Goal: Task Accomplishment & Management: Manage account settings

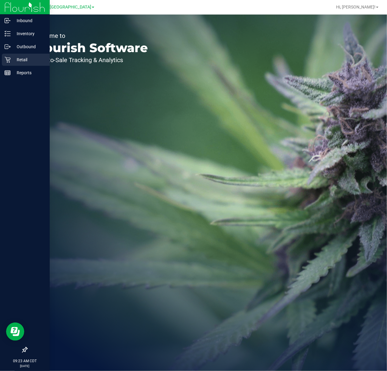
click at [10, 63] on div "Retail" at bounding box center [26, 60] width 48 height 12
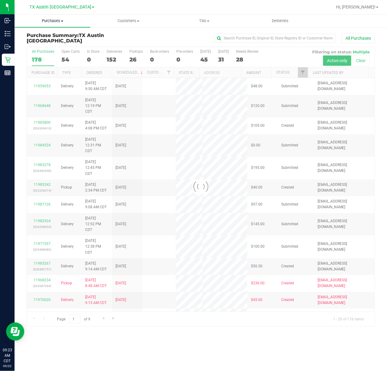
click at [42, 22] on span "Purchases" at bounding box center [53, 20] width 76 height 5
click at [43, 42] on span "Fulfillment" at bounding box center [34, 43] width 38 height 5
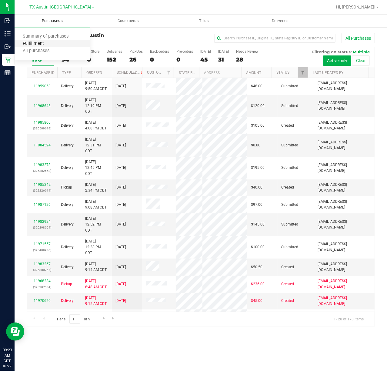
click at [44, 42] on span "Fulfillment" at bounding box center [34, 43] width 38 height 5
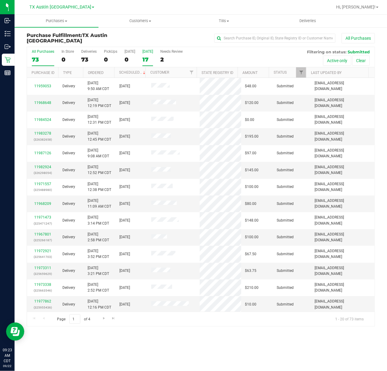
click at [151, 62] on div "17" at bounding box center [148, 59] width 11 height 7
click at [0, 0] on input "Tomorrow 17" at bounding box center [0, 0] width 0 height 0
click at [60, 6] on span "TX Austin [GEOGRAPHIC_DATA]" at bounding box center [60, 7] width 62 height 5
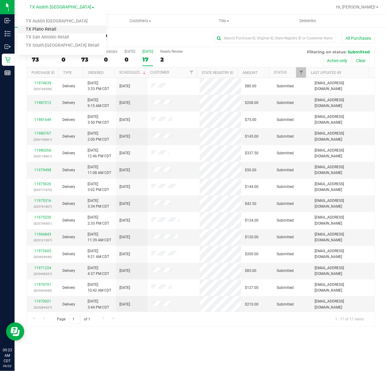
click at [56, 27] on link "TX Plano Retail" at bounding box center [62, 29] width 89 height 8
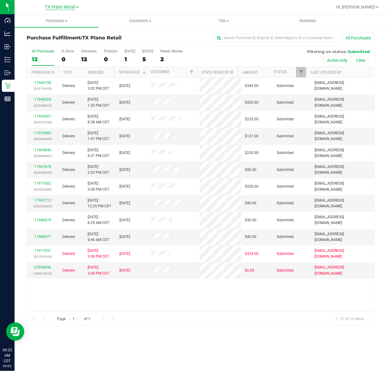
click at [62, 8] on span "TX Plano Retail" at bounding box center [60, 7] width 31 height 5
click at [58, 36] on link "TX San Antonio Retail" at bounding box center [62, 37] width 89 height 8
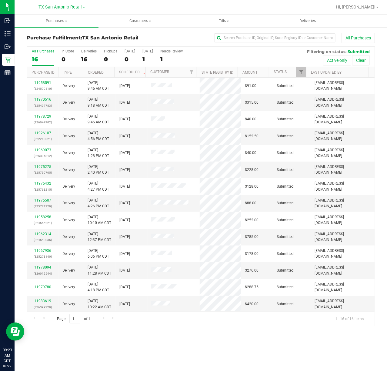
click at [55, 7] on span "TX San Antonio Retail" at bounding box center [60, 7] width 43 height 5
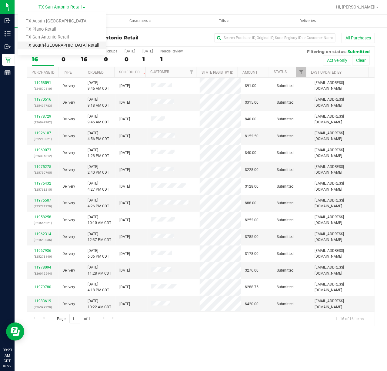
click at [44, 42] on link "TX South-[GEOGRAPHIC_DATA] Retail" at bounding box center [62, 46] width 89 height 8
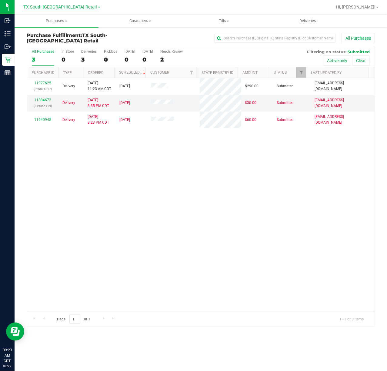
click at [54, 7] on span "TX South-[GEOGRAPHIC_DATA] Retail" at bounding box center [61, 7] width 74 height 5
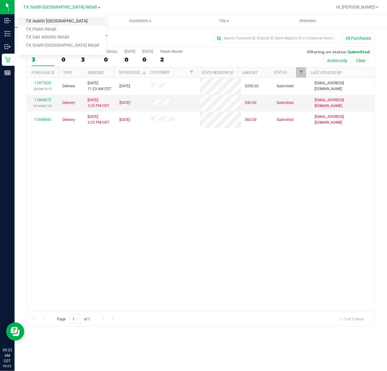
click at [49, 17] on link "TX Austin [GEOGRAPHIC_DATA]" at bounding box center [62, 21] width 89 height 8
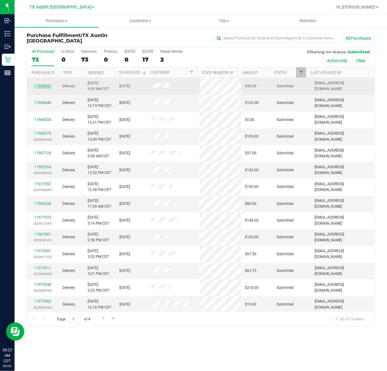
click at [41, 86] on link "11959053" at bounding box center [42, 86] width 17 height 4
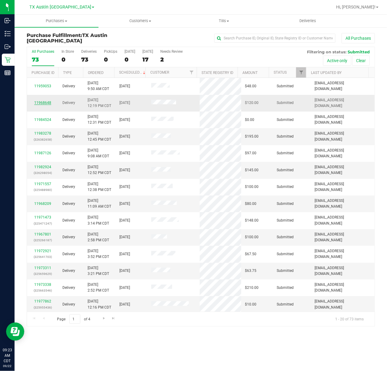
click at [42, 104] on link "11968648" at bounding box center [42, 103] width 17 height 4
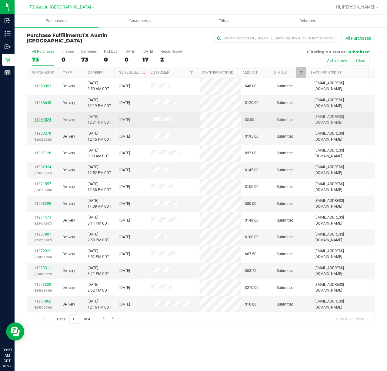
click at [44, 120] on link "11984524" at bounding box center [42, 120] width 17 height 4
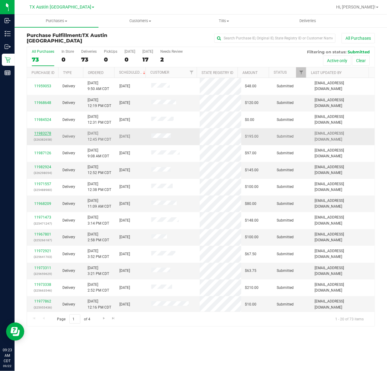
click at [44, 134] on link "11983278" at bounding box center [42, 133] width 17 height 4
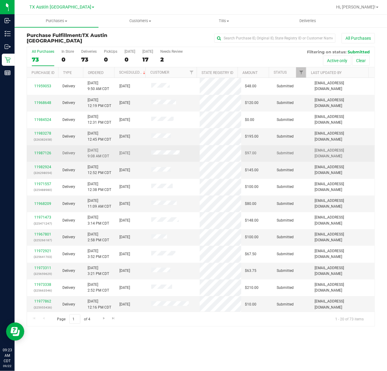
click at [39, 150] on td "11987126" at bounding box center [43, 153] width 32 height 17
click at [39, 153] on link "11987126" at bounding box center [42, 153] width 17 height 4
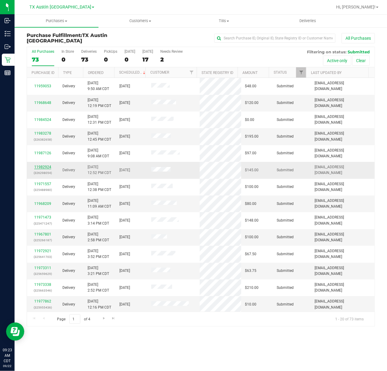
click at [41, 167] on link "11982924" at bounding box center [42, 167] width 17 height 4
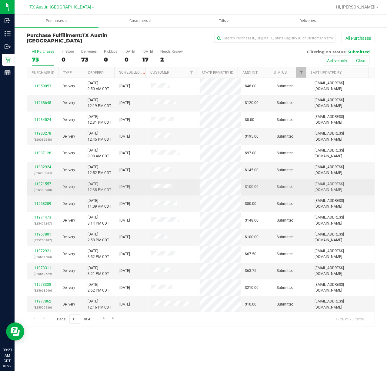
click at [42, 184] on link "11971557" at bounding box center [42, 184] width 17 height 4
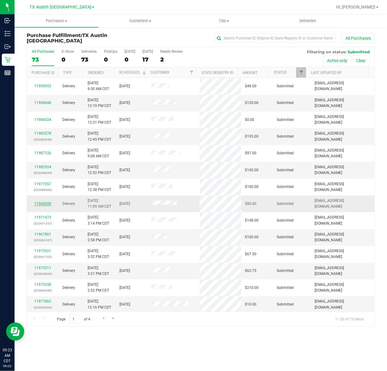
click at [40, 203] on link "11968209" at bounding box center [42, 204] width 17 height 4
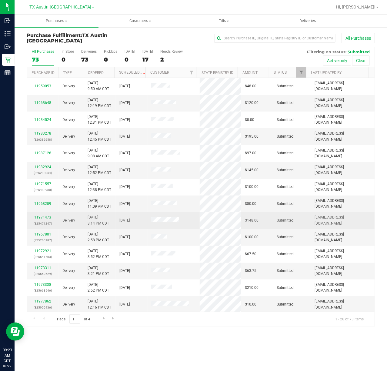
click at [44, 221] on p "(325471247)" at bounding box center [43, 224] width 25 height 6
click at [39, 218] on link "11971473" at bounding box center [42, 217] width 17 height 4
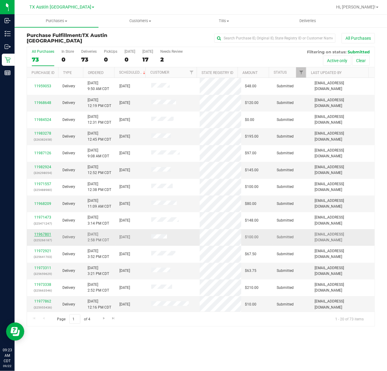
click at [39, 234] on link "11967801" at bounding box center [42, 234] width 17 height 4
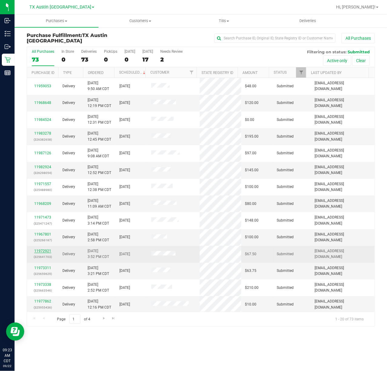
click at [38, 253] on link "11972921" at bounding box center [42, 251] width 17 height 4
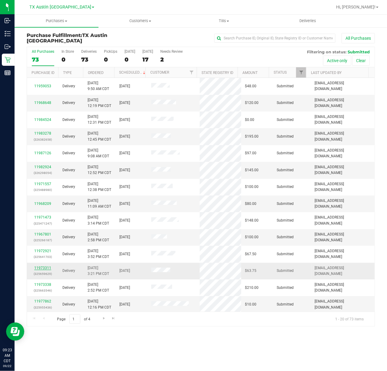
click at [43, 269] on link "11973311" at bounding box center [42, 268] width 17 height 4
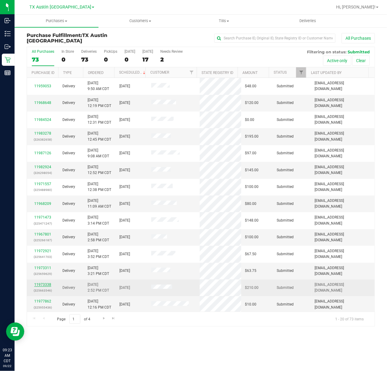
click at [43, 286] on link "11973338" at bounding box center [42, 285] width 17 height 4
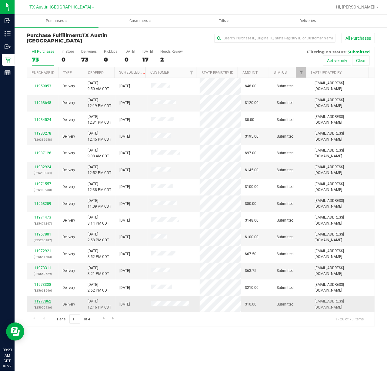
click at [41, 303] on link "11977862" at bounding box center [42, 301] width 17 height 4
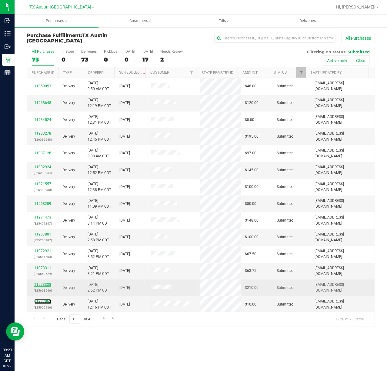
scroll to position [104, 0]
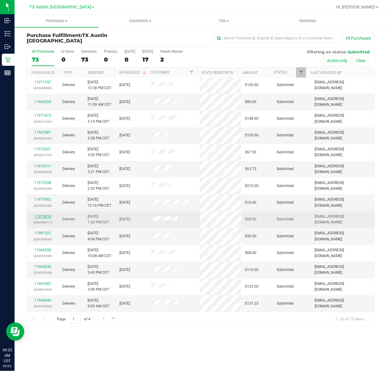
click at [41, 217] on link "11979818" at bounding box center [42, 216] width 17 height 4
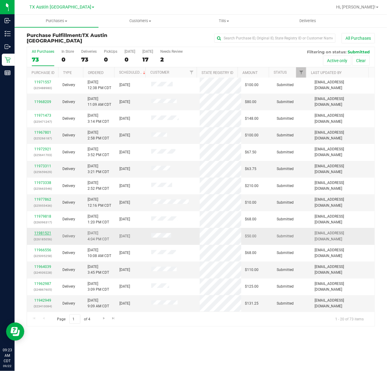
click at [36, 234] on link "11981521" at bounding box center [42, 233] width 17 height 4
click at [49, 233] on link "11981521" at bounding box center [42, 233] width 17 height 4
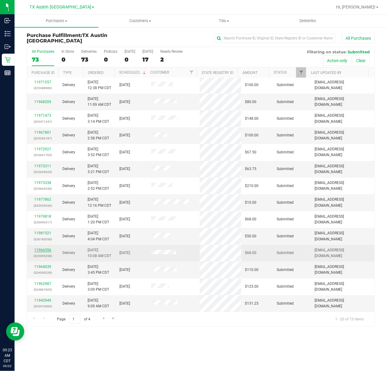
click at [40, 251] on link "11966556" at bounding box center [42, 250] width 17 height 4
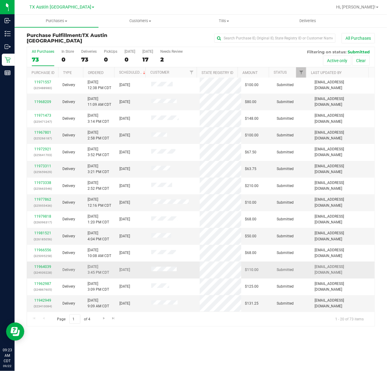
click at [38, 269] on div "11964039 (324939228)" at bounding box center [43, 270] width 25 height 12
click at [44, 266] on link "11964039" at bounding box center [42, 267] width 17 height 4
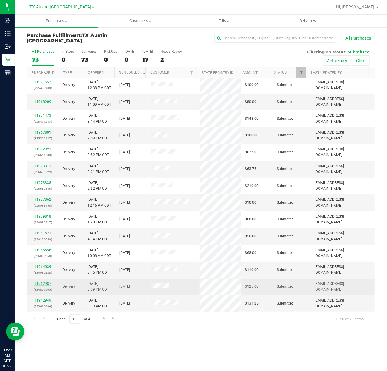
click at [39, 282] on link "11962987" at bounding box center [42, 284] width 17 height 4
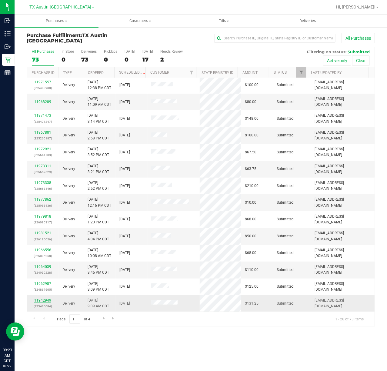
click at [40, 299] on link "11942949" at bounding box center [42, 301] width 17 height 4
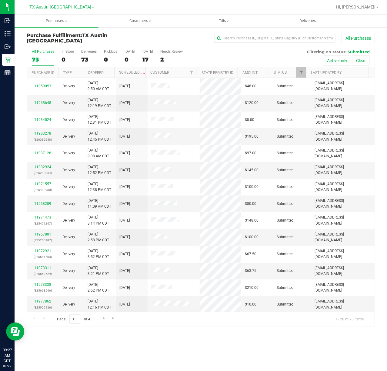
click at [61, 5] on span "TX Austin [GEOGRAPHIC_DATA]" at bounding box center [60, 7] width 62 height 5
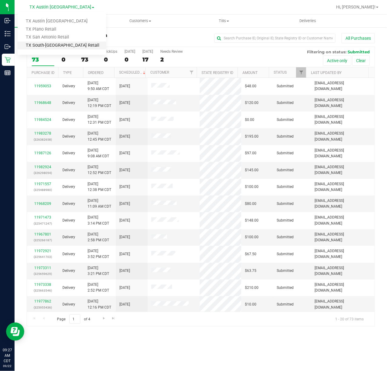
click at [61, 44] on link "TX South-[GEOGRAPHIC_DATA] Retail" at bounding box center [62, 46] width 89 height 8
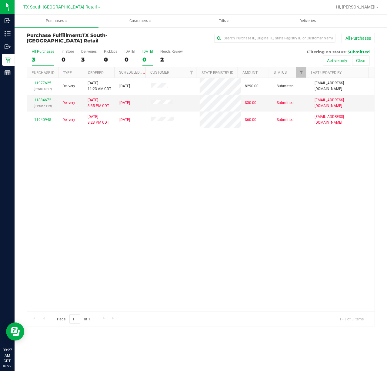
click at [146, 56] on div "0" at bounding box center [148, 59] width 11 height 7
click at [0, 0] on input "Tomorrow 0" at bounding box center [0, 0] width 0 height 0
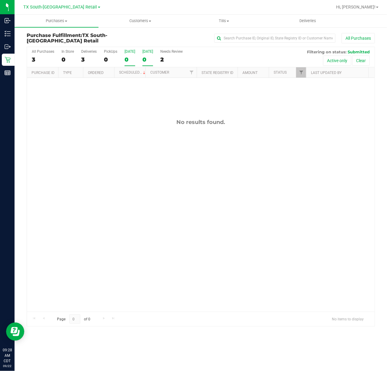
click at [126, 59] on div "0" at bounding box center [130, 59] width 11 height 7
click at [0, 0] on input "Today 0" at bounding box center [0, 0] width 0 height 0
click at [150, 62] on div "0" at bounding box center [148, 59] width 11 height 7
click at [0, 0] on input "Tomorrow 0" at bounding box center [0, 0] width 0 height 0
click at [126, 55] on label "Today 0" at bounding box center [130, 57] width 11 height 17
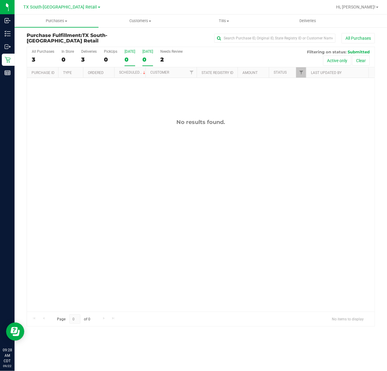
click at [0, 0] on input "Today 0" at bounding box center [0, 0] width 0 height 0
click at [141, 55] on div "All Purchases 3 In Store 0 Deliveries 3 PickUps 0 Today 0 Tomorrow 0 Needs Revi…" at bounding box center [201, 57] width 348 height 20
click at [129, 54] on label "Today 0" at bounding box center [130, 57] width 11 height 17
click at [0, 0] on input "Today 0" at bounding box center [0, 0] width 0 height 0
click at [145, 52] on div "Tomorrow" at bounding box center [148, 51] width 11 height 4
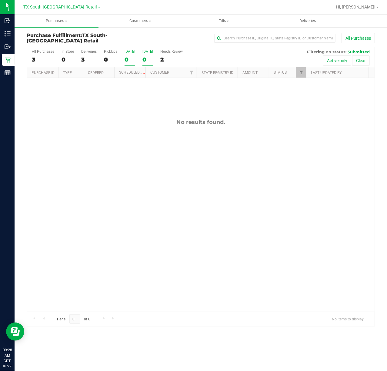
click at [0, 0] on input "Tomorrow 0" at bounding box center [0, 0] width 0 height 0
click at [167, 52] on div "Needs Review" at bounding box center [171, 51] width 22 height 4
click at [0, 0] on input "Needs Review 2" at bounding box center [0, 0] width 0 height 0
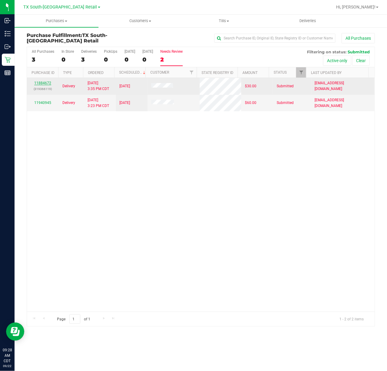
click at [38, 85] on link "11884672" at bounding box center [42, 83] width 17 height 4
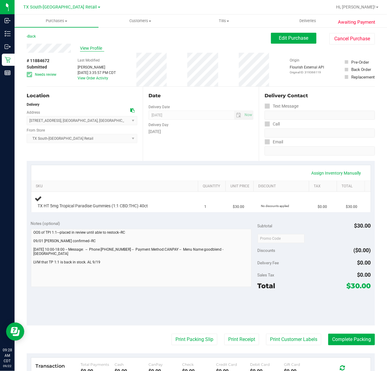
click at [81, 48] on span "View Profile" at bounding box center [92, 48] width 24 height 6
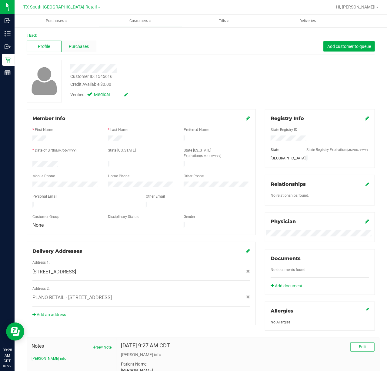
click at [78, 47] on span "Purchases" at bounding box center [79, 46] width 20 height 6
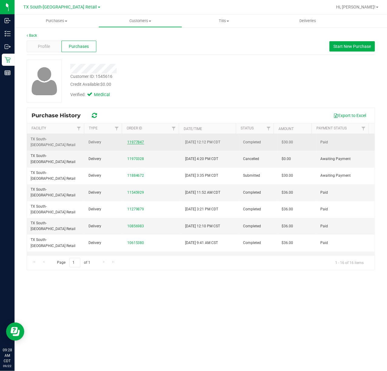
click at [138, 140] on link "11977847" at bounding box center [135, 142] width 17 height 4
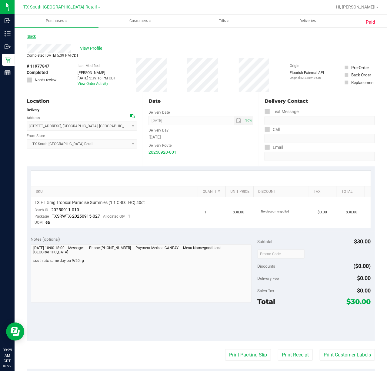
click at [34, 36] on link "Back" at bounding box center [31, 36] width 9 height 4
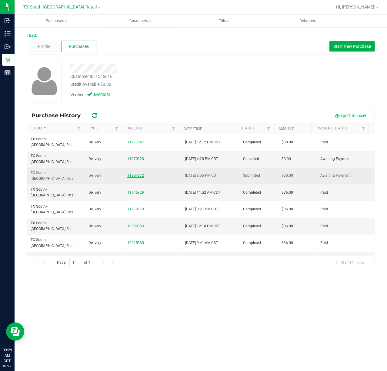
click at [133, 174] on link "11884672" at bounding box center [135, 176] width 17 height 4
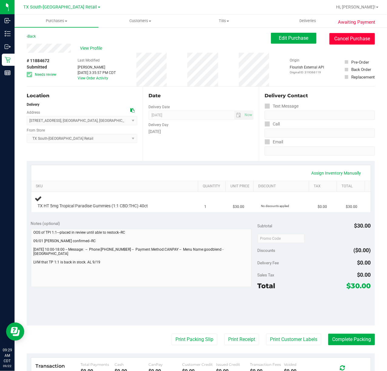
click at [330, 35] on button "Cancel Purchase" at bounding box center [353, 39] width 46 height 12
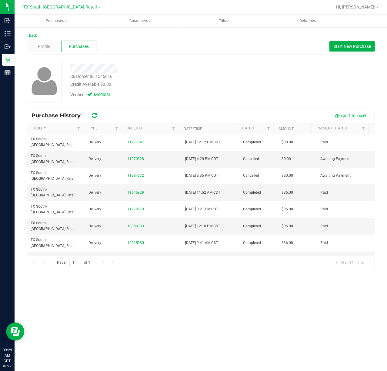
click at [55, 8] on span "TX South-[GEOGRAPHIC_DATA] Retail" at bounding box center [61, 7] width 74 height 5
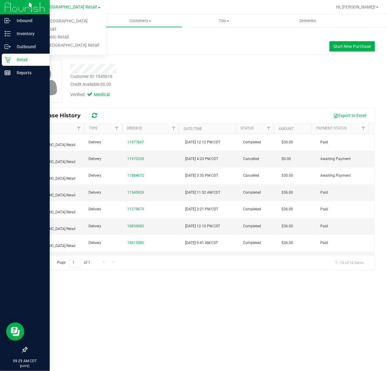
click at [7, 59] on icon at bounding box center [8, 60] width 6 height 6
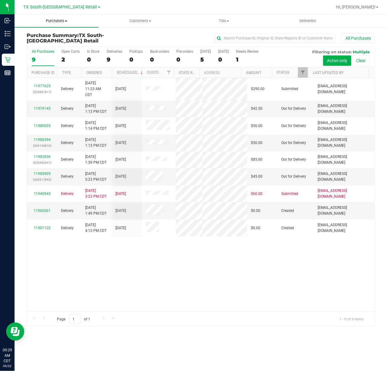
click at [50, 22] on span "Purchases" at bounding box center [57, 20] width 84 height 5
click at [51, 46] on li "Fulfillment" at bounding box center [57, 43] width 84 height 7
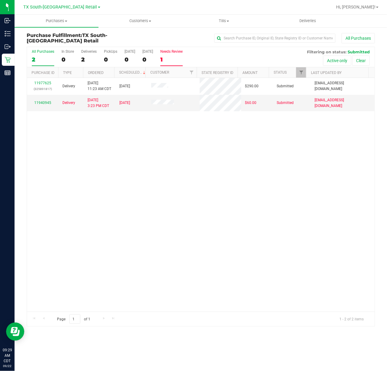
click at [183, 58] on div "1" at bounding box center [171, 59] width 22 height 7
click at [0, 0] on input "Needs Review 1" at bounding box center [0, 0] width 0 height 0
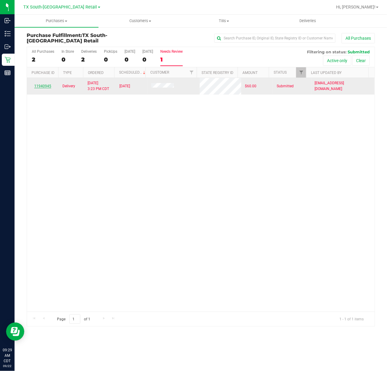
click at [42, 86] on link "11940945" at bounding box center [42, 86] width 17 height 4
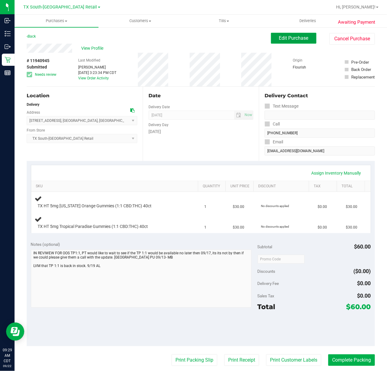
click at [294, 40] on span "Edit Purchase" at bounding box center [293, 38] width 29 height 6
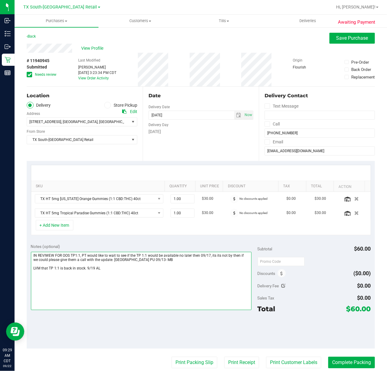
click at [57, 278] on textarea at bounding box center [141, 281] width 221 height 58
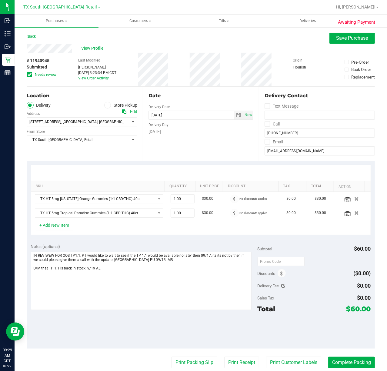
click at [221, 131] on div "Friday" at bounding box center [201, 132] width 105 height 6
click at [338, 39] on span "Save Purchase" at bounding box center [353, 38] width 32 height 6
click at [27, 32] on div "Awaiting Payment Back Save Purchase View Profile # 11940945 Submitted Needs rev…" at bounding box center [201, 260] width 373 height 467
click at [39, 39] on div "Back Save Purchase" at bounding box center [201, 38] width 349 height 11
click at [34, 35] on link "Back" at bounding box center [31, 36] width 9 height 4
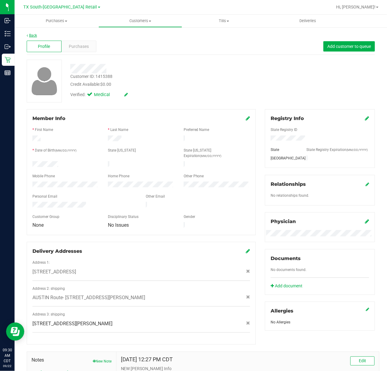
click at [32, 33] on link "Back" at bounding box center [32, 35] width 10 height 4
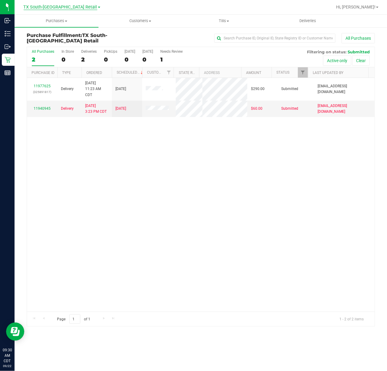
click at [67, 8] on span "TX South-[GEOGRAPHIC_DATA] Retail" at bounding box center [61, 7] width 74 height 5
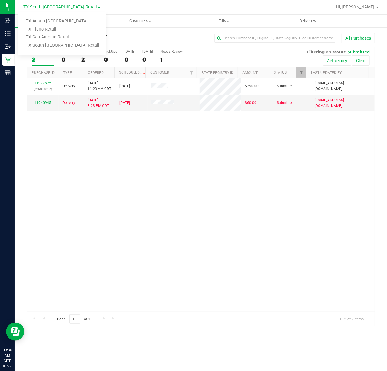
click at [68, 7] on span "TX South-[GEOGRAPHIC_DATA] Retail" at bounding box center [61, 7] width 74 height 5
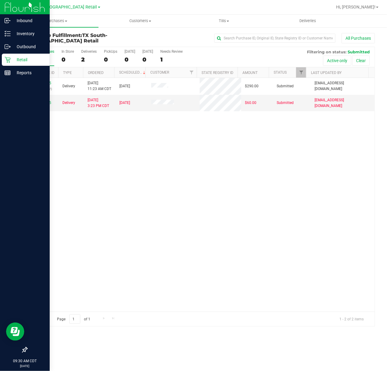
click at [6, 61] on icon at bounding box center [8, 60] width 6 height 6
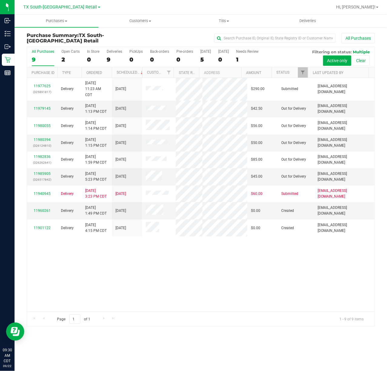
click at [62, 0] on nav "TX South-Austin Retail TX Austin DC TX Plano Retail TX San Antonio Retail TX So…" at bounding box center [201, 7] width 373 height 15
click at [61, 4] on link "TX South-[GEOGRAPHIC_DATA] Retail" at bounding box center [62, 7] width 77 height 6
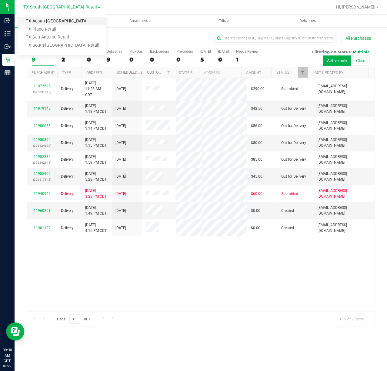
click at [53, 20] on link "TX Austin [GEOGRAPHIC_DATA]" at bounding box center [62, 21] width 89 height 8
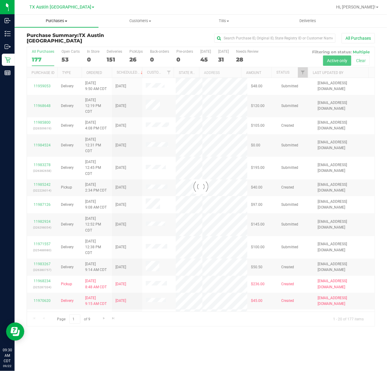
click at [58, 24] on uib-tab-heading "Purchases Summary of purchases Fulfillment All purchases" at bounding box center [57, 21] width 84 height 13
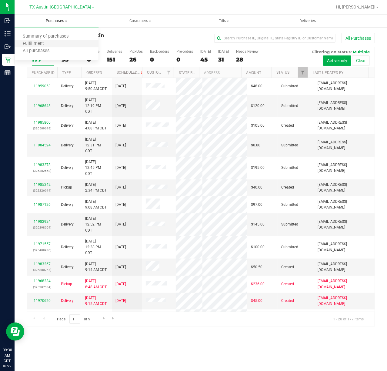
click at [52, 42] on li "Fulfillment" at bounding box center [57, 43] width 84 height 7
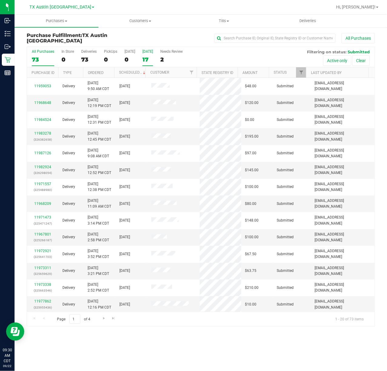
click at [148, 59] on div "17" at bounding box center [148, 59] width 11 height 7
click at [0, 0] on input "Tomorrow 17" at bounding box center [0, 0] width 0 height 0
click at [146, 61] on div "17" at bounding box center [148, 59] width 11 height 7
click at [0, 0] on input "Tomorrow 17" at bounding box center [0, 0] width 0 height 0
click at [151, 56] on div "17" at bounding box center [148, 59] width 11 height 7
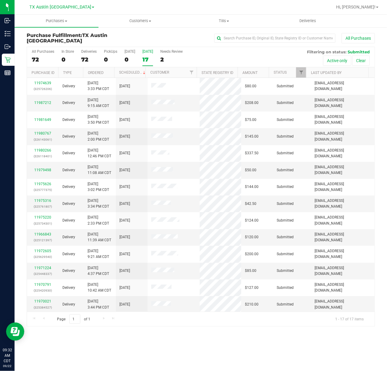
click at [0, 0] on input "Tomorrow 17" at bounding box center [0, 0] width 0 height 0
click at [52, 6] on span "TX Austin [GEOGRAPHIC_DATA]" at bounding box center [60, 7] width 62 height 5
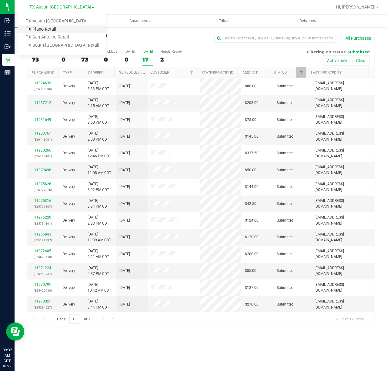
click at [52, 27] on link "TX Plano Retail" at bounding box center [62, 29] width 89 height 8
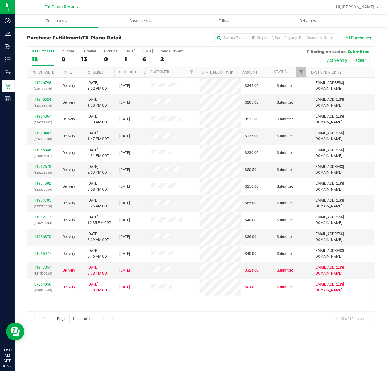
click at [63, 5] on span "TX Plano Retail" at bounding box center [60, 7] width 31 height 5
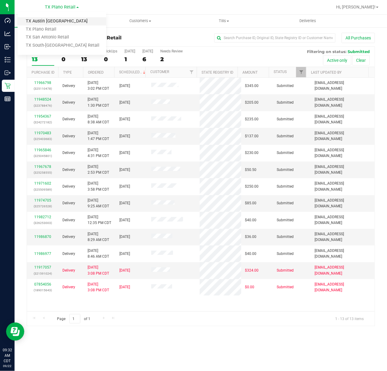
click at [54, 22] on link "TX Austin [GEOGRAPHIC_DATA]" at bounding box center [62, 21] width 89 height 8
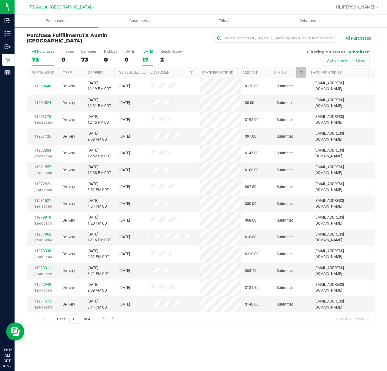
click at [151, 59] on div "17" at bounding box center [148, 59] width 11 height 7
click at [0, 0] on input "Tomorrow 17" at bounding box center [0, 0] width 0 height 0
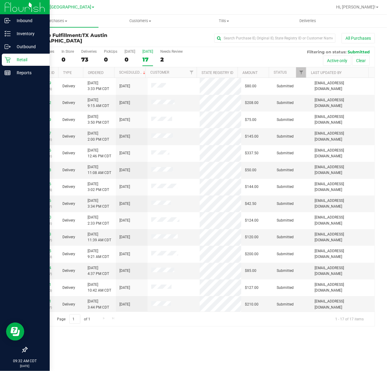
click at [15, 57] on p "Retail" at bounding box center [29, 59] width 36 height 7
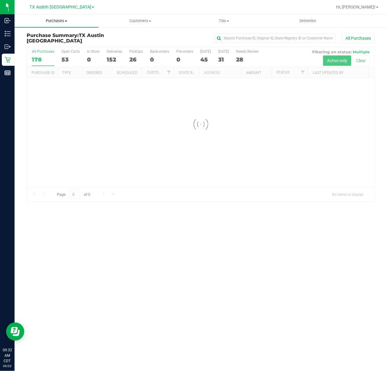
click at [62, 22] on span "Purchases" at bounding box center [57, 20] width 84 height 5
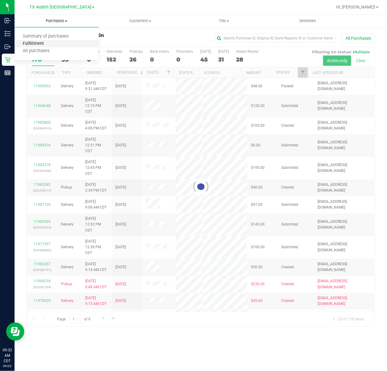
click at [50, 44] on span "Fulfillment" at bounding box center [34, 43] width 38 height 5
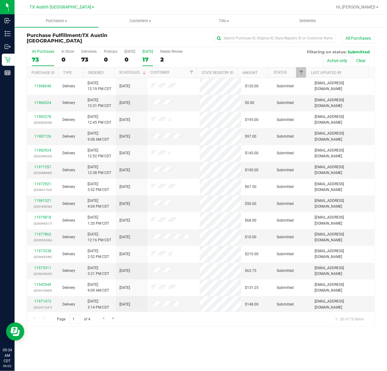
click at [149, 60] on div "17" at bounding box center [148, 59] width 11 height 7
click at [0, 0] on input "Tomorrow 17" at bounding box center [0, 0] width 0 height 0
click at [149, 60] on div "17" at bounding box center [148, 59] width 11 height 7
click at [0, 0] on input "Tomorrow 17" at bounding box center [0, 0] width 0 height 0
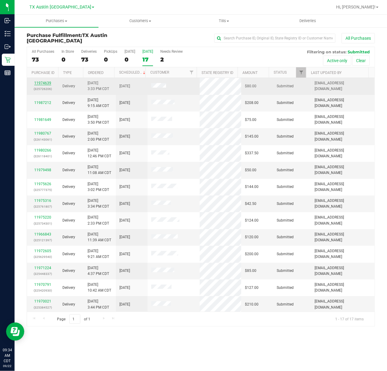
click at [46, 84] on link "11974639" at bounding box center [42, 83] width 17 height 4
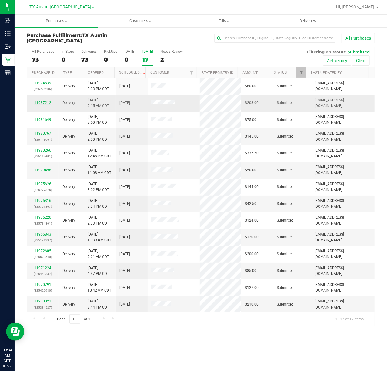
click at [46, 102] on link "11987212" at bounding box center [42, 103] width 17 height 4
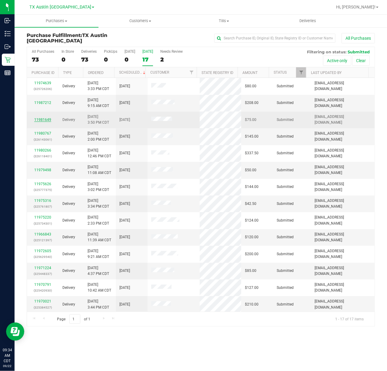
click at [44, 118] on link "11981649" at bounding box center [42, 120] width 17 height 4
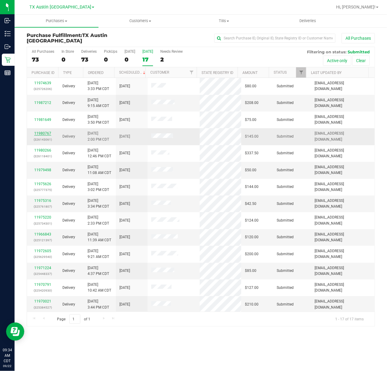
click at [46, 133] on link "11980767" at bounding box center [42, 133] width 17 height 4
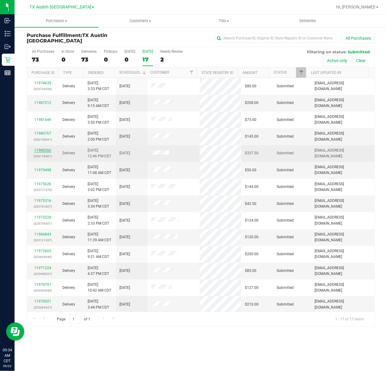
click at [47, 151] on link "11980266" at bounding box center [42, 150] width 17 height 4
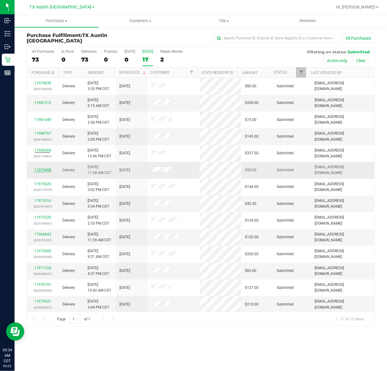
click at [46, 170] on link "11979498" at bounding box center [42, 170] width 17 height 4
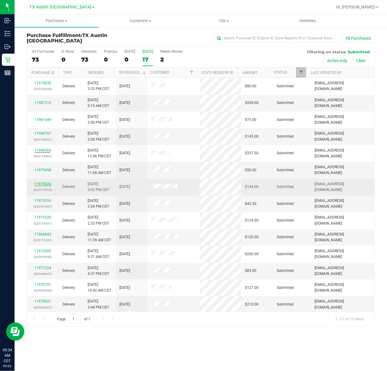
click at [46, 184] on link "11975626" at bounding box center [42, 184] width 17 height 4
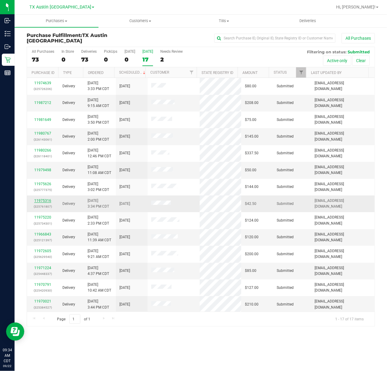
click at [47, 203] on link "11975316" at bounding box center [42, 201] width 17 height 4
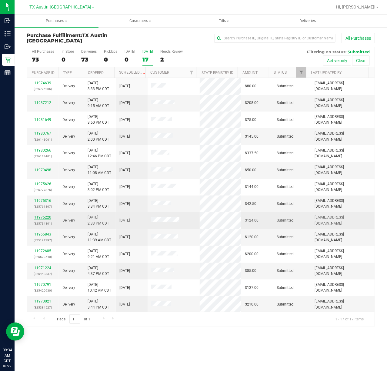
click at [47, 220] on link "11975220" at bounding box center [42, 217] width 17 height 4
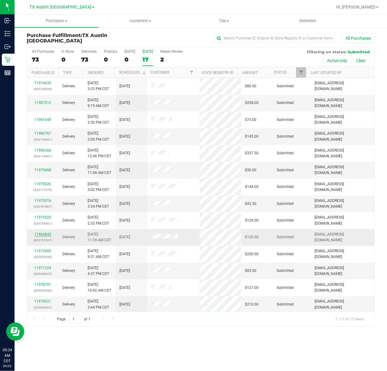
click at [44, 237] on link "11966843" at bounding box center [42, 234] width 17 height 4
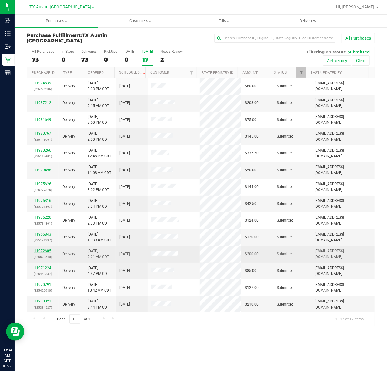
click at [44, 252] on link "11972605" at bounding box center [42, 251] width 17 height 4
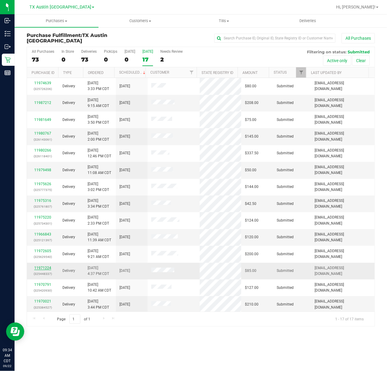
click at [44, 269] on link "11971224" at bounding box center [42, 268] width 17 height 4
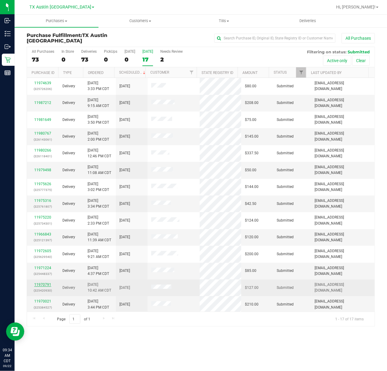
click at [44, 287] on link "11970791" at bounding box center [42, 285] width 17 height 4
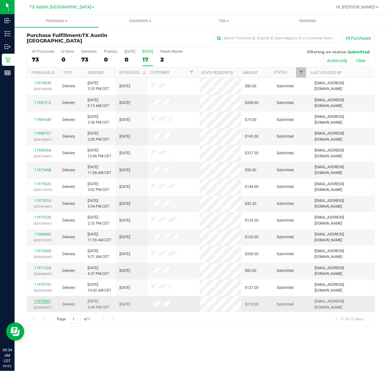
click at [44, 304] on link "11970021" at bounding box center [42, 301] width 17 height 4
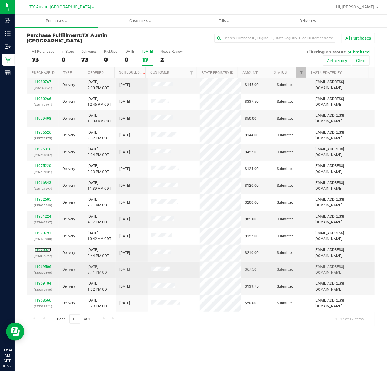
scroll to position [53, 0]
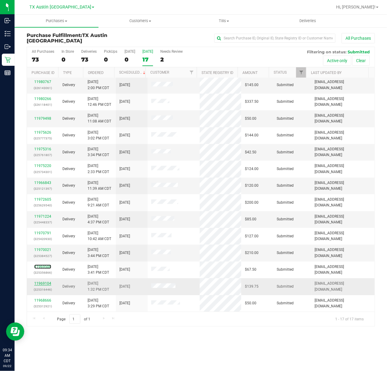
drag, startPoint x: 40, startPoint y: 265, endPoint x: 38, endPoint y: 281, distance: 15.9
click at [40, 265] on link "11969506" at bounding box center [42, 267] width 17 height 4
click at [38, 282] on link "11969104" at bounding box center [42, 284] width 17 height 4
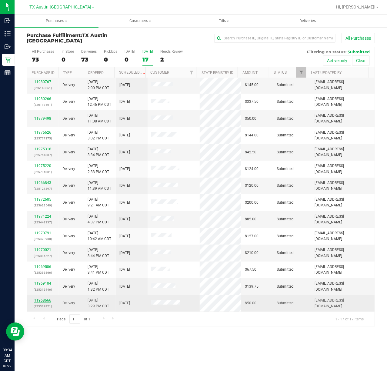
click at [40, 301] on link "11968666" at bounding box center [42, 301] width 17 height 4
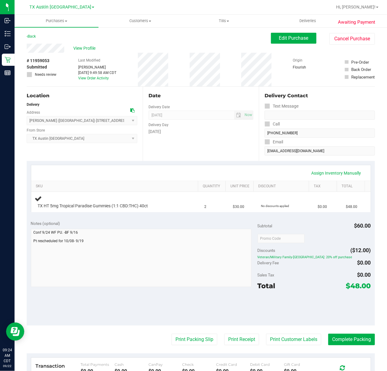
click at [192, 133] on div "Wednesday" at bounding box center [201, 132] width 105 height 6
click at [316, 279] on div "Sales Tax $0.00" at bounding box center [314, 275] width 113 height 11
click at [225, 171] on div "Assign Inventory Manually" at bounding box center [201, 173] width 329 height 10
click at [217, 158] on div "Date Delivery Date 10/08/2025 Now 10/08/2025 07:00 AM Now Delivery Day Wednesday" at bounding box center [201, 124] width 116 height 74
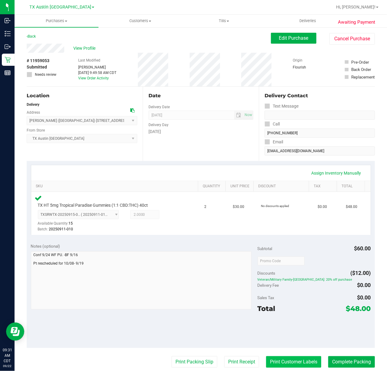
click at [271, 362] on button "Print Customer Labels" at bounding box center [293, 362] width 55 height 12
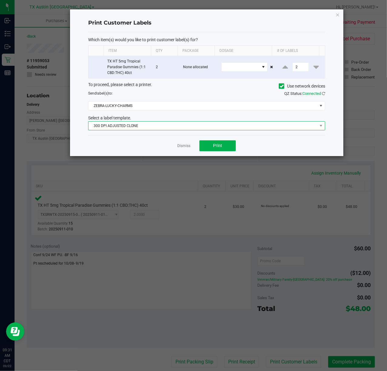
click at [185, 129] on span "300 DPI ADJUSTED CLONE" at bounding box center [203, 126] width 229 height 8
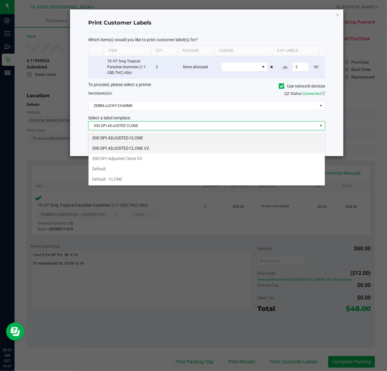
scroll to position [9, 237]
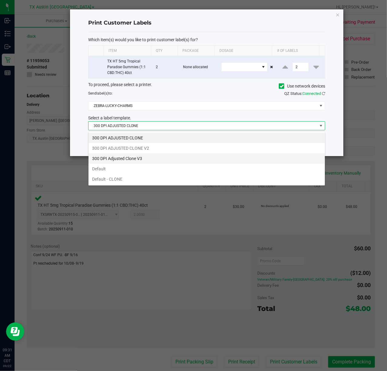
click at [185, 157] on li "300 DPI Adjusted Clone V3" at bounding box center [207, 159] width 237 height 10
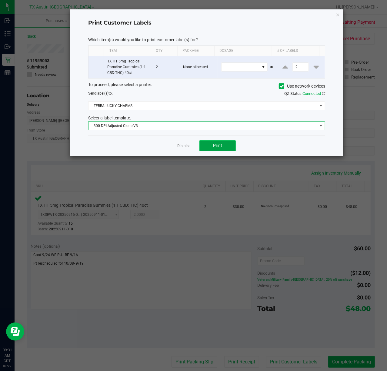
click at [203, 148] on button "Print" at bounding box center [218, 145] width 36 height 11
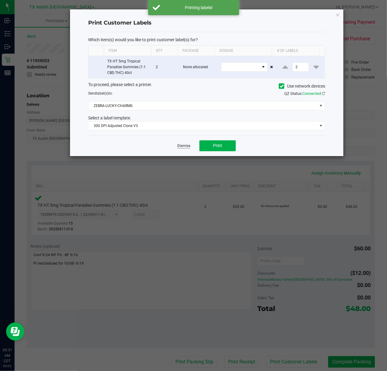
click at [184, 149] on link "Dismiss" at bounding box center [183, 145] width 13 height 5
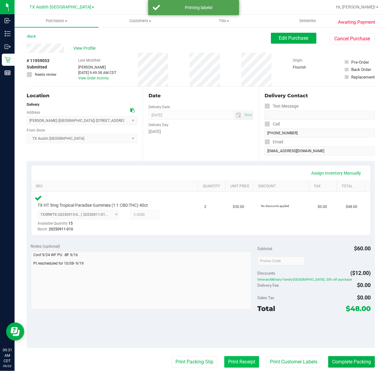
click at [242, 361] on button "Print Receipt" at bounding box center [241, 362] width 35 height 12
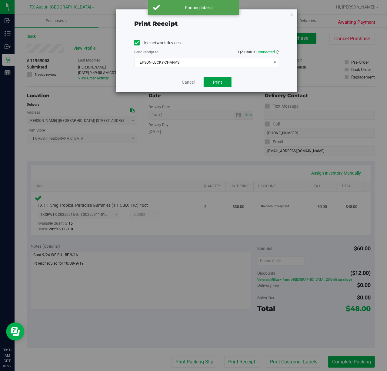
click at [212, 87] on button "Print" at bounding box center [218, 82] width 28 height 10
click at [182, 84] on link "Cancel" at bounding box center [186, 82] width 13 height 6
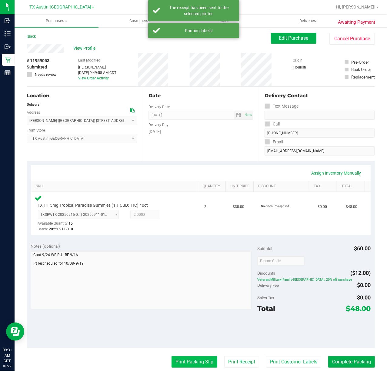
click at [180, 367] on button "Print Packing Slip" at bounding box center [195, 362] width 46 height 12
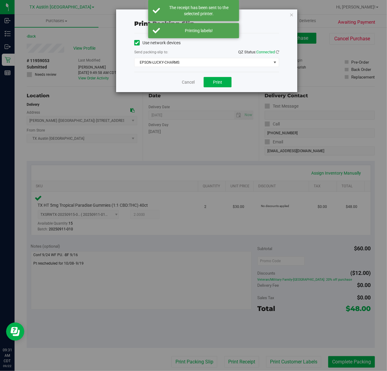
click at [221, 89] on div "Cancel Print" at bounding box center [206, 82] width 145 height 20
click at [221, 86] on button "Print" at bounding box center [218, 82] width 28 height 10
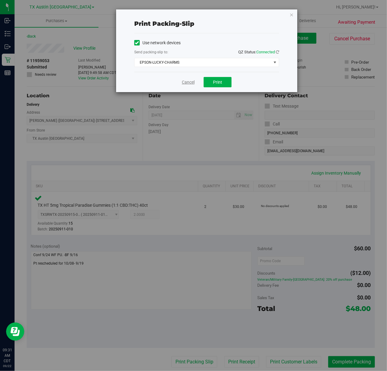
click at [185, 80] on link "Cancel" at bounding box center [188, 82] width 13 height 6
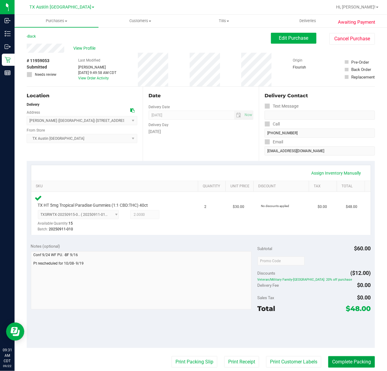
click at [342, 362] on button "Complete Packing" at bounding box center [352, 362] width 47 height 12
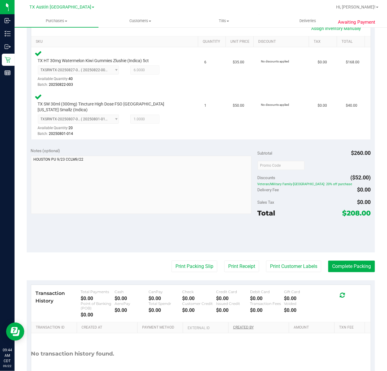
scroll to position [162, 0]
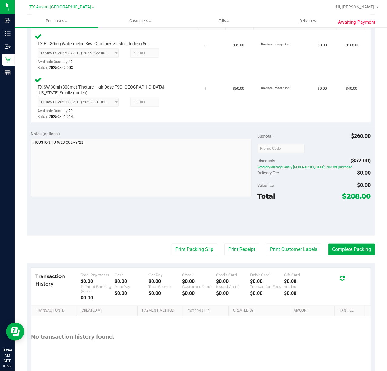
click at [272, 234] on purchase-details "Back Edit Purchase Cancel Purchase View Profile # 11987212 Submitted Needs revi…" at bounding box center [201, 126] width 349 height 511
click at [272, 249] on button "Print Customer Labels" at bounding box center [293, 250] width 55 height 12
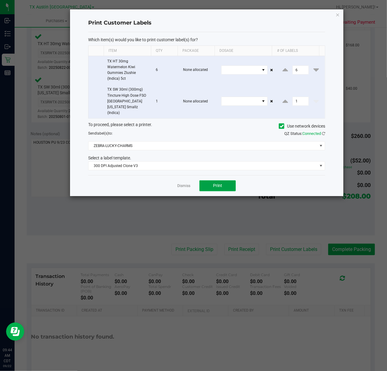
click at [208, 181] on button "Print" at bounding box center [218, 186] width 36 height 11
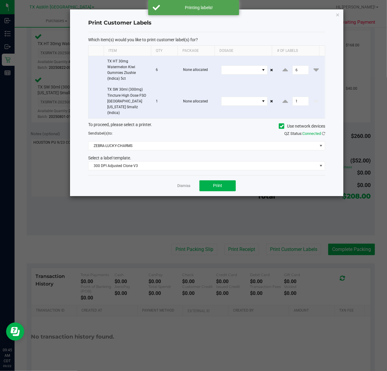
click at [177, 180] on div "Dismiss Print" at bounding box center [206, 185] width 237 height 21
click at [187, 184] on link "Dismiss" at bounding box center [183, 186] width 13 height 5
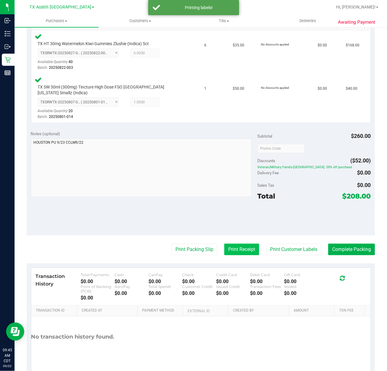
click at [238, 244] on button "Print Receipt" at bounding box center [241, 250] width 35 height 12
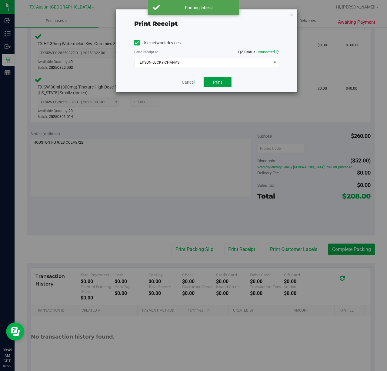
click at [216, 79] on button "Print" at bounding box center [218, 82] width 28 height 10
click at [186, 79] on link "Cancel" at bounding box center [186, 82] width 13 height 6
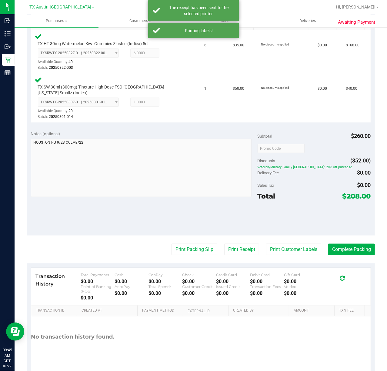
drag, startPoint x: 193, startPoint y: 239, endPoint x: 199, endPoint y: 214, distance: 26.0
click at [193, 237] on purchase-details "Back Edit Purchase Cancel Purchase View Profile # 11987212 Submitted Needs revi…" at bounding box center [201, 126] width 349 height 511
click at [188, 252] on purchase-details "Back Edit Purchase Cancel Purchase View Profile # 11987212 Submitted Needs revi…" at bounding box center [201, 126] width 349 height 511
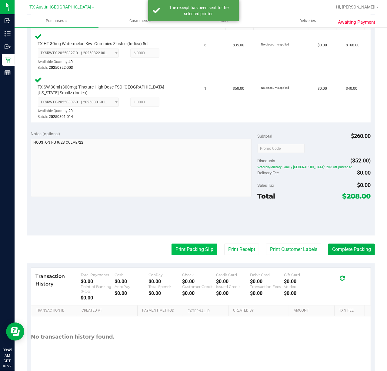
click at [197, 244] on button "Print Packing Slip" at bounding box center [195, 250] width 46 height 12
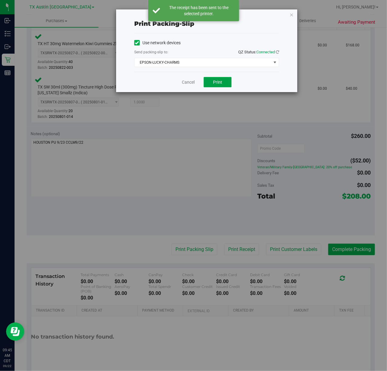
click at [214, 81] on span "Print" at bounding box center [217, 82] width 9 height 5
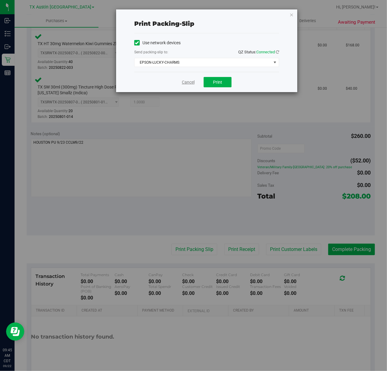
click at [189, 84] on link "Cancel" at bounding box center [188, 82] width 13 height 6
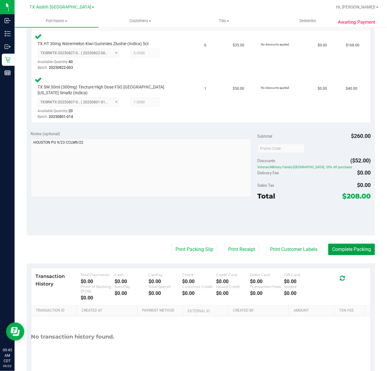
click at [349, 244] on button "Complete Packing" at bounding box center [352, 250] width 47 height 12
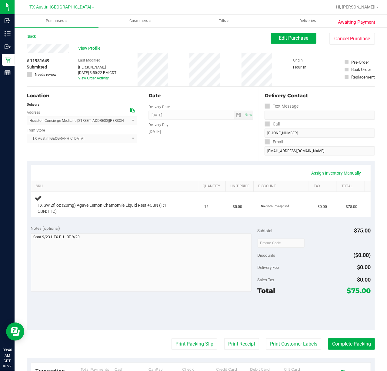
click at [231, 174] on div "Assign Inventory Manually" at bounding box center [201, 173] width 329 height 10
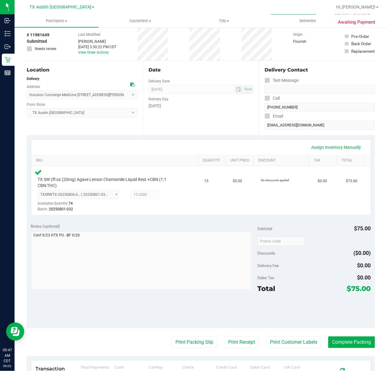
scroll to position [40, 0]
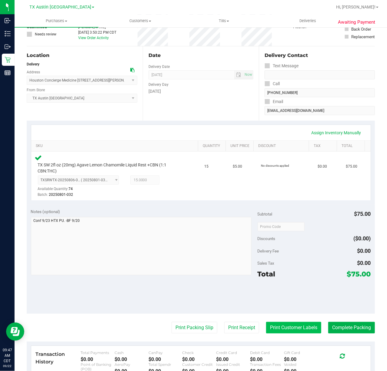
click at [273, 333] on button "Print Customer Labels" at bounding box center [293, 328] width 55 height 12
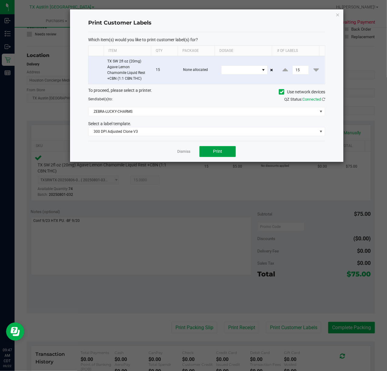
click at [219, 150] on span "Print" at bounding box center [217, 151] width 9 height 5
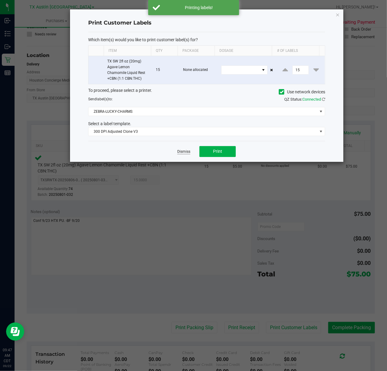
click at [184, 154] on link "Dismiss" at bounding box center [183, 151] width 13 height 5
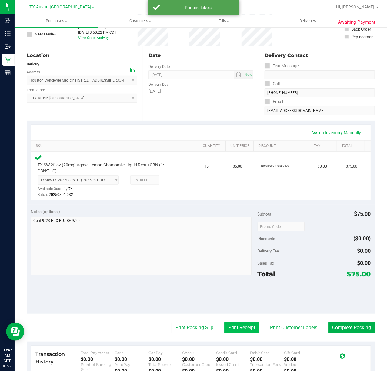
click at [237, 328] on button "Print Receipt" at bounding box center [241, 328] width 35 height 12
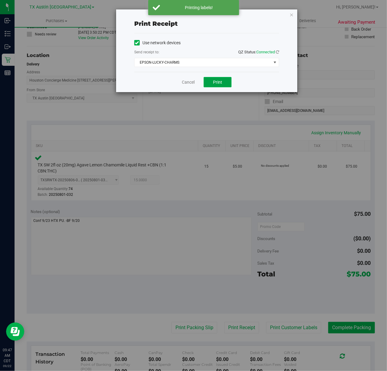
click at [218, 79] on button "Print" at bounding box center [218, 82] width 28 height 10
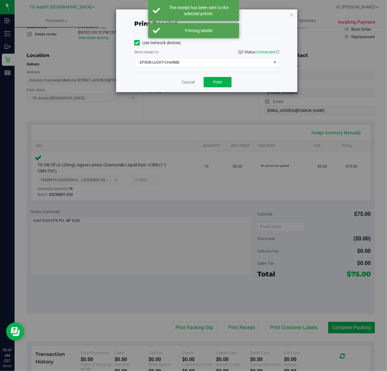
click at [191, 79] on div "Cancel Print" at bounding box center [206, 82] width 145 height 20
click at [189, 83] on link "Cancel" at bounding box center [188, 82] width 13 height 6
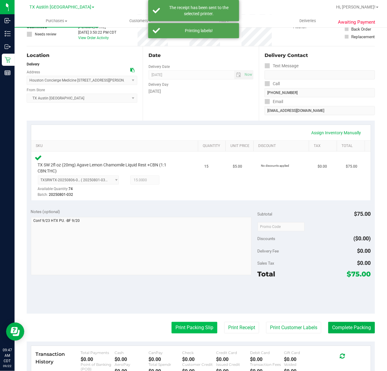
click at [194, 333] on button "Print Packing Slip" at bounding box center [195, 328] width 46 height 12
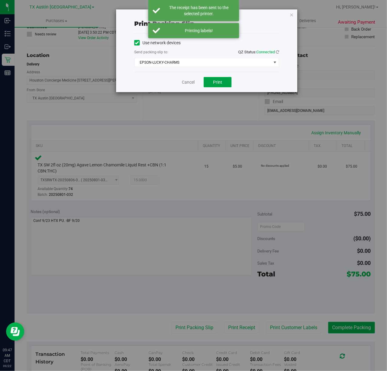
click at [222, 84] on button "Print" at bounding box center [218, 82] width 28 height 10
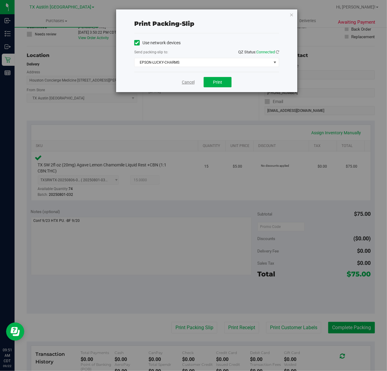
click at [194, 79] on link "Cancel" at bounding box center [188, 82] width 13 height 6
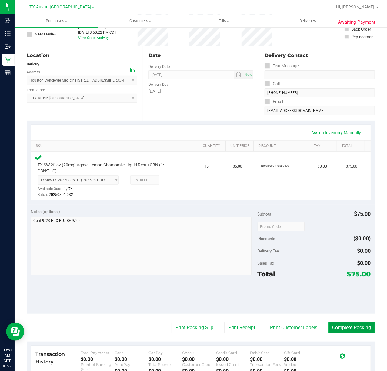
click at [357, 323] on button "Complete Packing" at bounding box center [352, 328] width 47 height 12
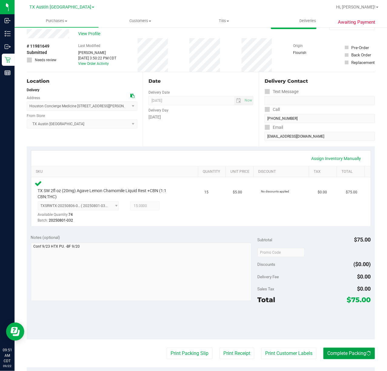
scroll to position [0, 0]
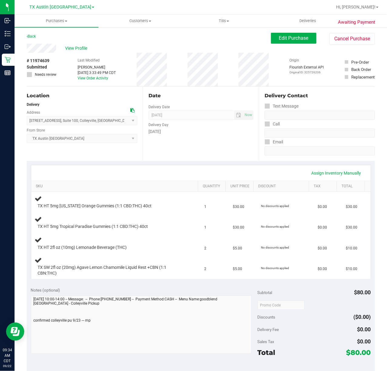
click at [147, 161] on div "Assign Inventory Manually SKU Quantity Unit Price Discount Tax Total TX HT 5mg …" at bounding box center [201, 222] width 349 height 122
click at [152, 166] on div "Assign Inventory Manually" at bounding box center [201, 172] width 340 height 15
click at [170, 153] on div "Date Delivery Date 09/23/2025 Now 09/23/2025 07:00 AM Now Delivery Day Tuesday" at bounding box center [201, 124] width 116 height 74
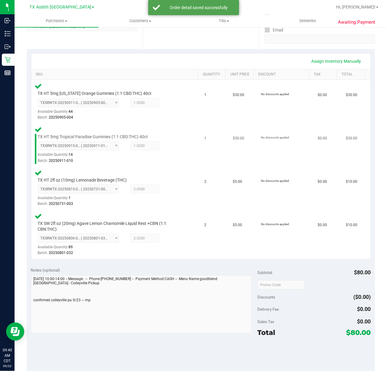
scroll to position [162, 0]
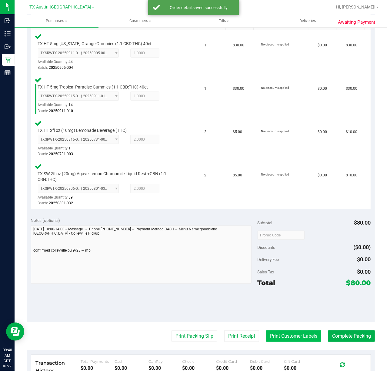
click at [273, 340] on button "Print Customer Labels" at bounding box center [293, 337] width 55 height 12
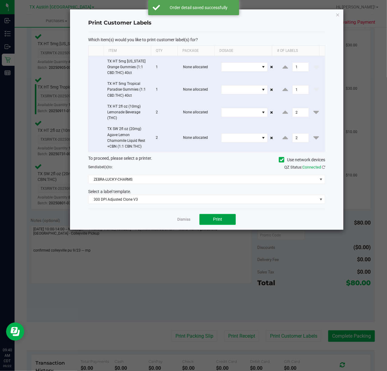
click at [211, 221] on button "Print" at bounding box center [218, 219] width 36 height 11
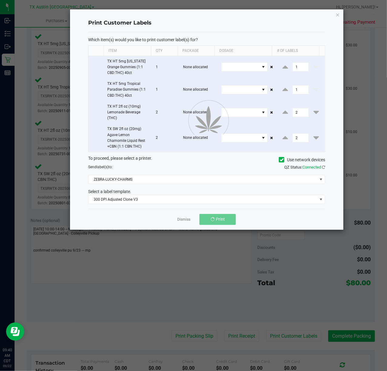
click at [180, 221] on div at bounding box center [207, 119] width 274 height 221
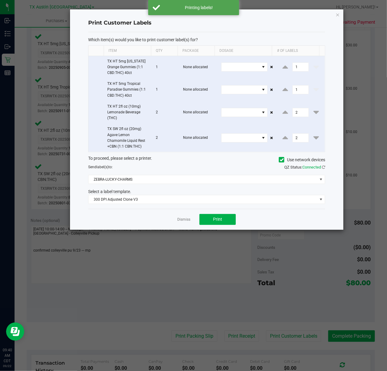
click at [186, 214] on div "Dismiss Print" at bounding box center [206, 219] width 237 height 21
click at [182, 218] on app-cancel-button "Dismiss" at bounding box center [183, 219] width 13 height 6
click at [180, 220] on link "Dismiss" at bounding box center [183, 219] width 13 height 5
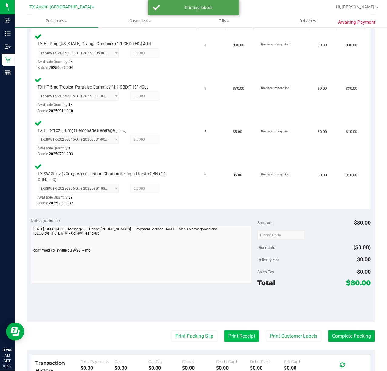
click at [224, 337] on button "Print Receipt" at bounding box center [241, 337] width 35 height 12
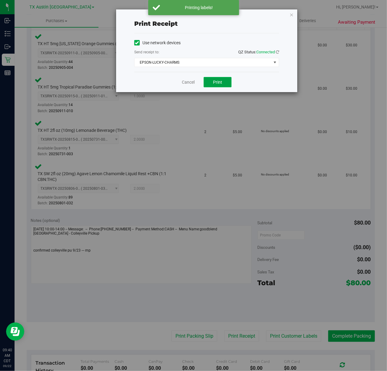
click at [208, 81] on button "Print" at bounding box center [218, 82] width 28 height 10
click at [190, 84] on link "Cancel" at bounding box center [186, 82] width 13 height 6
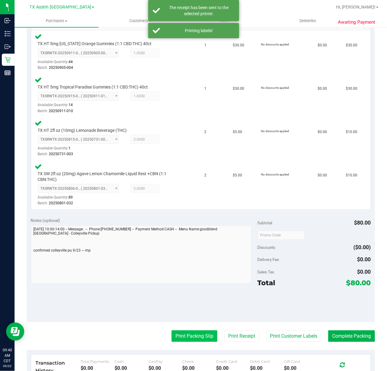
click at [178, 334] on button "Print Packing Slip" at bounding box center [195, 337] width 46 height 12
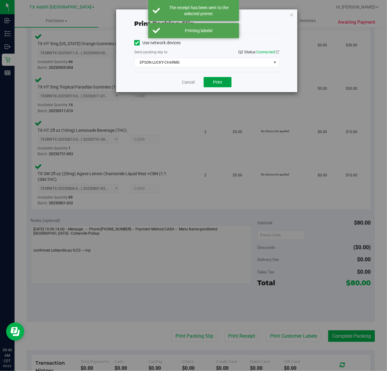
click at [226, 83] on button "Print" at bounding box center [218, 82] width 28 height 10
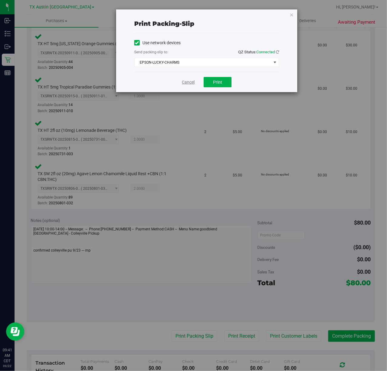
click at [187, 84] on link "Cancel" at bounding box center [188, 82] width 13 height 6
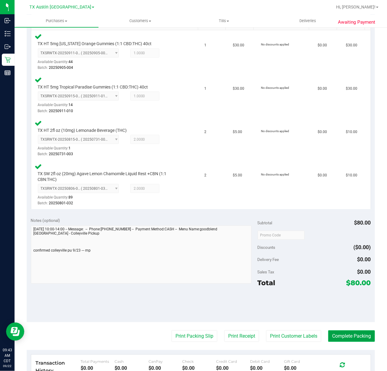
click at [349, 331] on button "Complete Packing" at bounding box center [352, 337] width 47 height 12
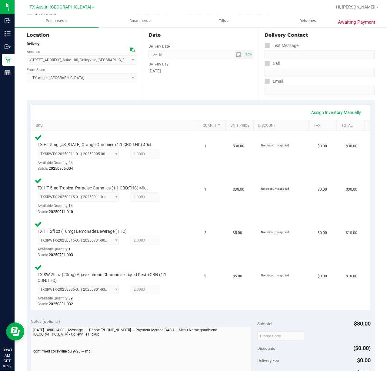
scroll to position [0, 0]
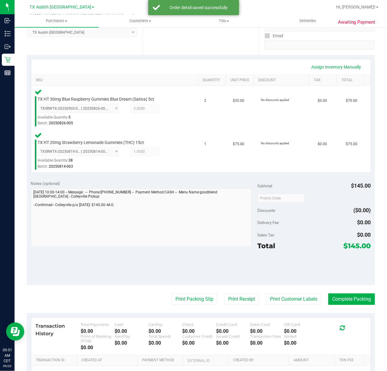
scroll to position [121, 0]
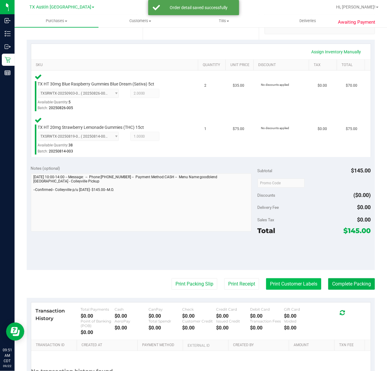
click at [282, 290] on button "Print Customer Labels" at bounding box center [293, 285] width 55 height 12
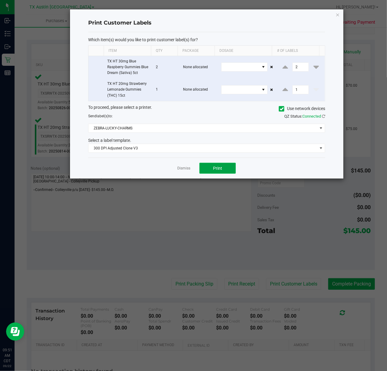
click at [212, 169] on button "Print" at bounding box center [218, 168] width 36 height 11
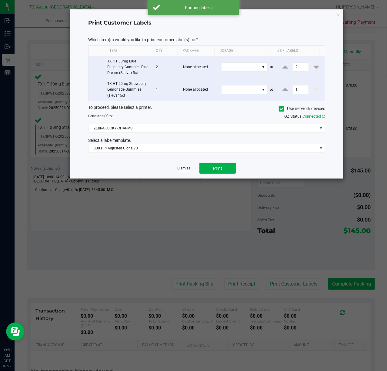
click at [191, 170] on link "Dismiss" at bounding box center [183, 168] width 13 height 5
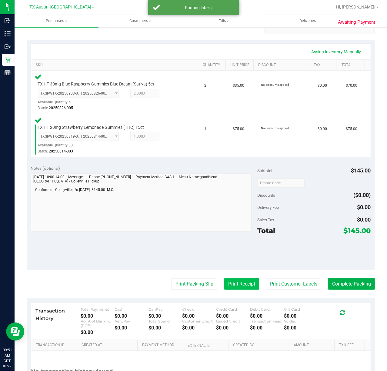
click at [224, 287] on button "Print Receipt" at bounding box center [241, 285] width 35 height 12
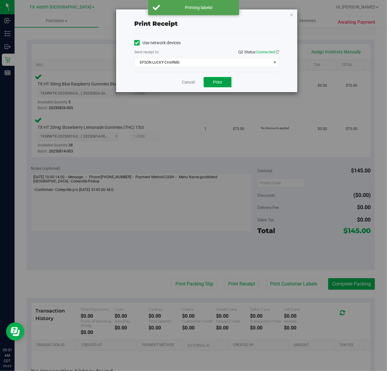
click at [220, 87] on button "Print" at bounding box center [218, 82] width 28 height 10
click at [181, 85] on div "Cancel Print" at bounding box center [206, 82] width 145 height 20
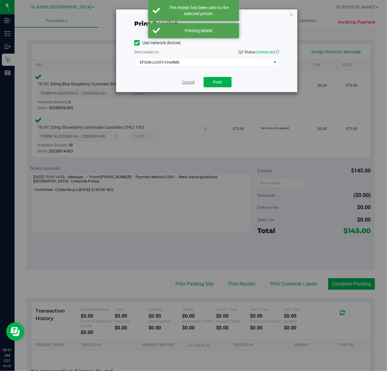
click at [186, 83] on link "Cancel" at bounding box center [188, 82] width 13 height 6
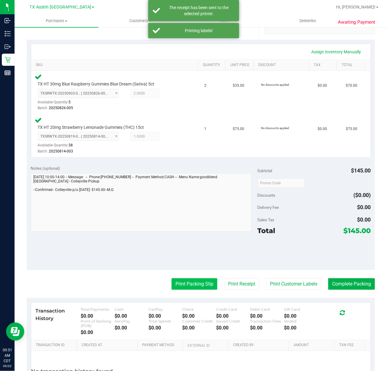
click at [197, 281] on button "Print Packing Slip" at bounding box center [195, 285] width 46 height 12
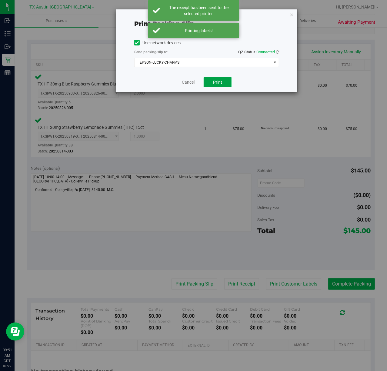
click at [221, 79] on button "Print" at bounding box center [218, 82] width 28 height 10
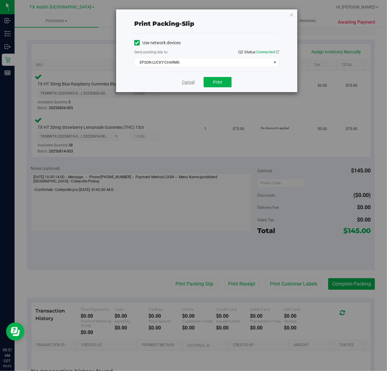
click at [189, 79] on link "Cancel" at bounding box center [188, 82] width 13 height 6
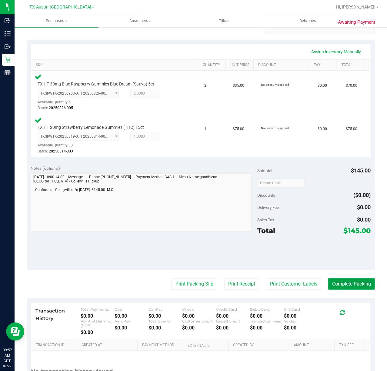
click at [351, 287] on button "Complete Packing" at bounding box center [352, 285] width 47 height 12
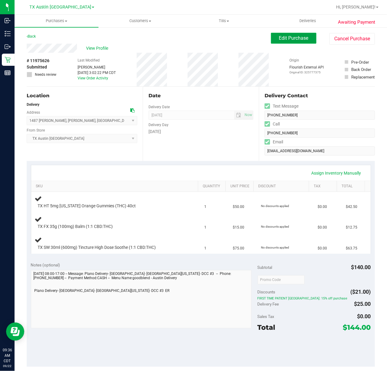
click at [274, 35] on button "Edit Purchase" at bounding box center [294, 38] width 46 height 11
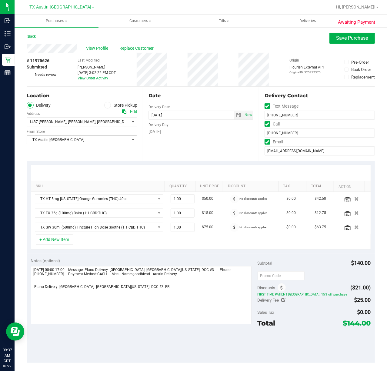
click at [135, 138] on span "select" at bounding box center [134, 140] width 8 height 8
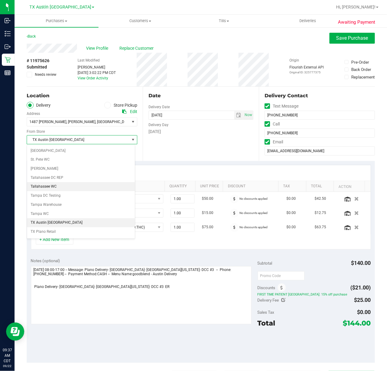
scroll to position [428, 0]
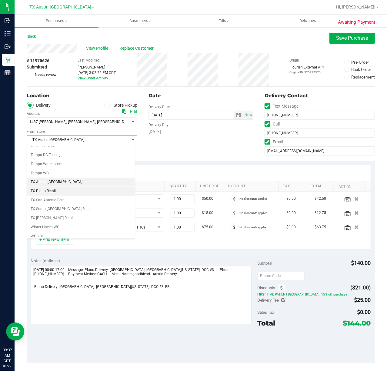
click at [84, 196] on li "TX Plano Retail" at bounding box center [81, 191] width 108 height 9
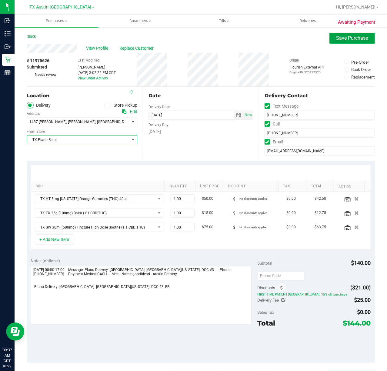
click at [358, 41] on button "Save Purchase" at bounding box center [353, 38] width 46 height 11
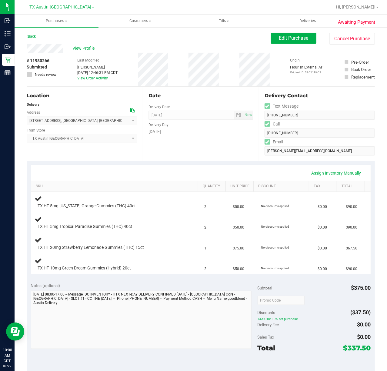
click at [187, 169] on div "Assign Inventory Manually" at bounding box center [201, 173] width 329 height 10
click at [215, 147] on div "Date Delivery Date 09/23/2025 Now 09/23/2025 07:00 AM Now Delivery Day Tuesday" at bounding box center [201, 124] width 116 height 74
click at [173, 135] on div "[DATE]" at bounding box center [201, 132] width 105 height 6
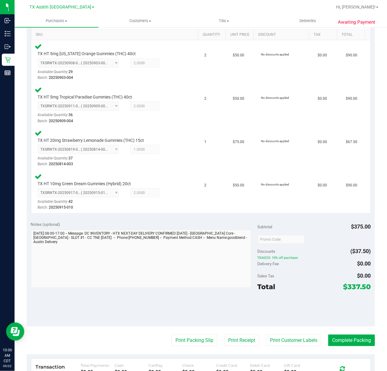
scroll to position [243, 0]
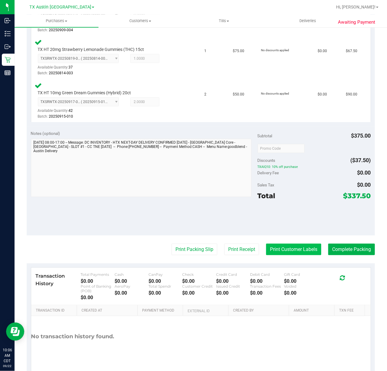
click at [284, 252] on button "Print Customer Labels" at bounding box center [293, 250] width 55 height 12
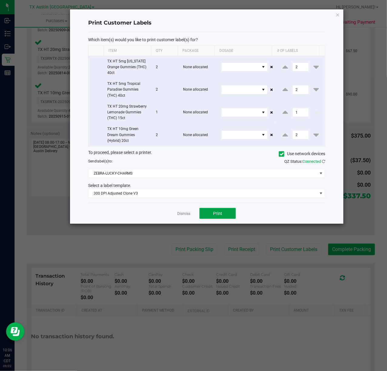
click at [211, 210] on button "Print" at bounding box center [218, 213] width 36 height 11
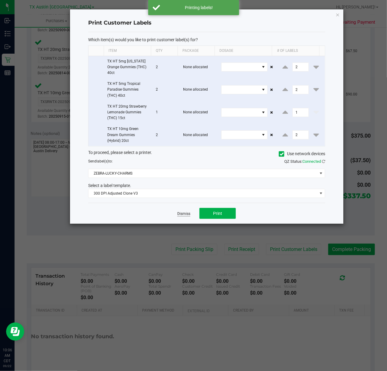
click at [180, 214] on link "Dismiss" at bounding box center [183, 213] width 13 height 5
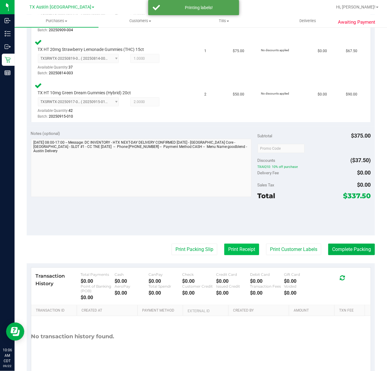
click at [225, 244] on button "Print Receipt" at bounding box center [241, 250] width 35 height 12
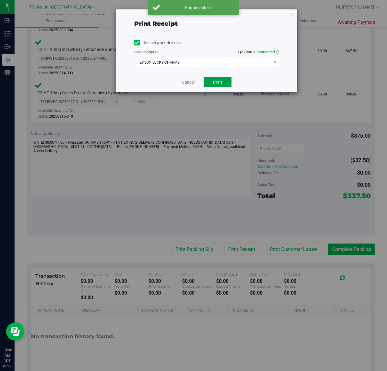
click at [209, 84] on button "Print" at bounding box center [218, 82] width 28 height 10
click at [188, 84] on link "Cancel" at bounding box center [186, 82] width 13 height 6
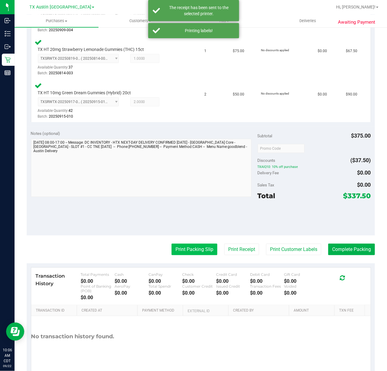
click at [187, 250] on button "Print Packing Slip" at bounding box center [195, 250] width 46 height 12
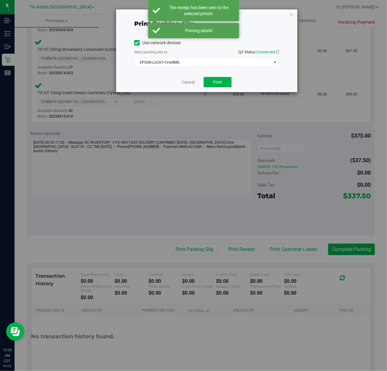
click at [223, 73] on div "Cancel Print" at bounding box center [206, 82] width 145 height 20
click at [220, 80] on span "Print" at bounding box center [217, 82] width 9 height 5
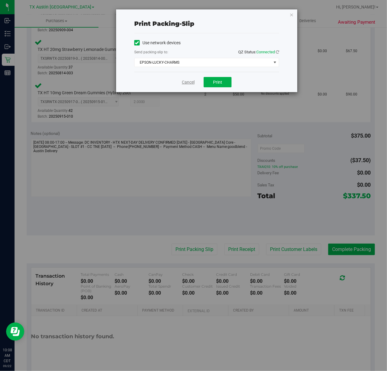
click at [189, 82] on link "Cancel" at bounding box center [188, 82] width 13 height 6
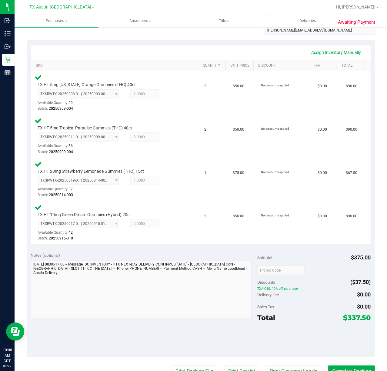
scroll to position [121, 0]
click at [331, 370] on button "Complete Packing" at bounding box center [352, 371] width 47 height 12
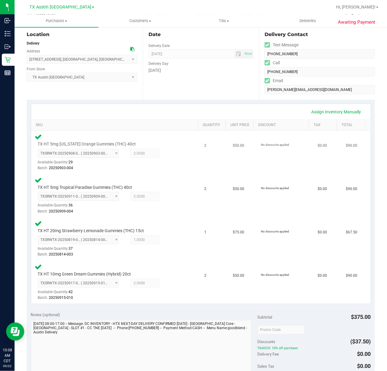
scroll to position [0, 0]
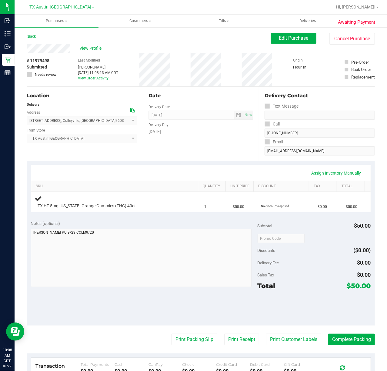
click at [180, 157] on div "Date Delivery Date [DATE] Now [DATE] 07:00 AM Now Delivery Day [DATE]" at bounding box center [201, 124] width 116 height 74
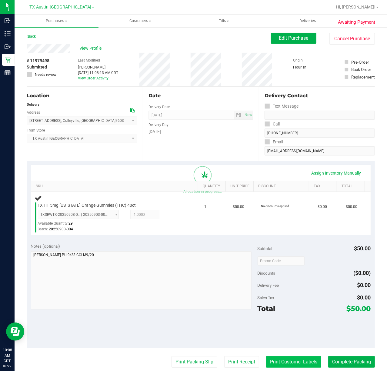
click at [300, 360] on button "Print Customer Labels" at bounding box center [293, 362] width 55 height 12
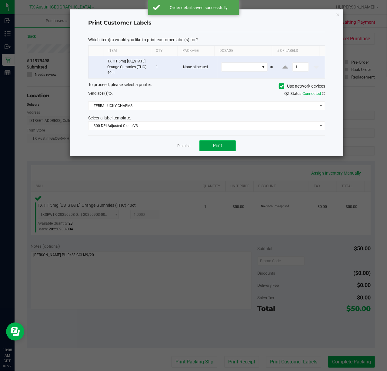
click at [222, 151] on button "Print" at bounding box center [218, 145] width 36 height 11
click at [183, 149] on link "Dismiss" at bounding box center [183, 145] width 13 height 5
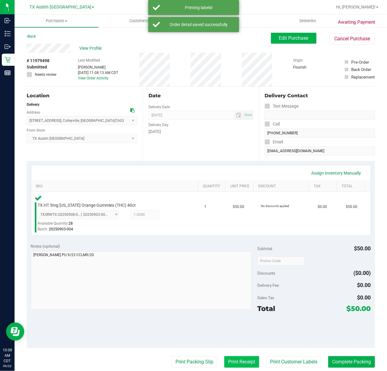
click at [239, 362] on button "Print Receipt" at bounding box center [241, 362] width 35 height 12
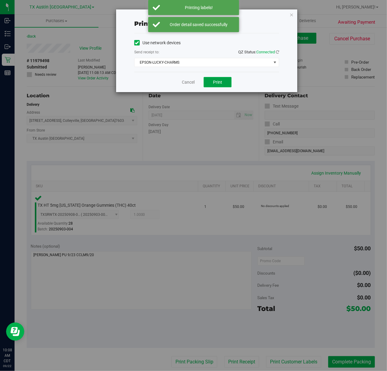
click at [222, 77] on button "Print" at bounding box center [218, 82] width 28 height 10
click at [185, 85] on link "Cancel" at bounding box center [186, 82] width 13 height 6
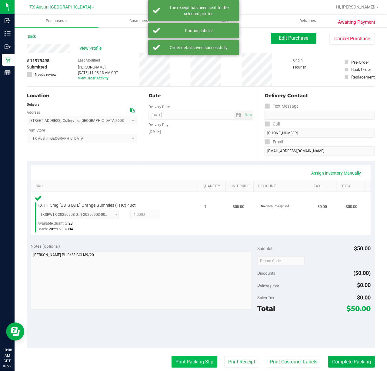
click at [194, 360] on button "Print Packing Slip" at bounding box center [195, 362] width 46 height 12
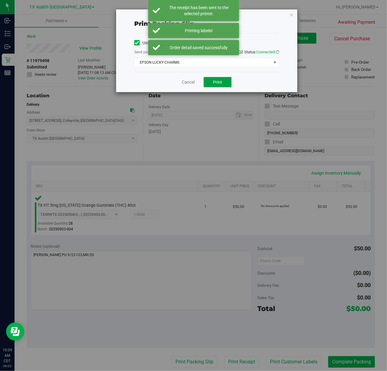
click at [221, 80] on span "Print" at bounding box center [217, 82] width 9 height 5
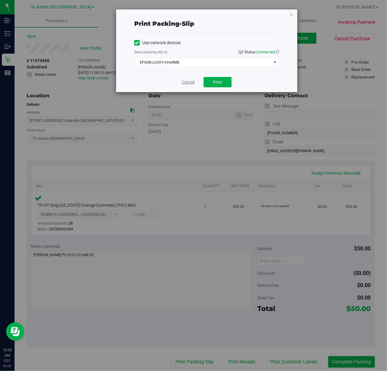
click at [185, 81] on link "Cancel" at bounding box center [188, 82] width 13 height 6
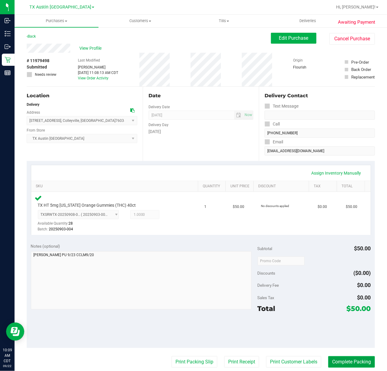
click at [340, 358] on button "Complete Packing" at bounding box center [352, 362] width 47 height 12
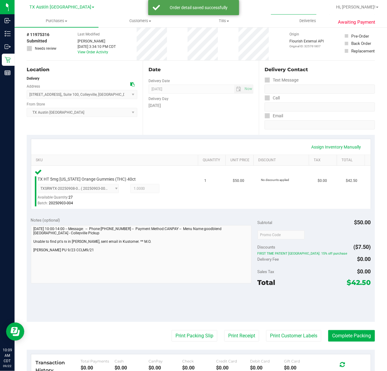
scroll to position [26, 0]
click at [290, 342] on button "Print Customer Labels" at bounding box center [293, 337] width 55 height 12
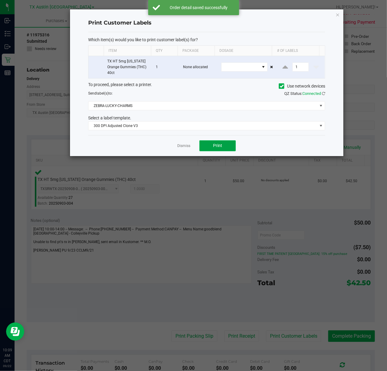
click at [218, 146] on span "Print" at bounding box center [217, 145] width 9 height 5
click at [187, 141] on div at bounding box center [207, 82] width 274 height 147
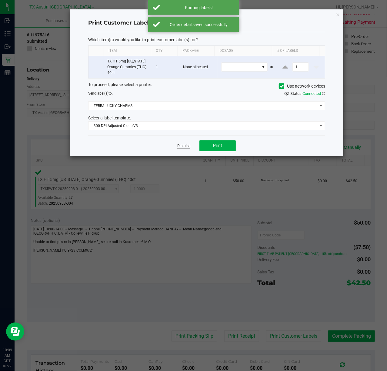
click at [185, 149] on link "Dismiss" at bounding box center [183, 145] width 13 height 5
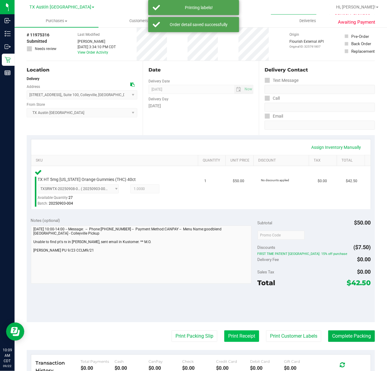
click at [239, 340] on button "Print Receipt" at bounding box center [241, 337] width 35 height 12
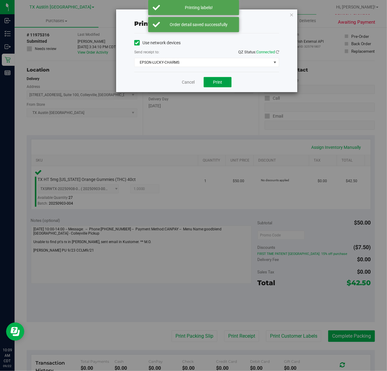
click at [211, 86] on button "Print" at bounding box center [218, 82] width 28 height 10
click at [180, 84] on link "Cancel" at bounding box center [186, 82] width 13 height 6
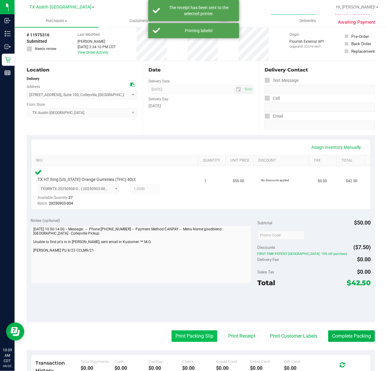
click at [183, 336] on button "Print Packing Slip" at bounding box center [195, 337] width 46 height 12
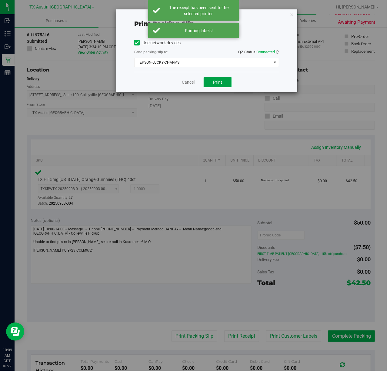
click at [218, 85] on span "Print" at bounding box center [217, 82] width 9 height 5
click at [187, 83] on link "Cancel" at bounding box center [188, 82] width 13 height 6
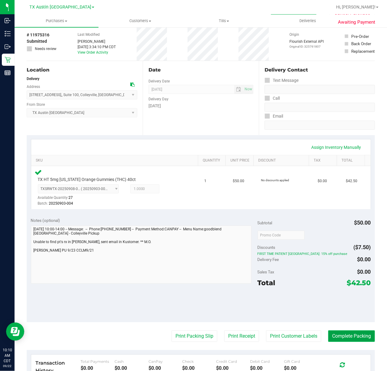
click at [356, 335] on button "Complete Packing" at bounding box center [352, 337] width 47 height 12
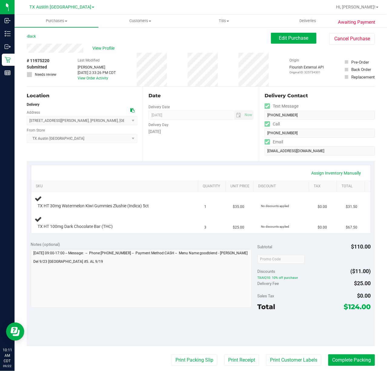
click at [191, 159] on div "Date Delivery Date [DATE] Now [DATE] 07:00 AM Now Delivery Day [DATE]" at bounding box center [201, 124] width 116 height 74
click at [182, 149] on div "Date Delivery Date [DATE] Now [DATE] 07:00 AM Now Delivery Day [DATE]" at bounding box center [201, 124] width 116 height 74
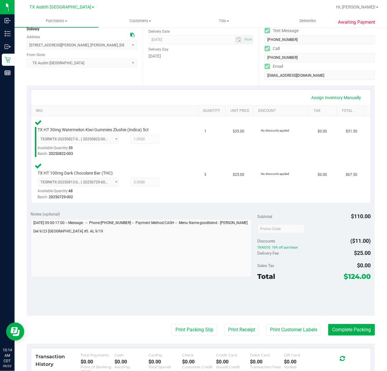
scroll to position [81, 0]
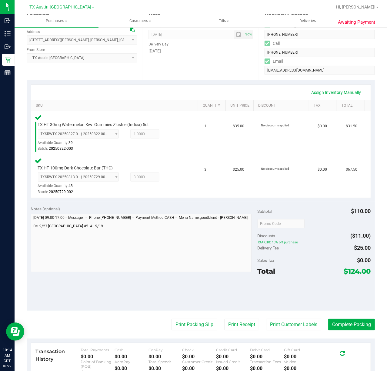
click at [278, 318] on purchase-details "Back Edit Purchase Cancel Purchase View Profile # 11975220 Submitted Needs revi…" at bounding box center [201, 204] width 349 height 505
click at [277, 322] on button "Print Customer Labels" at bounding box center [293, 325] width 55 height 12
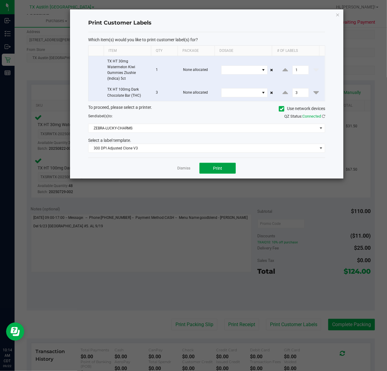
click at [220, 167] on span "Print" at bounding box center [217, 168] width 9 height 5
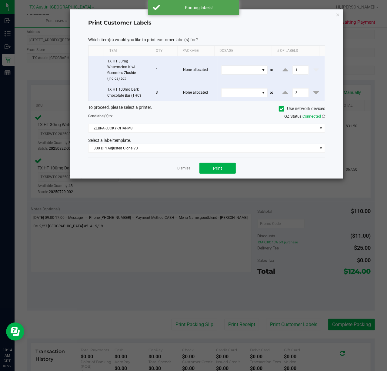
click at [185, 165] on div "Dismiss Print" at bounding box center [206, 168] width 237 height 21
click at [184, 170] on link "Dismiss" at bounding box center [183, 168] width 13 height 5
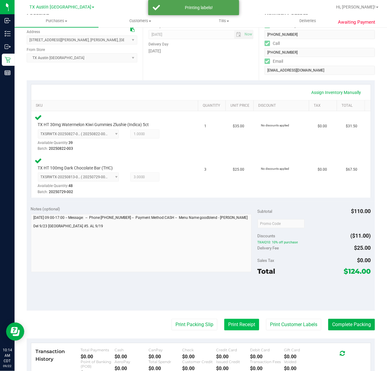
click at [229, 321] on button "Print Receipt" at bounding box center [241, 325] width 35 height 12
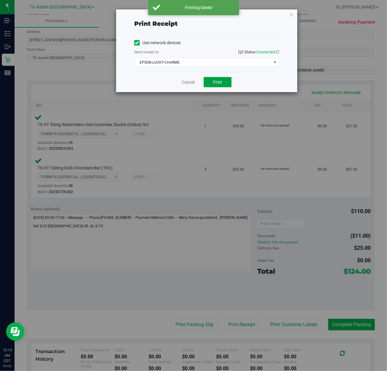
click at [222, 78] on button "Print" at bounding box center [218, 82] width 28 height 10
click at [189, 78] on div "Cancel Print" at bounding box center [206, 82] width 145 height 20
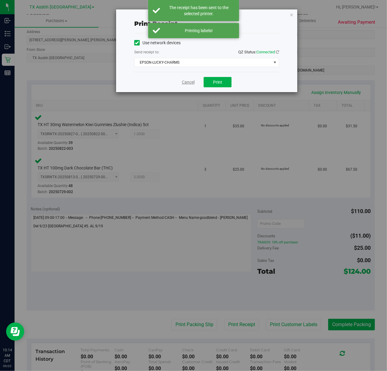
click at [192, 83] on link "Cancel" at bounding box center [188, 82] width 13 height 6
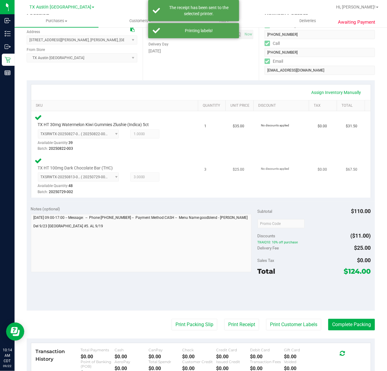
drag, startPoint x: 198, startPoint y: 322, endPoint x: 198, endPoint y: 193, distance: 128.6
click at [198, 305] on purchase-details "Back Edit Purchase Cancel Purchase View Profile # 11975220 Submitted Needs revi…" at bounding box center [201, 204] width 349 height 505
click at [200, 319] on purchase-details "Back Edit Purchase Cancel Purchase View Profile # 11975220 Submitted Needs revi…" at bounding box center [201, 204] width 349 height 505
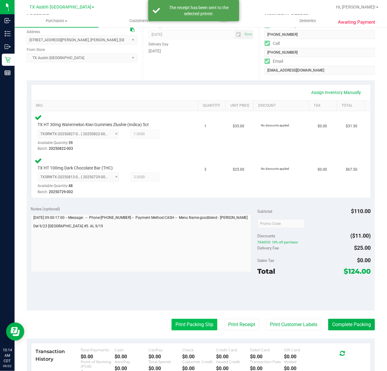
click at [201, 330] on button "Print Packing Slip" at bounding box center [195, 325] width 46 height 12
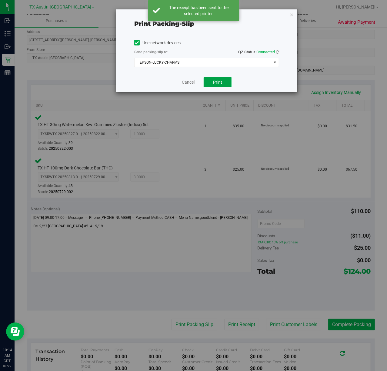
click at [214, 85] on button "Print" at bounding box center [218, 82] width 28 height 10
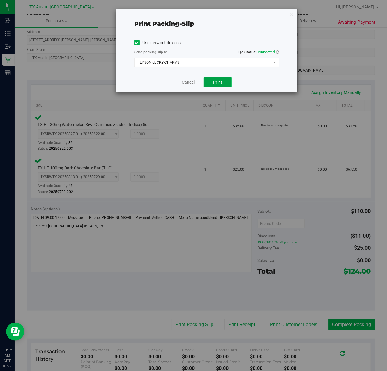
click at [205, 79] on button "Print" at bounding box center [218, 82] width 28 height 10
click at [184, 84] on link "Cancel" at bounding box center [186, 82] width 13 height 6
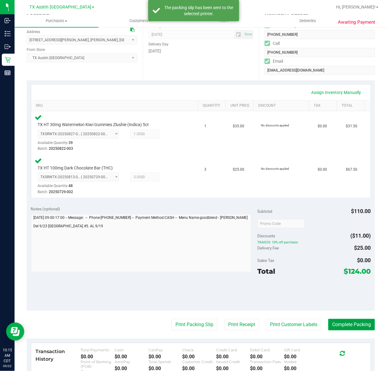
click at [342, 322] on button "Complete Packing" at bounding box center [352, 325] width 47 height 12
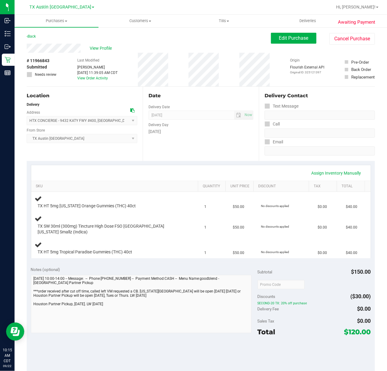
click at [219, 144] on div "Date Delivery Date [DATE] Now [DATE] 07:00 AM Now Delivery Day [DATE]" at bounding box center [201, 124] width 116 height 74
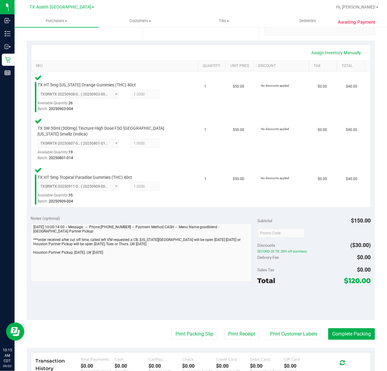
scroll to position [121, 0]
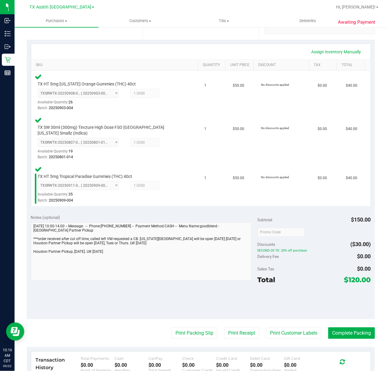
click at [280, 334] on purchase-details "Back Edit Purchase Cancel Purchase View Profile # 11966843 Submitted Needs revi…" at bounding box center [201, 188] width 349 height 554
click at [282, 330] on button "Print Customer Labels" at bounding box center [293, 334] width 55 height 12
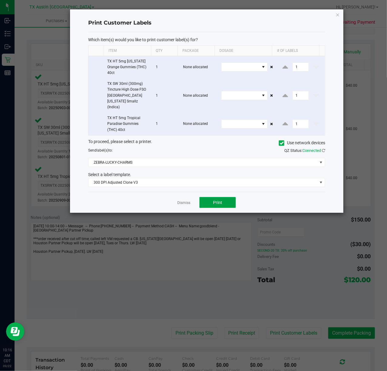
click at [209, 197] on button "Print" at bounding box center [218, 202] width 36 height 11
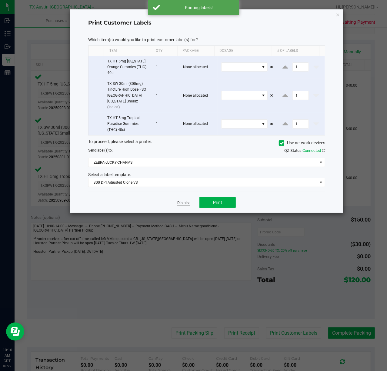
click at [186, 201] on link "Dismiss" at bounding box center [183, 203] width 13 height 5
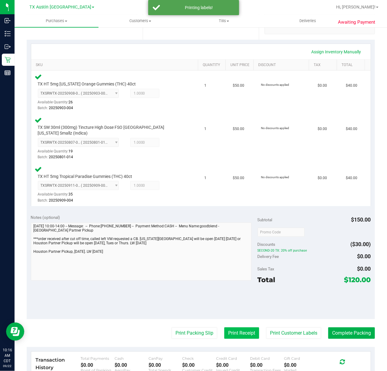
click at [224, 328] on button "Print Receipt" at bounding box center [241, 334] width 35 height 12
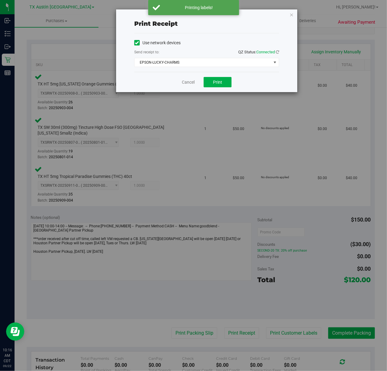
click at [212, 88] on div "Cancel Print" at bounding box center [206, 82] width 145 height 20
click at [213, 83] on span "Print" at bounding box center [217, 82] width 9 height 5
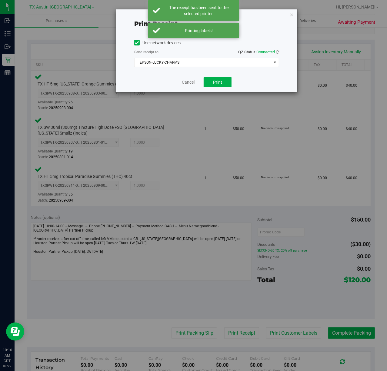
click at [186, 83] on link "Cancel" at bounding box center [188, 82] width 13 height 6
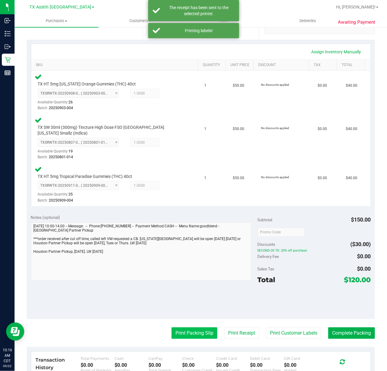
drag, startPoint x: 179, startPoint y: 338, endPoint x: 184, endPoint y: 326, distance: 12.6
click at [179, 337] on purchase-details "Back Edit Purchase Cancel Purchase View Profile # 11966843 Submitted Needs revi…" at bounding box center [201, 188] width 349 height 554
click at [184, 328] on button "Print Packing Slip" at bounding box center [195, 334] width 46 height 12
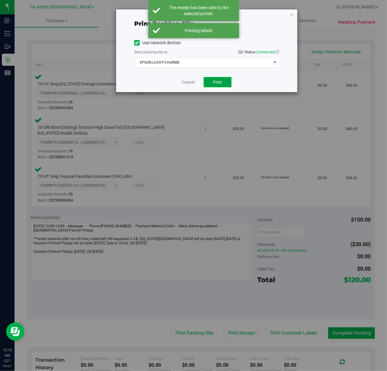
click at [226, 83] on button "Print" at bounding box center [218, 82] width 28 height 10
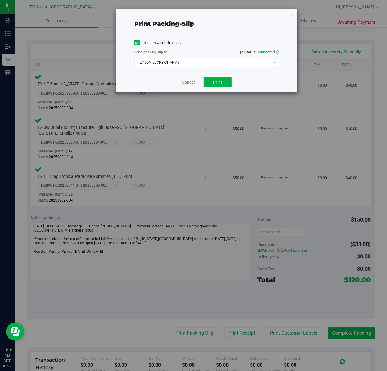
click at [186, 83] on link "Cancel" at bounding box center [188, 82] width 13 height 6
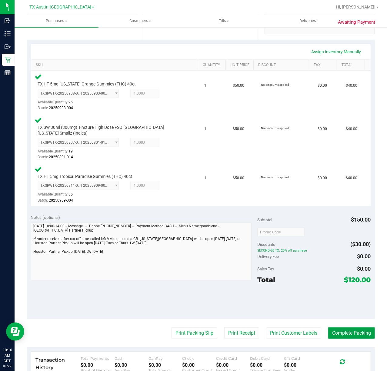
click at [358, 328] on button "Complete Packing" at bounding box center [352, 334] width 47 height 12
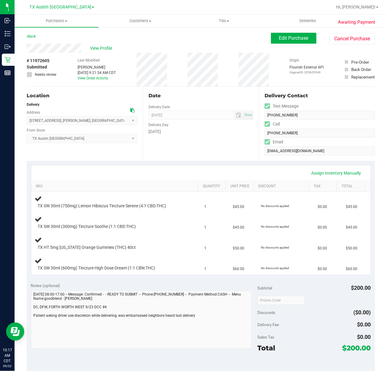
click at [223, 152] on div "Date Delivery Date [DATE] Now [DATE] 07:00 AM Now Delivery Day [DATE]" at bounding box center [201, 124] width 116 height 74
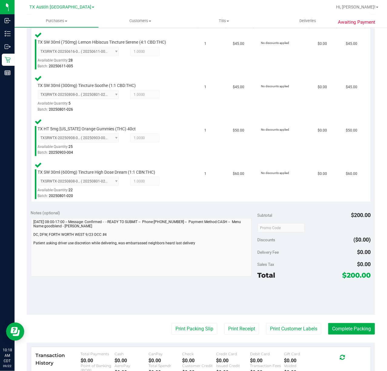
scroll to position [166, 0]
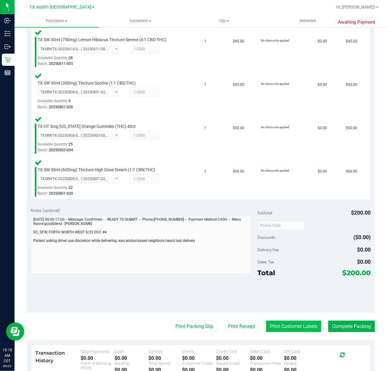
click at [290, 330] on button "Print Customer Labels" at bounding box center [293, 327] width 55 height 12
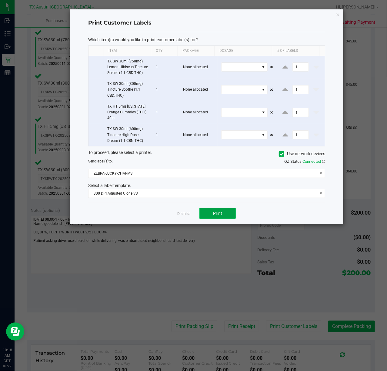
click at [222, 219] on button "Print" at bounding box center [218, 213] width 36 height 11
click at [175, 214] on div at bounding box center [207, 116] width 274 height 214
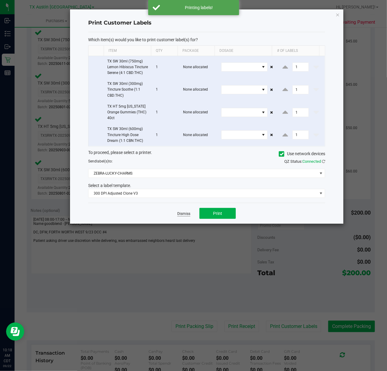
click at [184, 217] on link "Dismiss" at bounding box center [183, 213] width 13 height 5
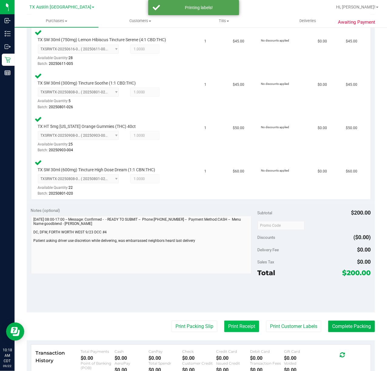
click at [228, 323] on button "Print Receipt" at bounding box center [241, 327] width 35 height 12
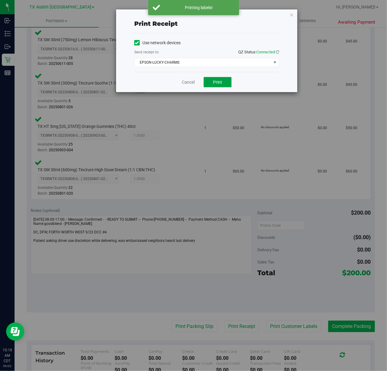
click at [215, 83] on span "Print" at bounding box center [217, 82] width 9 height 5
drag, startPoint x: 184, startPoint y: 83, endPoint x: 196, endPoint y: 83, distance: 12.1
click at [184, 82] on link "Cancel" at bounding box center [186, 82] width 13 height 6
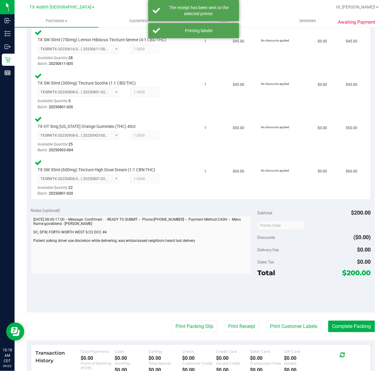
click at [197, 334] on purchase-details "Back Edit Purchase Cancel Purchase View Profile # 11972605 Submitted Needs revi…" at bounding box center [201, 163] width 349 height 592
click at [200, 319] on purchase-details "Back Edit Purchase Cancel Purchase View Profile # 11972605 Submitted Needs revi…" at bounding box center [201, 163] width 349 height 592
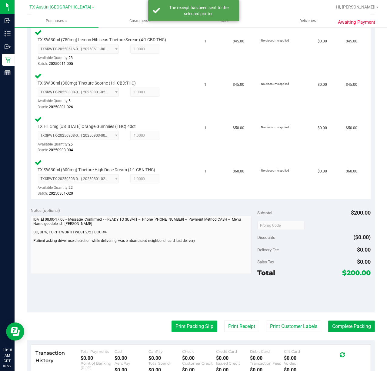
click at [204, 330] on button "Print Packing Slip" at bounding box center [195, 327] width 46 height 12
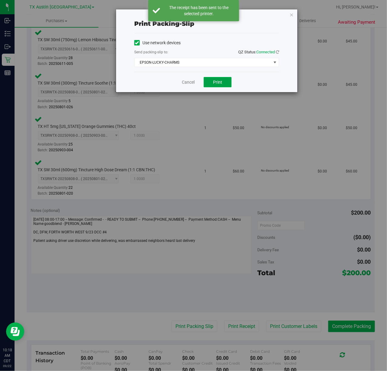
click at [204, 86] on button "Print" at bounding box center [218, 82] width 28 height 10
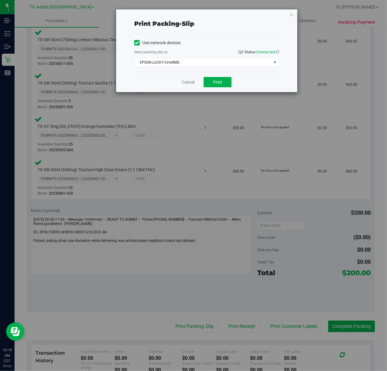
click at [184, 95] on div "Print packing-slip Use network devices Send packing-slip to: QZ Status: Connect…" at bounding box center [196, 185] width 392 height 371
click at [189, 83] on link "Cancel" at bounding box center [188, 82] width 13 height 6
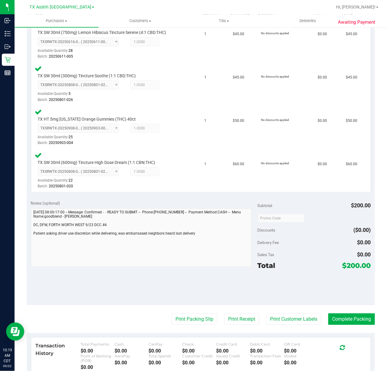
scroll to position [169, 0]
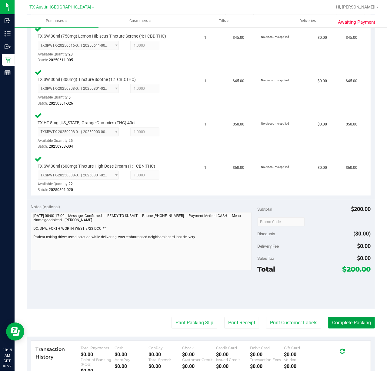
click at [353, 317] on button "Complete Packing" at bounding box center [352, 323] width 47 height 12
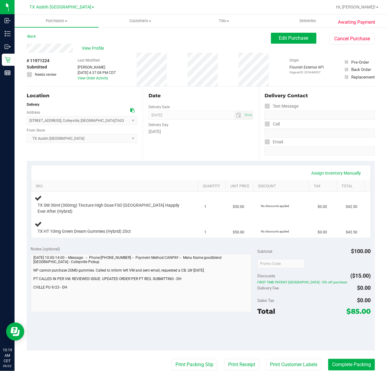
click at [197, 170] on div "Assign Inventory Manually" at bounding box center [201, 173] width 329 height 10
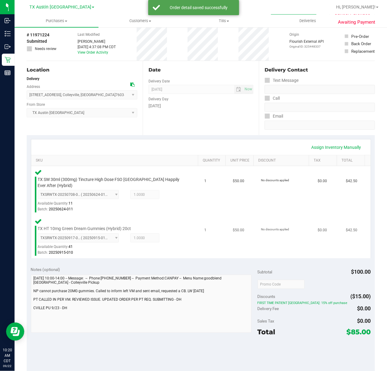
scroll to position [40, 0]
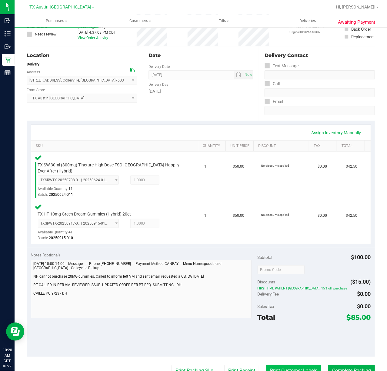
click at [277, 367] on button "Print Customer Labels" at bounding box center [293, 371] width 55 height 12
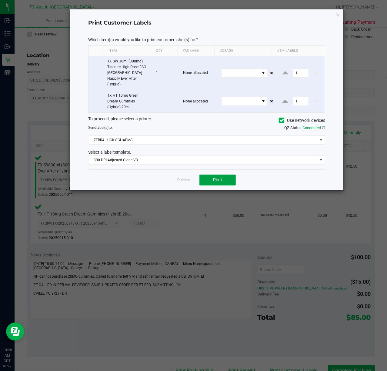
click at [202, 175] on button "Print" at bounding box center [218, 180] width 36 height 11
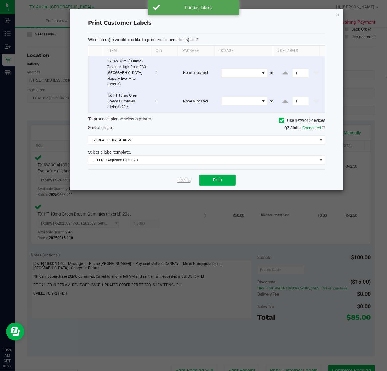
click at [183, 178] on link "Dismiss" at bounding box center [183, 180] width 13 height 5
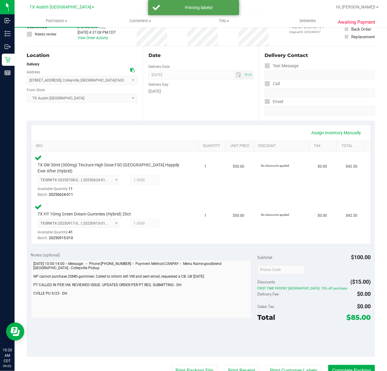
scroll to position [46, 0]
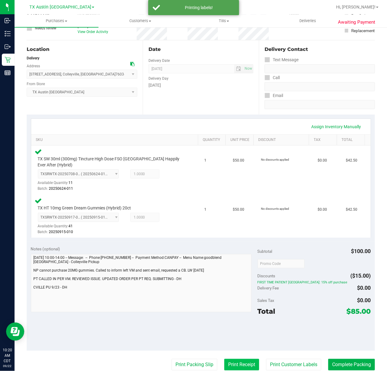
click at [224, 364] on button "Print Receipt" at bounding box center [241, 365] width 35 height 12
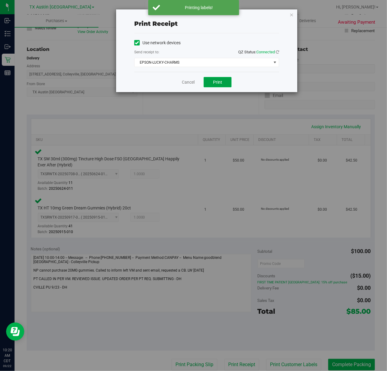
click at [214, 78] on button "Print" at bounding box center [218, 82] width 28 height 10
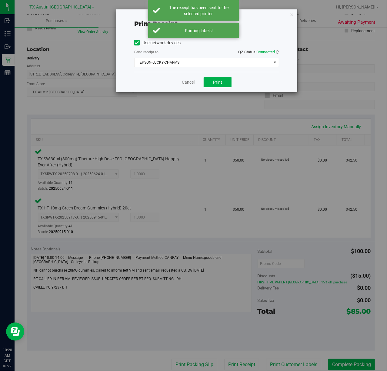
click at [192, 78] on div "Cancel Print" at bounding box center [206, 82] width 145 height 20
click at [187, 81] on link "Cancel" at bounding box center [188, 82] width 13 height 6
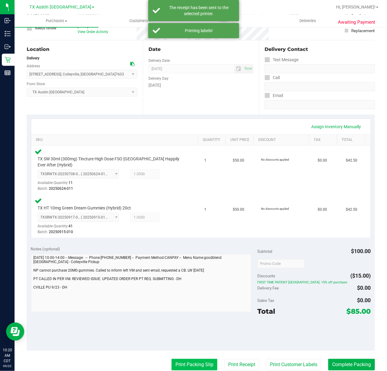
click at [172, 360] on button "Print Packing Slip" at bounding box center [195, 365] width 46 height 12
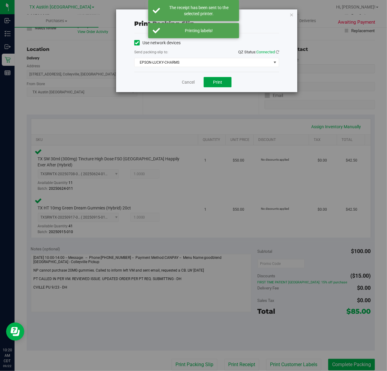
click at [207, 80] on button "Print" at bounding box center [218, 82] width 28 height 10
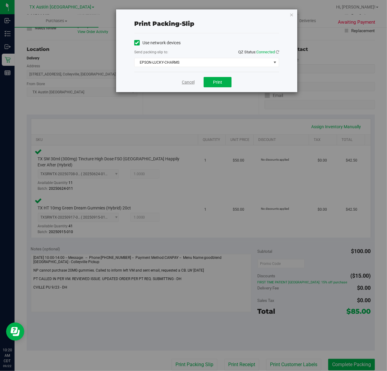
click at [183, 84] on link "Cancel" at bounding box center [188, 82] width 13 height 6
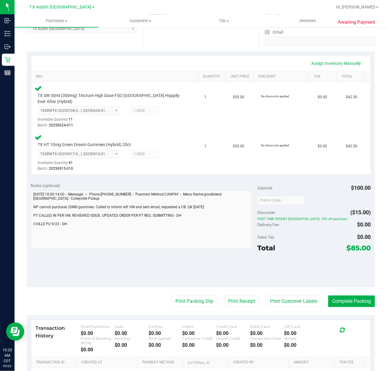
scroll to position [121, 0]
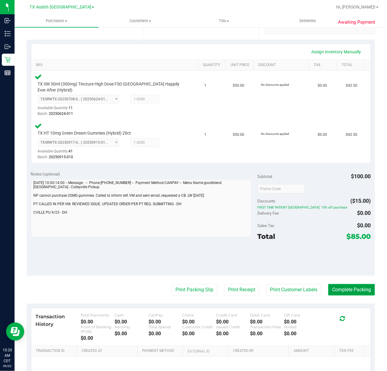
click at [329, 288] on button "Complete Packing" at bounding box center [352, 290] width 47 height 12
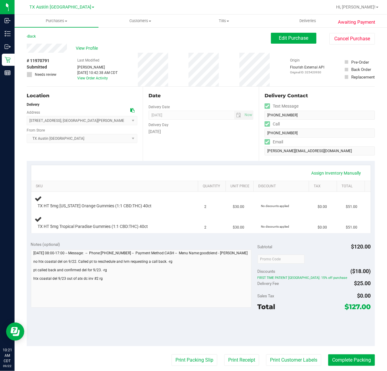
click at [220, 176] on div "Assign Inventory Manually" at bounding box center [201, 173] width 329 height 10
click at [320, 300] on div "Sales Tax $0.00" at bounding box center [314, 296] width 113 height 11
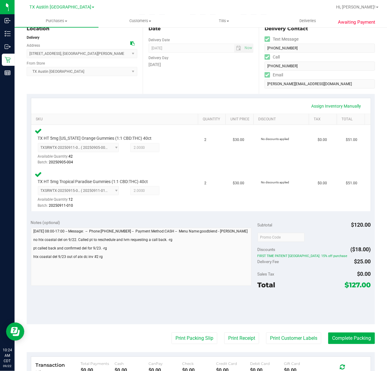
scroll to position [81, 0]
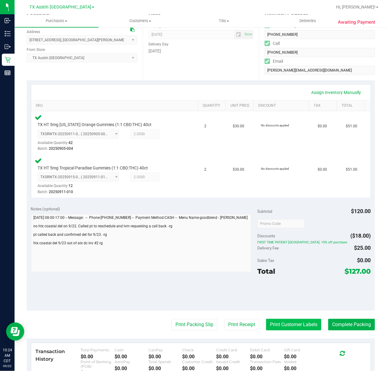
click at [276, 323] on button "Print Customer Labels" at bounding box center [293, 325] width 55 height 12
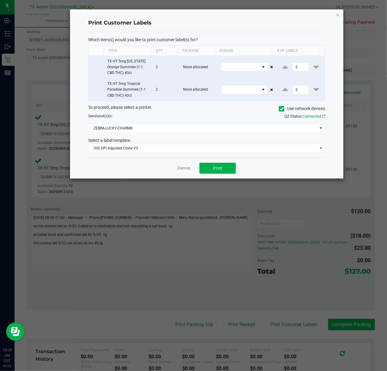
click at [205, 164] on div "Dismiss Print" at bounding box center [206, 168] width 237 height 21
click at [201, 168] on button "Print" at bounding box center [218, 168] width 36 height 11
click at [187, 168] on link "Dismiss" at bounding box center [183, 168] width 13 height 5
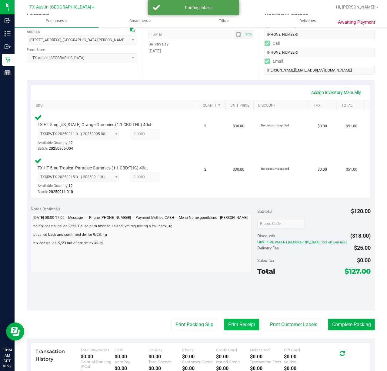
click at [231, 323] on button "Print Receipt" at bounding box center [241, 325] width 35 height 12
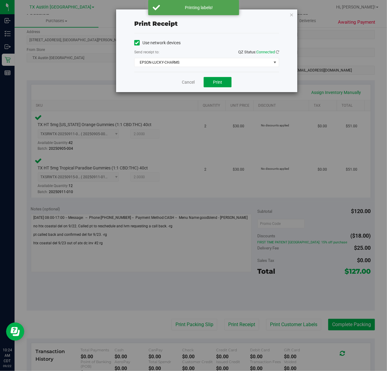
drag, startPoint x: 220, startPoint y: 84, endPoint x: 178, endPoint y: 81, distance: 42.0
click at [215, 83] on span "Print" at bounding box center [217, 82] width 9 height 5
drag, startPoint x: 175, startPoint y: 81, endPoint x: 186, endPoint y: 81, distance: 10.3
click at [177, 81] on div "Cancel Print" at bounding box center [206, 82] width 145 height 20
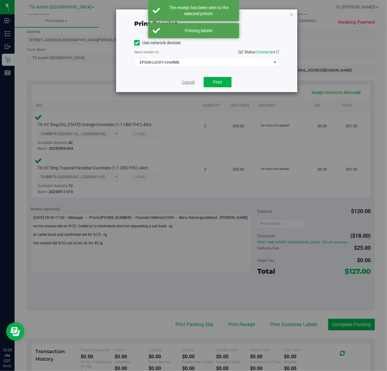
click at [186, 81] on link "Cancel" at bounding box center [188, 82] width 13 height 6
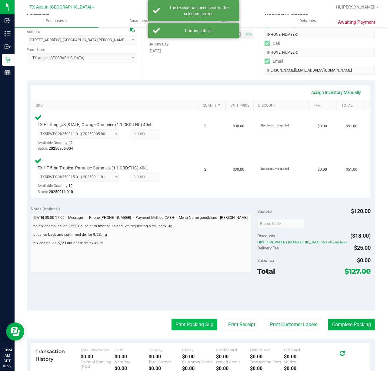
click at [188, 322] on button "Print Packing Slip" at bounding box center [195, 325] width 46 height 12
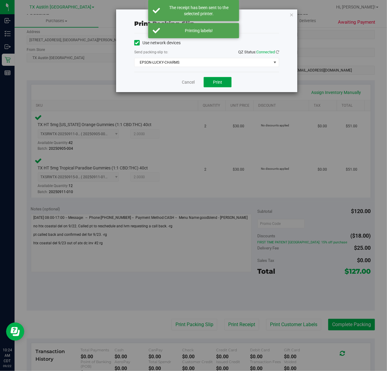
click at [224, 79] on button "Print" at bounding box center [218, 82] width 28 height 10
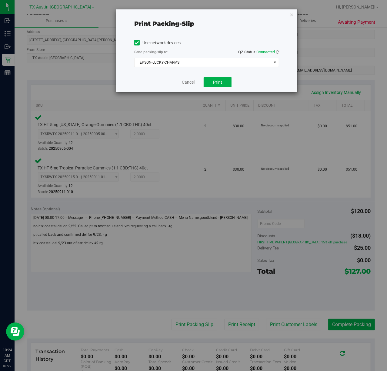
click at [186, 81] on link "Cancel" at bounding box center [188, 82] width 13 height 6
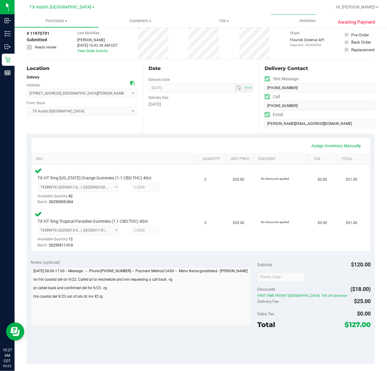
scroll to position [40, 0]
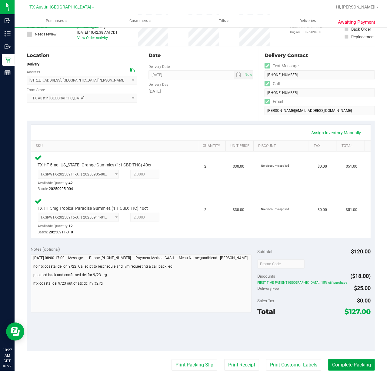
click at [342, 362] on button "Complete Packing" at bounding box center [352, 366] width 47 height 12
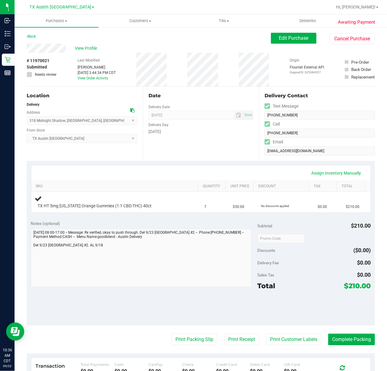
click at [207, 172] on div "Assign Inventory Manually" at bounding box center [201, 173] width 329 height 10
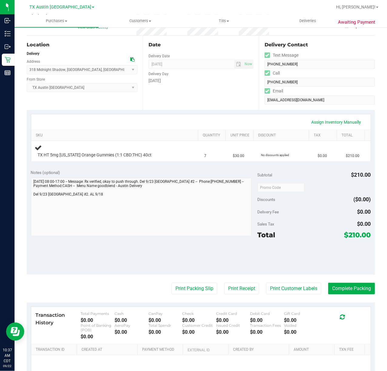
scroll to position [71, 0]
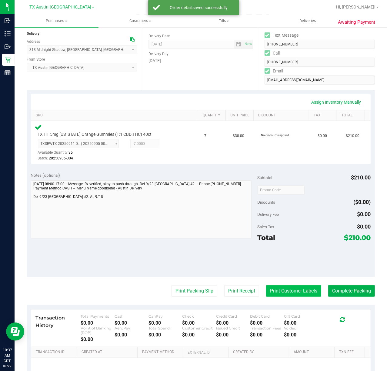
click at [277, 287] on button "Print Customer Labels" at bounding box center [293, 291] width 55 height 12
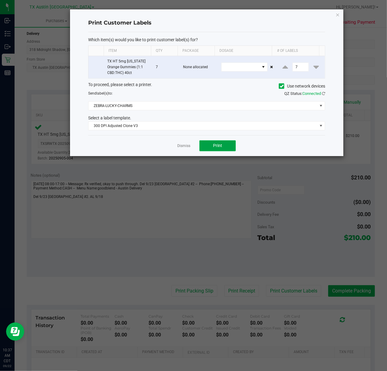
click at [225, 149] on button "Print" at bounding box center [218, 145] width 36 height 11
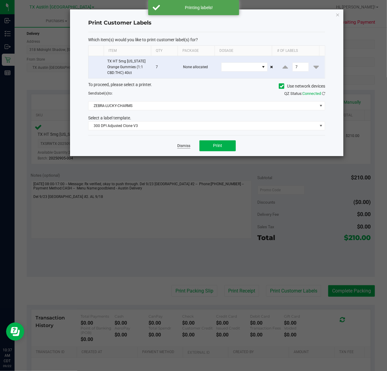
click at [186, 149] on link "Dismiss" at bounding box center [183, 145] width 13 height 5
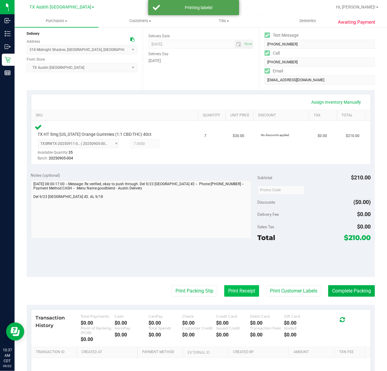
click at [225, 290] on button "Print Receipt" at bounding box center [241, 291] width 35 height 12
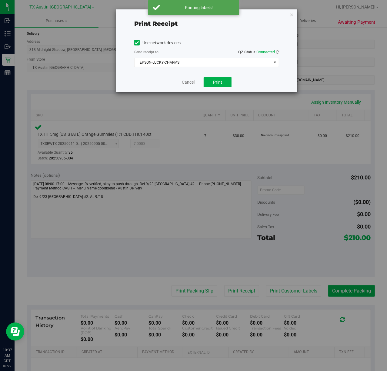
click at [215, 74] on div "Cancel Print" at bounding box center [206, 82] width 145 height 20
click at [211, 77] on div "Cancel Print" at bounding box center [206, 82] width 145 height 20
click at [219, 83] on span "Print" at bounding box center [217, 82] width 9 height 5
click at [191, 81] on link "Cancel" at bounding box center [186, 82] width 13 height 6
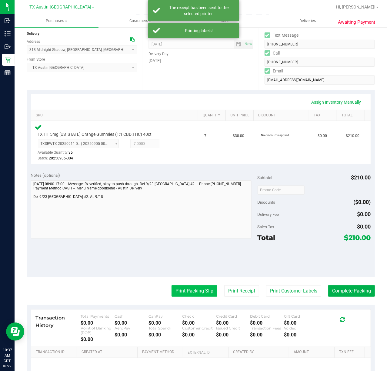
click at [196, 291] on button "Print Packing Slip" at bounding box center [195, 291] width 46 height 12
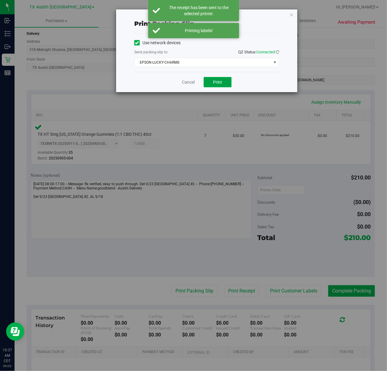
click at [222, 79] on button "Print" at bounding box center [218, 82] width 28 height 10
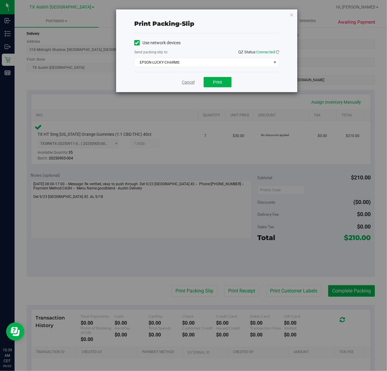
click at [190, 84] on link "Cancel" at bounding box center [188, 82] width 13 height 6
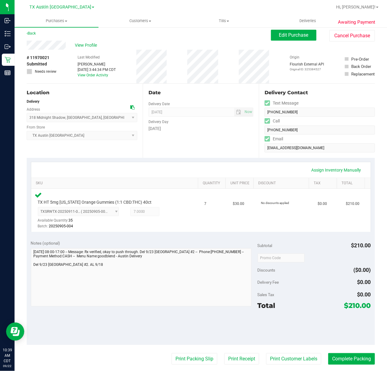
scroll to position [0, 0]
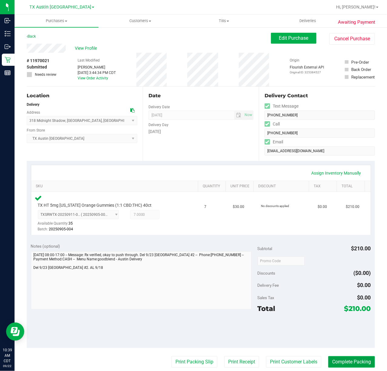
click at [345, 359] on button "Complete Packing" at bounding box center [352, 362] width 47 height 12
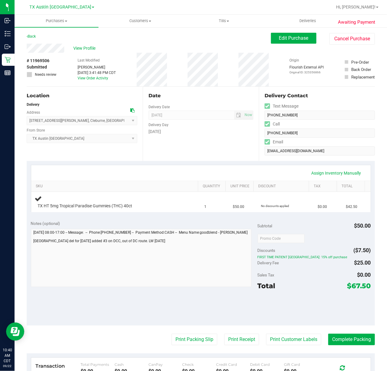
click at [155, 46] on div "View Profile" at bounding box center [149, 48] width 245 height 9
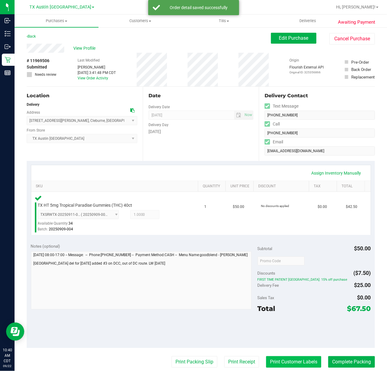
click at [290, 366] on button "Print Customer Labels" at bounding box center [293, 362] width 55 height 12
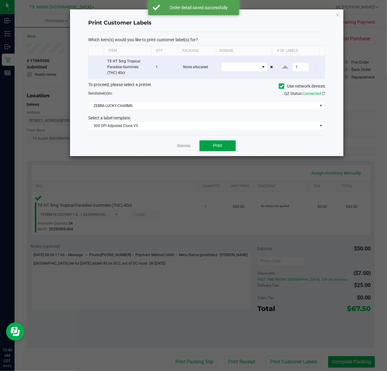
click at [208, 146] on button "Print" at bounding box center [218, 145] width 36 height 11
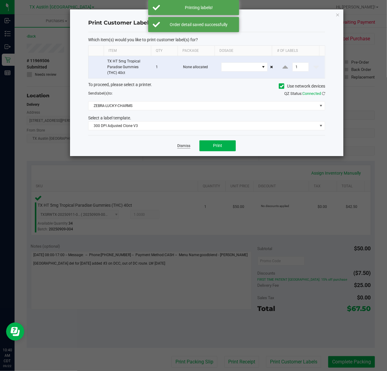
click at [181, 146] on link "Dismiss" at bounding box center [183, 145] width 13 height 5
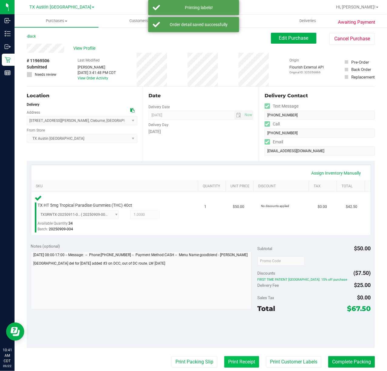
click at [224, 365] on button "Print Receipt" at bounding box center [241, 362] width 35 height 12
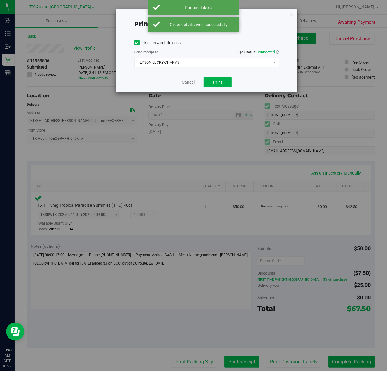
click at [208, 77] on div "Cancel Print" at bounding box center [206, 82] width 145 height 20
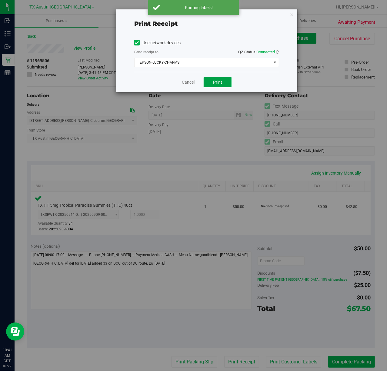
click at [220, 83] on span "Print" at bounding box center [217, 82] width 9 height 5
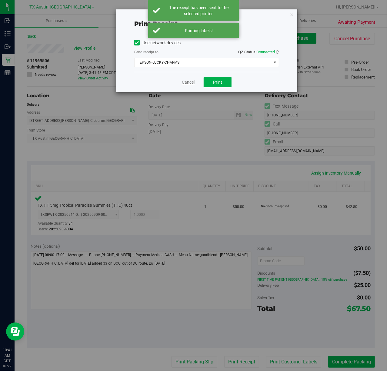
click at [189, 81] on link "Cancel" at bounding box center [188, 82] width 13 height 6
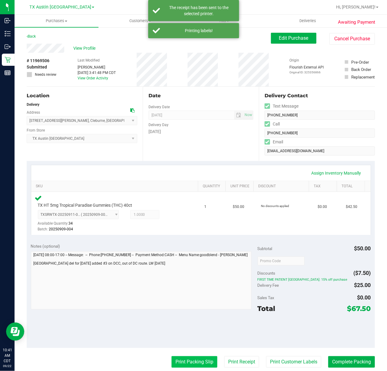
click at [173, 363] on button "Print Packing Slip" at bounding box center [195, 362] width 46 height 12
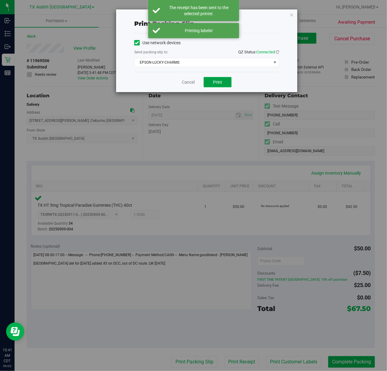
click at [224, 87] on button "Print" at bounding box center [218, 82] width 28 height 10
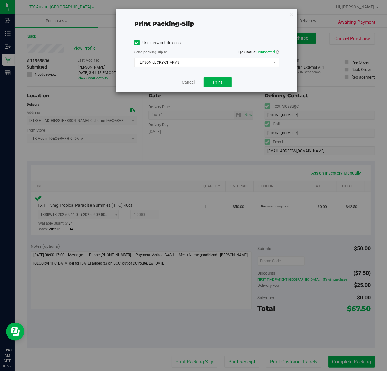
click at [184, 83] on link "Cancel" at bounding box center [188, 82] width 13 height 6
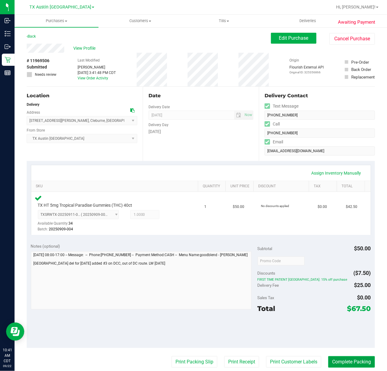
click at [348, 362] on button "Complete Packing" at bounding box center [352, 362] width 47 height 12
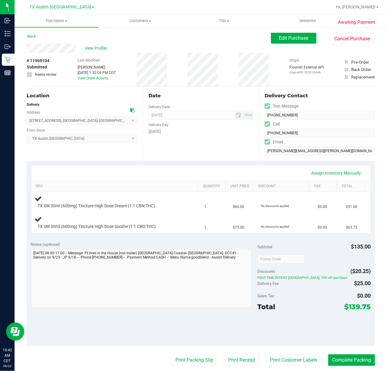
click at [193, 160] on div "Date Delivery Date [DATE] Now [DATE] 07:00 AM Now Delivery Day [DATE]" at bounding box center [201, 124] width 116 height 74
click at [173, 147] on div "Date Delivery Date [DATE] Now [DATE] 07:00 AM Now Delivery Day [DATE]" at bounding box center [201, 124] width 116 height 74
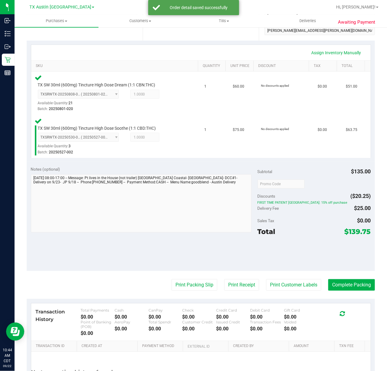
scroll to position [121, 0]
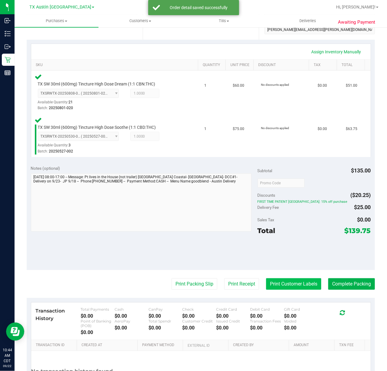
click at [266, 289] on button "Print Customer Labels" at bounding box center [293, 285] width 55 height 12
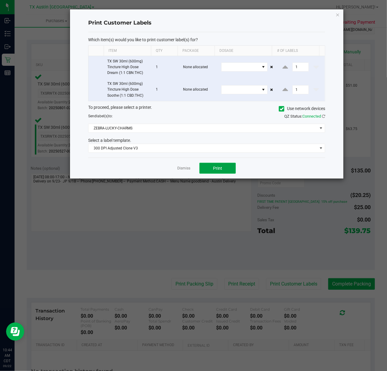
click at [208, 167] on button "Print" at bounding box center [218, 168] width 36 height 11
click at [184, 169] on div at bounding box center [207, 93] width 274 height 169
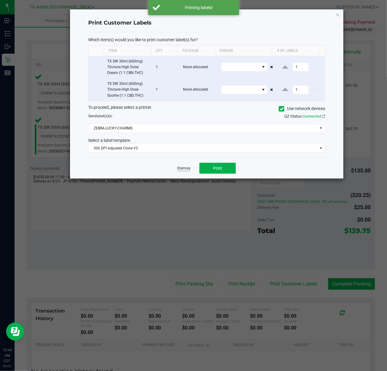
click at [186, 170] on link "Dismiss" at bounding box center [183, 168] width 13 height 5
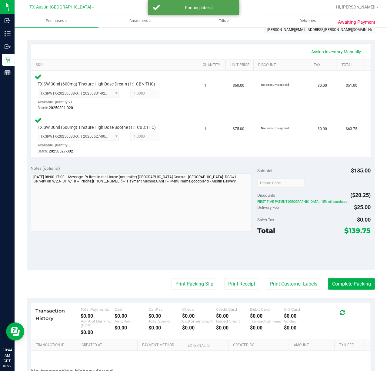
drag, startPoint x: 228, startPoint y: 277, endPoint x: 228, endPoint y: 265, distance: 12.7
click at [228, 276] on purchase-details "Back Edit Purchase Cancel Purchase View Profile # 11969104 Submitted Needs revi…" at bounding box center [201, 163] width 349 height 505
click at [227, 286] on button "Print Receipt" at bounding box center [241, 285] width 35 height 12
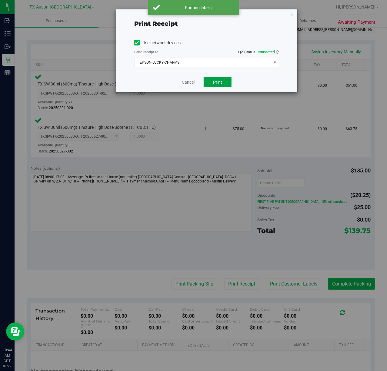
click at [228, 79] on button "Print" at bounding box center [218, 82] width 28 height 10
click at [182, 75] on div "Cancel Print" at bounding box center [206, 82] width 145 height 20
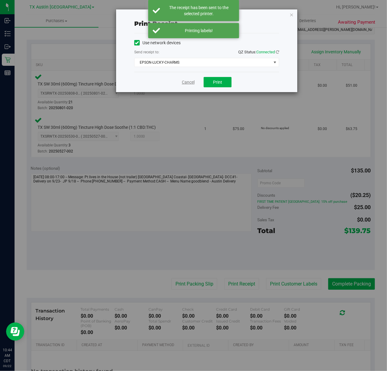
click at [183, 83] on link "Cancel" at bounding box center [188, 82] width 13 height 6
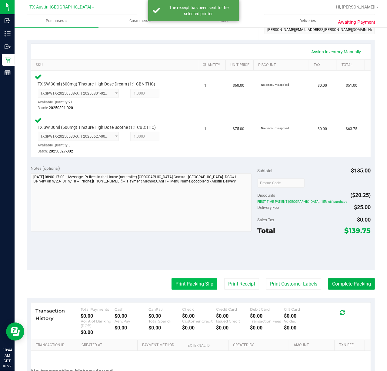
click at [174, 286] on button "Print Packing Slip" at bounding box center [195, 285] width 46 height 12
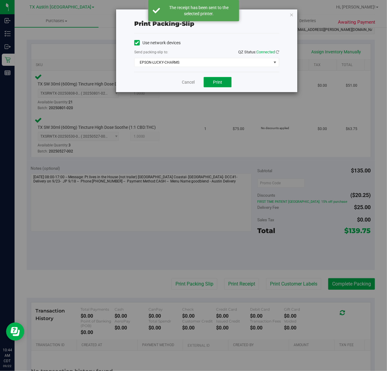
click at [220, 78] on button "Print" at bounding box center [218, 82] width 28 height 10
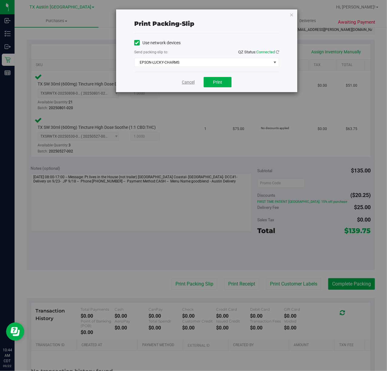
click at [192, 84] on link "Cancel" at bounding box center [188, 82] width 13 height 6
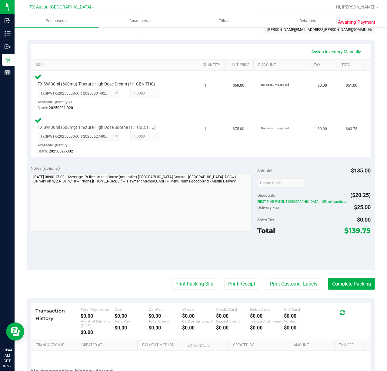
scroll to position [0, 0]
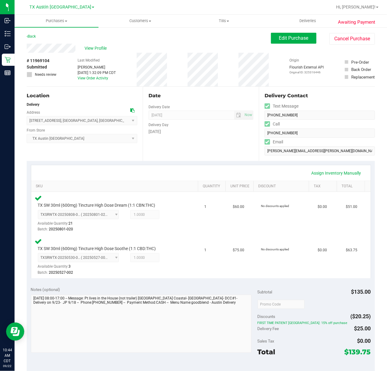
click at [105, 53] on div "Last Modified Juliana Powell Sep 18, 2025 1:32:09 PM CDT View Order Activity" at bounding box center [97, 70] width 38 height 34
click at [105, 44] on div "View Profile" at bounding box center [149, 48] width 245 height 9
click at [98, 46] on span "View Profile" at bounding box center [97, 48] width 24 height 6
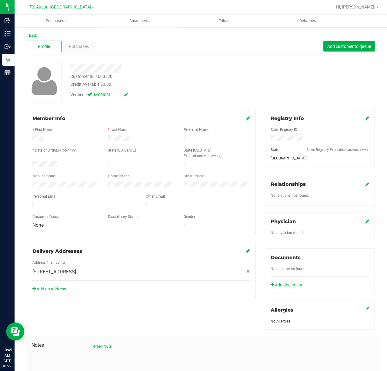
scroll to position [73, 0]
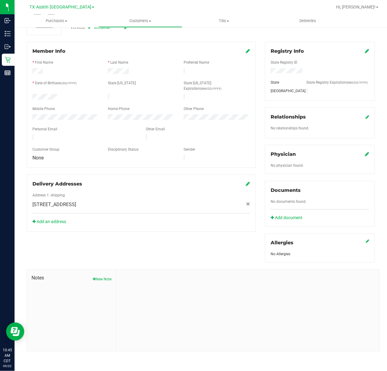
click at [95, 277] on button "New Note" at bounding box center [102, 279] width 19 height 5
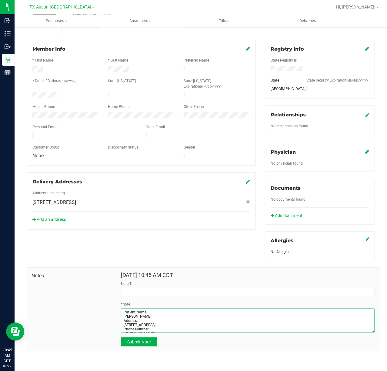
type textarea "Patient Name: Edye E Shipwash Address: 7229 Avenue D Santa Fe, TX, 77510 Phone …"
click at [251, 288] on div "Note Title" at bounding box center [248, 289] width 254 height 16
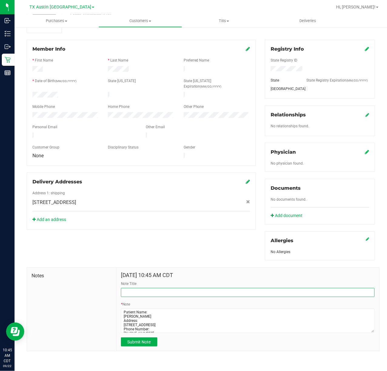
click at [247, 293] on input "Note Title" at bounding box center [248, 292] width 254 height 9
type input "CURT"
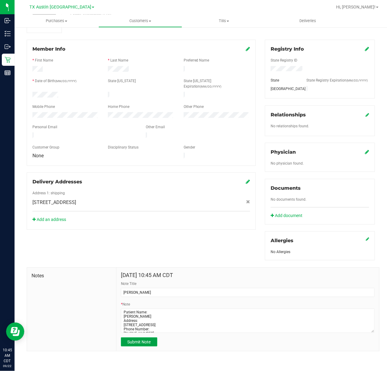
click at [127, 345] on span "Submit Note" at bounding box center [138, 342] width 23 height 5
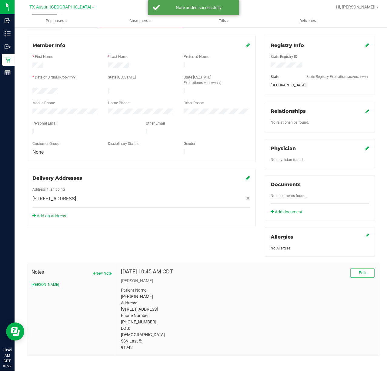
click at [365, 151] on icon at bounding box center [367, 148] width 4 height 5
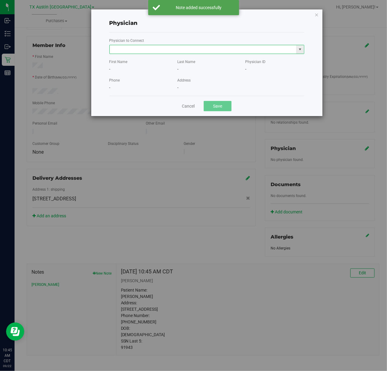
click at [225, 52] on input "text" at bounding box center [203, 49] width 187 height 8
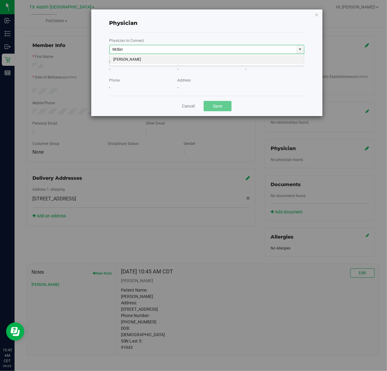
click at [218, 60] on li "James McBath" at bounding box center [207, 59] width 194 height 9
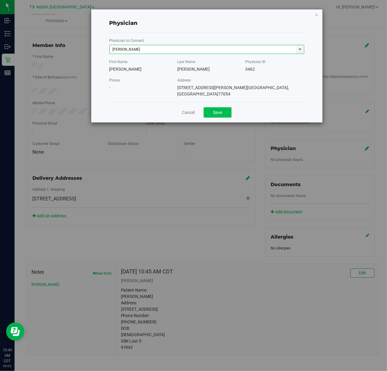
type input "James McBath"
drag, startPoint x: 206, startPoint y: 106, endPoint x: 220, endPoint y: 106, distance: 14.6
click at [206, 107] on button "Save" at bounding box center [218, 112] width 28 height 10
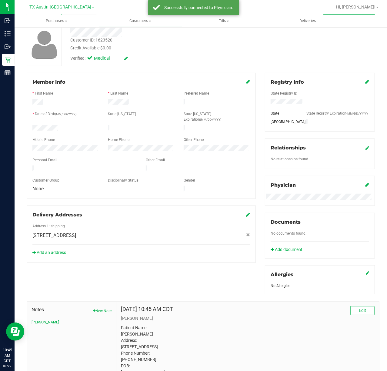
scroll to position [0, 0]
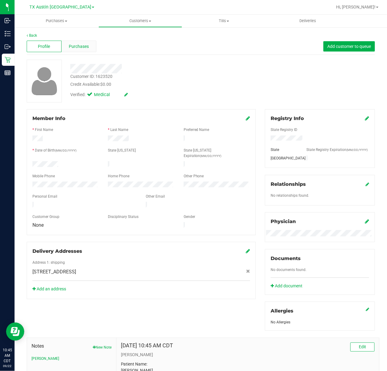
click at [79, 41] on div "Purchases" at bounding box center [79, 47] width 35 height 12
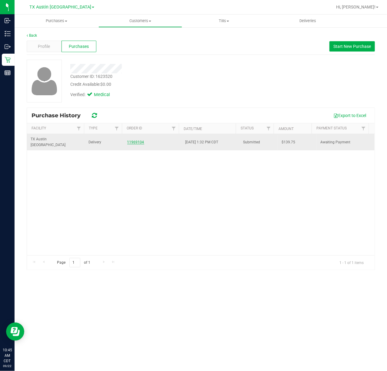
click at [132, 140] on link "11969104" at bounding box center [135, 142] width 17 height 4
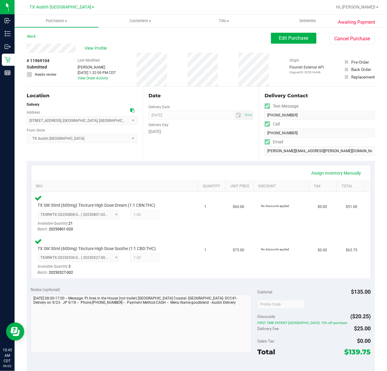
scroll to position [81, 0]
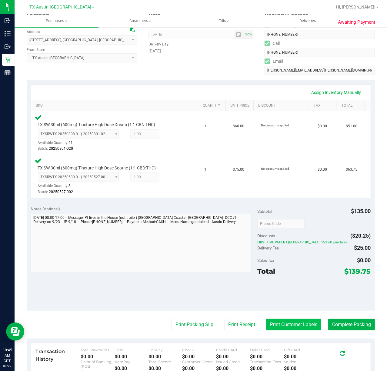
click at [283, 328] on button "Print Customer Labels" at bounding box center [293, 325] width 55 height 12
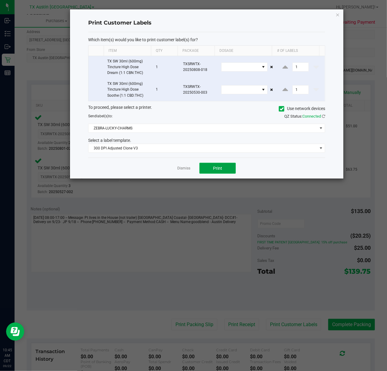
click at [206, 170] on button "Print" at bounding box center [218, 168] width 36 height 11
click at [179, 171] on link "Dismiss" at bounding box center [183, 168] width 13 height 5
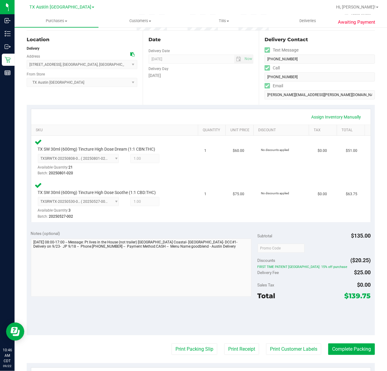
scroll to position [56, 0]
click at [353, 348] on button "Complete Packing" at bounding box center [352, 350] width 47 height 12
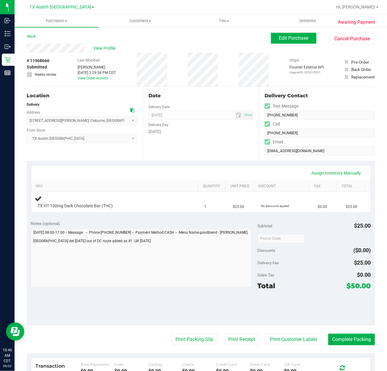
click at [245, 163] on div "Assign Inventory Manually SKU Quantity Unit Price Discount Tax Total TX HT 100m…" at bounding box center [201, 189] width 349 height 56
click at [218, 133] on div "[DATE]" at bounding box center [201, 132] width 105 height 6
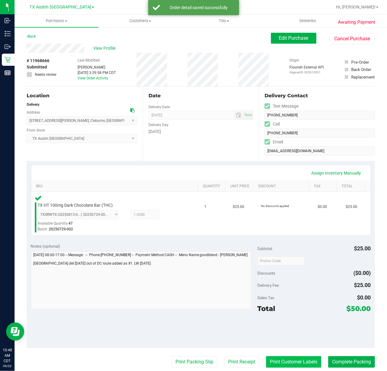
click at [266, 366] on button "Print Customer Labels" at bounding box center [293, 362] width 55 height 12
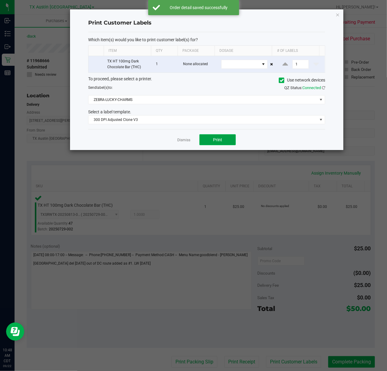
click at [212, 138] on button "Print" at bounding box center [218, 139] width 36 height 11
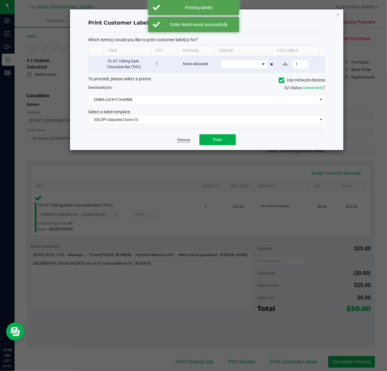
click at [184, 143] on link "Dismiss" at bounding box center [183, 140] width 13 height 5
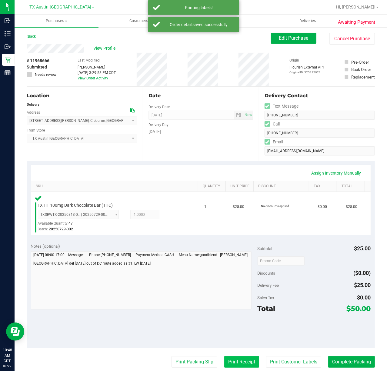
click at [224, 362] on button "Print Receipt" at bounding box center [241, 362] width 35 height 12
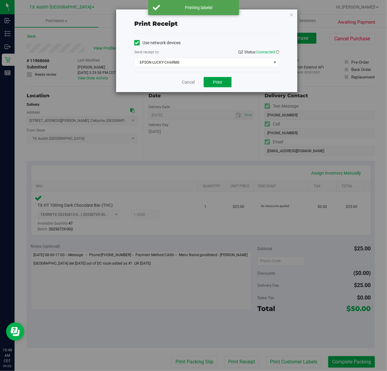
click at [205, 83] on button "Print" at bounding box center [218, 82] width 28 height 10
click at [183, 81] on link "Cancel" at bounding box center [186, 82] width 13 height 6
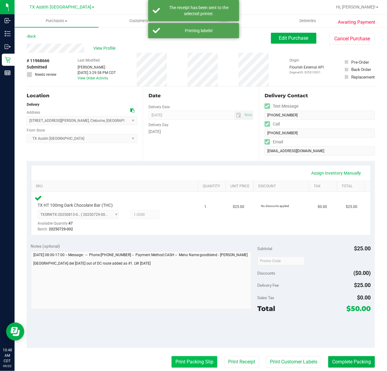
click at [188, 367] on button "Print Packing Slip" at bounding box center [195, 362] width 46 height 12
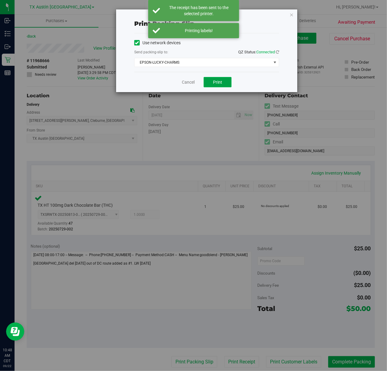
click at [215, 86] on button "Print" at bounding box center [218, 82] width 28 height 10
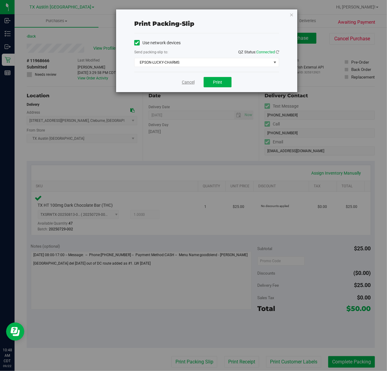
click at [186, 84] on link "Cancel" at bounding box center [188, 82] width 13 height 6
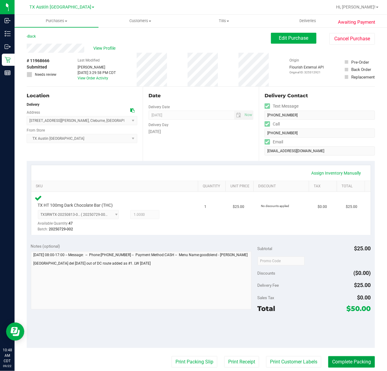
click at [363, 357] on button "Complete Packing" at bounding box center [352, 362] width 47 height 12
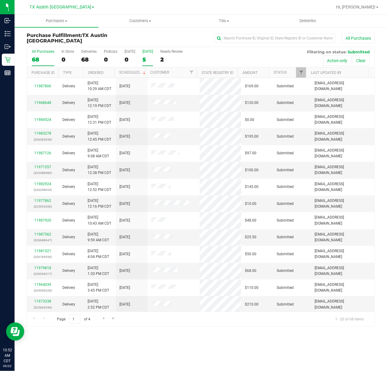
click at [153, 56] on div "5" at bounding box center [148, 59] width 11 height 7
click at [0, 0] on input "Tomorrow 5" at bounding box center [0, 0] width 0 height 0
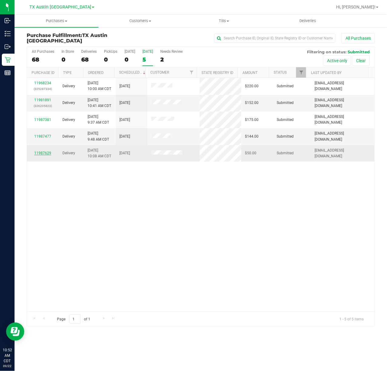
click at [42, 153] on link "11987629" at bounding box center [42, 153] width 17 height 4
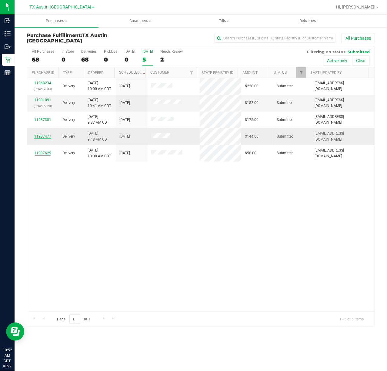
click at [45, 138] on link "11987477" at bounding box center [42, 136] width 17 height 4
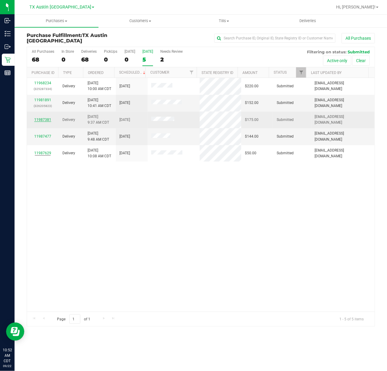
click at [39, 120] on link "11987381" at bounding box center [42, 120] width 17 height 4
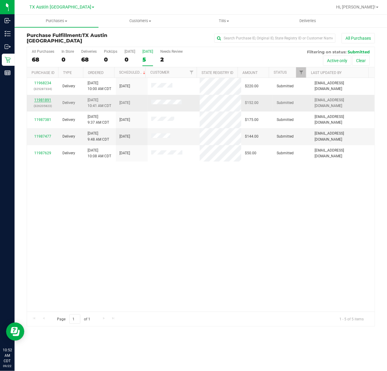
click at [46, 98] on link "11981891" at bounding box center [42, 100] width 17 height 4
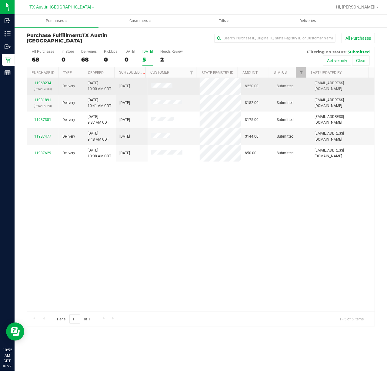
click at [41, 86] on p "(325287334)" at bounding box center [43, 89] width 25 height 6
click at [42, 83] on link "11968234" at bounding box center [42, 83] width 17 height 4
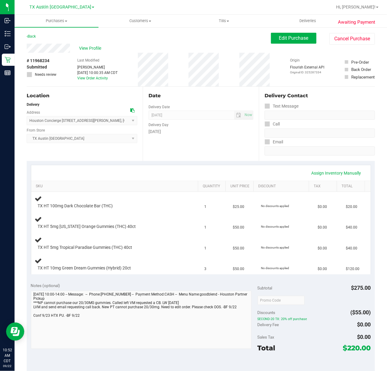
click at [154, 152] on div "Date Delivery Date 09/23/2025 Now 09/23/2025 07:00 AM Now Delivery Day Tuesday" at bounding box center [201, 124] width 116 height 74
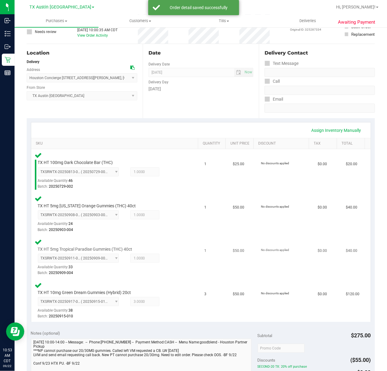
scroll to position [121, 0]
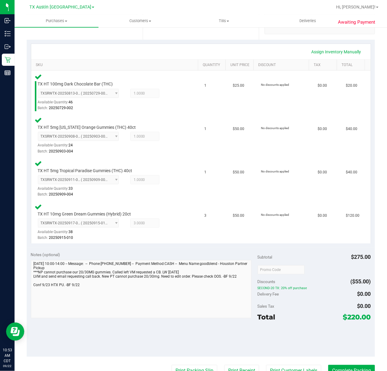
click at [290, 364] on purchase-details "Back Edit Purchase Cancel Purchase View Profile # 11968234 Submitted Needs revi…" at bounding box center [201, 207] width 349 height 592
click at [281, 369] on button "Print Customer Labels" at bounding box center [293, 371] width 55 height 12
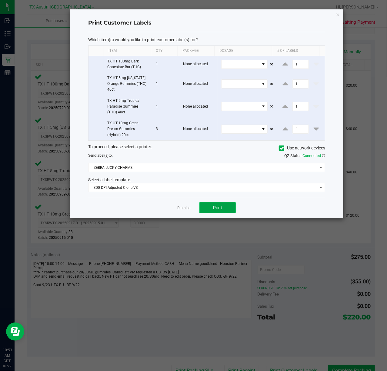
click at [234, 209] on button "Print" at bounding box center [218, 207] width 36 height 11
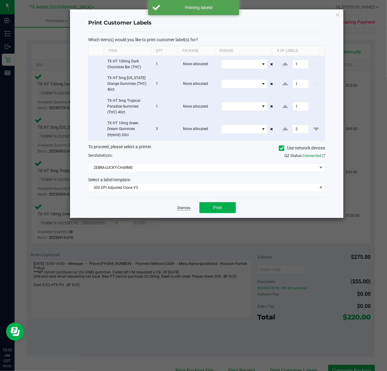
click at [190, 211] on link "Dismiss" at bounding box center [183, 208] width 13 height 5
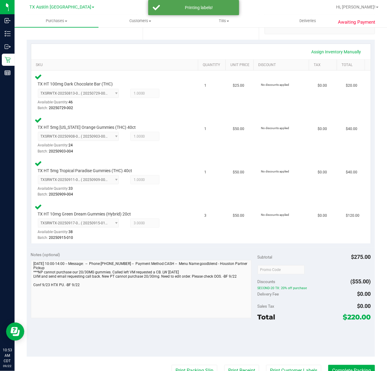
scroll to position [127, 0]
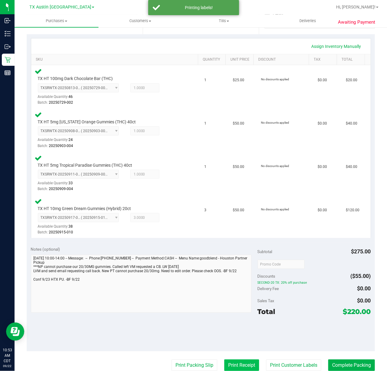
click at [224, 361] on button "Print Receipt" at bounding box center [241, 366] width 35 height 12
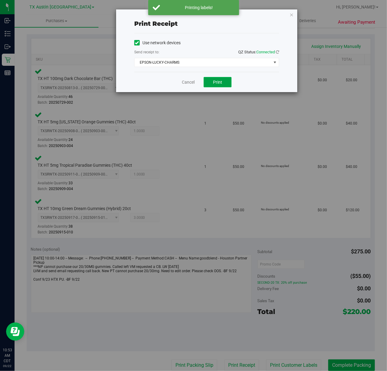
click at [223, 84] on button "Print" at bounding box center [218, 82] width 28 height 10
click at [187, 84] on link "Cancel" at bounding box center [186, 82] width 13 height 6
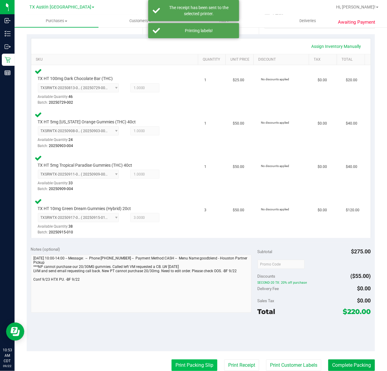
click at [191, 365] on button "Print Packing Slip" at bounding box center [195, 366] width 46 height 12
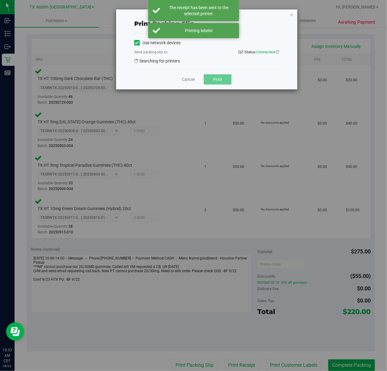
click at [211, 83] on button "Print" at bounding box center [218, 79] width 28 height 10
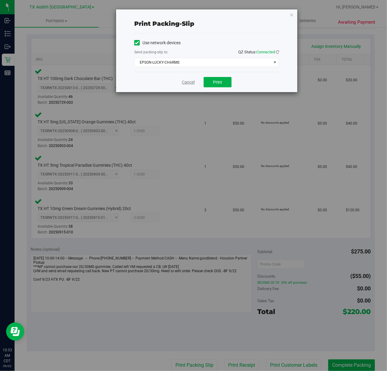
click at [184, 83] on link "Cancel" at bounding box center [188, 82] width 13 height 6
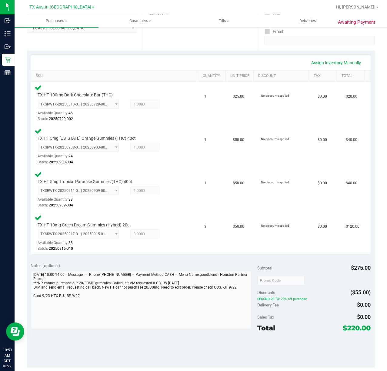
scroll to position [162, 0]
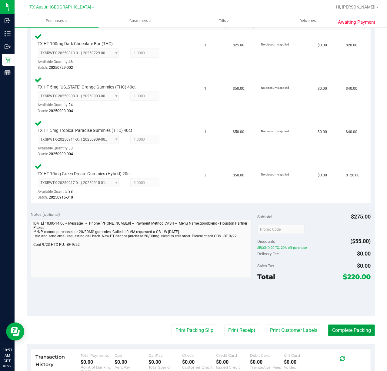
click at [340, 332] on button "Complete Packing" at bounding box center [352, 331] width 47 height 12
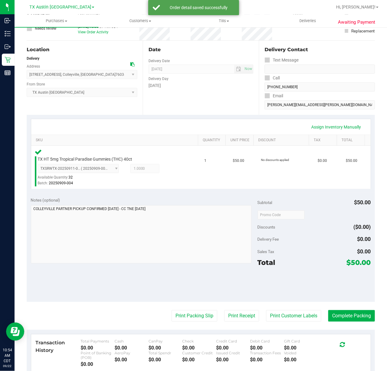
scroll to position [45, 0]
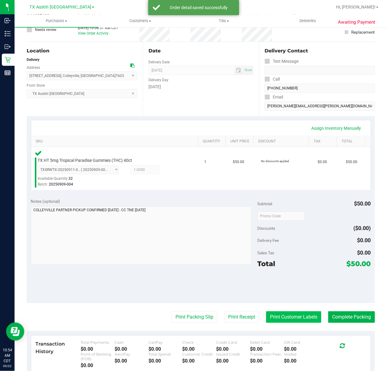
click at [297, 318] on button "Print Customer Labels" at bounding box center [293, 318] width 55 height 12
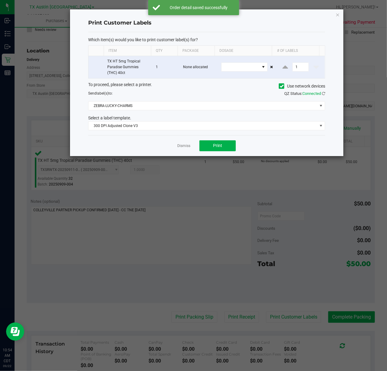
click at [220, 163] on ngb-modal-window "Print Customer Labels Which item(s) would you like to print customer label(s) f…" at bounding box center [196, 185] width 392 height 371
click at [184, 147] on link "Dismiss" at bounding box center [183, 145] width 13 height 5
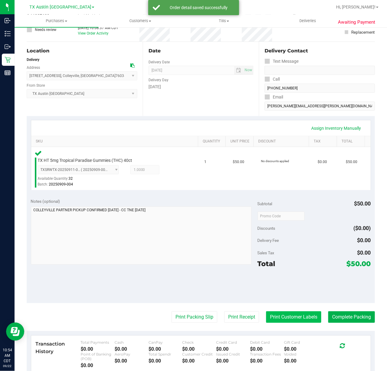
click at [291, 320] on button "Print Customer Labels" at bounding box center [293, 318] width 55 height 12
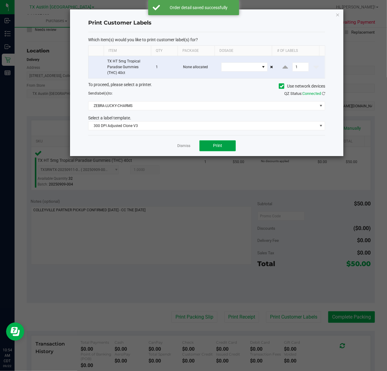
click at [221, 148] on span "Print" at bounding box center [217, 145] width 9 height 5
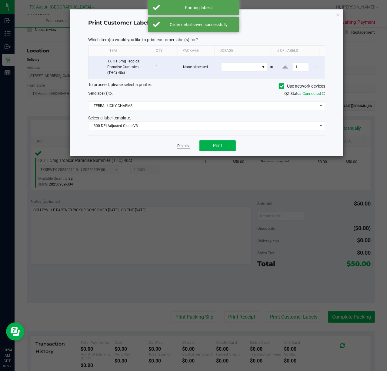
click at [184, 149] on link "Dismiss" at bounding box center [183, 145] width 13 height 5
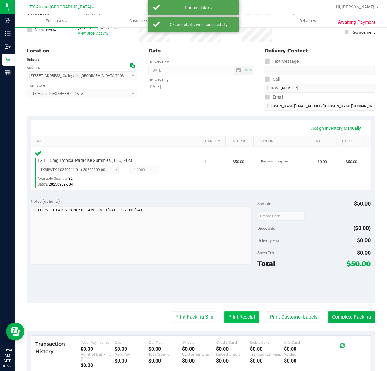
click at [239, 318] on button "Print Receipt" at bounding box center [241, 318] width 35 height 12
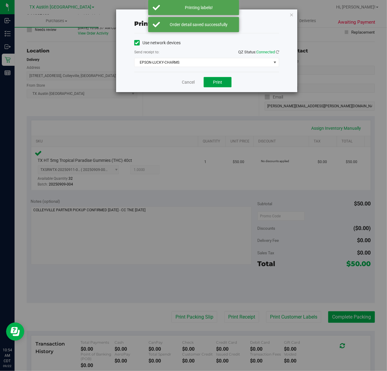
click at [231, 84] on button "Print" at bounding box center [218, 82] width 28 height 10
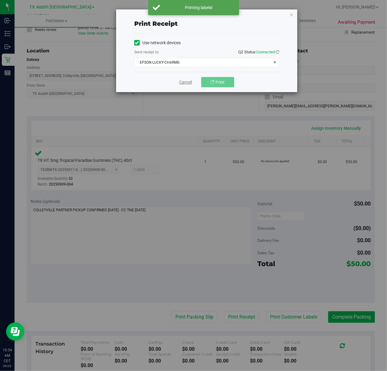
click at [190, 79] on link "Cancel" at bounding box center [186, 82] width 13 height 6
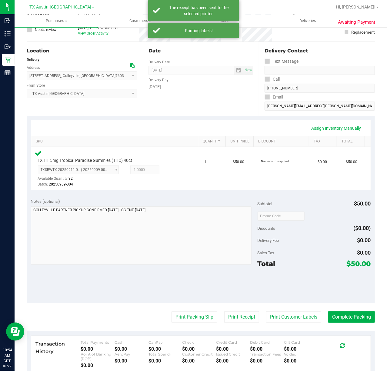
click at [189, 300] on div "Notes (optional) Subtotal $50.00 Discounts ($0.00) Delivery Fee $0.00 Sales Tax…" at bounding box center [201, 248] width 349 height 109
click at [193, 316] on button "Print Packing Slip" at bounding box center [195, 318] width 46 height 12
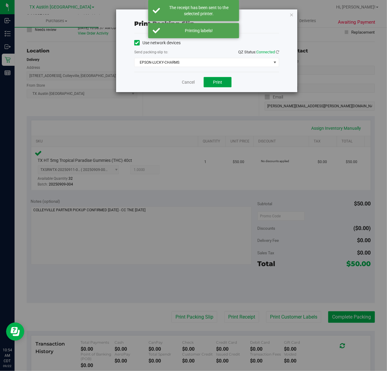
click at [228, 83] on button "Print" at bounding box center [218, 82] width 28 height 10
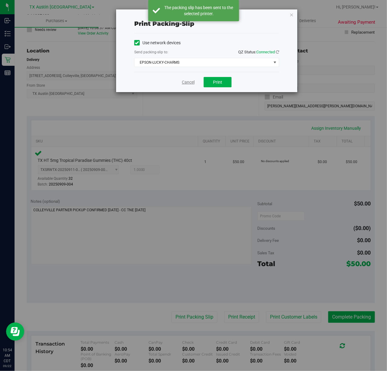
click at [186, 84] on link "Cancel" at bounding box center [188, 82] width 13 height 6
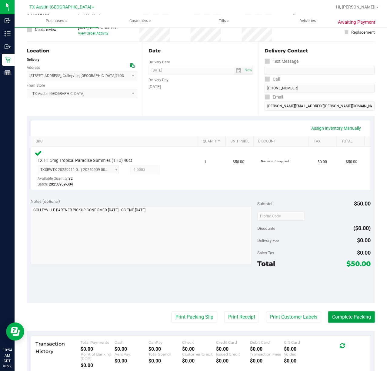
click at [353, 316] on button "Complete Packing" at bounding box center [352, 318] width 47 height 12
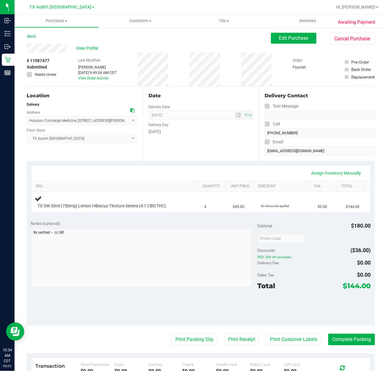
click at [172, 145] on div "Date Delivery Date 09/23/2025 Now 09/23/2025 07:00 AM Now Delivery Day Tuesday" at bounding box center [201, 124] width 116 height 74
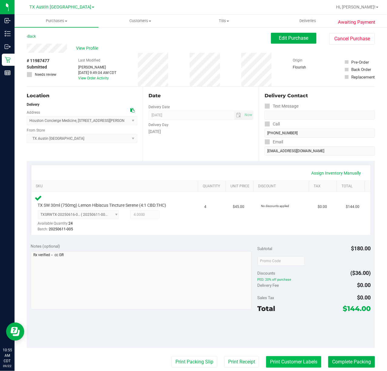
click at [288, 365] on button "Print Customer Labels" at bounding box center [293, 362] width 55 height 12
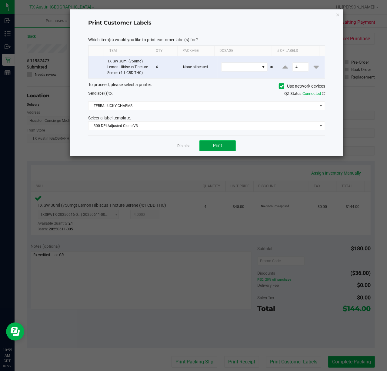
click at [207, 151] on button "Print" at bounding box center [218, 145] width 36 height 11
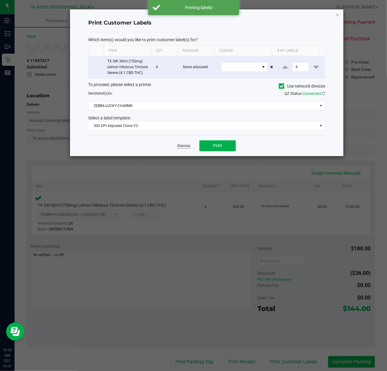
click at [186, 149] on link "Dismiss" at bounding box center [183, 145] width 13 height 5
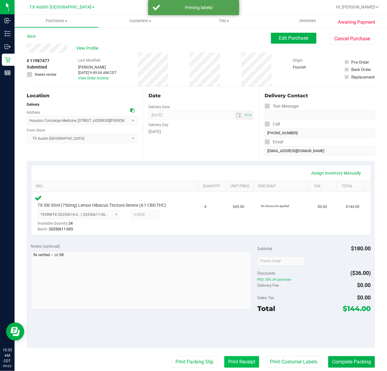
click at [227, 361] on button "Print Receipt" at bounding box center [241, 362] width 35 height 12
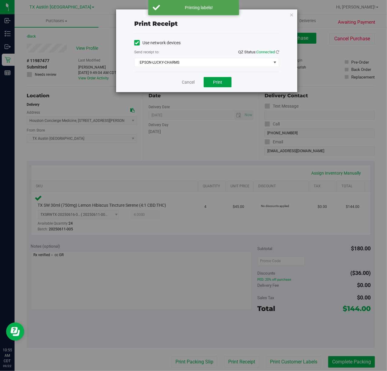
click at [215, 83] on span "Print" at bounding box center [217, 82] width 9 height 5
click at [180, 79] on link "Cancel" at bounding box center [186, 82] width 13 height 6
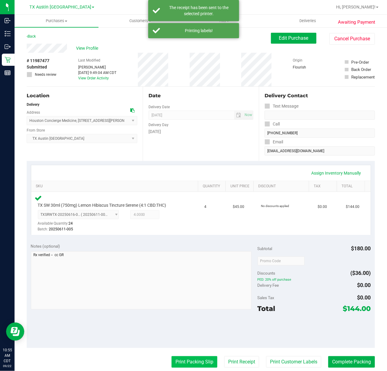
click at [204, 361] on button "Print Packing Slip" at bounding box center [195, 362] width 46 height 12
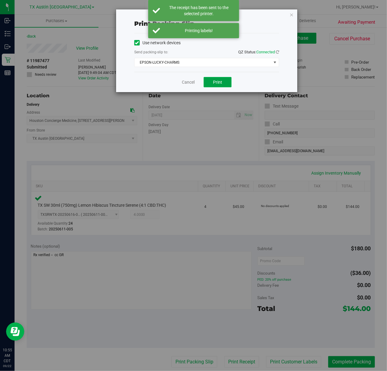
click at [218, 80] on span "Print" at bounding box center [217, 82] width 9 height 5
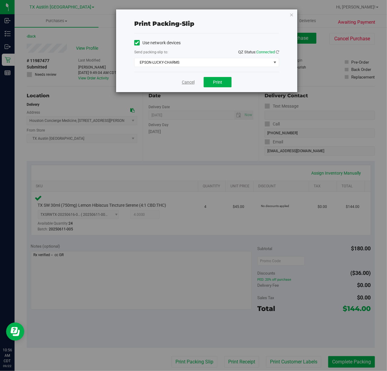
click at [191, 83] on link "Cancel" at bounding box center [188, 82] width 13 height 6
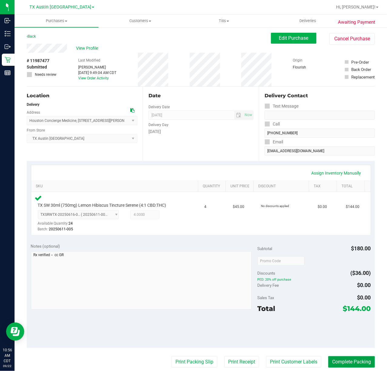
click at [332, 358] on button "Complete Packing" at bounding box center [352, 362] width 47 height 12
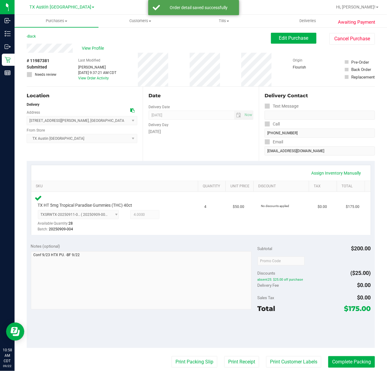
click at [270, 371] on purchase-details "Back Edit Purchase Cancel Purchase View Profile # 11987381 Submitted Needs revi…" at bounding box center [201, 263] width 349 height 461
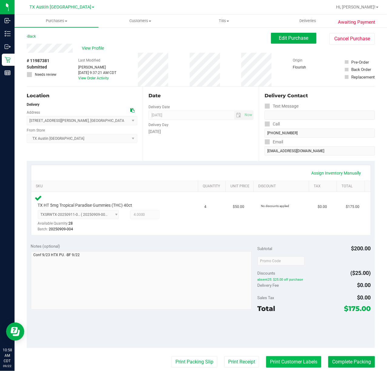
click at [277, 366] on button "Print Customer Labels" at bounding box center [293, 362] width 55 height 12
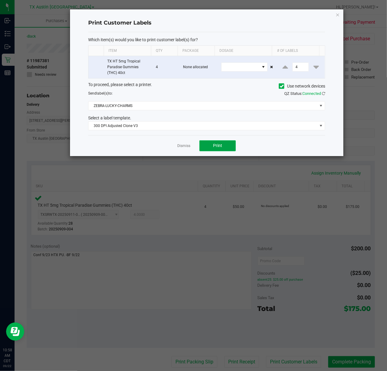
click at [208, 142] on button "Print" at bounding box center [218, 145] width 36 height 11
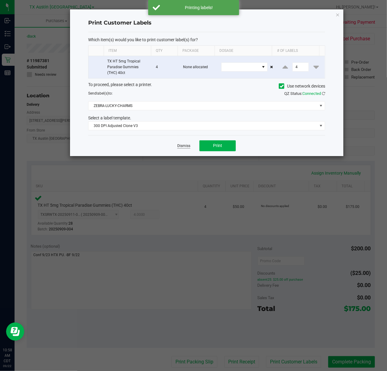
click at [183, 147] on link "Dismiss" at bounding box center [183, 145] width 13 height 5
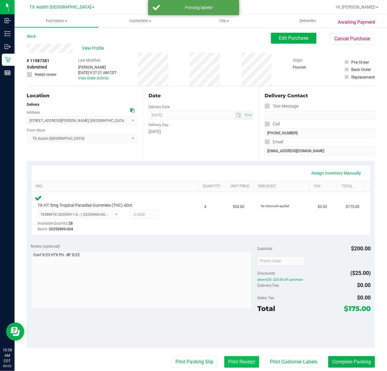
drag, startPoint x: 245, startPoint y: 363, endPoint x: 245, endPoint y: 360, distance: 3.6
click at [245, 360] on button "Print Receipt" at bounding box center [241, 362] width 35 height 12
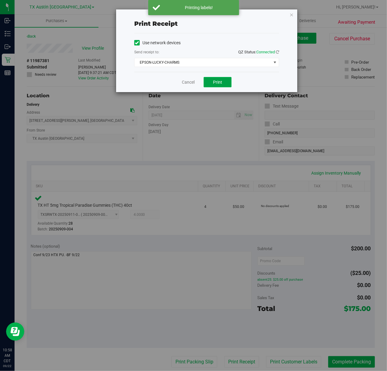
click at [210, 80] on button "Print" at bounding box center [218, 82] width 28 height 10
drag, startPoint x: 181, startPoint y: 85, endPoint x: 191, endPoint y: 85, distance: 9.7
click at [181, 85] on link "Cancel" at bounding box center [186, 82] width 13 height 6
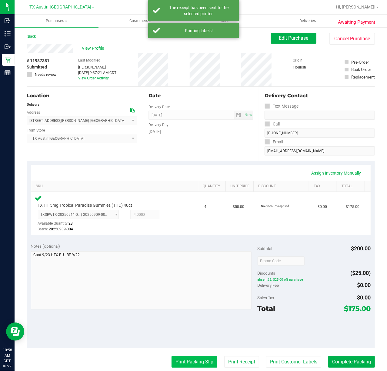
click at [181, 368] on button "Print Packing Slip" at bounding box center [195, 362] width 46 height 12
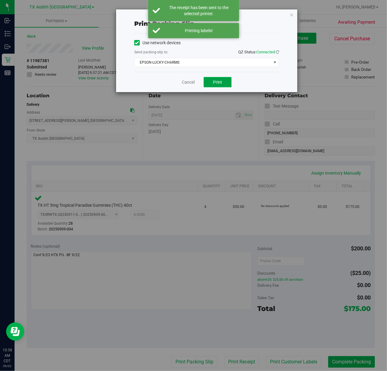
click at [213, 84] on span "Print" at bounding box center [217, 82] width 9 height 5
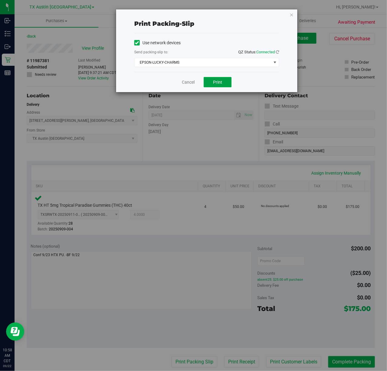
click at [218, 83] on span "Print" at bounding box center [217, 82] width 9 height 5
click at [186, 79] on link "Cancel" at bounding box center [188, 82] width 13 height 6
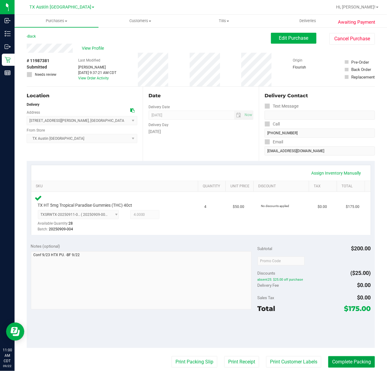
click at [340, 364] on button "Complete Packing" at bounding box center [352, 362] width 47 height 12
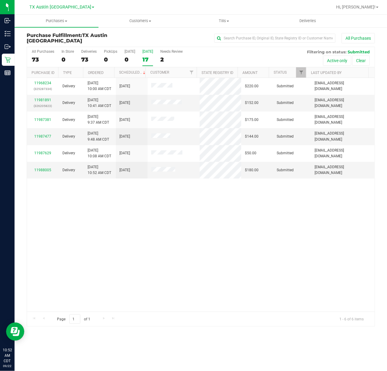
click at [143, 57] on div "17" at bounding box center [148, 59] width 11 height 7
click at [0, 0] on input "[DATE] 17" at bounding box center [0, 0] width 0 height 0
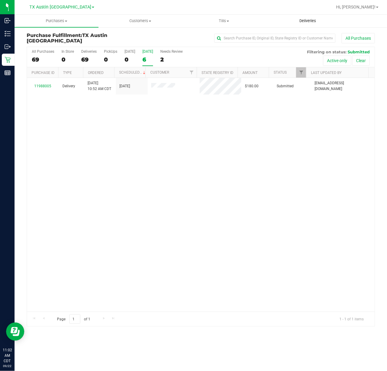
click at [295, 19] on span "Deliveries" at bounding box center [308, 20] width 33 height 5
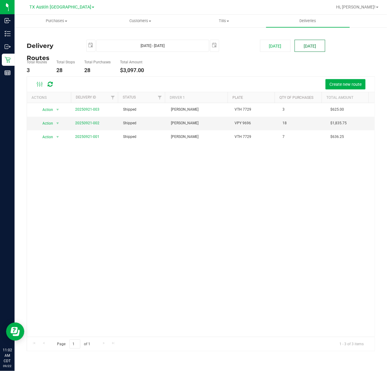
click at [307, 40] on button "[DATE]" at bounding box center [310, 46] width 31 height 12
type input "[DATE] - [DATE]"
type input "[DATE]"
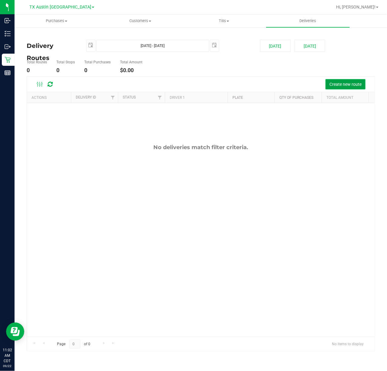
click at [346, 87] on span "Create new route" at bounding box center [346, 84] width 32 height 5
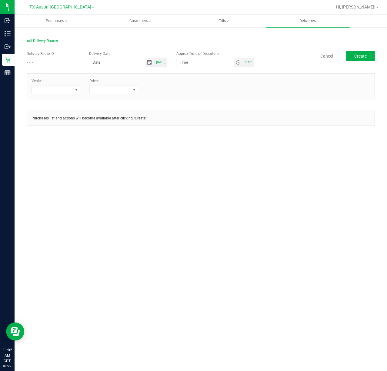
click at [148, 61] on span "Toggle calendar" at bounding box center [149, 62] width 5 height 5
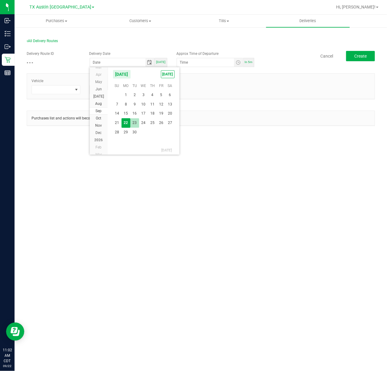
click at [139, 123] on span "23" at bounding box center [134, 122] width 9 height 9
type input "[DATE]"
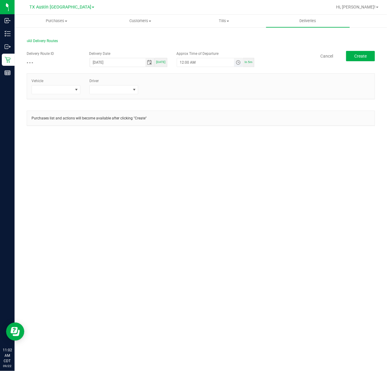
click at [236, 61] on span "Toggle time list" at bounding box center [238, 62] width 5 height 5
click at [218, 183] on button "Set" at bounding box center [221, 180] width 23 height 13
type input "5:00 AM"
click at [61, 89] on span at bounding box center [52, 90] width 41 height 8
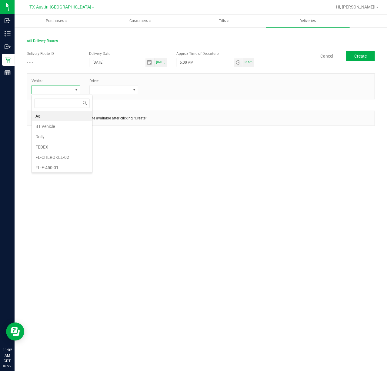
scroll to position [9, 49]
type input "tx"
click at [71, 138] on li "TX-CHEROKEE-01" at bounding box center [60, 137] width 57 height 10
click at [109, 92] on span at bounding box center [110, 90] width 41 height 8
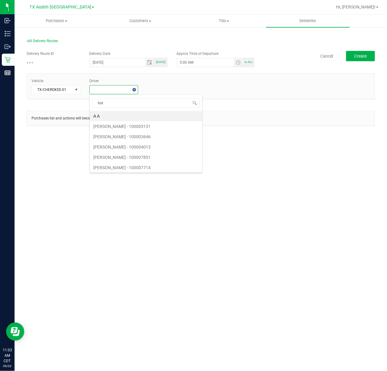
type input "holm"
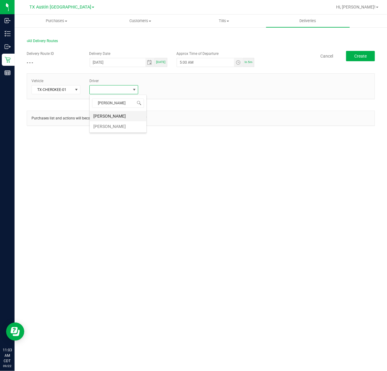
click at [110, 113] on li "Paul Holman" at bounding box center [118, 116] width 57 height 10
click at [362, 56] on span "Create" at bounding box center [361, 56] width 12 height 5
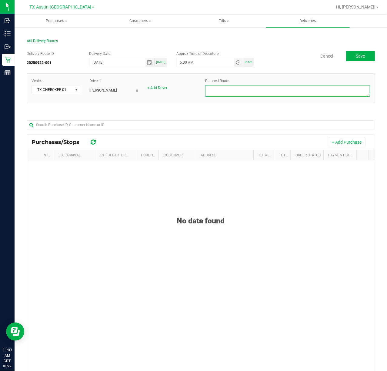
click at [265, 94] on textarea at bounding box center [287, 91] width 165 height 12
type textarea "HTX Coastal DEL (ATX DC)"
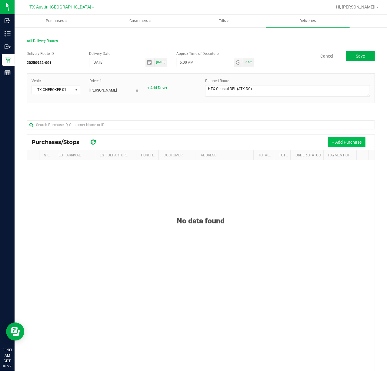
click at [329, 137] on button "+ Add Purchase" at bounding box center [347, 142] width 38 height 10
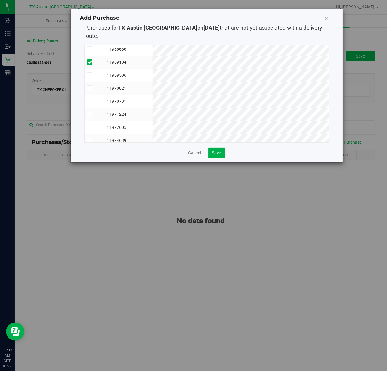
scroll to position [40, 0]
click at [215, 150] on span "Save" at bounding box center [216, 152] width 9 height 5
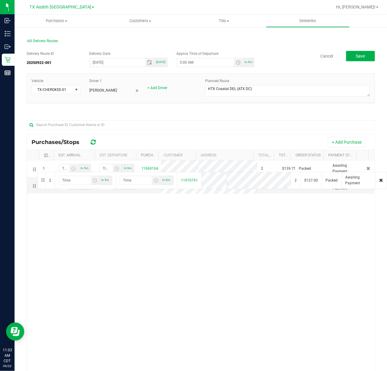
drag, startPoint x: 37, startPoint y: 189, endPoint x: 47, endPoint y: 156, distance: 34.3
click at [362, 55] on button "Save" at bounding box center [360, 56] width 29 height 10
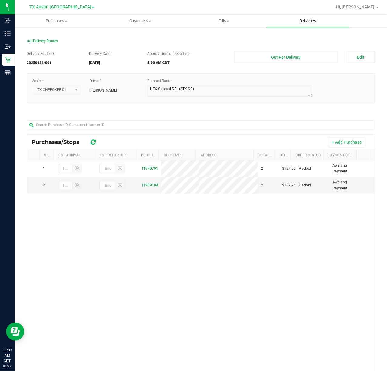
click at [311, 22] on span "Deliveries" at bounding box center [308, 20] width 33 height 5
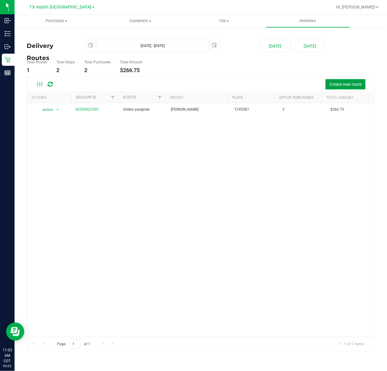
click at [329, 81] on button "Create new route" at bounding box center [346, 84] width 40 height 10
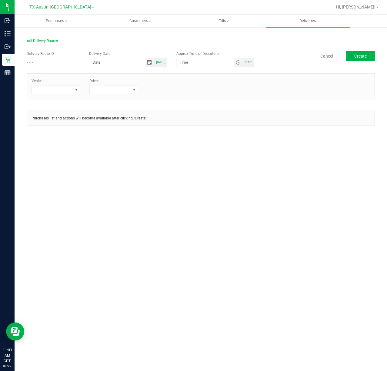
click at [150, 61] on span "Toggle calendar" at bounding box center [149, 62] width 5 height 5
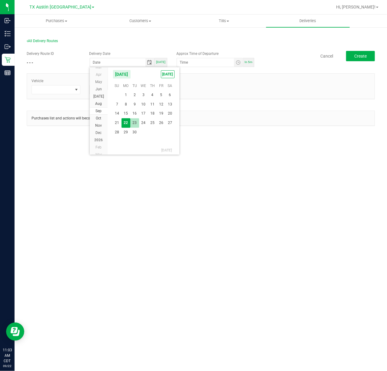
click at [136, 121] on span "23" at bounding box center [134, 122] width 9 height 9
type input "09/23/2025"
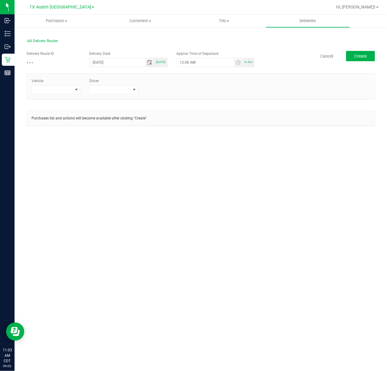
click at [241, 63] on span "Toggle time list" at bounding box center [238, 62] width 9 height 8
click at [213, 180] on button "Set" at bounding box center [221, 180] width 23 height 13
type input "5:00 AM"
click at [78, 91] on span at bounding box center [76, 89] width 5 height 5
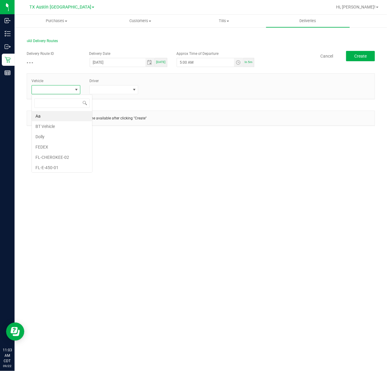
scroll to position [9, 49]
type input "tx"
click at [58, 156] on li "TX-TRAX-03" at bounding box center [60, 156] width 57 height 10
click at [103, 93] on span at bounding box center [110, 90] width 41 height 8
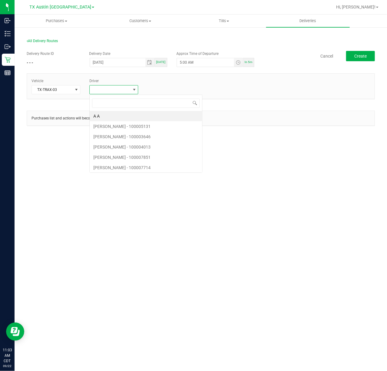
scroll to position [9, 49]
type input "cast"
click at [112, 121] on li "Nathaniel Castillo" at bounding box center [118, 116] width 57 height 10
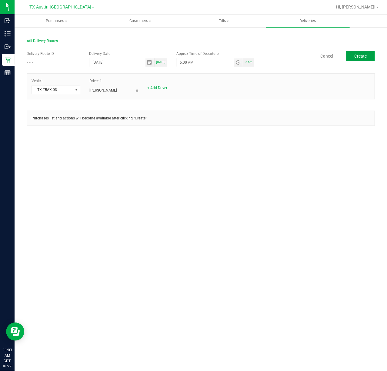
click at [363, 56] on span "Create" at bounding box center [361, 56] width 12 height 5
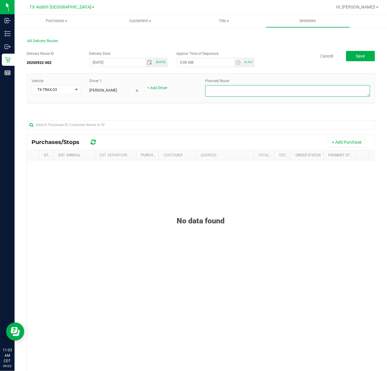
click at [329, 89] on textarea at bounding box center [287, 91] width 165 height 12
type textarea "Ft. worth West DEL (ATX DC)"
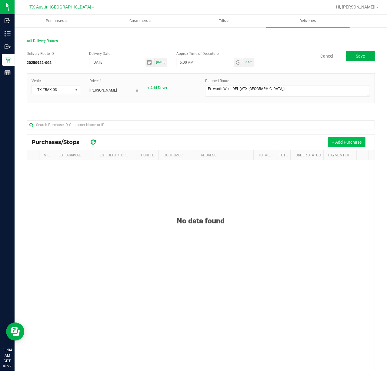
click at [354, 141] on button "+ Add Purchase" at bounding box center [347, 142] width 38 height 10
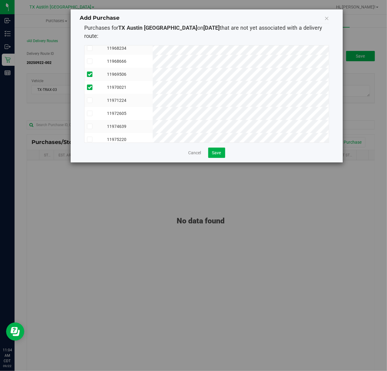
scroll to position [40, 0]
click at [218, 140] on div "Purchase ID Customer 11966843 11968234 11968666" at bounding box center [206, 93] width 245 height 107
click at [218, 148] on button "Save" at bounding box center [216, 153] width 17 height 10
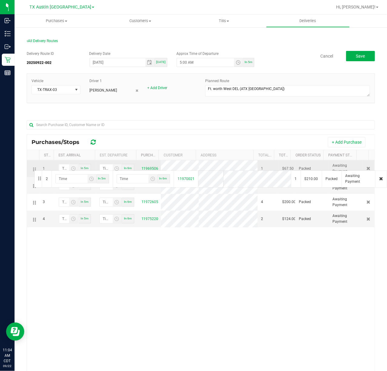
drag, startPoint x: 31, startPoint y: 189, endPoint x: 33, endPoint y: 170, distance: 19.0
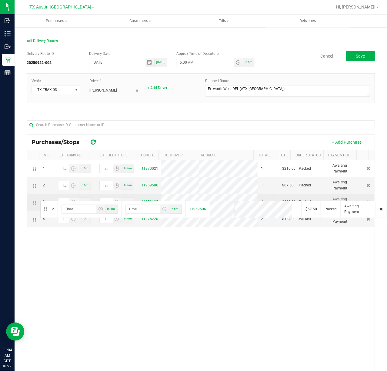
drag, startPoint x: 39, startPoint y: 188, endPoint x: 39, endPoint y: 200, distance: 11.8
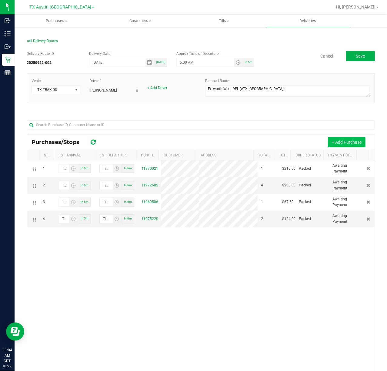
click at [350, 141] on button "+ Add Purchase" at bounding box center [347, 142] width 38 height 10
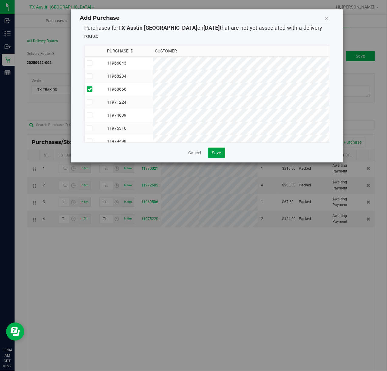
click at [218, 149] on button "Save" at bounding box center [216, 153] width 17 height 10
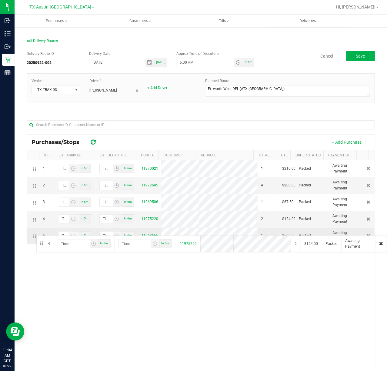
drag, startPoint x: 39, startPoint y: 219, endPoint x: 35, endPoint y: 235, distance: 16.4
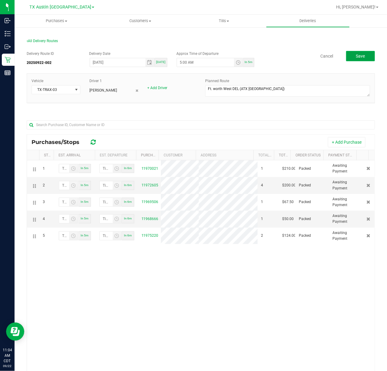
click at [367, 56] on button "Save" at bounding box center [360, 56] width 29 height 10
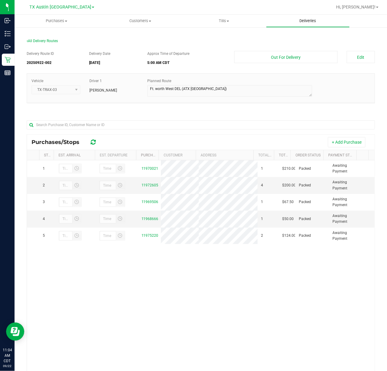
click at [315, 16] on uib-tab-heading "Deliveries" at bounding box center [308, 21] width 83 height 12
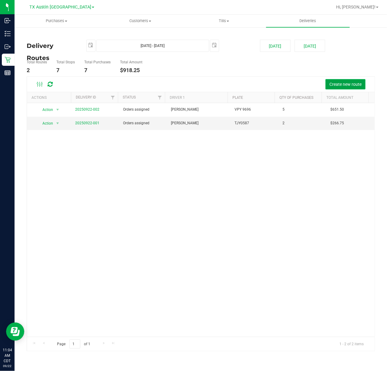
click at [341, 82] on span "Create new route" at bounding box center [346, 84] width 32 height 5
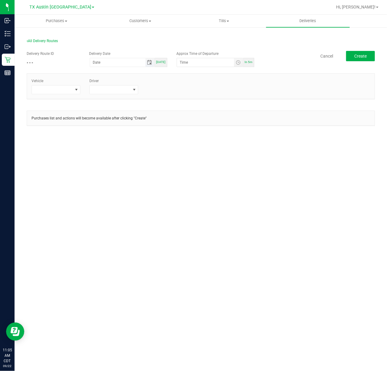
click at [152, 65] on span "Toggle calendar" at bounding box center [149, 62] width 5 height 5
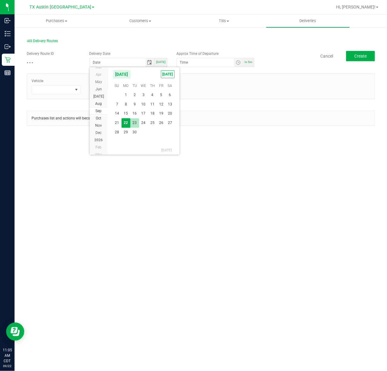
click at [133, 121] on span "23" at bounding box center [134, 122] width 9 height 9
type input "09/23/2025"
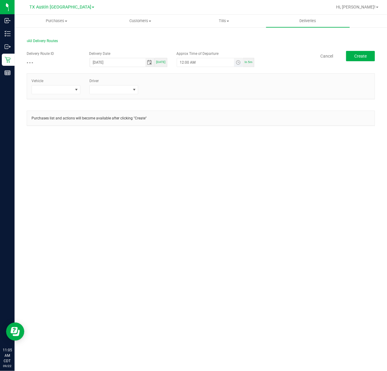
click at [240, 66] on span "Toggle time list" at bounding box center [238, 62] width 9 height 8
click at [211, 176] on button "Set" at bounding box center [221, 180] width 23 height 13
type input "5:00 AM"
click at [71, 83] on div "Vehicle" at bounding box center [56, 86] width 58 height 16
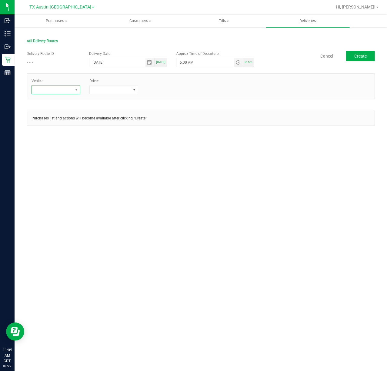
click at [71, 87] on span at bounding box center [52, 90] width 41 height 8
type input "tx"
click at [62, 143] on li "TX-TRAX-02" at bounding box center [60, 146] width 57 height 10
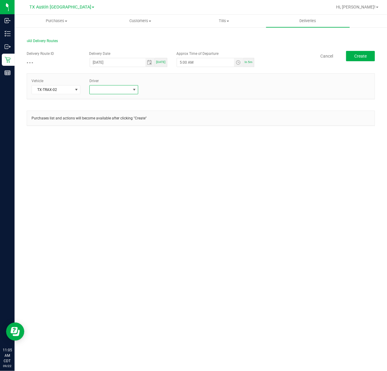
click at [132, 90] on span at bounding box center [134, 89] width 5 height 5
type input "mora"
click at [142, 125] on li "Matthew Morace" at bounding box center [140, 126] width 100 height 10
click at [360, 61] on button "Create" at bounding box center [360, 56] width 29 height 10
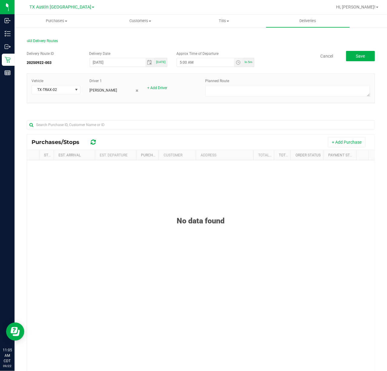
click at [288, 84] on div "Planned Route" at bounding box center [288, 88] width 174 height 20
click at [286, 89] on textarea at bounding box center [287, 91] width 165 height 12
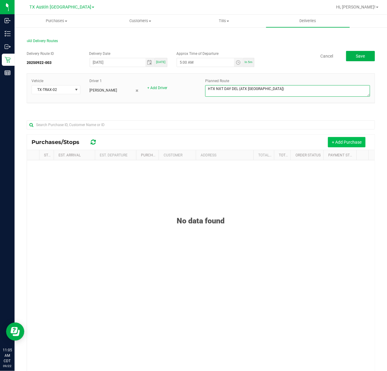
type textarea "HTX NXT DAY DEL (ATX DC)"
click at [344, 143] on button "+ Add Purchase" at bounding box center [347, 142] width 38 height 10
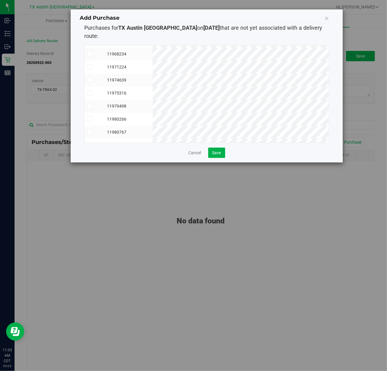
scroll to position [40, 0]
click at [216, 150] on span "Save" at bounding box center [216, 152] width 9 height 5
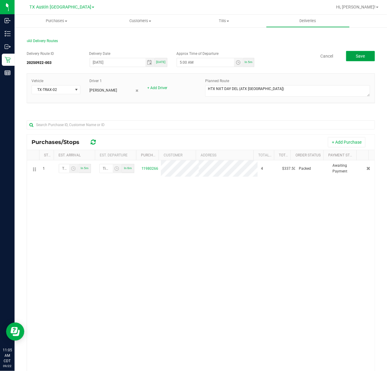
click at [349, 57] on button "Save" at bounding box center [360, 56] width 29 height 10
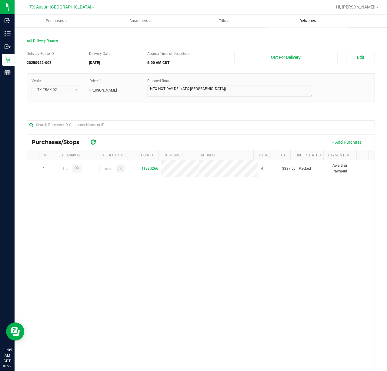
click at [314, 16] on uib-tab-heading "Deliveries" at bounding box center [308, 21] width 83 height 12
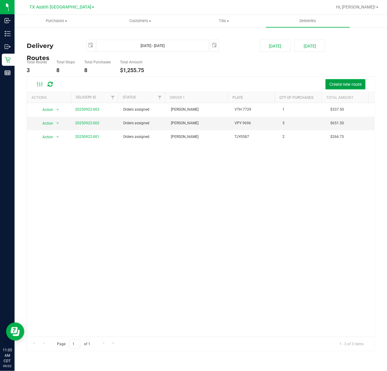
click at [333, 81] on button "Create new route" at bounding box center [346, 84] width 40 height 10
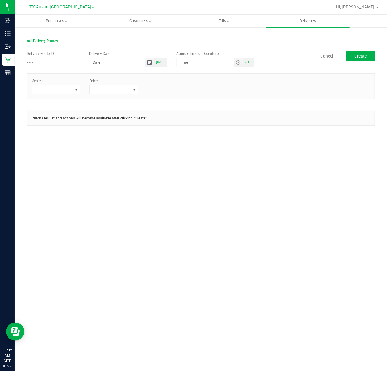
click at [152, 62] on span "Toggle calendar" at bounding box center [149, 62] width 5 height 5
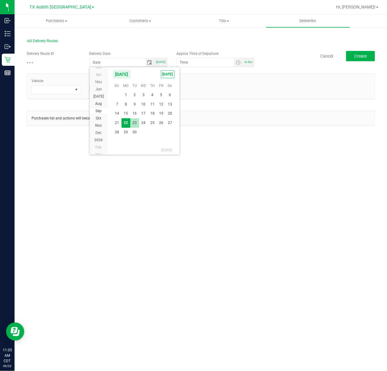
click at [137, 123] on span "23" at bounding box center [134, 122] width 9 height 9
type input "09/23/2025"
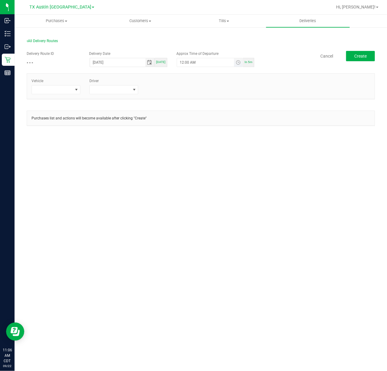
click at [241, 66] on span "Toggle time list" at bounding box center [238, 62] width 9 height 8
click at [215, 180] on button "Set" at bounding box center [221, 180] width 23 height 13
type input "5:00 AM"
click at [72, 87] on span at bounding box center [52, 90] width 41 height 8
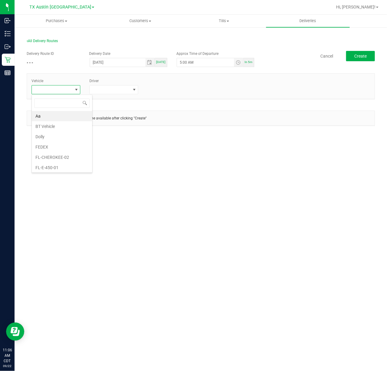
scroll to position [9, 49]
type input "tx"
click at [70, 147] on li "TX-TRAX-02" at bounding box center [60, 146] width 57 height 10
click at [107, 90] on span at bounding box center [110, 90] width 41 height 8
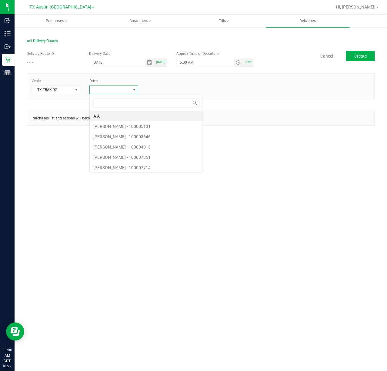
scroll to position [9, 49]
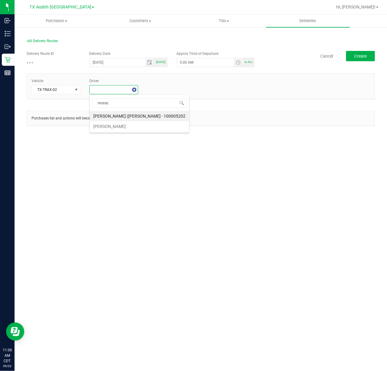
type input "morace"
click at [123, 113] on li "Matthew Morace" at bounding box center [118, 116] width 57 height 10
click at [361, 55] on span "Create" at bounding box center [361, 56] width 12 height 5
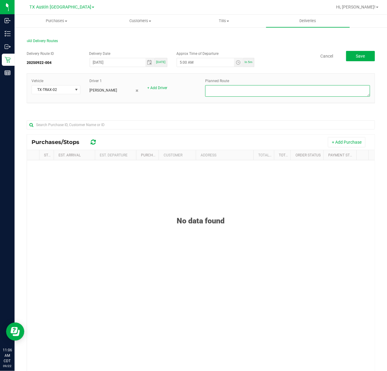
click at [302, 88] on textarea at bounding box center [287, 91] width 165 height 12
type textarea "HTX Concierge PU"
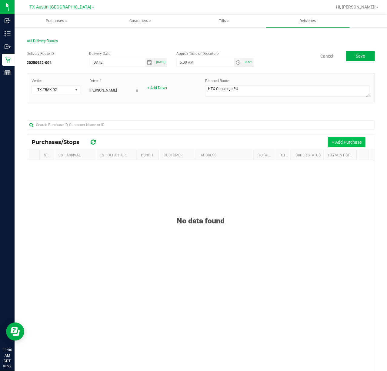
click at [328, 144] on button "+ Add Purchase" at bounding box center [347, 142] width 38 height 10
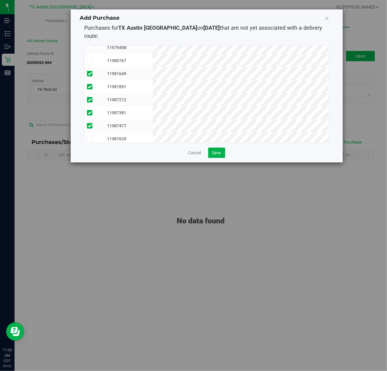
scroll to position [90, 0]
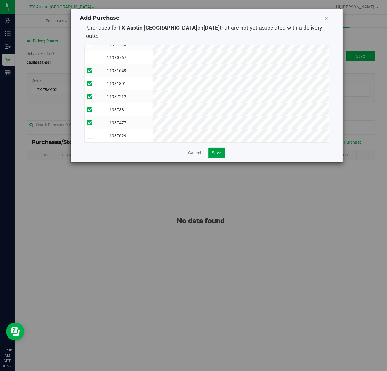
click at [218, 148] on button "Save" at bounding box center [216, 153] width 17 height 10
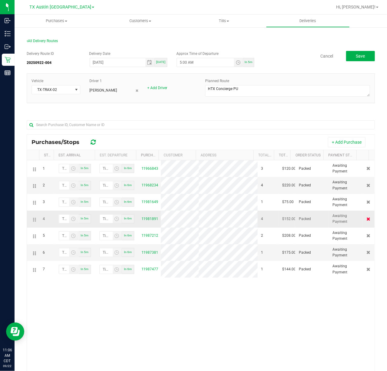
click at [367, 221] on icon at bounding box center [369, 219] width 4 height 4
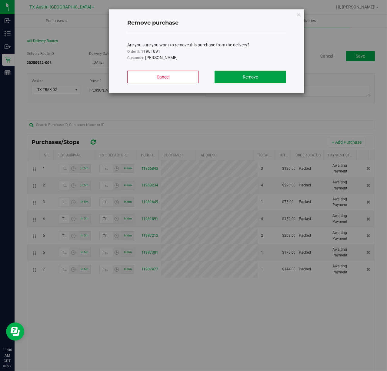
click at [257, 83] on button "Remove" at bounding box center [251, 77] width 72 height 13
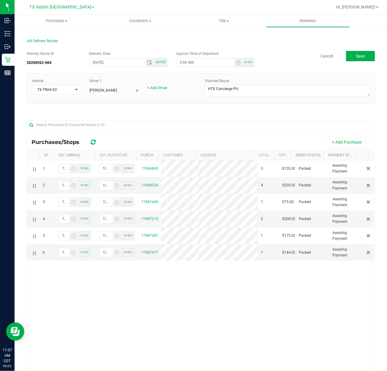
click at [352, 68] on div "Delivery Route ID 20250922-004 Delivery Date 09/23/2025 Today Approx Time of De…" at bounding box center [201, 229] width 349 height 367
drag, startPoint x: 358, startPoint y: 54, endPoint x: 370, endPoint y: 43, distance: 16.3
click at [358, 54] on span "Save" at bounding box center [360, 56] width 9 height 5
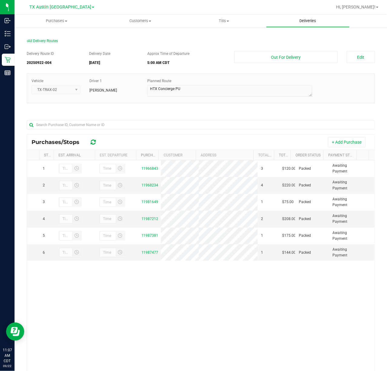
click at [323, 18] on span "Deliveries" at bounding box center [308, 20] width 33 height 5
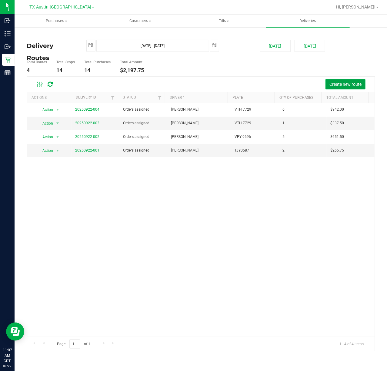
click at [350, 80] on button "Create new route" at bounding box center [346, 84] width 40 height 10
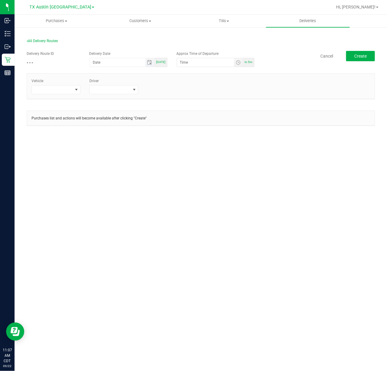
click at [147, 64] on span "Toggle calendar" at bounding box center [150, 62] width 9 height 8
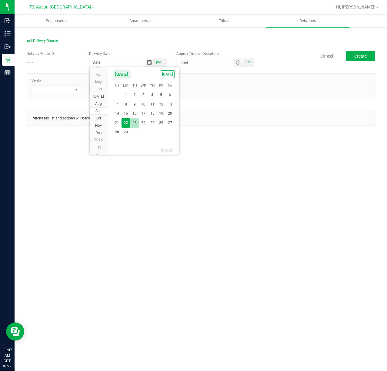
click at [136, 124] on span "23" at bounding box center [134, 122] width 9 height 9
type input "09/23/2025"
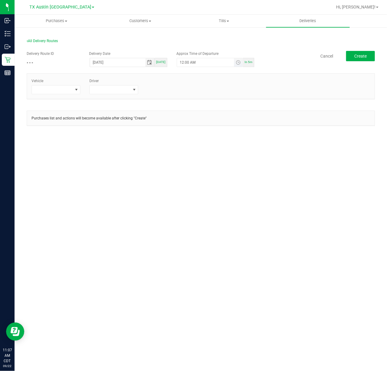
click at [242, 65] on span "Toggle time list" at bounding box center [238, 62] width 9 height 8
click at [210, 177] on button "Set" at bounding box center [221, 180] width 23 height 13
type input "5:00 AM"
click at [75, 87] on span at bounding box center [77, 90] width 8 height 8
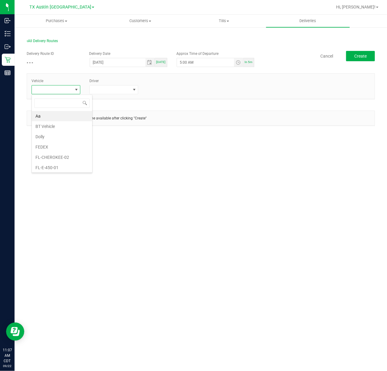
scroll to position [9, 49]
type input "t"
type input "ki"
click at [60, 126] on li "FL-KICKS-03" at bounding box center [60, 126] width 57 height 10
click at [116, 93] on span at bounding box center [110, 90] width 41 height 8
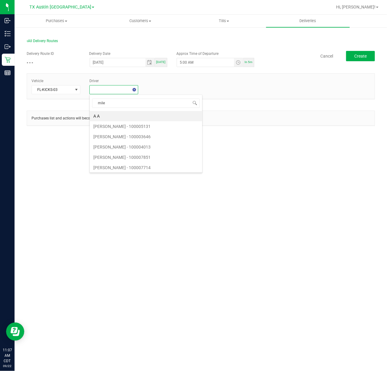
type input "miles"
click at [117, 110] on span "miles" at bounding box center [122, 103] width 65 height 14
click at [118, 119] on li "Miles Koch" at bounding box center [122, 116] width 65 height 10
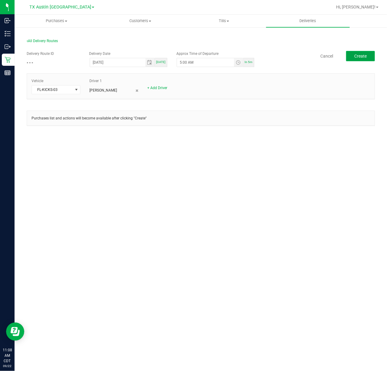
click at [349, 59] on button "Create" at bounding box center [360, 56] width 29 height 10
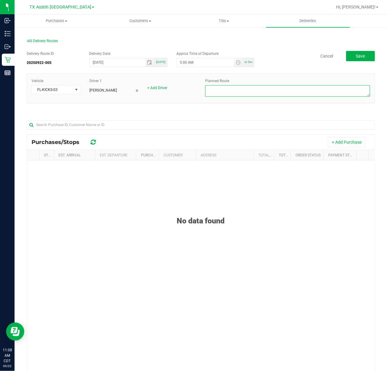
click at [326, 94] on textarea at bounding box center [287, 91] width 165 height 12
type textarea "AB Neurology"
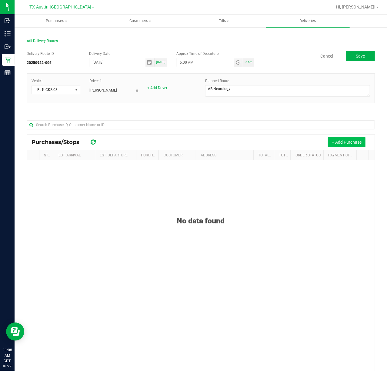
click at [345, 144] on button "+ Add Purchase" at bounding box center [347, 142] width 38 height 10
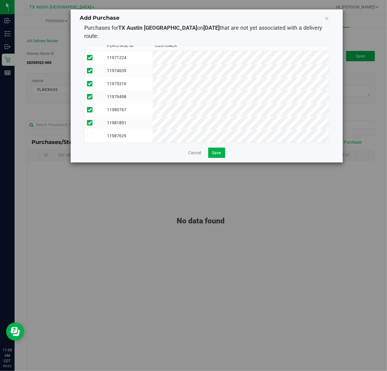
scroll to position [11, 0]
click at [214, 150] on div "Add Purchase Purchases for TX Austin DC on 9/23/2025 that are not yet associate…" at bounding box center [207, 85] width 272 height 153
click at [218, 150] on span "Save" at bounding box center [216, 152] width 9 height 5
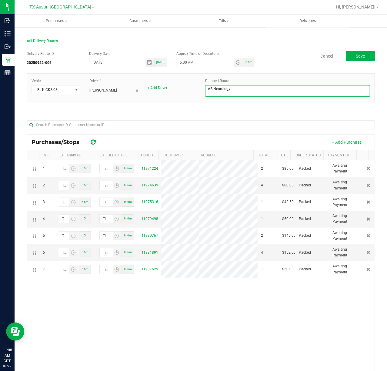
click at [249, 91] on textarea at bounding box center [287, 91] width 165 height 12
type textarea "AB Neurology---Colleyville PU"
click at [348, 59] on button "Save" at bounding box center [360, 56] width 29 height 10
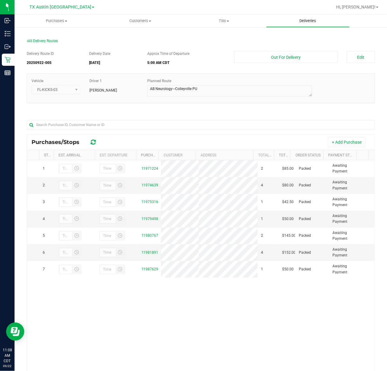
click at [323, 25] on uib-tab-heading "Deliveries" at bounding box center [308, 21] width 83 height 12
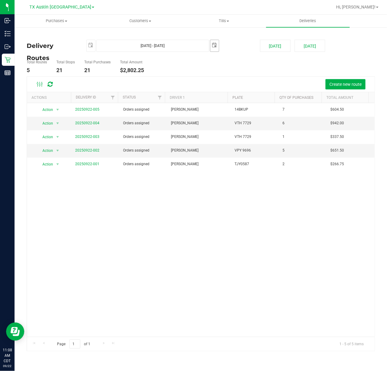
click at [218, 51] on span "2025-09-23" at bounding box center [214, 46] width 9 height 12
click at [215, 50] on span "select" at bounding box center [215, 45] width 8 height 11
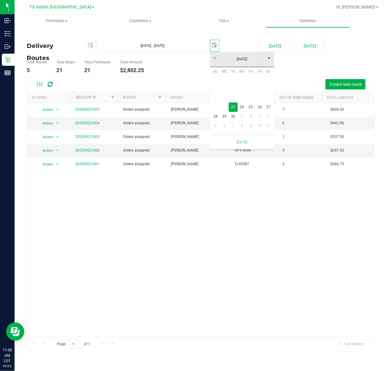
scroll to position [0, 15]
click at [244, 111] on link "24" at bounding box center [242, 107] width 9 height 9
type input "Sep 23, 2025 - Sep 24, 2025"
type input "2025-09-24"
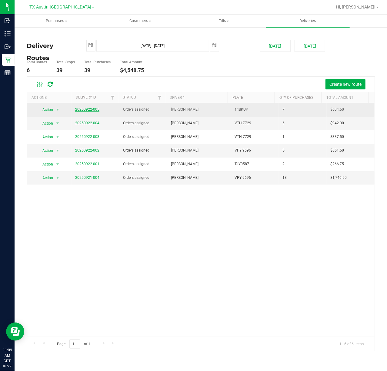
click at [95, 110] on link "20250922-005" at bounding box center [87, 109] width 24 height 4
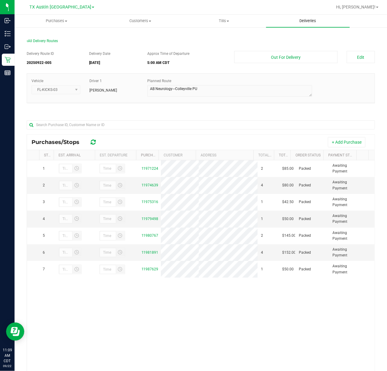
click at [329, 23] on uib-tab-heading "Deliveries" at bounding box center [308, 21] width 84 height 13
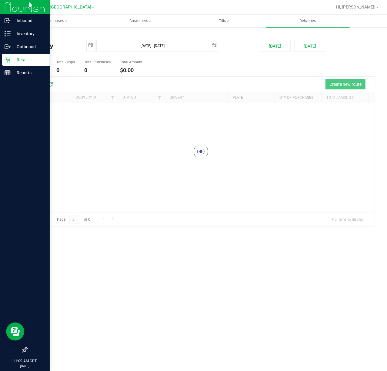
click at [8, 57] on icon at bounding box center [8, 60] width 6 height 6
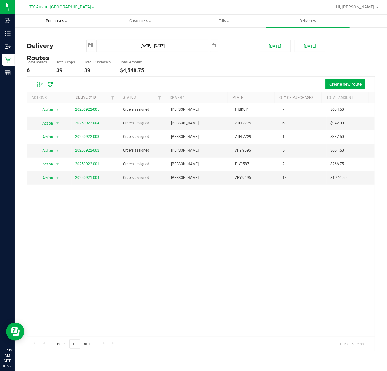
click at [56, 26] on uib-tab-heading "Purchases Summary of purchases Fulfillment All purchases" at bounding box center [56, 21] width 83 height 12
click at [52, 40] on li "Fulfillment" at bounding box center [57, 43] width 84 height 7
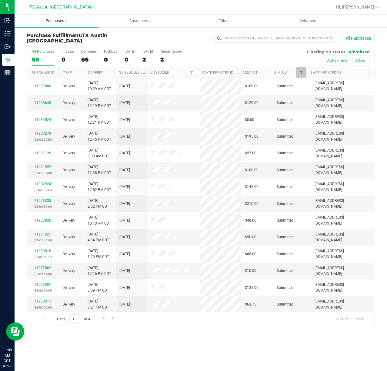
click at [57, 20] on span "Purchases" at bounding box center [57, 20] width 84 height 5
click at [46, 44] on span "Fulfillment" at bounding box center [34, 43] width 38 height 5
click at [147, 65] on label "Tomorrow 2" at bounding box center [148, 57] width 11 height 17
click at [0, 0] on input "Tomorrow 2" at bounding box center [0, 0] width 0 height 0
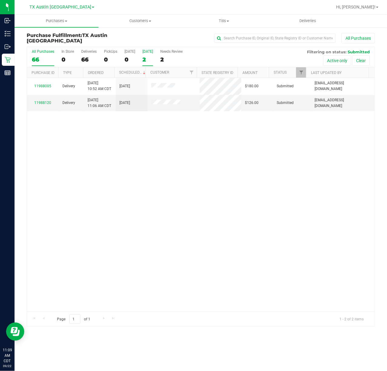
click at [39, 57] on div "66" at bounding box center [43, 59] width 22 height 7
click at [0, 0] on input "All Purchases 66" at bounding box center [0, 0] width 0 height 0
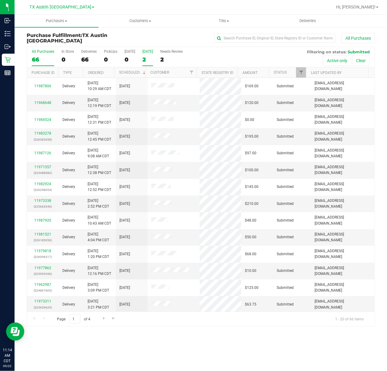
click at [143, 53] on div "[DATE]" at bounding box center [148, 51] width 11 height 4
click at [0, 0] on input "Tomorrow 2" at bounding box center [0, 0] width 0 height 0
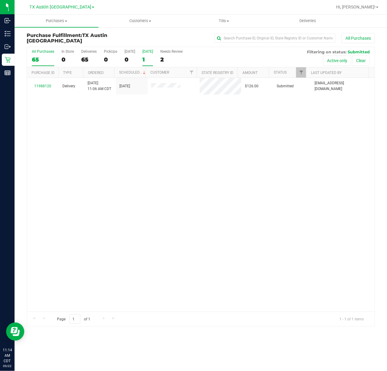
click at [46, 58] on div "65" at bounding box center [43, 59] width 22 height 7
click at [0, 0] on input "All Purchases 65" at bounding box center [0, 0] width 0 height 0
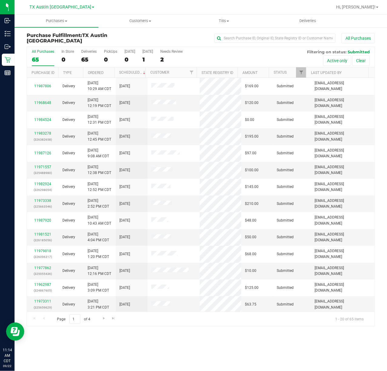
click at [145, 75] on div at bounding box center [145, 72] width 3 height 11
click at [145, 71] on div at bounding box center [145, 72] width 3 height 11
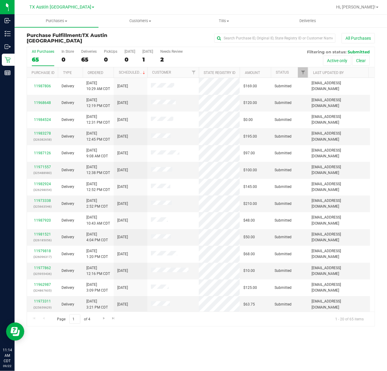
drag, startPoint x: 145, startPoint y: 71, endPoint x: 150, endPoint y: 72, distance: 5.9
click at [150, 72] on div "Purchase ID Type Ordered Scheduled Customer State Registry ID Address Amount St…" at bounding box center [198, 72] width 342 height 10
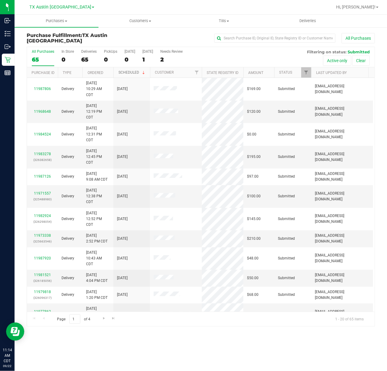
click at [141, 73] on span at bounding box center [143, 72] width 5 height 5
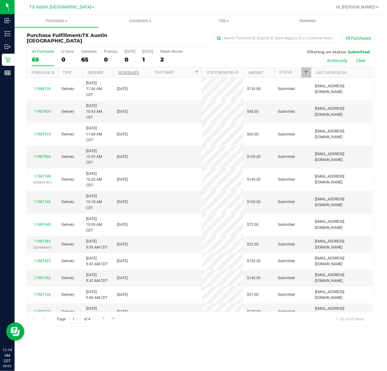
click at [141, 73] on th "Scheduled" at bounding box center [131, 72] width 36 height 11
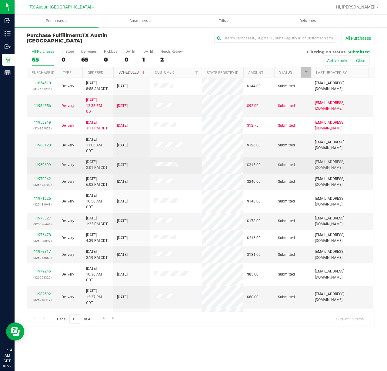
click at [38, 163] on link "11969699" at bounding box center [42, 165] width 17 height 4
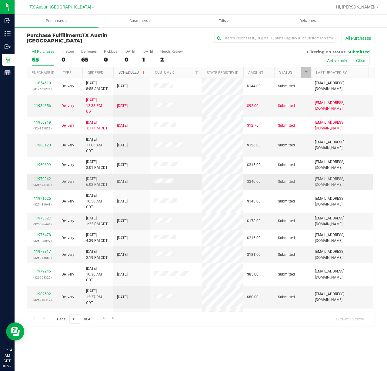
click at [36, 177] on link "11970942" at bounding box center [42, 179] width 17 height 4
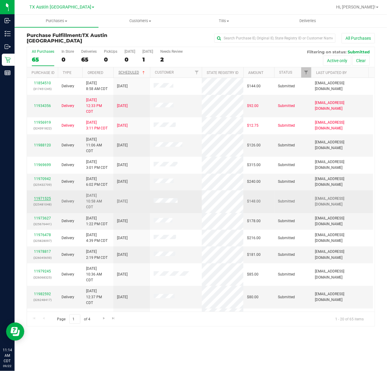
click at [39, 197] on link "11971525" at bounding box center [42, 199] width 17 height 4
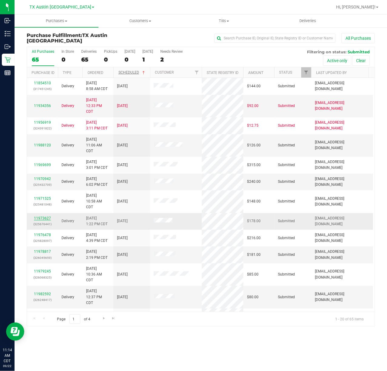
click at [39, 216] on link "11973627" at bounding box center [42, 218] width 17 height 4
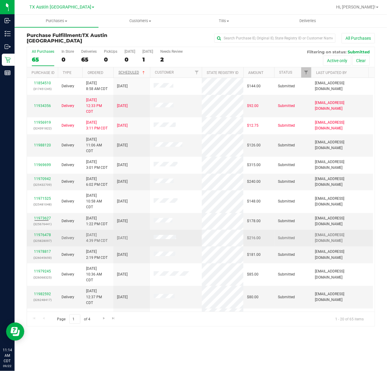
click at [42, 238] on p "(325828097)" at bounding box center [43, 241] width 24 height 6
click at [42, 233] on link "11976478" at bounding box center [42, 235] width 17 height 4
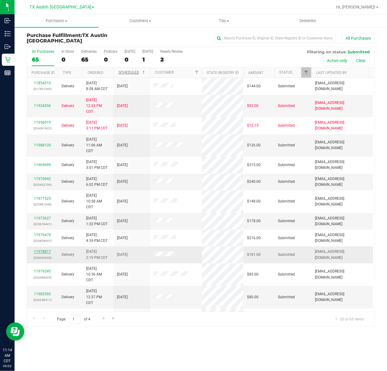
click at [38, 250] on link "11978817" at bounding box center [42, 252] width 17 height 4
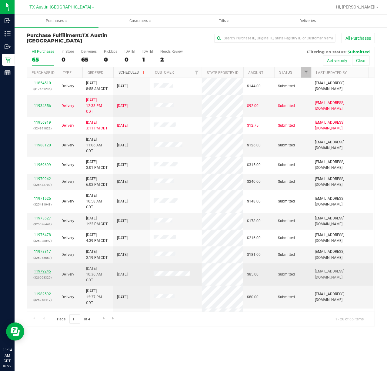
click at [40, 269] on link "11979245" at bounding box center [42, 271] width 17 height 4
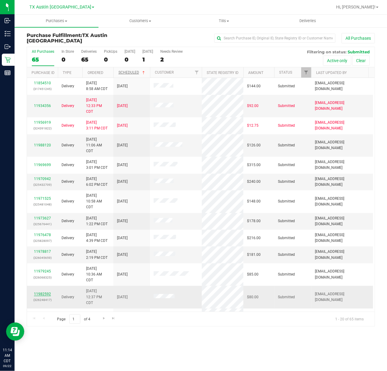
click at [40, 292] on link "11982592" at bounding box center [42, 294] width 17 height 4
click at [46, 315] on link "11982890" at bounding box center [42, 317] width 17 height 4
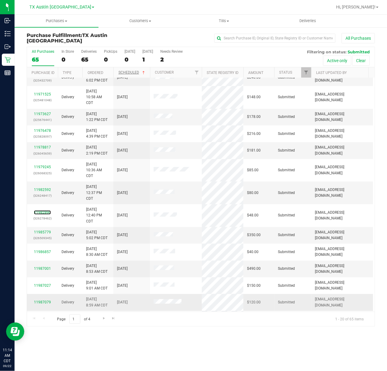
scroll to position [110, 0]
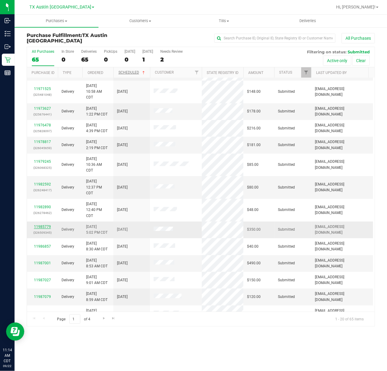
click at [47, 225] on link "11985779" at bounding box center [42, 227] width 17 height 4
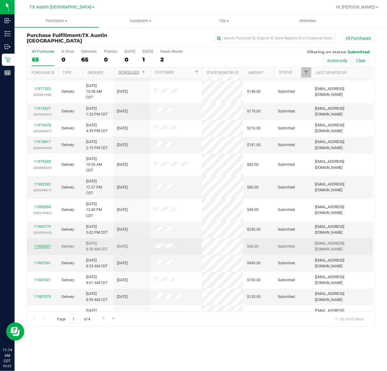
click at [43, 245] on link "11986857" at bounding box center [42, 247] width 17 height 4
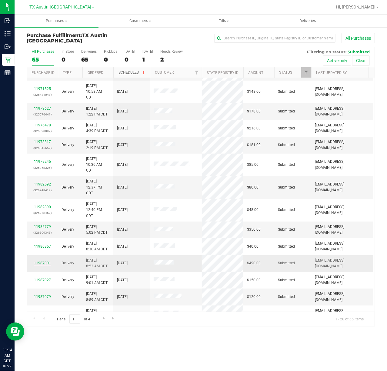
click at [46, 261] on link "11987001" at bounding box center [42, 263] width 17 height 4
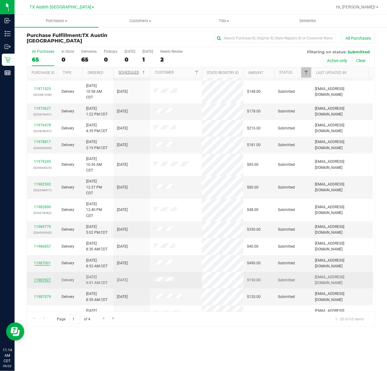
click at [44, 278] on link "11987027" at bounding box center [42, 280] width 17 height 4
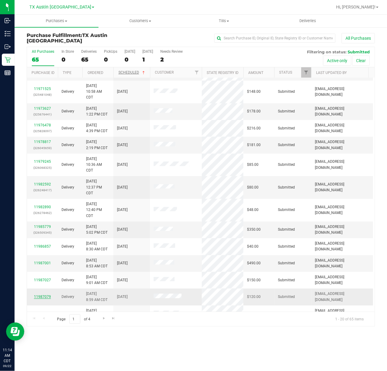
click at [39, 295] on link "11987079" at bounding box center [42, 297] width 17 height 4
click at [45, 312] on link "11987352" at bounding box center [42, 314] width 17 height 4
click at [46, 326] on link "11966067" at bounding box center [42, 328] width 17 height 4
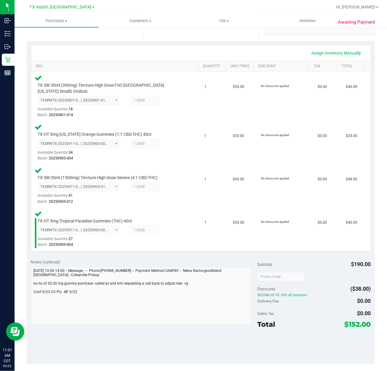
scroll to position [121, 0]
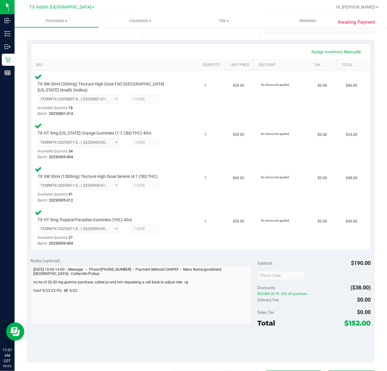
click at [266, 371] on button "Print Customer Labels" at bounding box center [293, 377] width 55 height 12
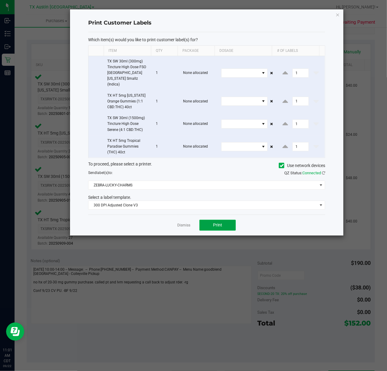
click at [207, 225] on button "Print" at bounding box center [218, 225] width 36 height 11
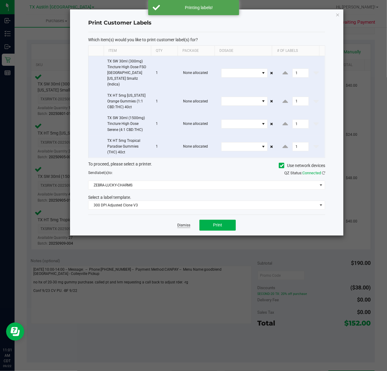
click at [189, 223] on link "Dismiss" at bounding box center [183, 225] width 13 height 5
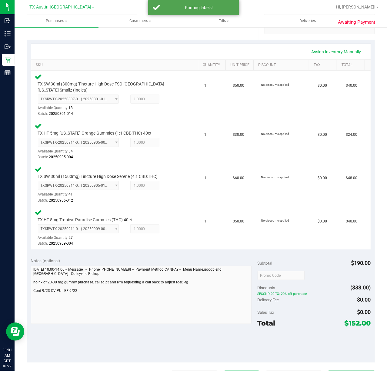
scroll to position [127, 0]
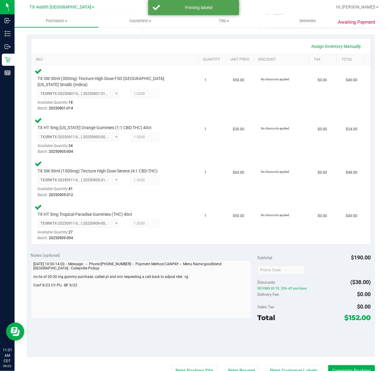
drag, startPoint x: 227, startPoint y: 366, endPoint x: 227, endPoint y: 292, distance: 74.0
click at [227, 352] on purchase-details "Back Edit Purchase Cancel Purchase View Profile # 11981891 Submitted Needs revi…" at bounding box center [201, 204] width 349 height 597
click at [225, 370] on button "Print Receipt" at bounding box center [241, 372] width 35 height 12
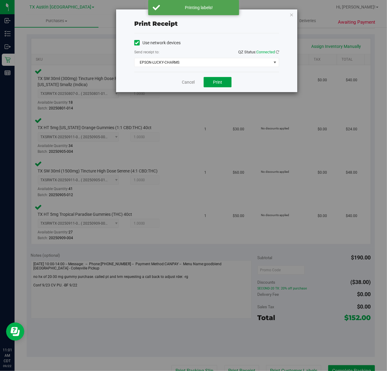
drag, startPoint x: 215, startPoint y: 88, endPoint x: 203, endPoint y: 91, distance: 13.3
click at [214, 87] on button "Print" at bounding box center [218, 82] width 28 height 10
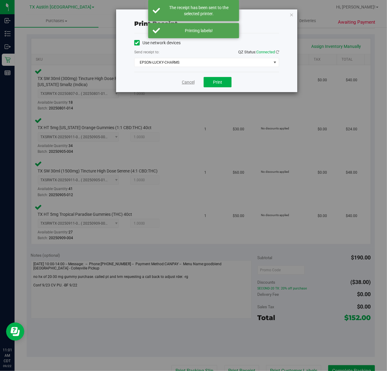
click at [185, 82] on link "Cancel" at bounding box center [188, 82] width 13 height 6
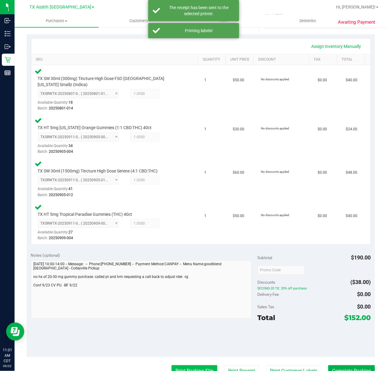
click at [175, 368] on button "Print Packing Slip" at bounding box center [195, 372] width 46 height 12
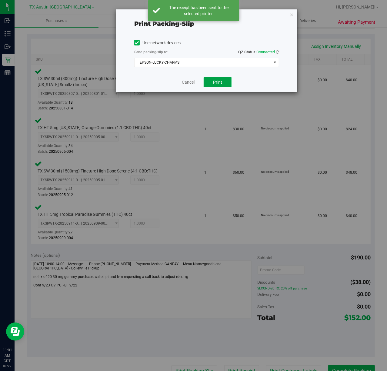
click at [223, 83] on button "Print" at bounding box center [218, 82] width 28 height 10
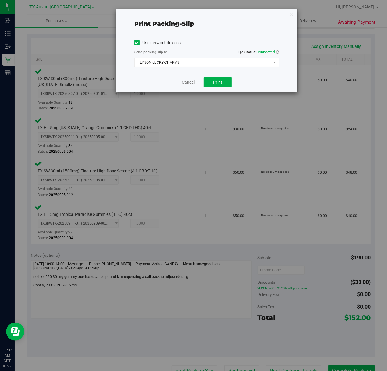
click at [185, 83] on link "Cancel" at bounding box center [188, 82] width 13 height 6
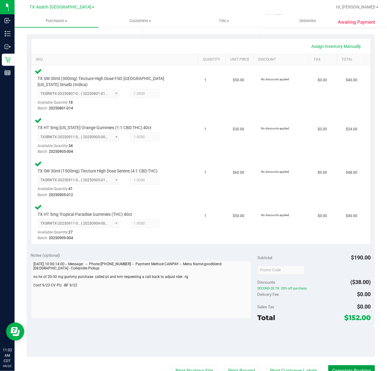
click at [342, 366] on button "Complete Packing" at bounding box center [352, 372] width 47 height 12
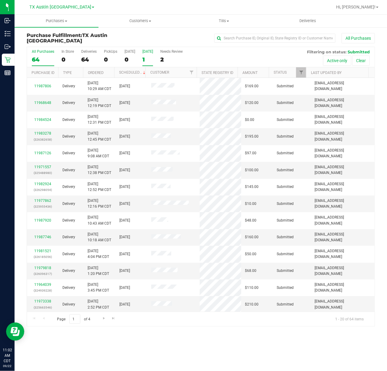
click at [143, 60] on div "1" at bounding box center [148, 59] width 11 height 7
click at [0, 0] on input "Tomorrow 1" at bounding box center [0, 0] width 0 height 0
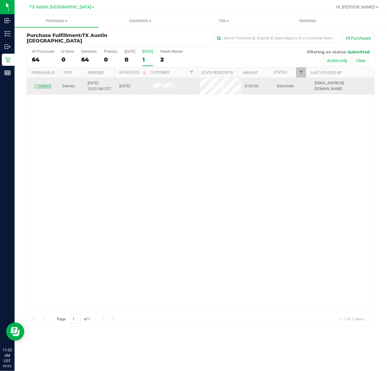
click at [50, 84] on link "11988005" at bounding box center [42, 86] width 17 height 4
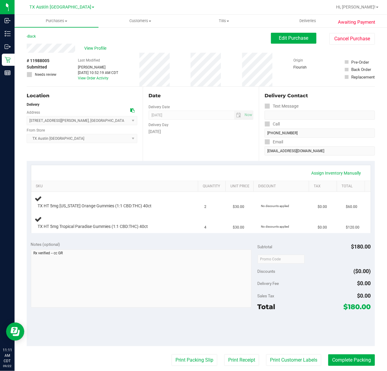
click at [193, 137] on div "Date Delivery Date 09/23/2025 Now 09/23/2025 07:00 AM Now Delivery Day Tuesday" at bounding box center [201, 124] width 116 height 74
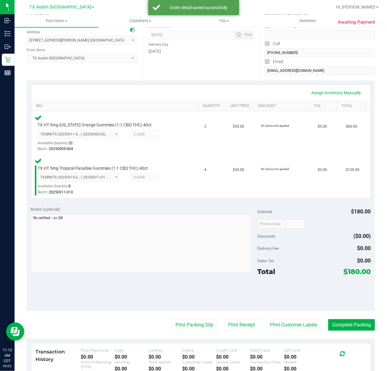
scroll to position [81, 0]
click at [271, 319] on button "Print Customer Labels" at bounding box center [293, 325] width 55 height 12
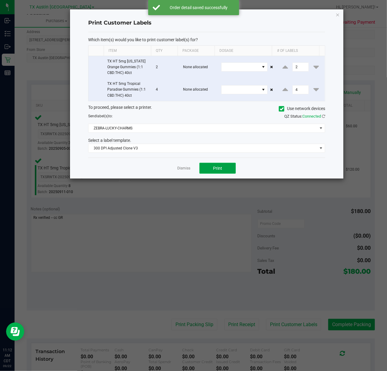
click at [204, 168] on button "Print" at bounding box center [218, 168] width 36 height 11
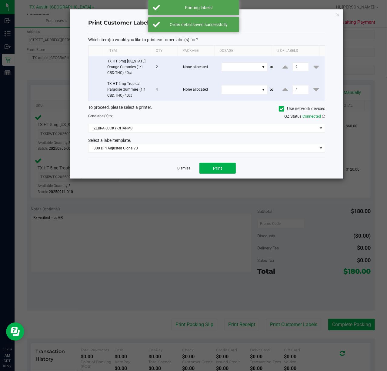
click at [191, 167] on link "Dismiss" at bounding box center [183, 168] width 13 height 5
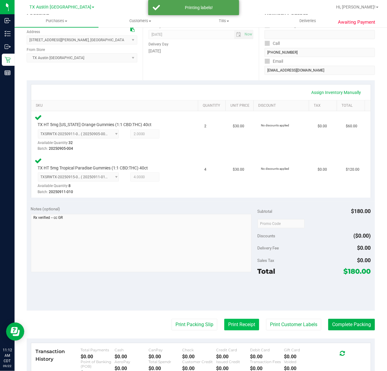
click at [241, 326] on button "Print Receipt" at bounding box center [241, 325] width 35 height 12
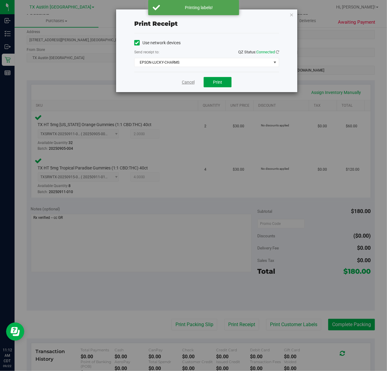
drag, startPoint x: 218, startPoint y: 82, endPoint x: 190, endPoint y: 80, distance: 28.2
click at [218, 81] on span "Print" at bounding box center [217, 82] width 9 height 5
click at [190, 80] on link "Cancel" at bounding box center [186, 82] width 13 height 6
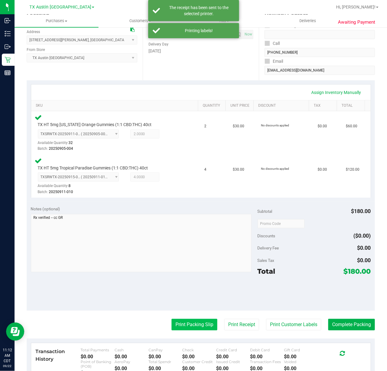
click at [174, 328] on button "Print Packing Slip" at bounding box center [195, 325] width 46 height 12
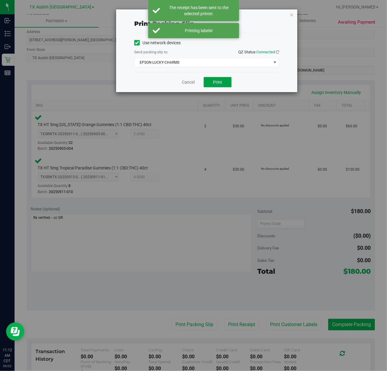
click at [221, 80] on span "Print" at bounding box center [217, 82] width 9 height 5
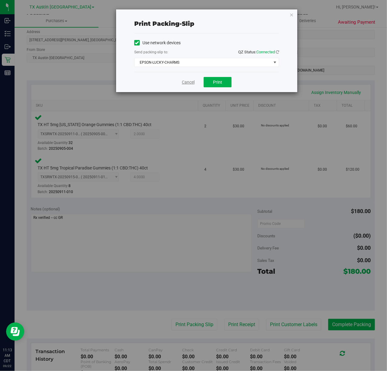
click at [190, 83] on link "Cancel" at bounding box center [188, 82] width 13 height 6
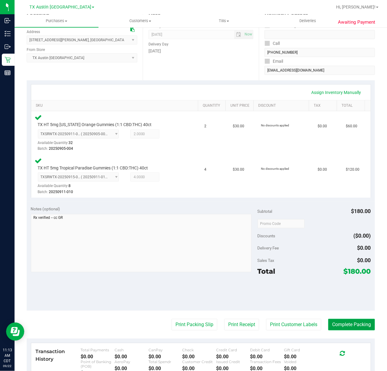
click at [346, 326] on button "Complete Packing" at bounding box center [352, 325] width 47 height 12
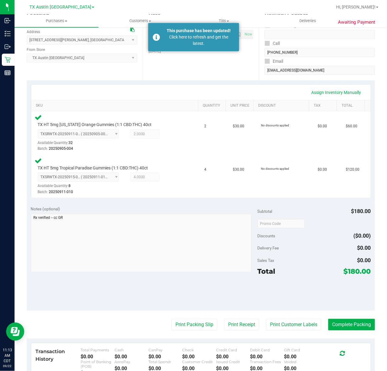
click at [295, 15] on link "Deliveries" at bounding box center [308, 21] width 84 height 13
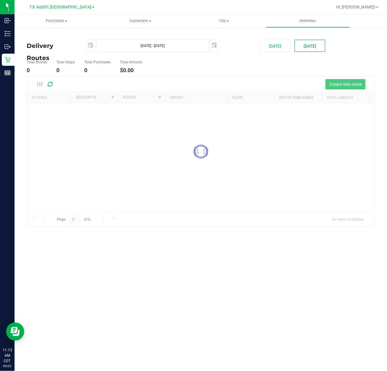
click at [306, 46] on button "Tomorrow" at bounding box center [310, 46] width 31 height 12
type input "Sep 23, 2025 - Sep 23, 2025"
type input "2025-09-23"
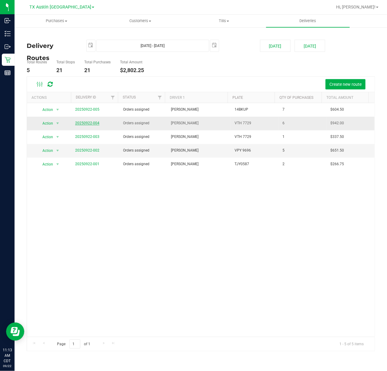
click at [79, 122] on link "20250922-004" at bounding box center [87, 123] width 24 height 4
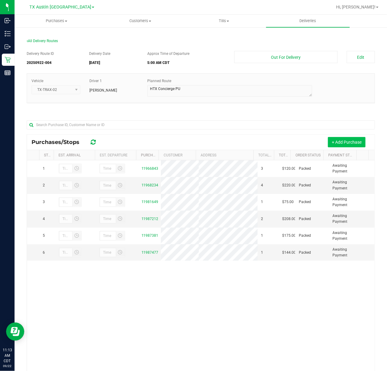
click at [335, 138] on button "+ Add Purchase" at bounding box center [347, 142] width 38 height 10
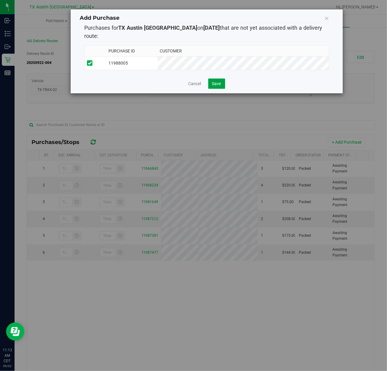
click at [216, 79] on button "Save" at bounding box center [216, 84] width 17 height 10
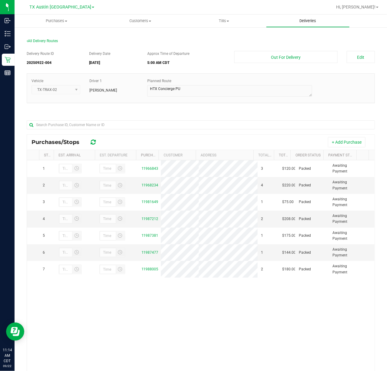
click at [313, 25] on uib-tab-heading "Deliveries" at bounding box center [308, 21] width 83 height 12
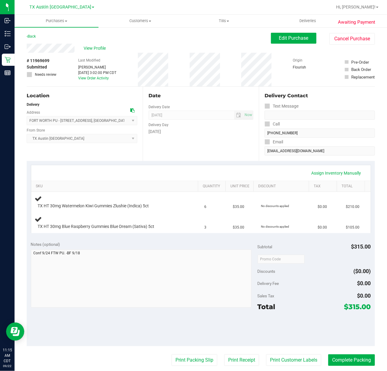
click at [201, 153] on div "Date Delivery Date [DATE] Now [DATE] 07:00 AM Now Delivery Day [DATE]" at bounding box center [201, 124] width 116 height 74
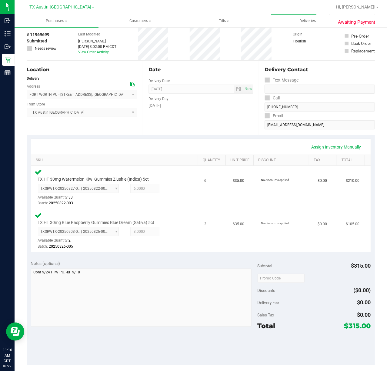
scroll to position [40, 0]
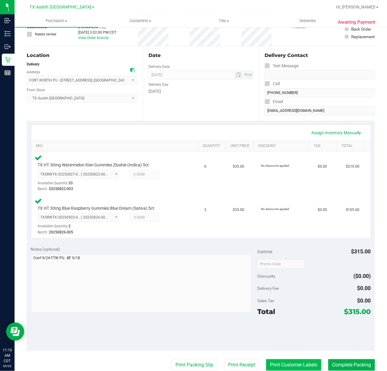
click at [299, 362] on button "Print Customer Labels" at bounding box center [293, 366] width 55 height 12
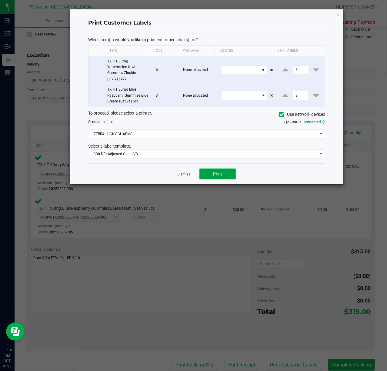
click at [208, 180] on button "Print" at bounding box center [218, 174] width 36 height 11
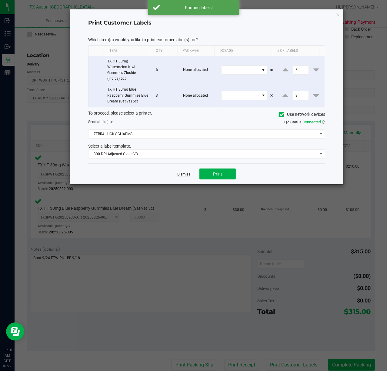
click at [187, 174] on link "Dismiss" at bounding box center [183, 174] width 13 height 5
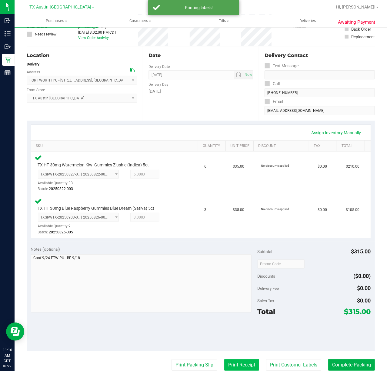
click at [230, 363] on button "Print Receipt" at bounding box center [241, 366] width 35 height 12
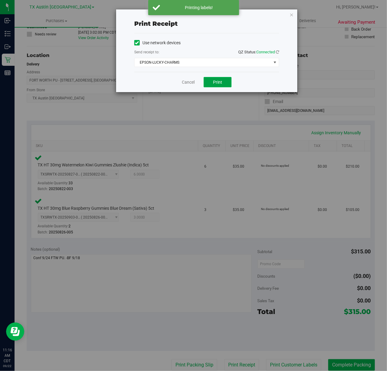
click at [214, 79] on button "Print" at bounding box center [218, 82] width 28 height 10
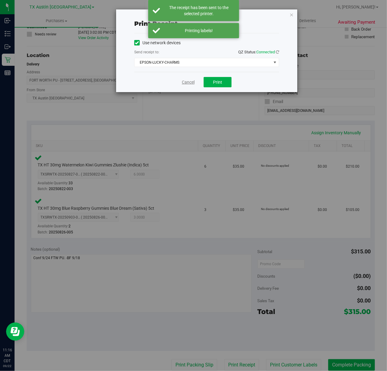
click at [187, 79] on link "Cancel" at bounding box center [188, 82] width 13 height 6
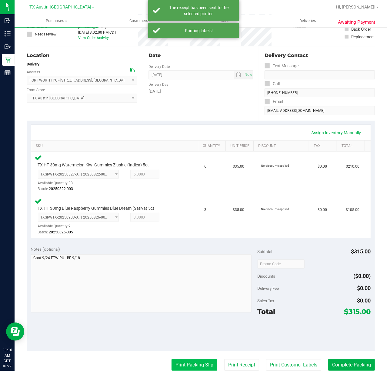
click at [172, 360] on button "Print Packing Slip" at bounding box center [195, 366] width 46 height 12
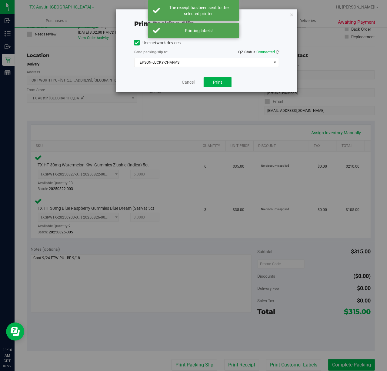
click at [226, 90] on div "Cancel Print" at bounding box center [206, 82] width 145 height 20
click at [227, 87] on button "Print" at bounding box center [218, 82] width 28 height 10
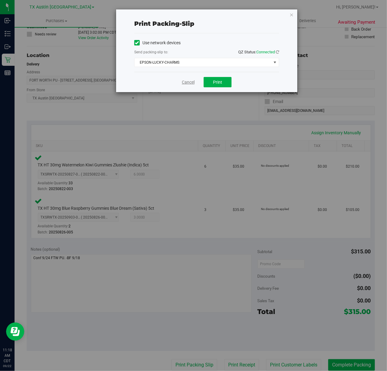
click at [188, 85] on link "Cancel" at bounding box center [188, 82] width 13 height 6
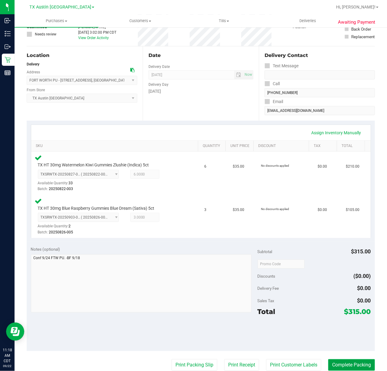
click at [337, 366] on button "Complete Packing" at bounding box center [352, 366] width 47 height 12
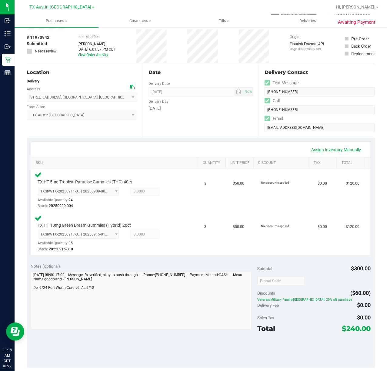
scroll to position [81, 0]
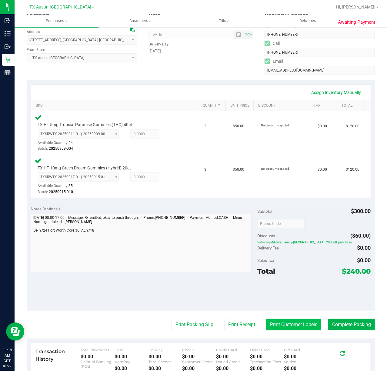
click at [293, 329] on button "Print Customer Labels" at bounding box center [293, 325] width 55 height 12
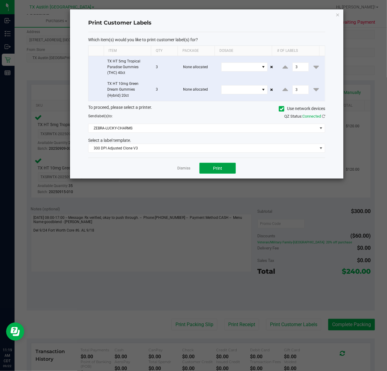
click at [211, 167] on button "Print" at bounding box center [218, 168] width 36 height 11
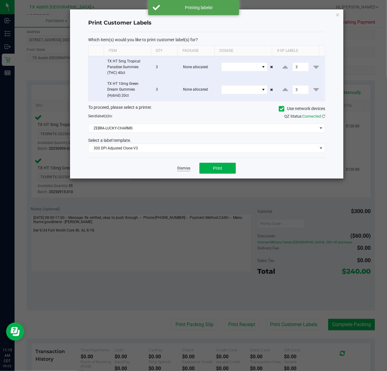
click at [186, 169] on link "Dismiss" at bounding box center [183, 168] width 13 height 5
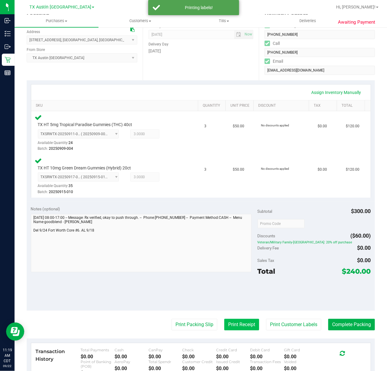
click at [224, 328] on button "Print Receipt" at bounding box center [241, 325] width 35 height 12
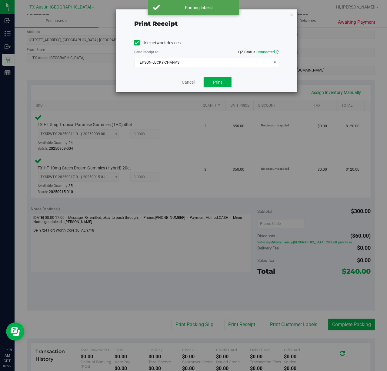
click at [211, 89] on div "Cancel Print" at bounding box center [206, 82] width 145 height 20
click at [214, 82] on span "Print" at bounding box center [217, 82] width 9 height 5
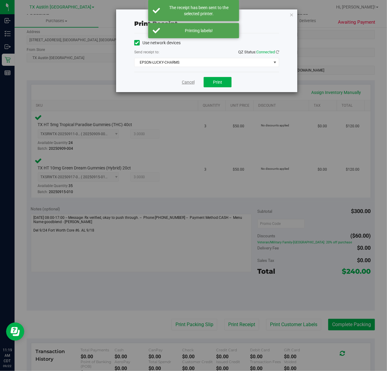
click at [187, 84] on link "Cancel" at bounding box center [188, 82] width 13 height 6
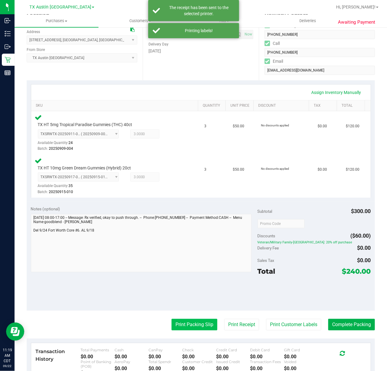
click at [172, 325] on button "Print Packing Slip" at bounding box center [195, 325] width 46 height 12
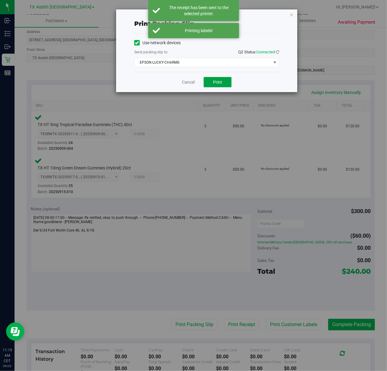
click at [210, 82] on button "Print" at bounding box center [218, 82] width 28 height 10
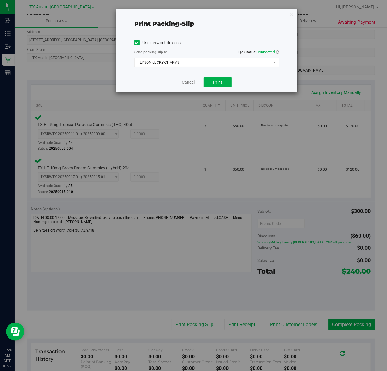
click at [193, 83] on link "Cancel" at bounding box center [188, 82] width 13 height 6
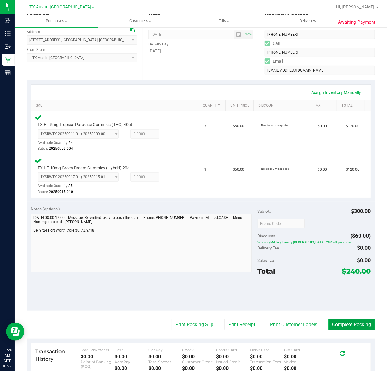
click at [343, 323] on button "Complete Packing" at bounding box center [352, 325] width 47 height 12
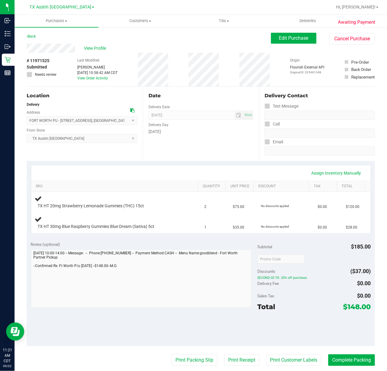
click at [165, 161] on div "Assign Inventory Manually SKU Quantity Unit Price Discount Tax Total TX HT 20mg…" at bounding box center [201, 199] width 349 height 76
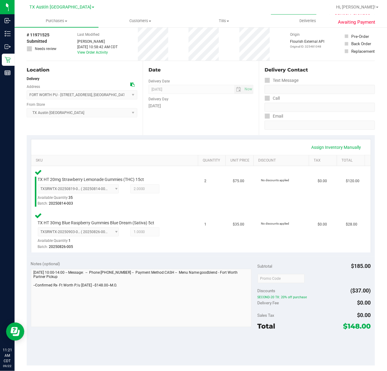
scroll to position [40, 0]
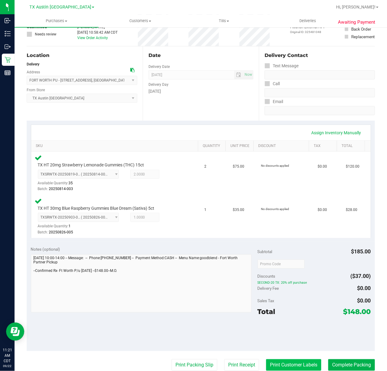
click at [274, 369] on button "Print Customer Labels" at bounding box center [293, 366] width 55 height 12
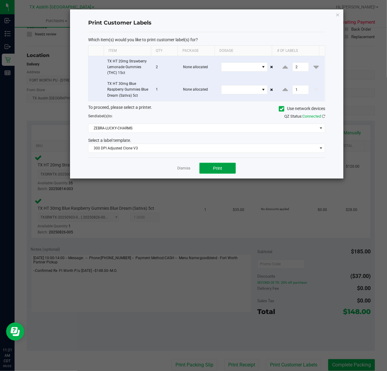
click at [204, 168] on button "Print" at bounding box center [218, 168] width 36 height 11
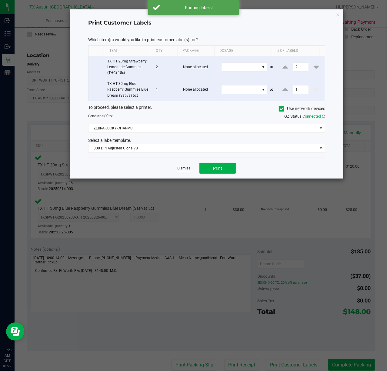
click at [186, 170] on link "Dismiss" at bounding box center [183, 168] width 13 height 5
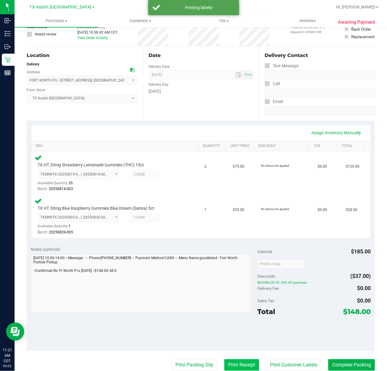
click at [229, 367] on button "Print Receipt" at bounding box center [241, 366] width 35 height 12
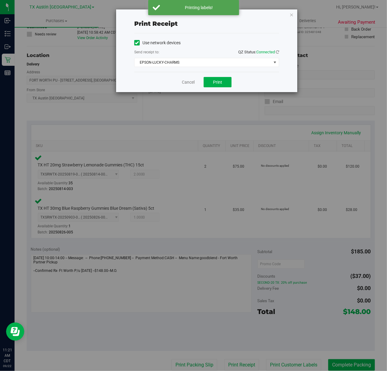
click at [217, 74] on div "Cancel Print" at bounding box center [206, 82] width 145 height 20
drag, startPoint x: 214, startPoint y: 79, endPoint x: 204, endPoint y: 81, distance: 9.6
click at [213, 79] on button "Print" at bounding box center [218, 82] width 28 height 10
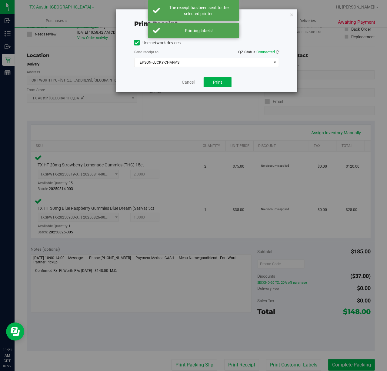
click at [179, 81] on div "Cancel Print" at bounding box center [206, 82] width 145 height 20
click at [186, 84] on link "Cancel" at bounding box center [188, 82] width 13 height 6
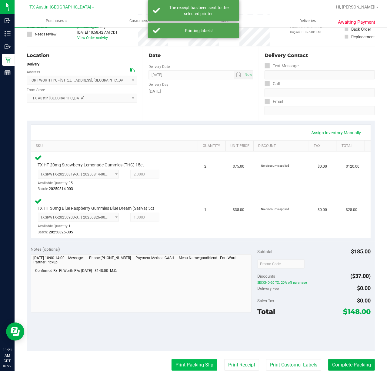
click at [188, 360] on button "Print Packing Slip" at bounding box center [195, 366] width 46 height 12
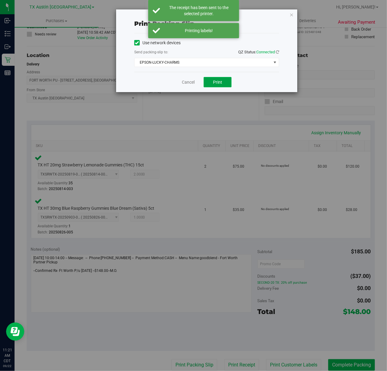
click at [210, 84] on button "Print" at bounding box center [218, 82] width 28 height 10
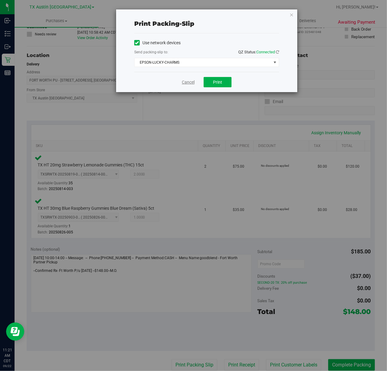
click at [192, 84] on link "Cancel" at bounding box center [188, 82] width 13 height 6
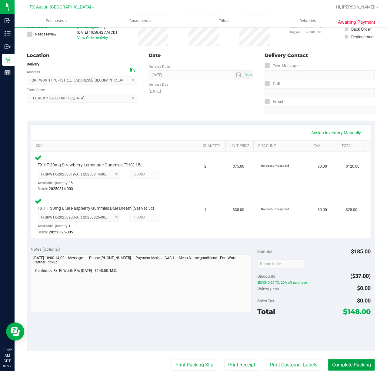
click at [357, 366] on button "Complete Packing" at bounding box center [352, 366] width 47 height 12
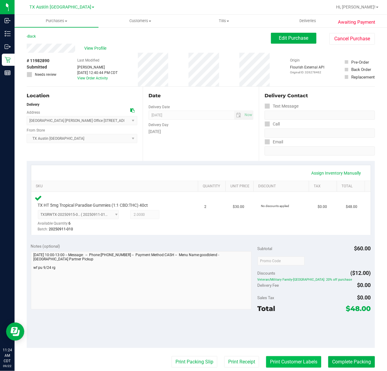
click at [300, 364] on button "Print Customer Labels" at bounding box center [293, 362] width 55 height 12
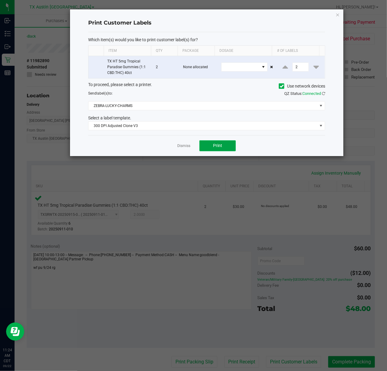
click at [204, 147] on button "Print" at bounding box center [218, 145] width 36 height 11
click at [175, 147] on div at bounding box center [207, 82] width 274 height 147
click at [180, 145] on link "Dismiss" at bounding box center [183, 145] width 13 height 5
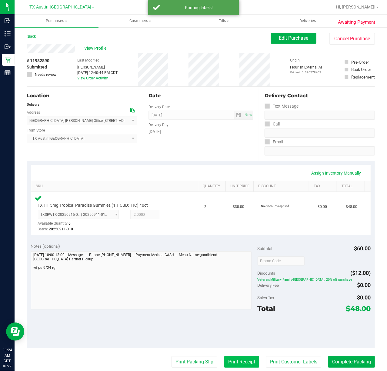
click at [235, 363] on button "Print Receipt" at bounding box center [241, 362] width 35 height 12
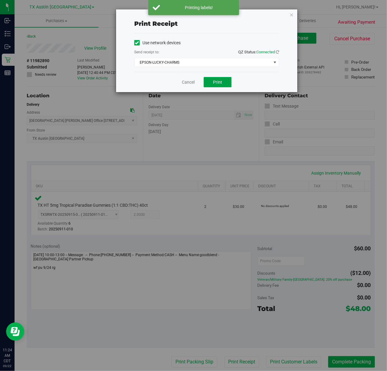
click at [208, 86] on button "Print" at bounding box center [218, 82] width 28 height 10
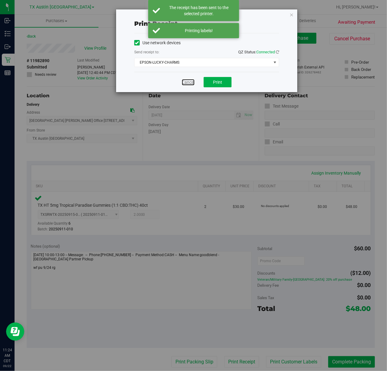
drag, startPoint x: 181, startPoint y: 79, endPoint x: 230, endPoint y: 233, distance: 161.3
click at [181, 79] on div "Cancel Print" at bounding box center [206, 82] width 145 height 20
click at [190, 73] on div "Cancel Print" at bounding box center [206, 82] width 145 height 20
click at [191, 82] on link "Cancel" at bounding box center [188, 82] width 13 height 6
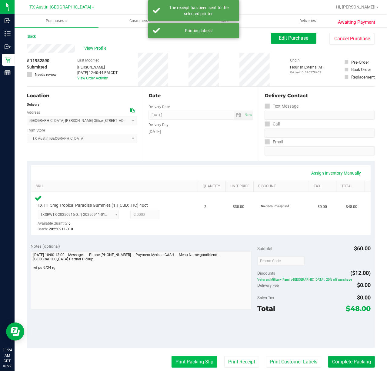
click at [194, 357] on button "Print Packing Slip" at bounding box center [195, 362] width 46 height 12
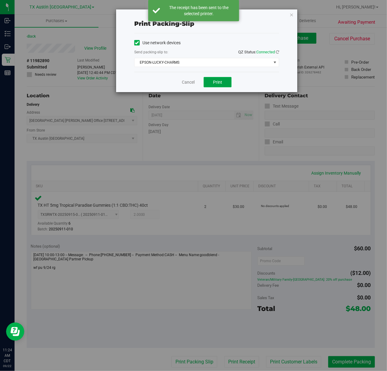
click at [225, 77] on button "Print" at bounding box center [218, 82] width 28 height 10
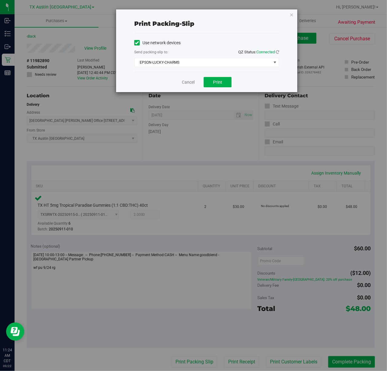
click at [181, 83] on div "Cancel Print" at bounding box center [206, 82] width 145 height 20
click at [184, 82] on link "Cancel" at bounding box center [188, 82] width 13 height 6
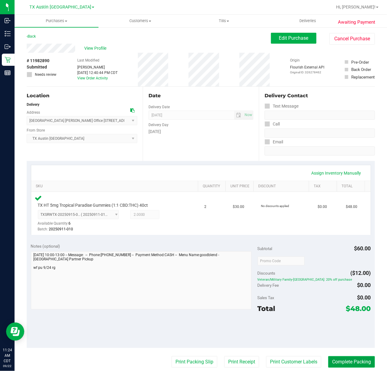
click at [348, 364] on button "Complete Packing" at bounding box center [352, 362] width 47 height 12
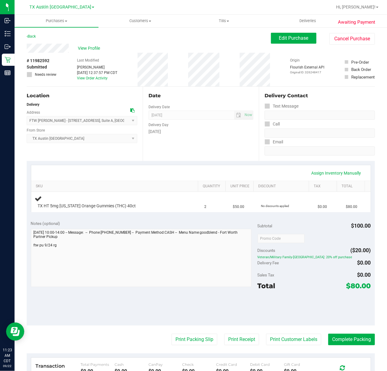
click at [184, 146] on div "Date Delivery Date [DATE] Now [DATE] 07:00 AM Now Delivery Day [DATE]" at bounding box center [201, 124] width 116 height 74
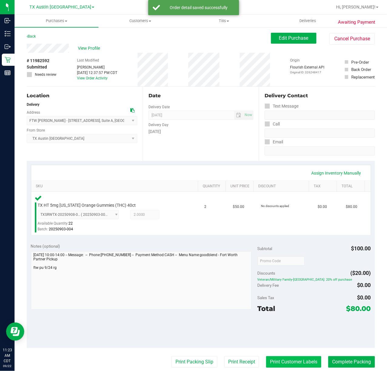
click at [266, 361] on button "Print Customer Labels" at bounding box center [293, 362] width 55 height 12
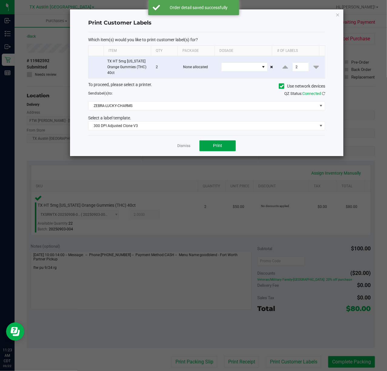
click at [212, 150] on button "Print" at bounding box center [218, 145] width 36 height 11
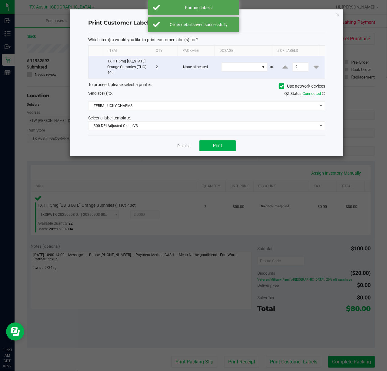
click at [188, 150] on div "Dismiss Print" at bounding box center [206, 145] width 237 height 21
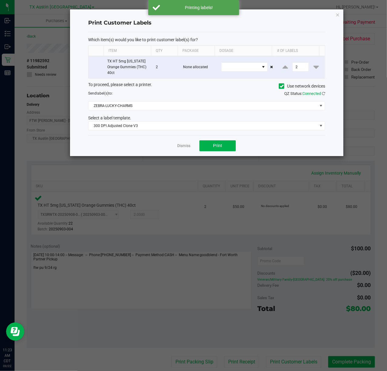
click at [185, 143] on app-cancel-button "Dismiss" at bounding box center [183, 146] width 13 height 6
click at [184, 149] on link "Dismiss" at bounding box center [183, 145] width 13 height 5
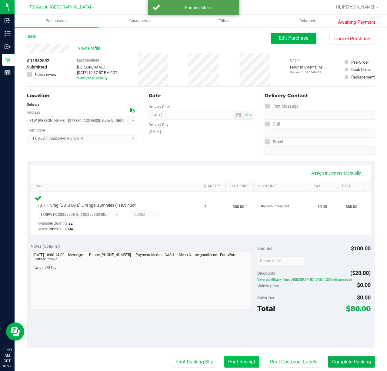
click at [238, 362] on button "Print Receipt" at bounding box center [241, 362] width 35 height 12
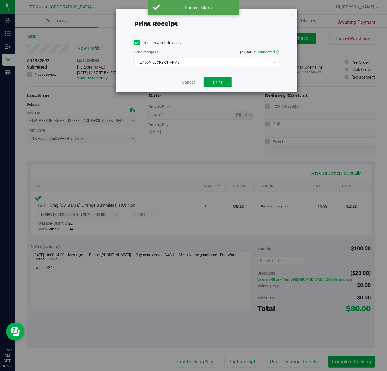
click at [209, 84] on button "Print" at bounding box center [218, 82] width 28 height 10
click at [184, 83] on link "Cancel" at bounding box center [186, 82] width 13 height 6
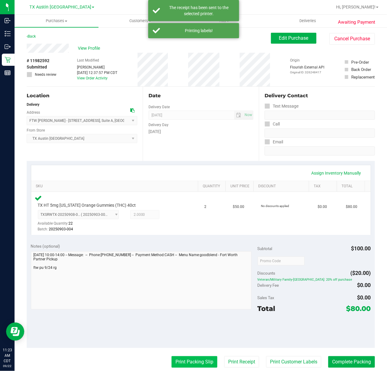
click at [173, 360] on button "Print Packing Slip" at bounding box center [195, 362] width 46 height 12
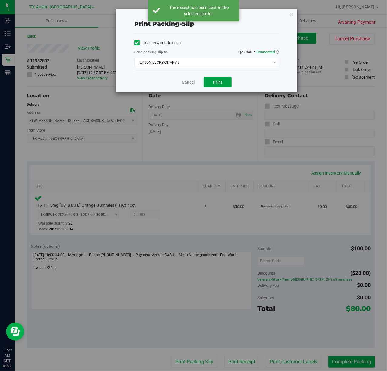
click at [215, 85] on button "Print" at bounding box center [218, 82] width 28 height 10
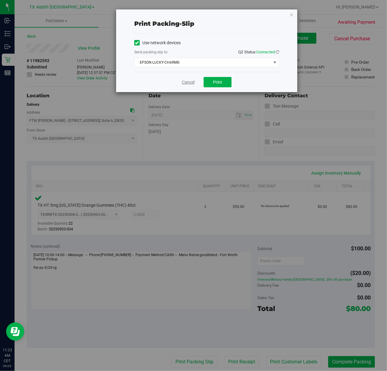
click at [189, 83] on link "Cancel" at bounding box center [188, 82] width 13 height 6
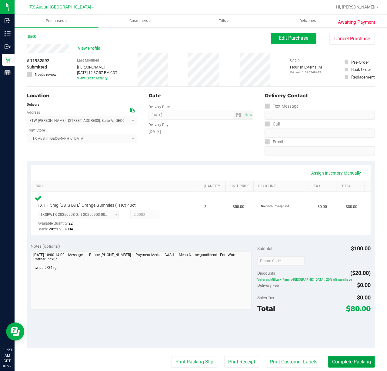
click at [350, 357] on button "Complete Packing" at bounding box center [352, 362] width 47 height 12
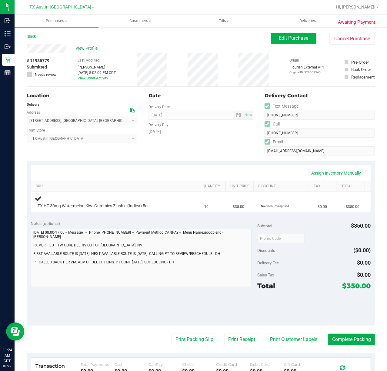
click at [181, 148] on div "Date Delivery Date [DATE] Now [DATE] 07:00 AM Now Delivery Day [DATE]" at bounding box center [201, 124] width 116 height 74
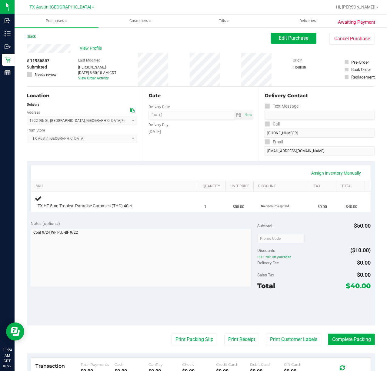
click at [202, 132] on div "[DATE]" at bounding box center [201, 132] width 105 height 6
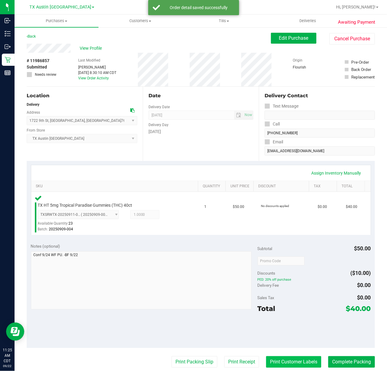
click at [269, 363] on button "Print Customer Labels" at bounding box center [293, 362] width 55 height 12
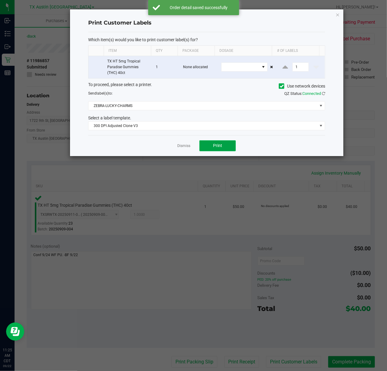
click at [202, 143] on button "Print" at bounding box center [218, 145] width 36 height 11
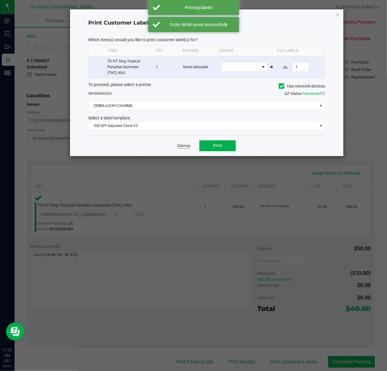
click at [183, 145] on link "Dismiss" at bounding box center [183, 145] width 13 height 5
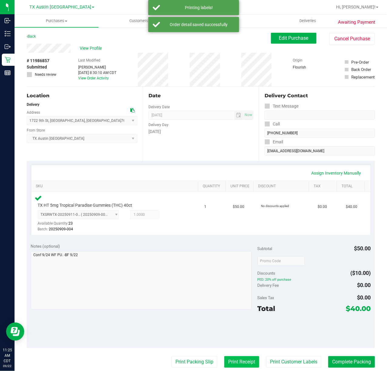
click at [241, 364] on button "Print Receipt" at bounding box center [241, 362] width 35 height 12
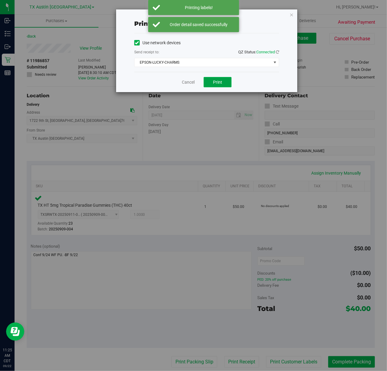
click at [213, 83] on button "Print" at bounding box center [218, 82] width 28 height 10
click at [182, 83] on link "Cancel" at bounding box center [186, 82] width 13 height 6
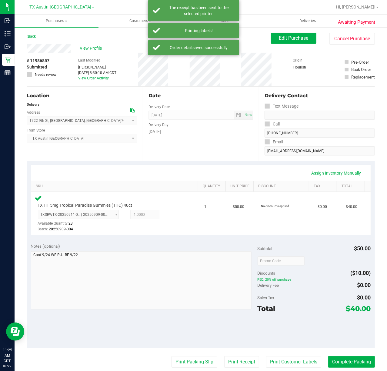
click at [197, 355] on purchase-details "Back Edit Purchase Cancel Purchase View Profile # 11986857 Submitted Needs revi…" at bounding box center [201, 263] width 349 height 461
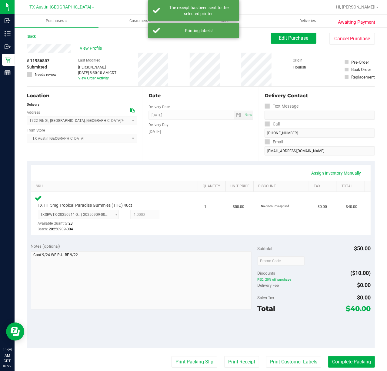
drag, startPoint x: 196, startPoint y: 356, endPoint x: 207, endPoint y: 153, distance: 203.2
click at [196, 355] on purchase-details "Back Edit Purchase Cancel Purchase View Profile # 11986857 Submitted Needs revi…" at bounding box center [201, 263] width 349 height 461
click at [178, 366] on button "Print Packing Slip" at bounding box center [195, 362] width 46 height 12
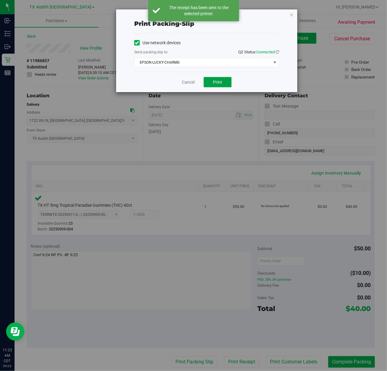
click at [223, 84] on button "Print" at bounding box center [218, 82] width 28 height 10
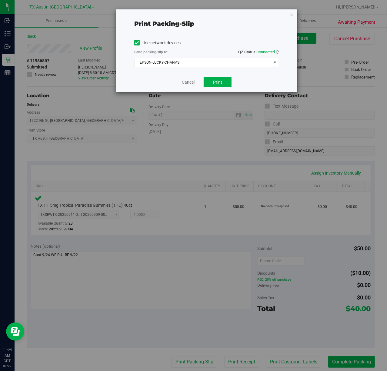
click at [189, 79] on link "Cancel" at bounding box center [188, 82] width 13 height 6
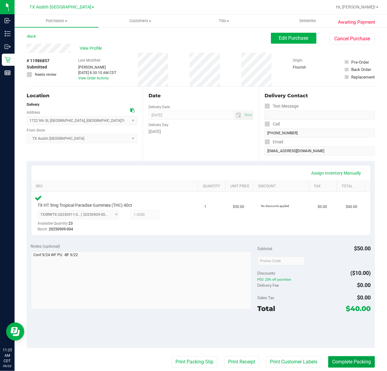
click at [365, 367] on button "Complete Packing" at bounding box center [352, 362] width 47 height 12
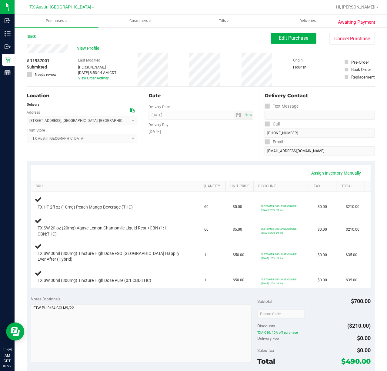
click at [180, 153] on div "Date Delivery Date [DATE] Now [DATE] 07:00 AM Now Delivery Day [DATE]" at bounding box center [201, 124] width 116 height 74
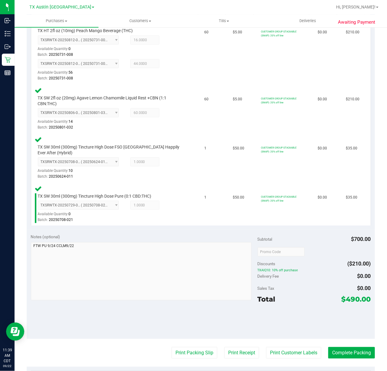
scroll to position [174, 0]
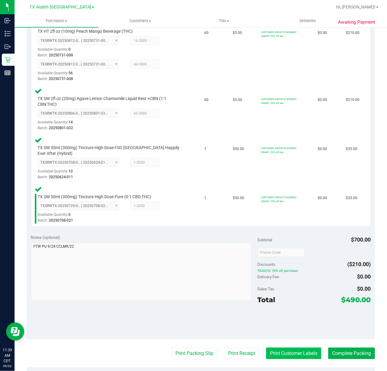
click at [284, 356] on button "Print Customer Labels" at bounding box center [293, 354] width 55 height 12
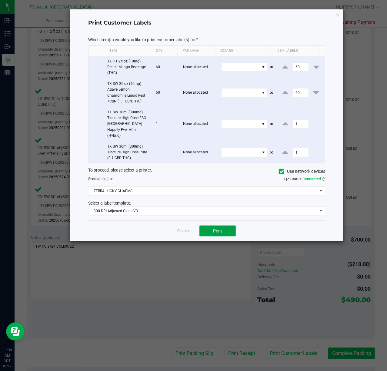
click at [215, 229] on span "Print" at bounding box center [217, 231] width 9 height 5
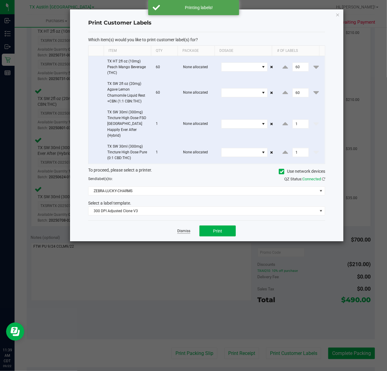
click at [180, 229] on link "Dismiss" at bounding box center [183, 231] width 13 height 5
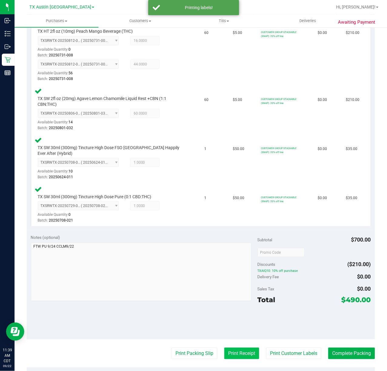
click at [236, 354] on button "Print Receipt" at bounding box center [241, 354] width 35 height 12
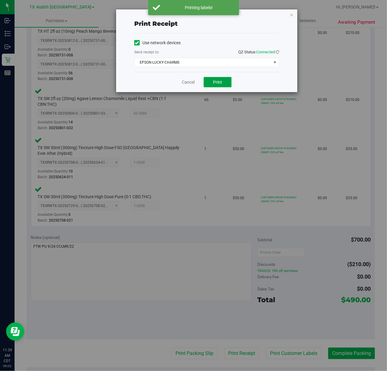
click at [218, 84] on span "Print" at bounding box center [217, 82] width 9 height 5
click at [185, 83] on link "Cancel" at bounding box center [186, 82] width 13 height 6
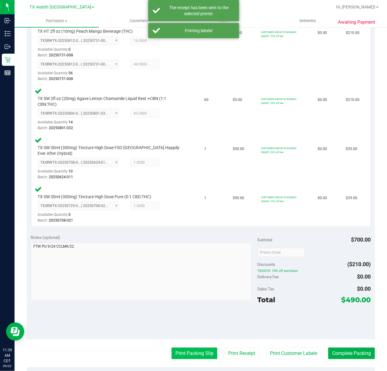
click at [184, 356] on button "Print Packing Slip" at bounding box center [195, 354] width 46 height 12
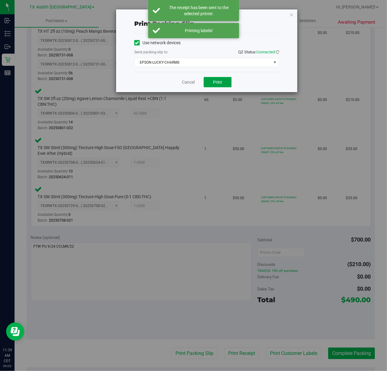
click at [213, 82] on button "Print" at bounding box center [218, 82] width 28 height 10
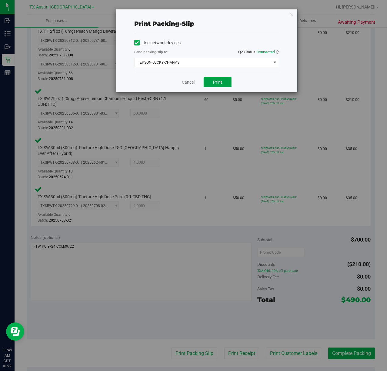
click at [224, 77] on button "Print" at bounding box center [218, 82] width 28 height 10
click at [183, 81] on link "Cancel" at bounding box center [186, 82] width 13 height 6
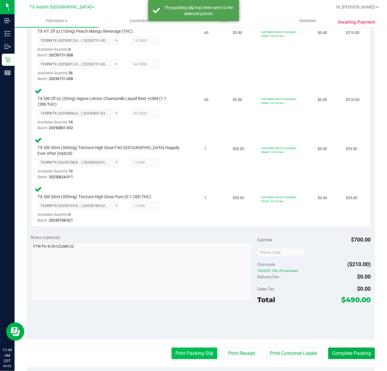
click at [194, 354] on button "Print Packing Slip" at bounding box center [195, 354] width 46 height 12
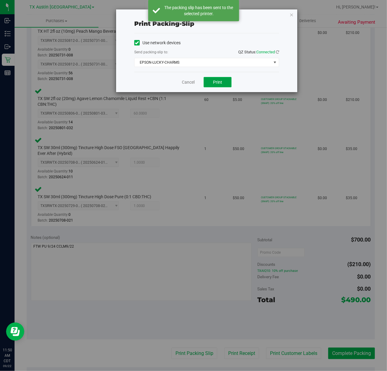
click at [206, 83] on button "Print" at bounding box center [218, 82] width 28 height 10
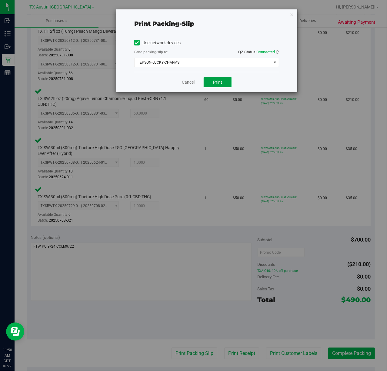
click at [218, 82] on span "Print" at bounding box center [217, 82] width 9 height 5
click at [185, 85] on link "Cancel" at bounding box center [188, 82] width 13 height 6
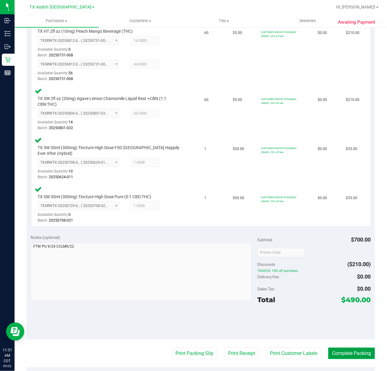
click at [333, 350] on button "Complete Packing" at bounding box center [352, 354] width 47 height 12
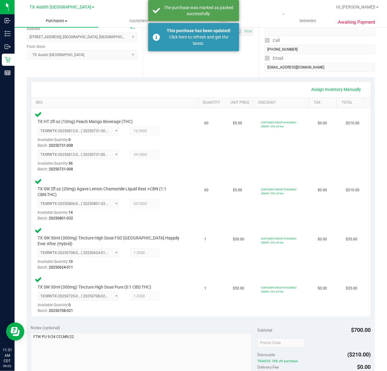
scroll to position [0, 0]
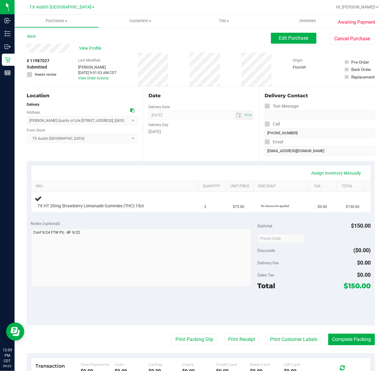
click at [174, 150] on div "Date Delivery Date 09/24/2025 Now 09/24/2025 07:00 AM Now Delivery Day Wednesday" at bounding box center [201, 124] width 116 height 74
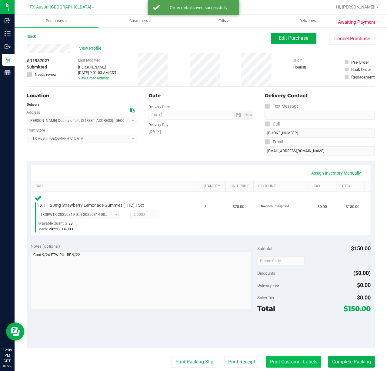
click at [296, 366] on button "Print Customer Labels" at bounding box center [293, 362] width 55 height 12
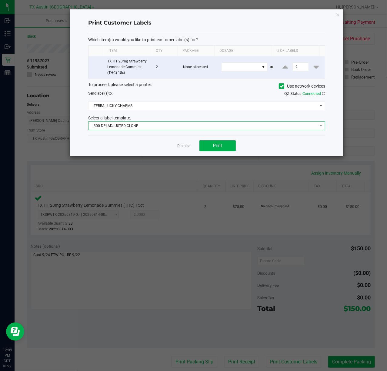
click at [194, 130] on span "300 DPI ADJUSTED CLONE" at bounding box center [203, 126] width 229 height 8
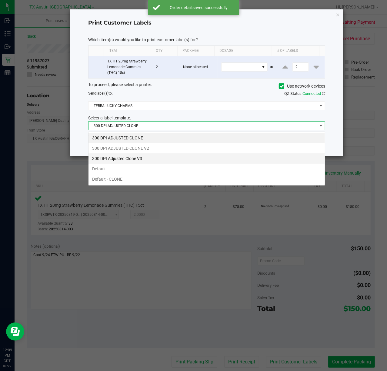
scroll to position [9, 237]
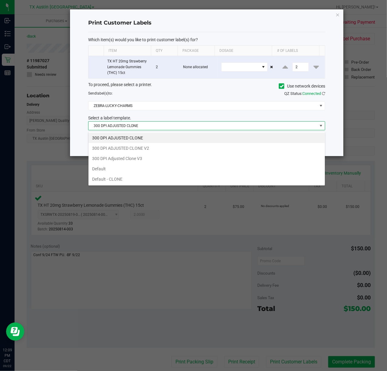
click at [178, 158] on li "300 DPI Adjusted Clone V3" at bounding box center [207, 159] width 237 height 10
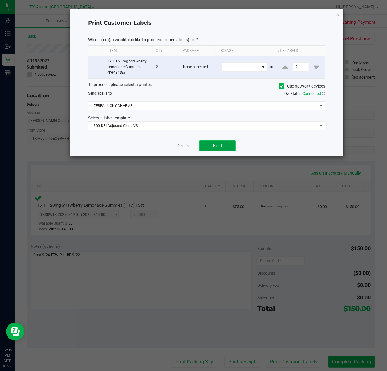
click at [203, 147] on button "Print" at bounding box center [218, 145] width 36 height 11
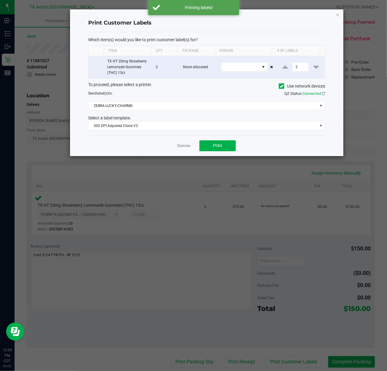
click at [189, 147] on link "Dismiss" at bounding box center [183, 145] width 13 height 5
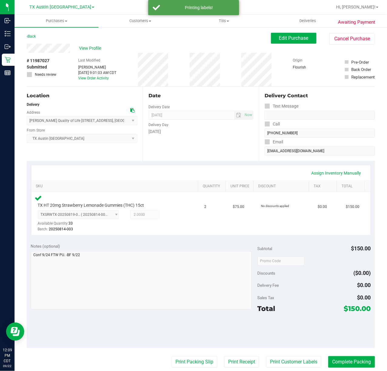
click at [182, 148] on div "Date Delivery Date 09/24/2025 Now 09/24/2025 07:00 AM Now Delivery Day Wednesday" at bounding box center [201, 124] width 116 height 74
drag, startPoint x: 231, startPoint y: 369, endPoint x: 231, endPoint y: 359, distance: 9.7
click at [232, 366] on purchase-details "Back Edit Purchase Cancel Purchase View Profile # 11987027 Submitted Needs revi…" at bounding box center [201, 263] width 349 height 461
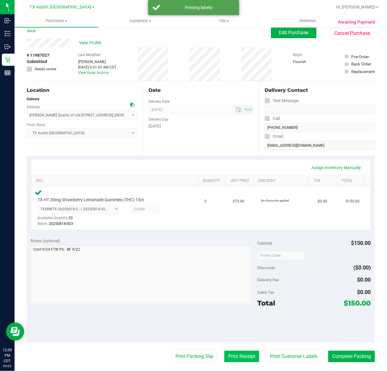
click at [231, 358] on button "Print Receipt" at bounding box center [241, 357] width 35 height 12
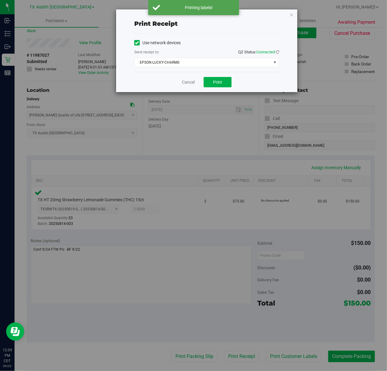
click at [214, 75] on div "Cancel Print" at bounding box center [206, 82] width 145 height 20
click at [208, 82] on button "Print" at bounding box center [218, 82] width 28 height 10
click at [185, 82] on link "Cancel" at bounding box center [186, 82] width 13 height 6
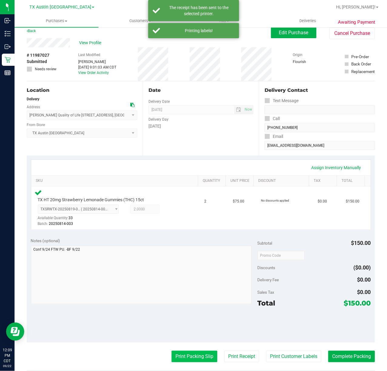
click at [201, 357] on button "Print Packing Slip" at bounding box center [195, 357] width 46 height 12
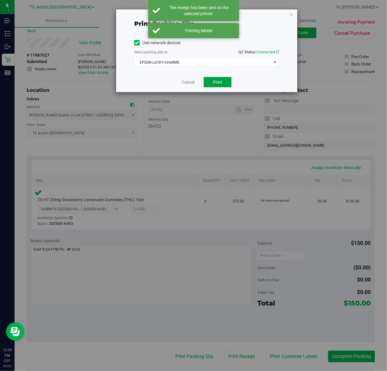
click at [215, 85] on button "Print" at bounding box center [218, 82] width 28 height 10
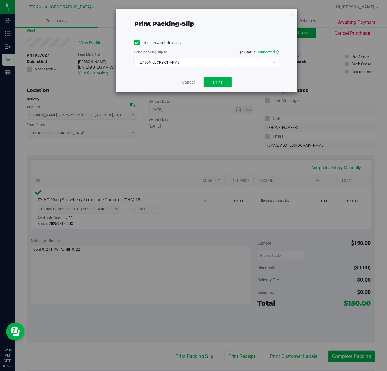
click at [184, 83] on link "Cancel" at bounding box center [188, 82] width 13 height 6
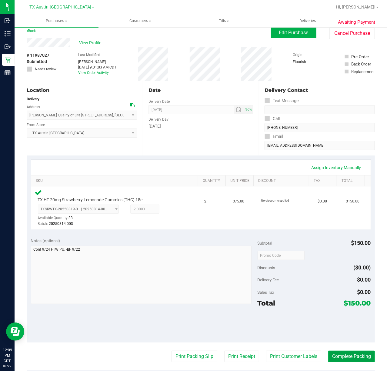
click at [329, 354] on button "Complete Packing" at bounding box center [352, 357] width 47 height 12
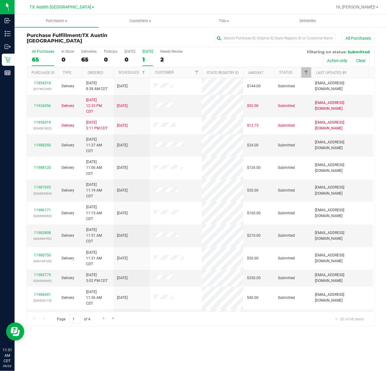
click at [145, 53] on div "[DATE]" at bounding box center [148, 51] width 11 height 4
click at [0, 0] on input "[DATE] 1" at bounding box center [0, 0] width 0 height 0
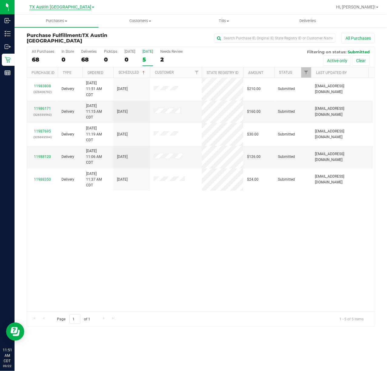
click at [62, 9] on span "TX Austin [GEOGRAPHIC_DATA]" at bounding box center [60, 7] width 62 height 5
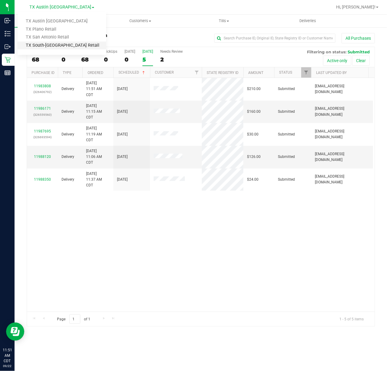
click at [48, 44] on link "TX South-[GEOGRAPHIC_DATA] Retail" at bounding box center [62, 46] width 89 height 8
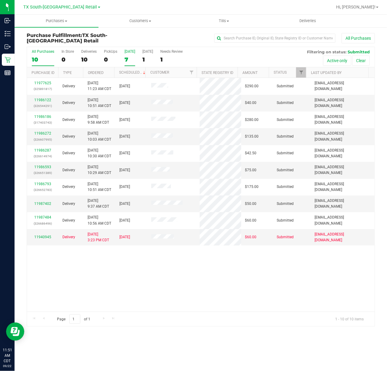
click at [130, 54] on label "[DATE] 7" at bounding box center [130, 57] width 11 height 17
click at [0, 0] on input "Today 7" at bounding box center [0, 0] width 0 height 0
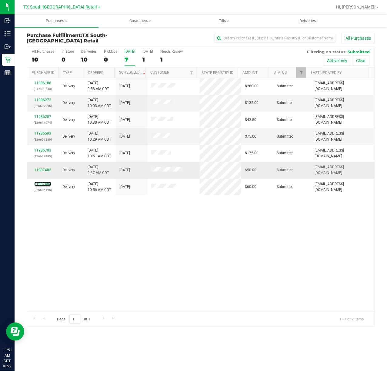
drag, startPoint x: 46, startPoint y: 184, endPoint x: 44, endPoint y: 178, distance: 7.0
click at [46, 184] on link "11987484" at bounding box center [42, 184] width 17 height 4
click at [42, 169] on link "11987402" at bounding box center [42, 170] width 17 height 4
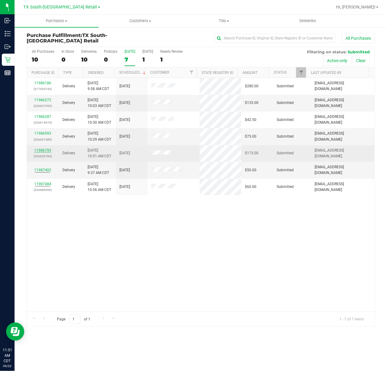
click at [42, 151] on link "11986793" at bounding box center [42, 150] width 17 height 4
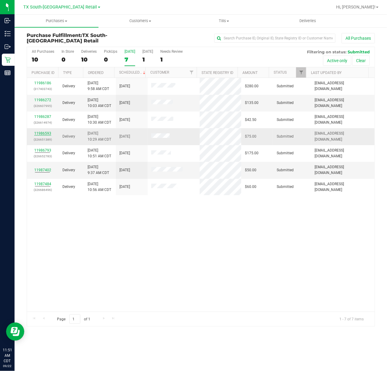
click at [41, 133] on link "11986593" at bounding box center [42, 133] width 17 height 4
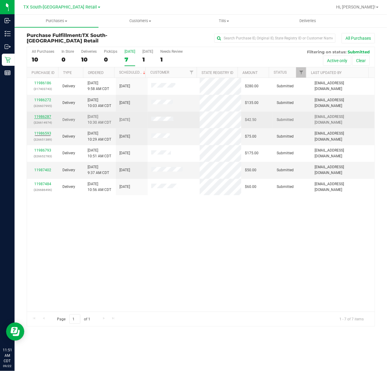
click at [44, 116] on link "11986287" at bounding box center [42, 117] width 17 height 4
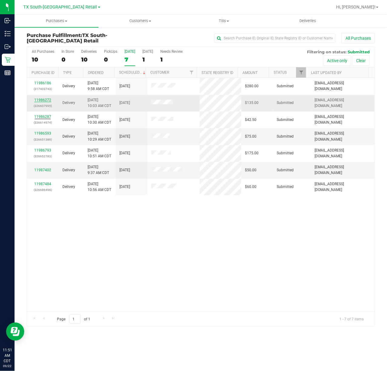
click at [42, 101] on link "11986272" at bounding box center [42, 100] width 17 height 4
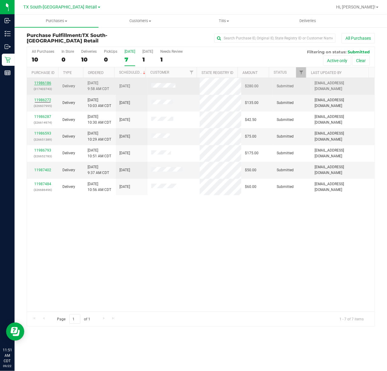
click at [38, 85] on link "11986186" at bounding box center [42, 83] width 17 height 4
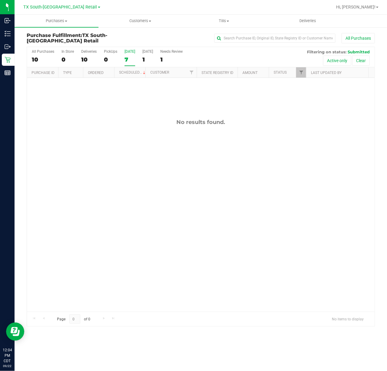
click at [132, 63] on div "7" at bounding box center [130, 59] width 11 height 7
click at [0, 0] on input "Today 7" at bounding box center [0, 0] width 0 height 0
click at [59, 3] on div "TX South-Austin Retail TX Austin DC TX Plano Retail TX San Antonio Retail TX So…" at bounding box center [62, 6] width 89 height 9
click at [121, 50] on div "All Purchases 4 In Store 0 Deliveries 4 PickUps 0 Today 0 Tomorrow 2 Needs Revi…" at bounding box center [201, 49] width 348 height 5
click at [133, 58] on div "0" at bounding box center [130, 59] width 11 height 7
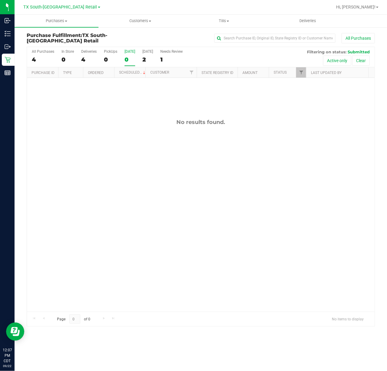
click at [0, 0] on input "Today 0" at bounding box center [0, 0] width 0 height 0
click at [143, 57] on div "2" at bounding box center [148, 59] width 11 height 7
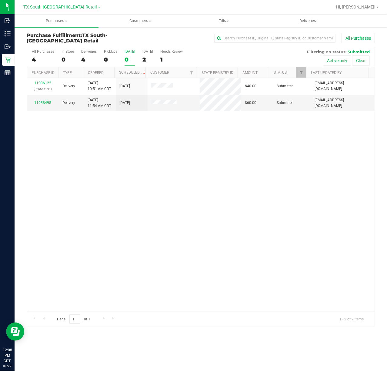
click at [49, 8] on span "TX South-[GEOGRAPHIC_DATA] Retail" at bounding box center [61, 7] width 74 height 5
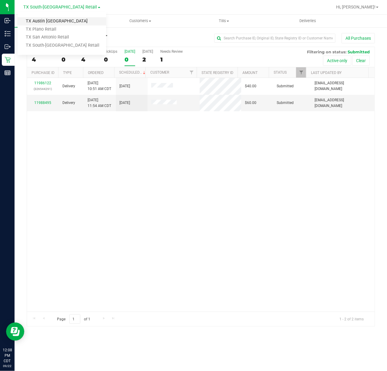
click at [49, 19] on link "TX Austin [GEOGRAPHIC_DATA]" at bounding box center [62, 21] width 89 height 8
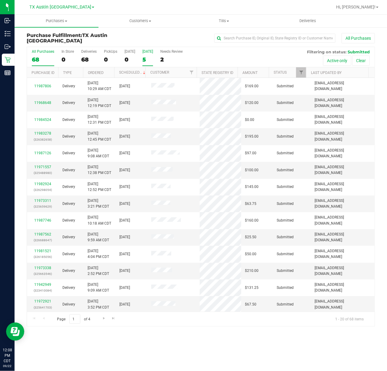
click at [151, 61] on div "5" at bounding box center [148, 59] width 11 height 7
click at [0, 0] on input "Tomorrow 5" at bounding box center [0, 0] width 0 height 0
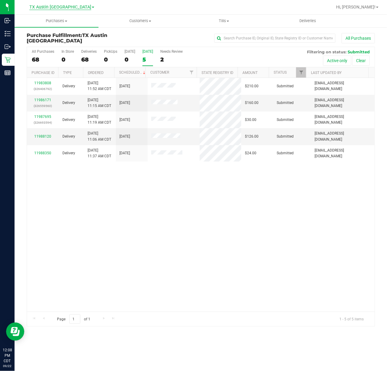
click at [55, 5] on span "TX Austin [GEOGRAPHIC_DATA]" at bounding box center [60, 7] width 62 height 5
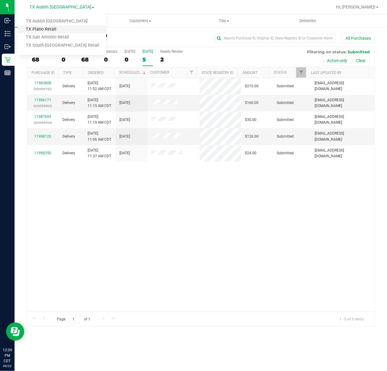
click at [58, 30] on link "TX Plano Retail" at bounding box center [62, 29] width 89 height 8
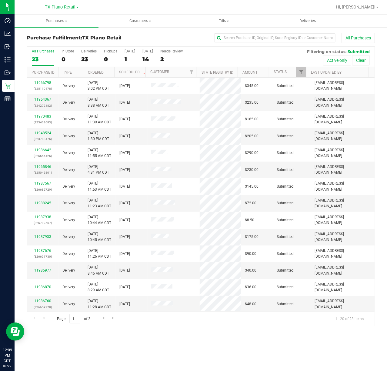
click at [61, 6] on span "TX Plano Retail" at bounding box center [60, 7] width 31 height 5
click at [61, 35] on link "TX San Antonio Retail" at bounding box center [62, 37] width 89 height 8
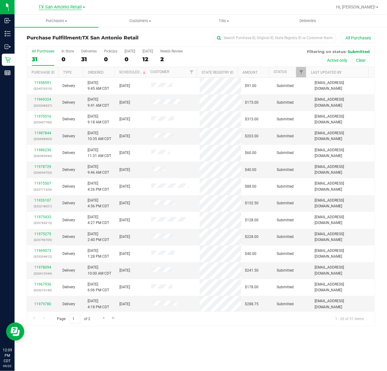
click at [61, 9] on span "TX San Antonio Retail" at bounding box center [60, 7] width 43 height 5
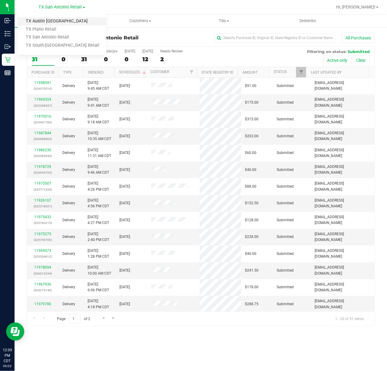
click at [60, 21] on link "TX Austin [GEOGRAPHIC_DATA]" at bounding box center [62, 21] width 89 height 8
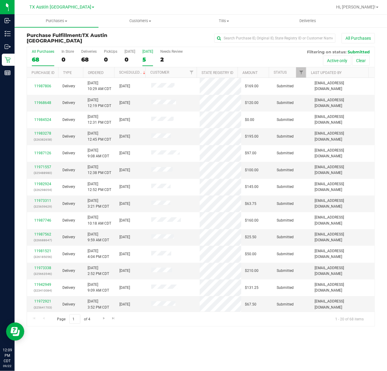
click at [144, 55] on label "Tomorrow 5" at bounding box center [148, 57] width 11 height 17
click at [0, 0] on input "Tomorrow 5" at bounding box center [0, 0] width 0 height 0
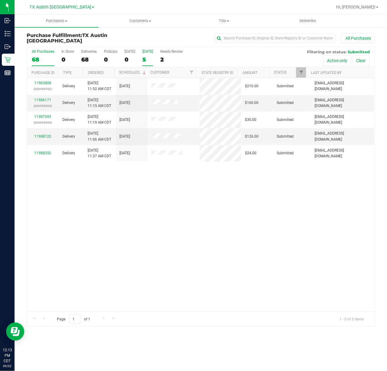
click at [41, 56] on label "All Purchases 68" at bounding box center [43, 57] width 22 height 17
click at [0, 0] on input "All Purchases 68" at bounding box center [0, 0] width 0 height 0
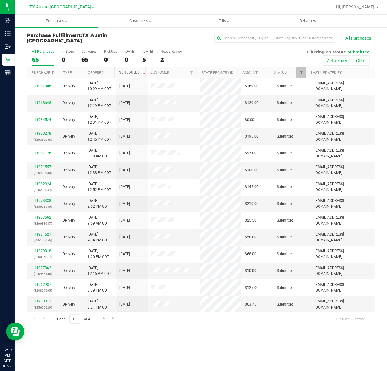
click at [139, 71] on link "Scheduled" at bounding box center [133, 72] width 28 height 4
click at [139, 71] on link "Scheduled" at bounding box center [129, 73] width 21 height 4
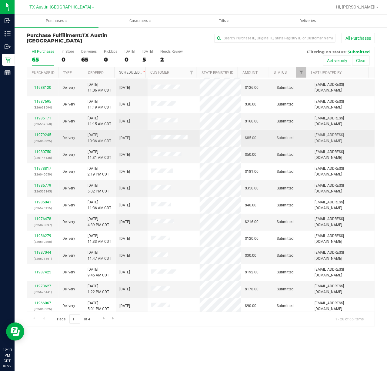
scroll to position [104, 0]
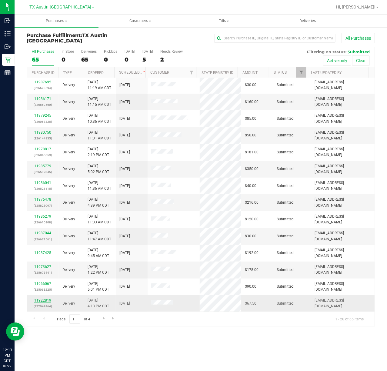
click at [44, 299] on link "11922819" at bounding box center [42, 301] width 17 height 4
click at [106, 319] on span "Go to the next page" at bounding box center [104, 318] width 5 height 5
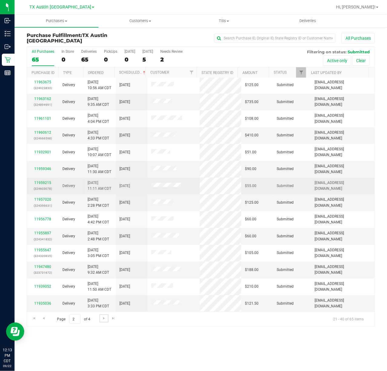
scroll to position [0, 0]
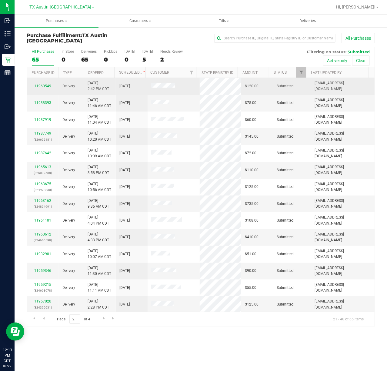
click at [38, 86] on link "11960549" at bounding box center [42, 86] width 17 height 4
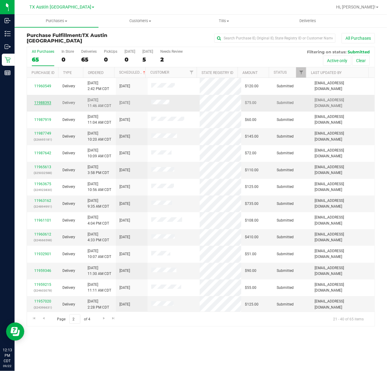
click at [38, 102] on link "11988393" at bounding box center [42, 103] width 17 height 4
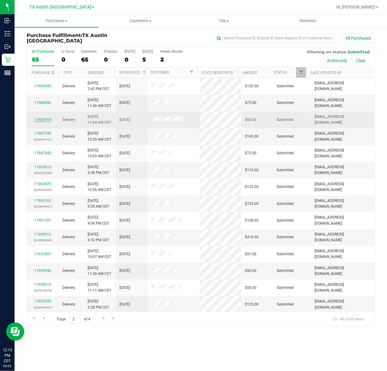
click at [40, 120] on link "11987919" at bounding box center [42, 120] width 17 height 4
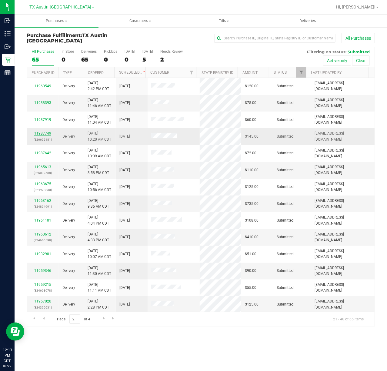
click at [44, 133] on link "11987749" at bounding box center [42, 133] width 17 height 4
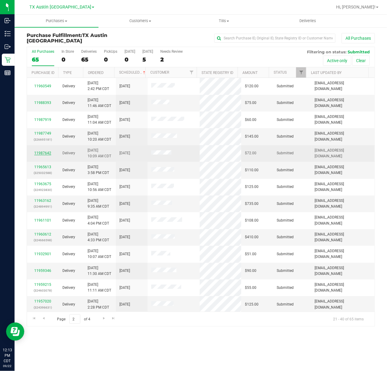
click at [45, 152] on link "11987642" at bounding box center [42, 153] width 17 height 4
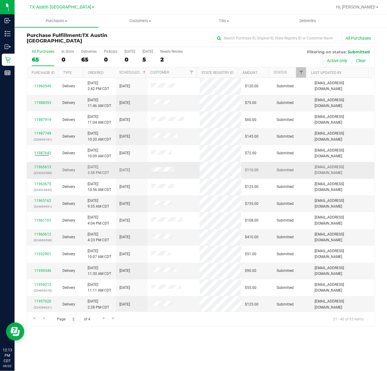
click at [43, 170] on p "(325032588)" at bounding box center [43, 173] width 25 height 6
click at [43, 169] on link "11965613" at bounding box center [42, 167] width 17 height 4
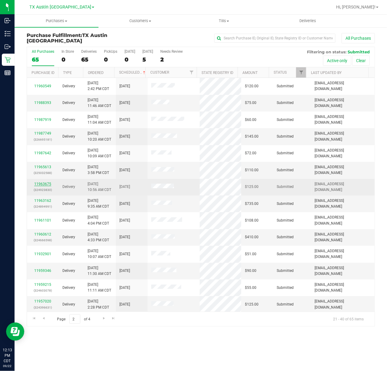
click at [36, 185] on link "11963675" at bounding box center [42, 184] width 17 height 4
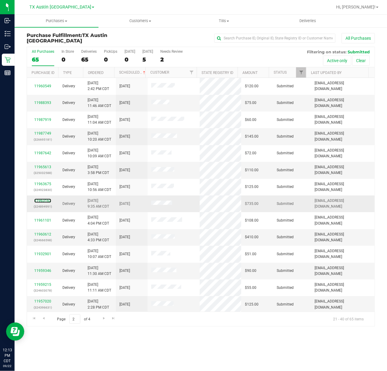
drag, startPoint x: 36, startPoint y: 203, endPoint x: 37, endPoint y: 210, distance: 7.3
click at [36, 203] on link "11963162" at bounding box center [42, 201] width 17 height 4
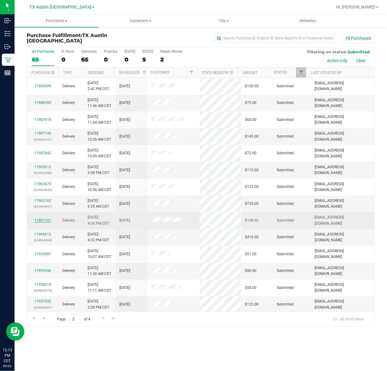
click at [43, 220] on link "11961101" at bounding box center [42, 220] width 17 height 4
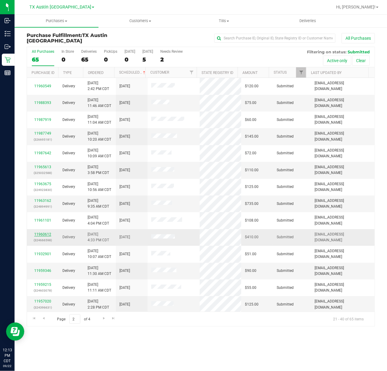
click at [42, 233] on link "11960612" at bounding box center [42, 234] width 17 height 4
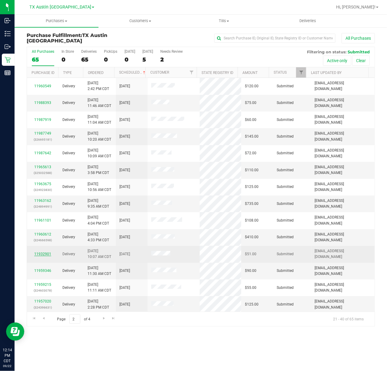
click at [39, 255] on link "11932901" at bounding box center [42, 254] width 17 height 4
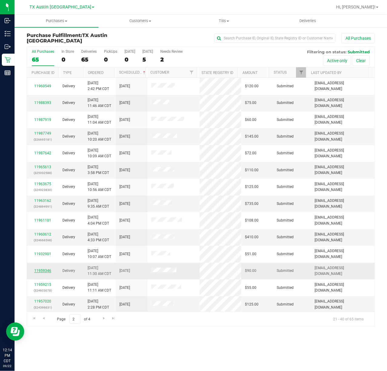
click at [45, 272] on link "11959346" at bounding box center [42, 271] width 17 height 4
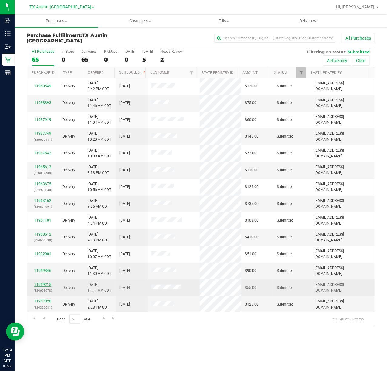
click at [46, 284] on link "11959215" at bounding box center [42, 285] width 17 height 4
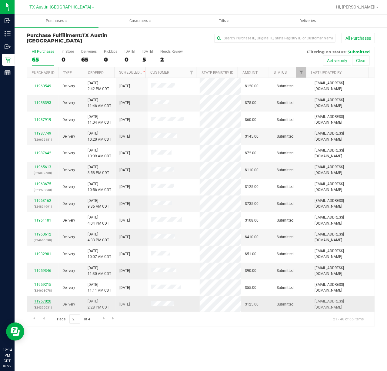
click at [40, 302] on link "11957020" at bounding box center [42, 301] width 17 height 4
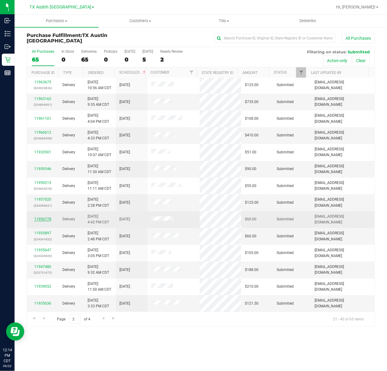
click at [38, 218] on link "11956778" at bounding box center [42, 219] width 17 height 4
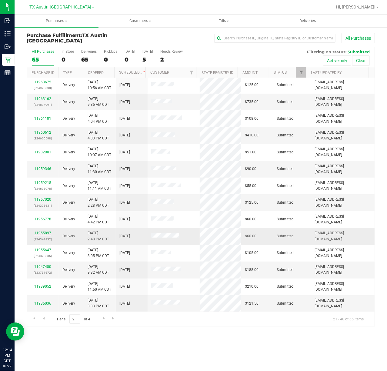
click at [45, 232] on link "11955897" at bounding box center [42, 233] width 17 height 4
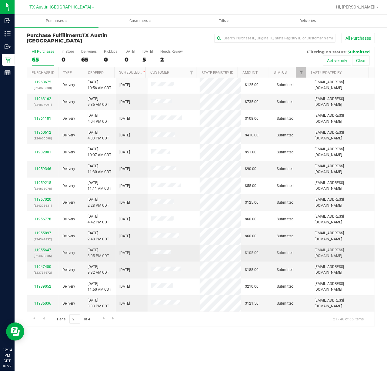
click at [41, 251] on link "11955647" at bounding box center [42, 250] width 17 height 4
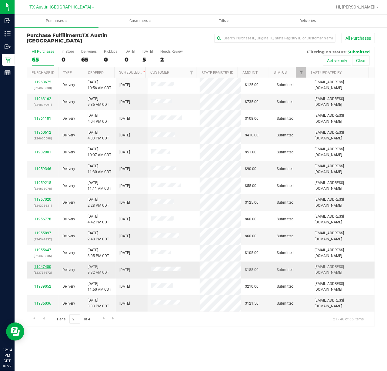
click at [42, 267] on link "11947480" at bounding box center [42, 267] width 17 height 4
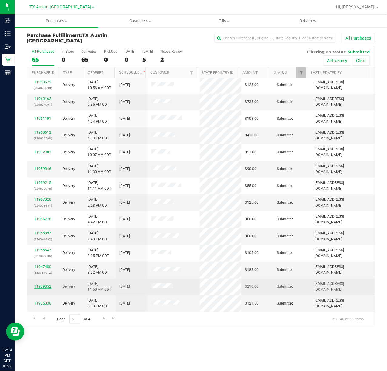
click at [46, 286] on link "11939052" at bounding box center [42, 287] width 17 height 4
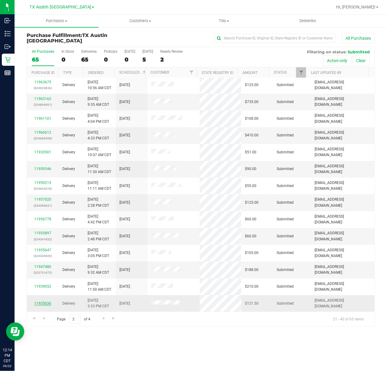
click at [46, 304] on link "11935036" at bounding box center [42, 304] width 17 height 4
click at [102, 321] on link "Go to the next page" at bounding box center [104, 319] width 9 height 8
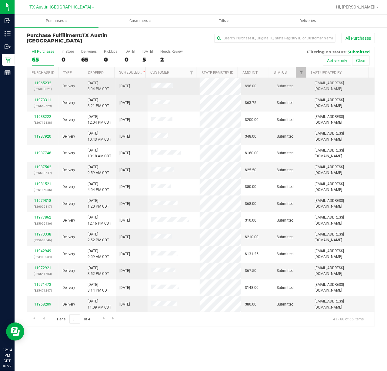
click at [40, 85] on link "11965232" at bounding box center [42, 83] width 17 height 4
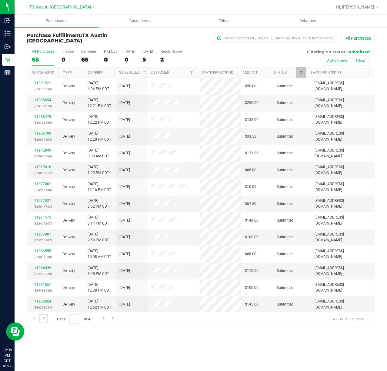
click at [44, 322] on link "Go to the previous page" at bounding box center [43, 319] width 9 height 8
click at [44, 272] on div "All Purchases 65 In Store 0 Deliveries 65 PickUps 0 Today 0 Tomorrow 5 Needs Re…" at bounding box center [201, 187] width 349 height 280
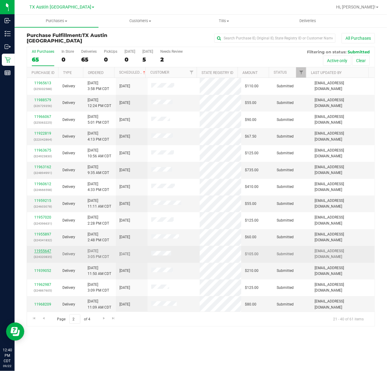
click at [46, 252] on link "11955647" at bounding box center [42, 251] width 17 height 4
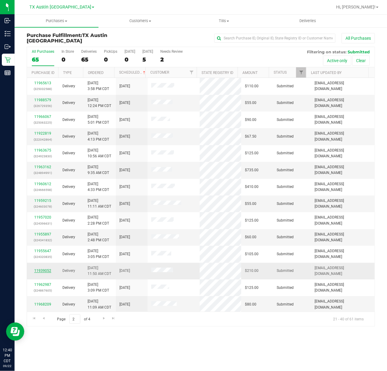
click at [44, 270] on link "11939052" at bounding box center [42, 271] width 17 height 4
click at [43, 233] on link "11955897" at bounding box center [42, 234] width 17 height 4
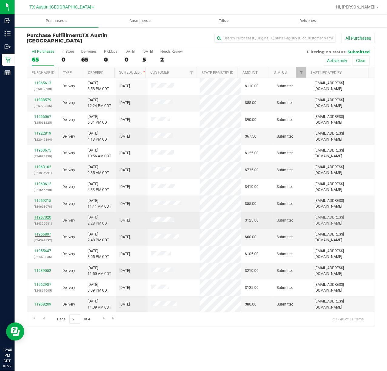
click at [48, 217] on link "11957020" at bounding box center [42, 217] width 17 height 4
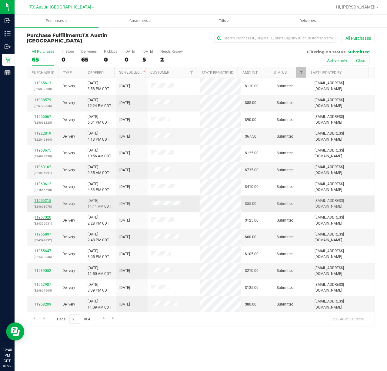
click at [49, 201] on link "11959215" at bounding box center [42, 201] width 17 height 4
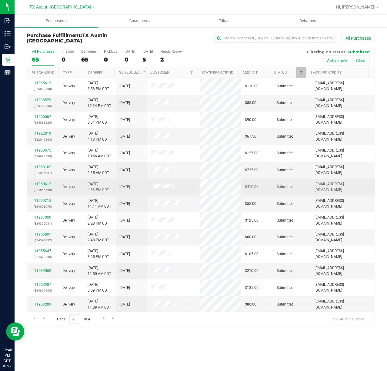
click at [44, 184] on link "11960612" at bounding box center [42, 184] width 17 height 4
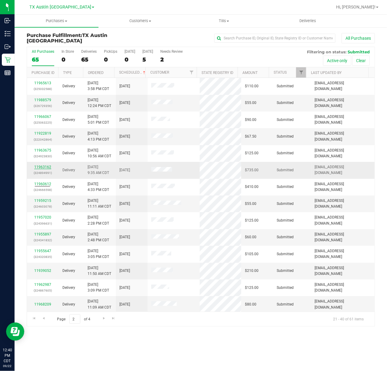
click at [41, 169] on link "11963162" at bounding box center [42, 167] width 17 height 4
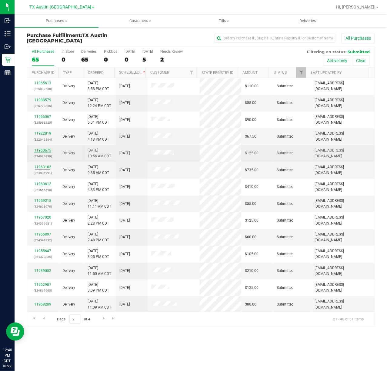
click at [41, 152] on link "11963675" at bounding box center [42, 150] width 17 height 4
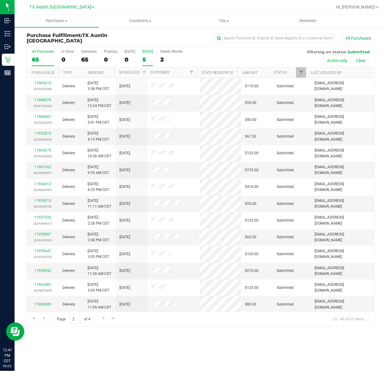
click at [143, 57] on div "5" at bounding box center [148, 59] width 11 height 7
click at [0, 0] on input "Tomorrow 5" at bounding box center [0, 0] width 0 height 0
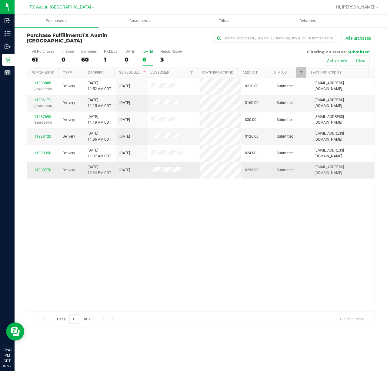
click at [43, 169] on link "11988770" at bounding box center [42, 170] width 17 height 4
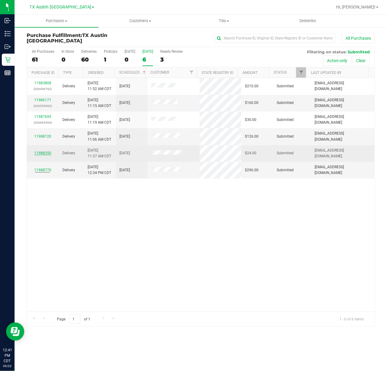
click at [47, 154] on link "11988350" at bounding box center [42, 153] width 17 height 4
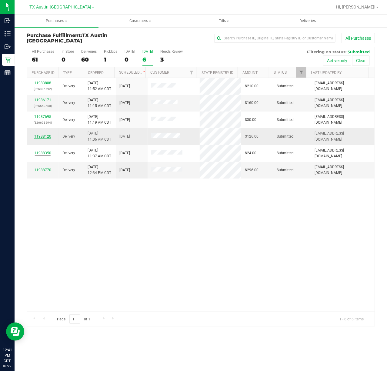
click at [49, 137] on link "11988120" at bounding box center [42, 136] width 17 height 4
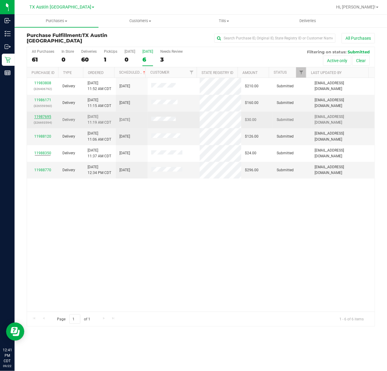
click at [41, 116] on link "11987695" at bounding box center [42, 117] width 17 height 4
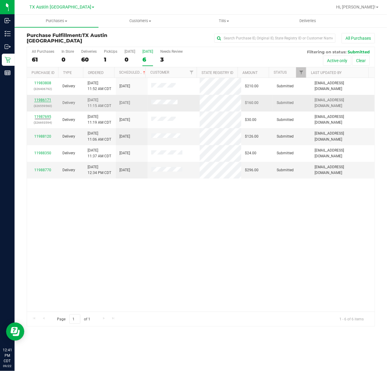
click at [46, 98] on link "11986171" at bounding box center [42, 100] width 17 height 4
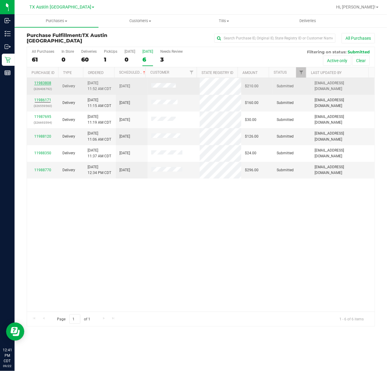
click at [47, 85] on link "11983808" at bounding box center [42, 83] width 17 height 4
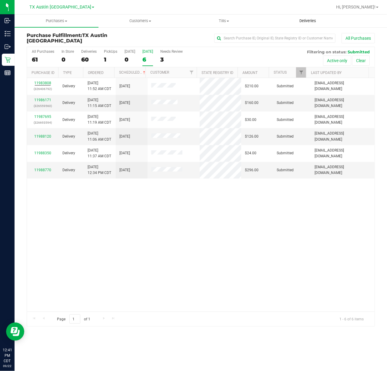
click at [287, 19] on uib-tab-heading "Deliveries" at bounding box center [308, 21] width 83 height 12
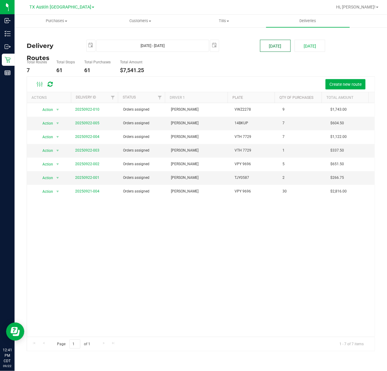
click at [282, 48] on button "[DATE]" at bounding box center [275, 46] width 31 height 12
type input "Sep 22, 2025 - Sep 22, 2025"
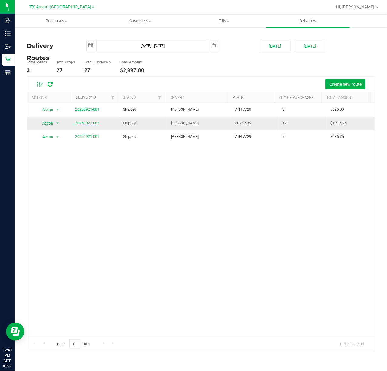
click at [83, 123] on link "20250921-002" at bounding box center [87, 123] width 24 height 4
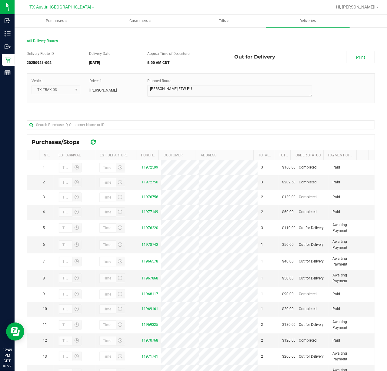
click at [261, 130] on div at bounding box center [201, 127] width 349 height 14
click at [298, 15] on uib-tab-heading "Deliveries" at bounding box center [308, 21] width 84 height 13
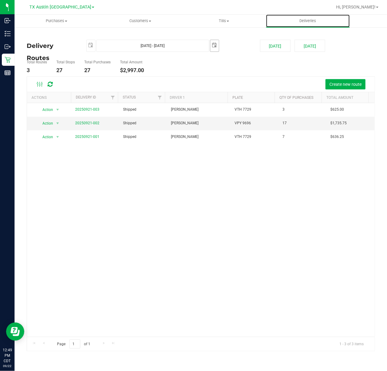
click at [214, 50] on span "select" at bounding box center [215, 45] width 8 height 11
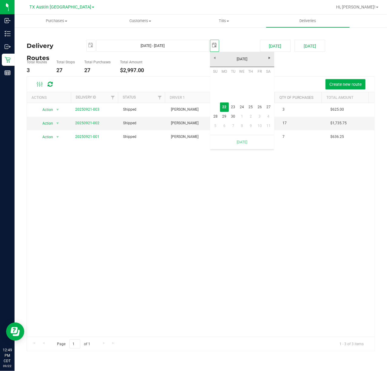
scroll to position [0, 15]
click at [242, 104] on link "24" at bounding box center [242, 107] width 9 height 9
type input "Sep 22, 2025 - Sep 24, 2025"
type input "2025-09-24"
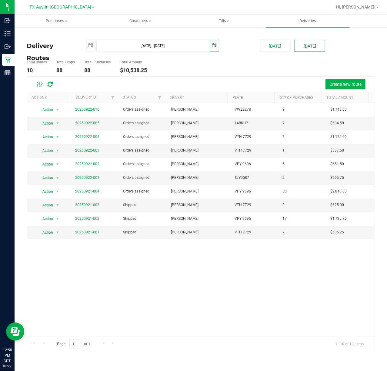
click at [308, 40] on button "Tomorrow" at bounding box center [310, 46] width 31 height 12
type input "Sep 23, 2025 - Sep 23, 2025"
type input "2025-09-23"
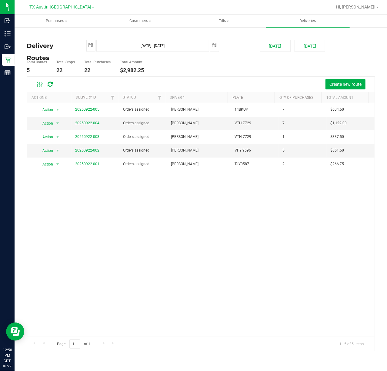
click at [15, 59] on div "Delivery Routes 2025-09-23 Sep 23, 2025 - Sep 23, 2025 2025-09-23 Today Tomorro…" at bounding box center [201, 192] width 373 height 331
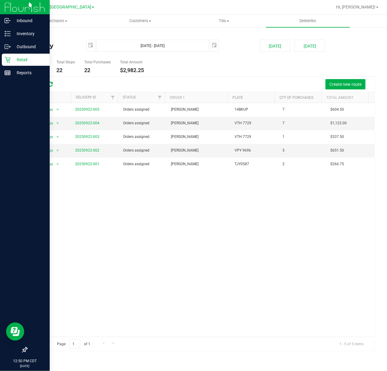
click at [12, 56] on p "Retail" at bounding box center [29, 59] width 36 height 7
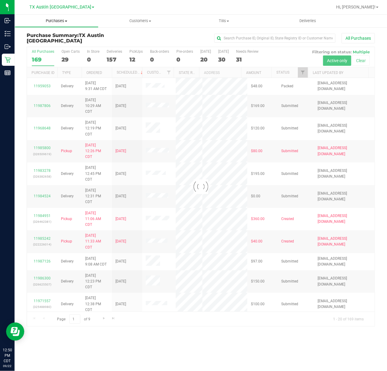
click at [66, 18] on span "Purchases" at bounding box center [56, 20] width 83 height 5
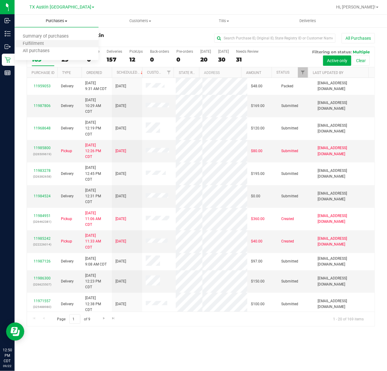
click at [51, 40] on li "Fulfillment" at bounding box center [57, 43] width 84 height 7
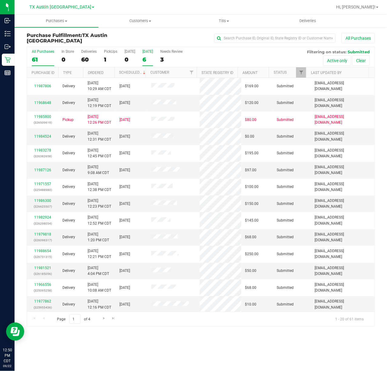
click at [152, 62] on div "6" at bounding box center [148, 59] width 11 height 7
click at [0, 0] on input "Tomorrow 6" at bounding box center [0, 0] width 0 height 0
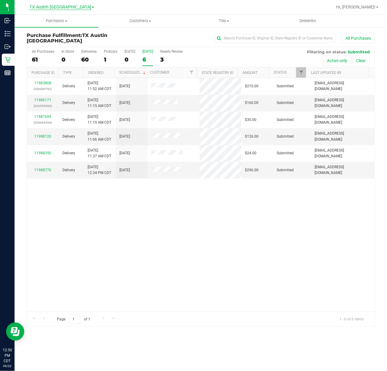
click at [66, 7] on span "TX Austin [GEOGRAPHIC_DATA]" at bounding box center [60, 7] width 62 height 5
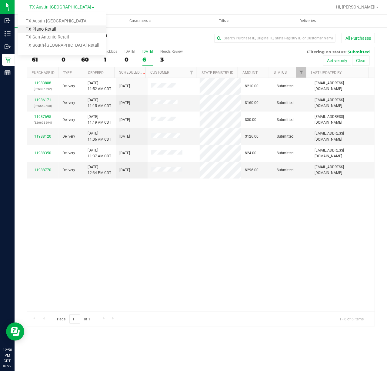
click at [56, 32] on link "TX Plano Retail" at bounding box center [62, 29] width 89 height 8
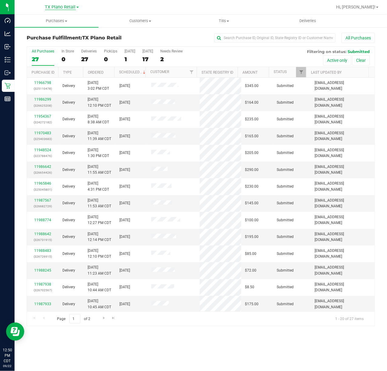
click at [57, 9] on span "TX Plano Retail" at bounding box center [60, 7] width 31 height 5
click at [46, 35] on link "TX San Antonio Retail" at bounding box center [62, 37] width 89 height 8
click at [54, 8] on span "TX San Antonio Retail" at bounding box center [60, 7] width 43 height 5
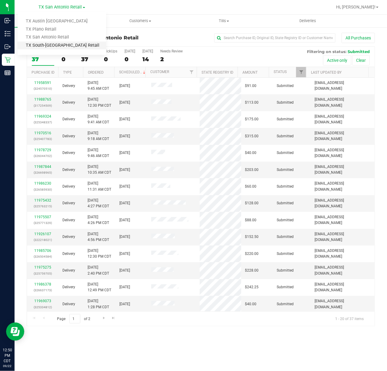
click at [44, 42] on link "TX South-[GEOGRAPHIC_DATA] Retail" at bounding box center [62, 46] width 89 height 8
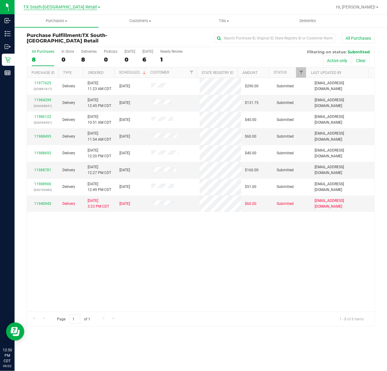
click at [51, 6] on span "TX South-[GEOGRAPHIC_DATA] Retail" at bounding box center [61, 7] width 74 height 5
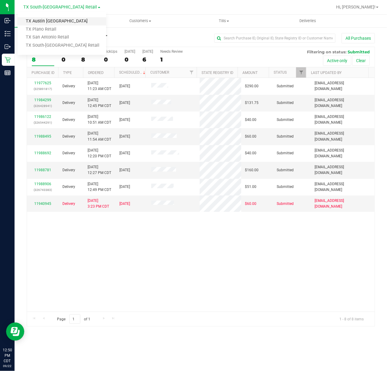
click at [49, 23] on link "TX Austin [GEOGRAPHIC_DATA]" at bounding box center [62, 21] width 89 height 8
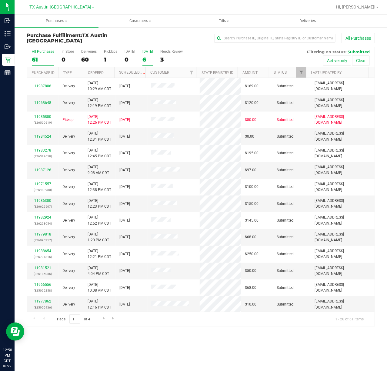
click at [146, 58] on div "6" at bounding box center [148, 59] width 11 height 7
click at [0, 0] on input "Tomorrow 6" at bounding box center [0, 0] width 0 height 0
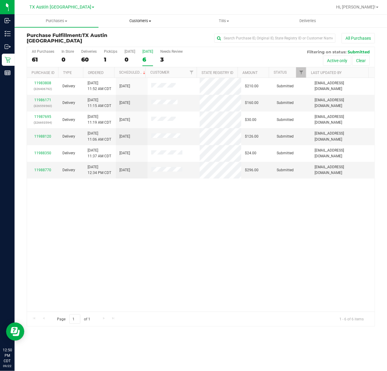
click at [141, 21] on span "Customers" at bounding box center [140, 20] width 83 height 5
click at [56, 6] on span "TX Austin [GEOGRAPHIC_DATA]" at bounding box center [60, 7] width 62 height 5
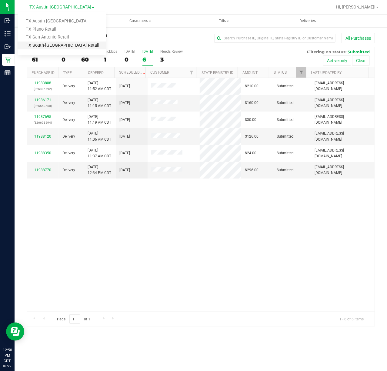
click at [49, 44] on link "TX South-[GEOGRAPHIC_DATA] Retail" at bounding box center [62, 46] width 89 height 8
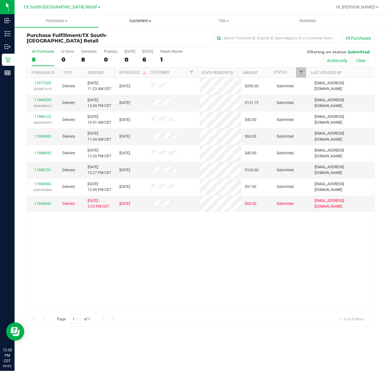
click at [132, 21] on span "Customers" at bounding box center [140, 20] width 83 height 5
click at [128, 34] on span "All customers" at bounding box center [121, 36] width 44 height 5
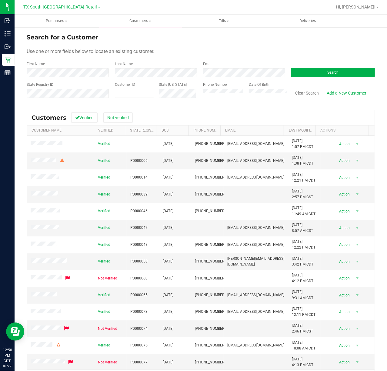
click at [76, 65] on div "First Name" at bounding box center [69, 69] width 84 height 16
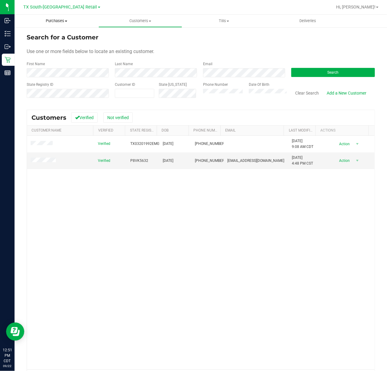
click at [54, 15] on uib-tab-heading "Purchases Summary of purchases Fulfillment All purchases" at bounding box center [57, 21] width 84 height 13
click at [44, 42] on span "Fulfillment" at bounding box center [34, 43] width 38 height 5
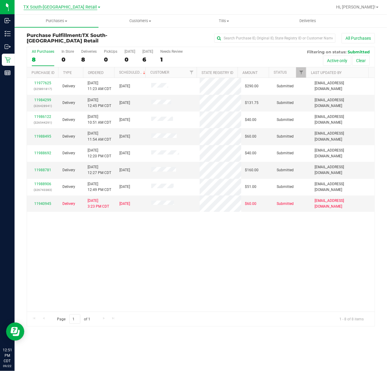
click at [47, 6] on span "TX South-[GEOGRAPHIC_DATA] Retail" at bounding box center [61, 7] width 74 height 5
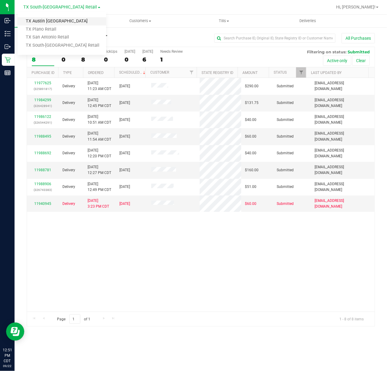
click at [51, 22] on link "TX Austin [GEOGRAPHIC_DATA]" at bounding box center [62, 21] width 89 height 8
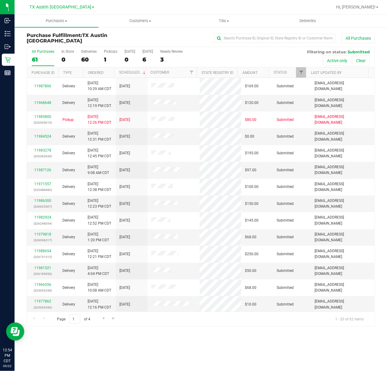
click at [305, 28] on div "Purchase Fulfillment: TX Austin DC All Purchases All Purchases 61 In Store 0 De…" at bounding box center [201, 180] width 373 height 306
click at [311, 20] on span "Deliveries" at bounding box center [308, 20] width 33 height 5
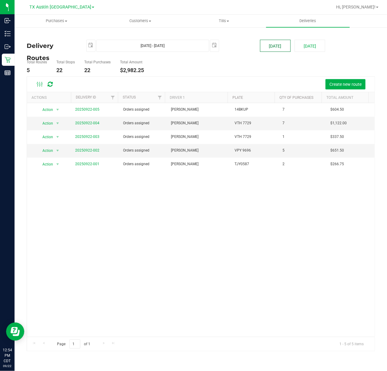
click at [277, 50] on button "Today" at bounding box center [275, 46] width 31 height 12
type input "Sep 22, 2025 - Sep 22, 2025"
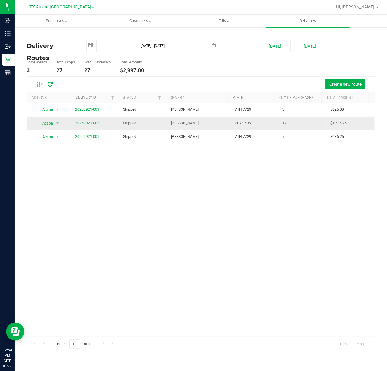
click at [83, 126] on span "20250921-002" at bounding box center [87, 123] width 24 height 6
click at [84, 123] on link "20250921-002" at bounding box center [87, 123] width 24 height 4
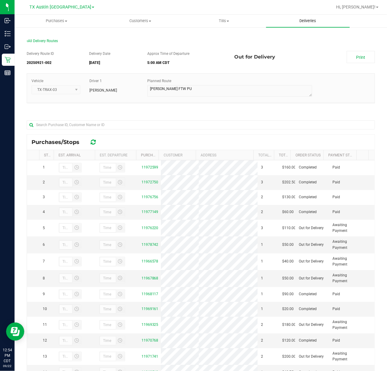
click at [310, 17] on uib-tab-heading "Deliveries" at bounding box center [308, 21] width 84 height 13
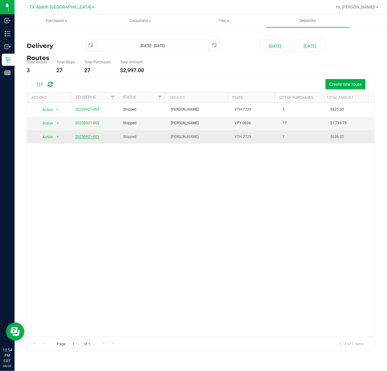
click at [87, 137] on link "20250921-001" at bounding box center [87, 137] width 24 height 4
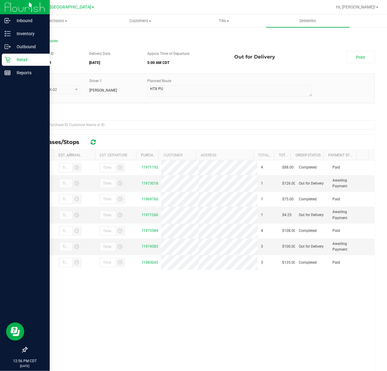
click at [7, 57] on icon at bounding box center [8, 60] width 6 height 6
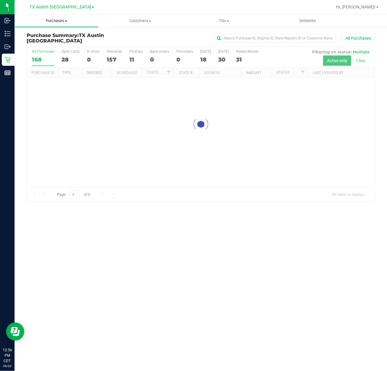
click at [58, 21] on span "Purchases" at bounding box center [56, 20] width 83 height 5
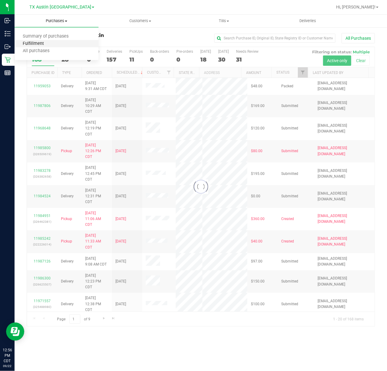
click at [45, 43] on span "Fulfillment" at bounding box center [34, 43] width 38 height 5
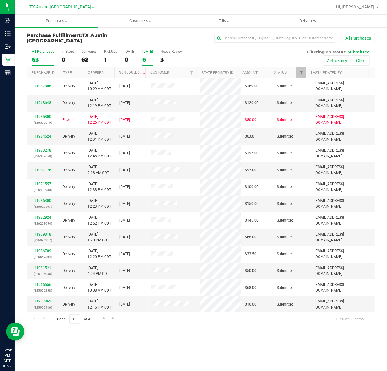
click at [150, 55] on label "Tomorrow 6" at bounding box center [148, 57] width 11 height 17
click at [0, 0] on input "Tomorrow 6" at bounding box center [0, 0] width 0 height 0
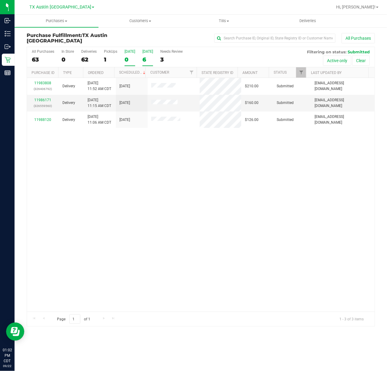
click at [133, 53] on div "[DATE]" at bounding box center [130, 51] width 11 height 4
click at [0, 0] on input "Today 0" at bounding box center [0, 0] width 0 height 0
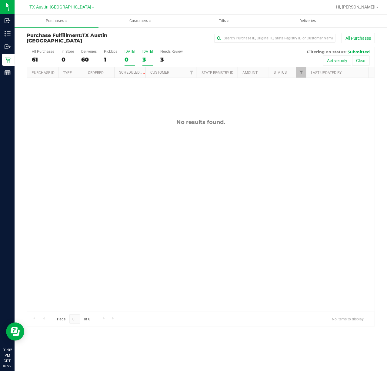
click at [150, 61] on div "3" at bounding box center [148, 59] width 11 height 7
click at [0, 0] on input "Tomorrow 3" at bounding box center [0, 0] width 0 height 0
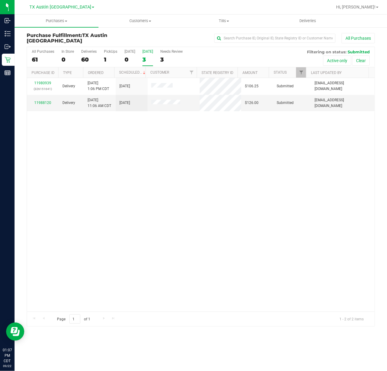
click at [150, 60] on div "3" at bounding box center [148, 59] width 11 height 7
click at [0, 0] on input "Tomorrow 3" at bounding box center [0, 0] width 0 height 0
click at [56, 4] on link "TX Austin [GEOGRAPHIC_DATA]" at bounding box center [61, 7] width 65 height 6
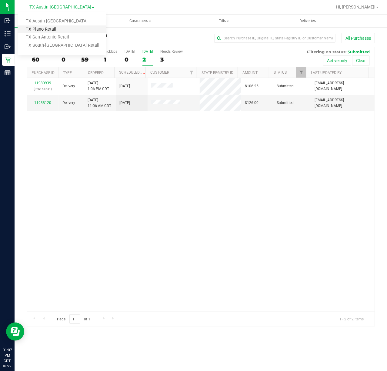
click at [54, 25] on link "TX Plano Retail" at bounding box center [62, 29] width 89 height 8
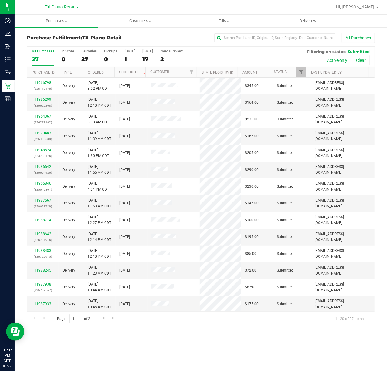
click at [62, 7] on span "TX Plano Retail" at bounding box center [60, 7] width 31 height 5
click at [61, 38] on link "TX San Antonio Retail" at bounding box center [62, 37] width 89 height 8
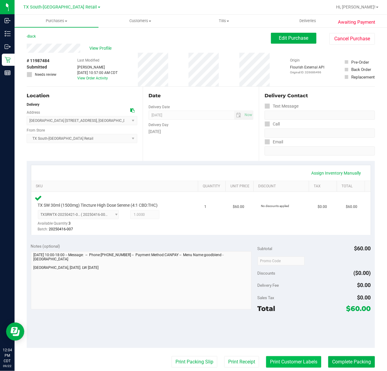
click at [271, 364] on button "Print Customer Labels" at bounding box center [293, 362] width 55 height 12
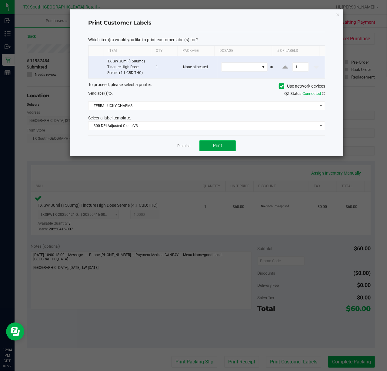
click at [210, 146] on button "Print" at bounding box center [218, 145] width 36 height 11
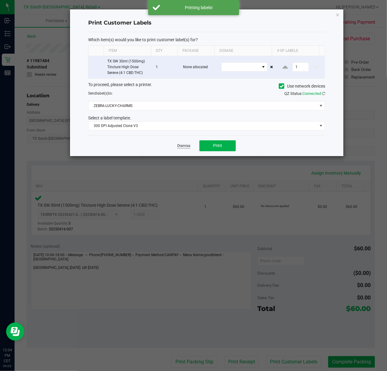
click at [182, 147] on link "Dismiss" at bounding box center [183, 145] width 13 height 5
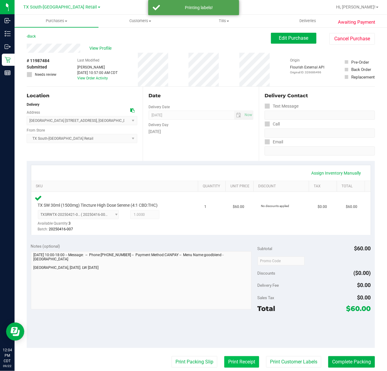
click at [238, 363] on button "Print Receipt" at bounding box center [241, 362] width 35 height 12
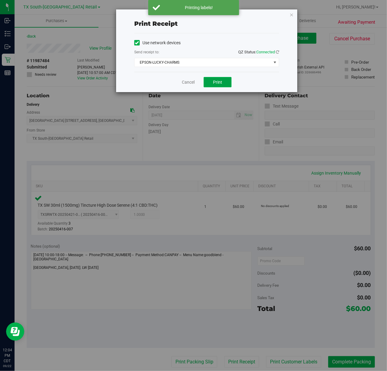
click at [209, 83] on button "Print" at bounding box center [218, 82] width 28 height 10
click at [192, 84] on div "Cancel Print" at bounding box center [206, 82] width 145 height 20
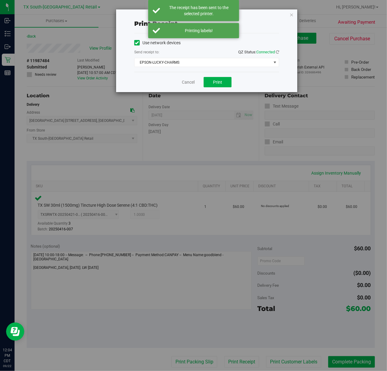
click at [186, 78] on div "Cancel Print" at bounding box center [206, 82] width 145 height 20
click at [184, 83] on link "Cancel" at bounding box center [188, 82] width 13 height 6
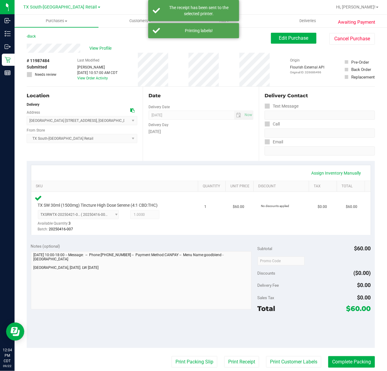
click at [176, 356] on purchase-details "Back Edit Purchase Cancel Purchase View Profile # 11987484 Submitted Needs revi…" at bounding box center [201, 263] width 349 height 461
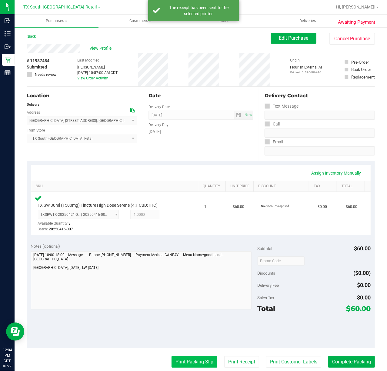
click at [174, 361] on button "Print Packing Slip" at bounding box center [195, 362] width 46 height 12
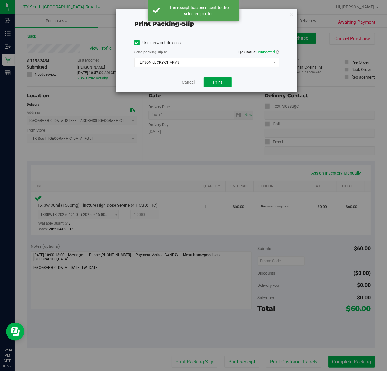
click at [222, 77] on button "Print" at bounding box center [218, 82] width 28 height 10
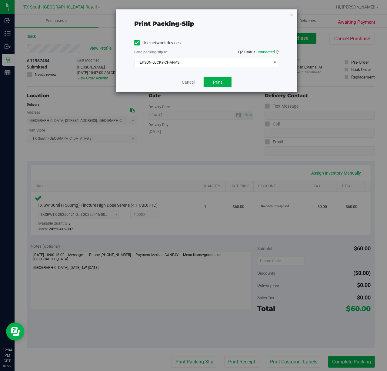
click at [190, 86] on link "Cancel" at bounding box center [188, 82] width 13 height 6
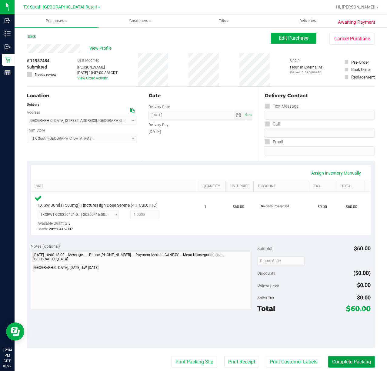
click at [339, 357] on button "Complete Packing" at bounding box center [352, 362] width 47 height 12
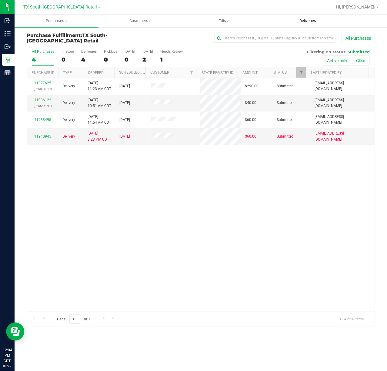
click at [300, 19] on span "Deliveries" at bounding box center [308, 20] width 33 height 5
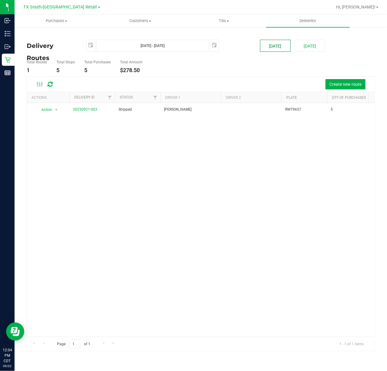
click at [275, 46] on button "[DATE]" at bounding box center [275, 46] width 31 height 12
click at [347, 89] on button "Create new route" at bounding box center [346, 84] width 40 height 10
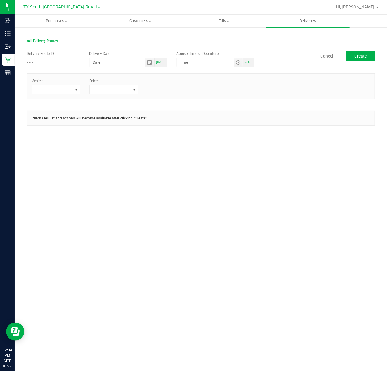
click at [162, 61] on span "[DATE]" at bounding box center [160, 61] width 9 height 3
type input "[DATE]"
click at [249, 61] on span "In 5m" at bounding box center [249, 61] width 8 height 3
type input "12:09 PM"
click at [71, 91] on span at bounding box center [52, 90] width 41 height 8
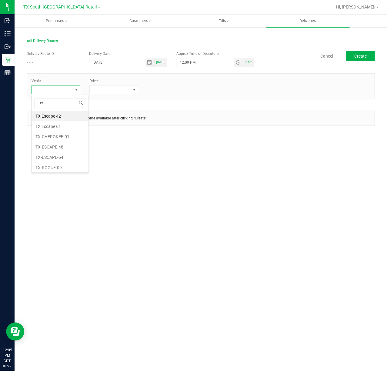
type input "t"
type input "esc"
click at [68, 141] on li "FL-ESCAPE-63" at bounding box center [60, 138] width 57 height 10
click at [124, 91] on span at bounding box center [110, 90] width 41 height 8
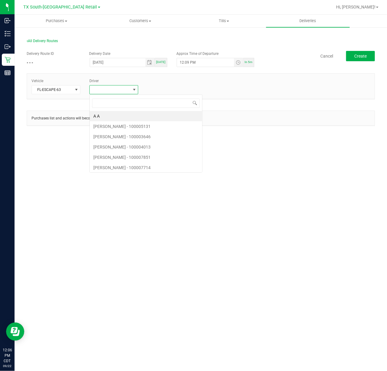
scroll to position [9, 49]
type input "[PERSON_NAME]"
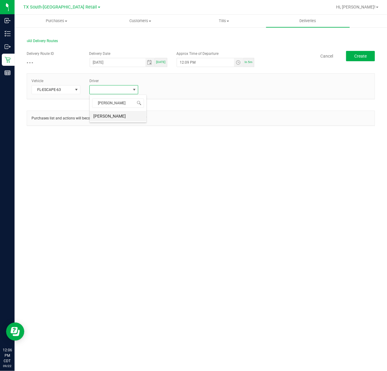
click at [128, 116] on li "[PERSON_NAME]" at bounding box center [118, 116] width 57 height 10
click at [170, 91] on div "Vehicle FL-ESCAPE-63 Driver 1 [PERSON_NAME] + Add Driver" at bounding box center [201, 86] width 348 height 16
click at [167, 90] on div "+ Add Driver" at bounding box center [171, 87] width 49 height 5
click at [160, 89] on link "+ Add Driver" at bounding box center [157, 88] width 20 height 4
click at [184, 88] on span at bounding box center [168, 90] width 41 height 8
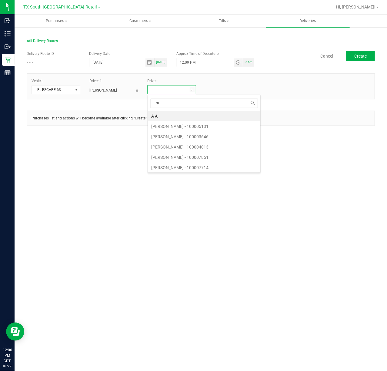
type input "[PERSON_NAME]"
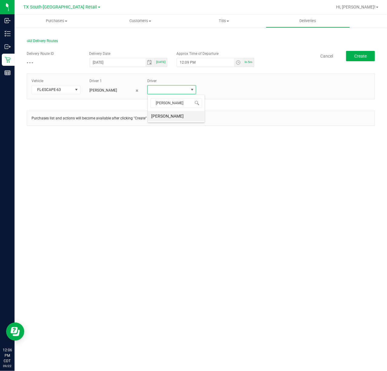
click at [149, 116] on li "[PERSON_NAME]" at bounding box center [176, 116] width 57 height 10
click at [372, 62] on div "Delivery Route ID - - - Delivery Date [DATE] [DATE] Approx Time of Departure 12…" at bounding box center [201, 59] width 349 height 17
click at [377, 52] on div "All Delivery Routes Delivery Route ID - - - Delivery Date [DATE] [DATE] Approx …" at bounding box center [201, 87] width 358 height 109
click at [362, 57] on span "Create" at bounding box center [361, 56] width 12 height 5
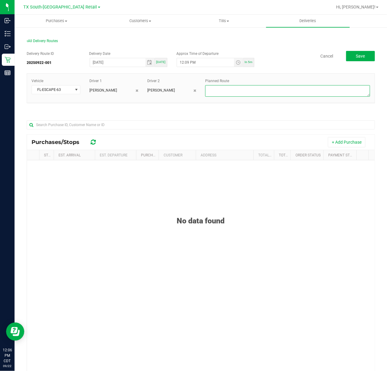
click at [340, 95] on textarea at bounding box center [287, 91] width 165 height 12
type textarea "South ATX Same-Day Orders"
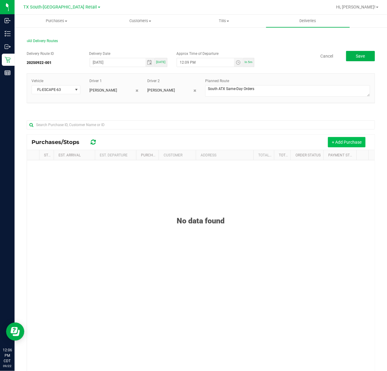
click at [356, 142] on button "+ Add Purchase" at bounding box center [347, 142] width 38 height 10
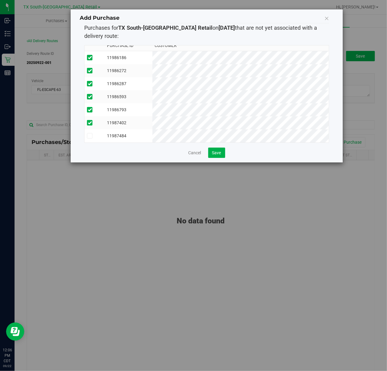
scroll to position [12, 0]
click at [226, 153] on div "Cancel Save" at bounding box center [206, 153] width 245 height 10
click at [221, 153] on span "Save" at bounding box center [216, 152] width 9 height 5
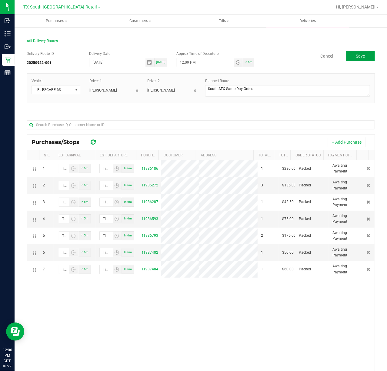
click at [356, 55] on span "Save" at bounding box center [360, 56] width 9 height 5
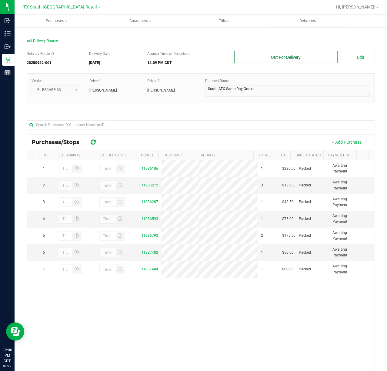
click at [281, 62] on button "Out For Delivery" at bounding box center [286, 57] width 103 height 12
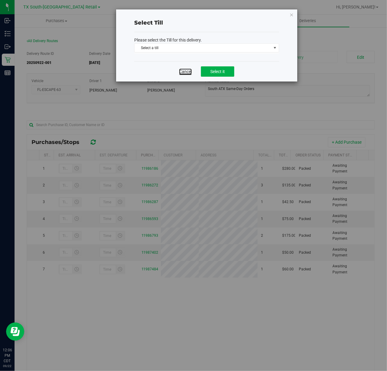
click at [187, 73] on link "Cancel" at bounding box center [185, 72] width 13 height 6
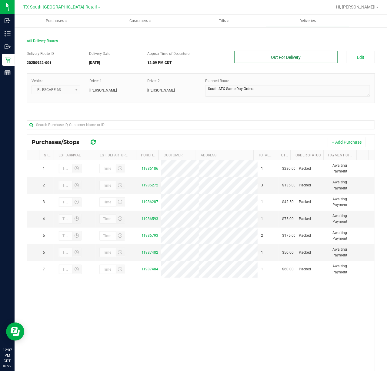
click at [288, 59] on button "Out For Delivery" at bounding box center [286, 57] width 103 height 12
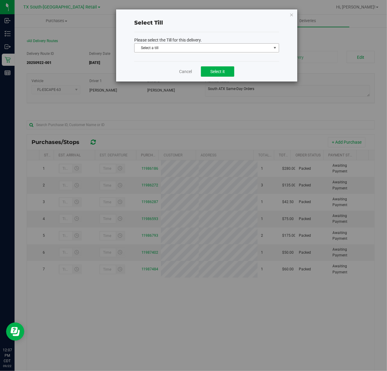
click at [268, 45] on span "Select a till" at bounding box center [203, 48] width 137 height 8
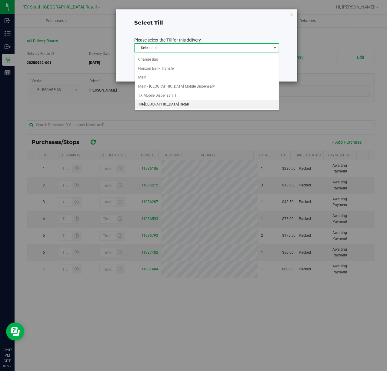
click at [206, 108] on li "Till-South Austin Retail" at bounding box center [207, 104] width 144 height 9
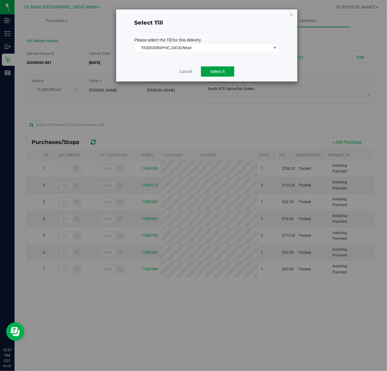
click at [220, 69] on span "Select it" at bounding box center [218, 71] width 15 height 5
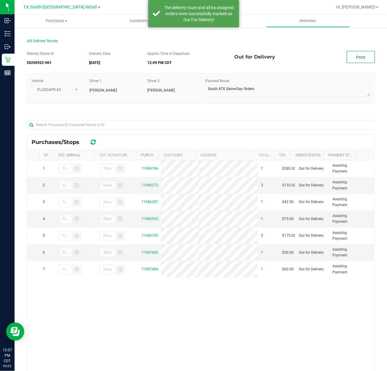
click at [357, 55] on link "Print" at bounding box center [361, 57] width 28 height 12
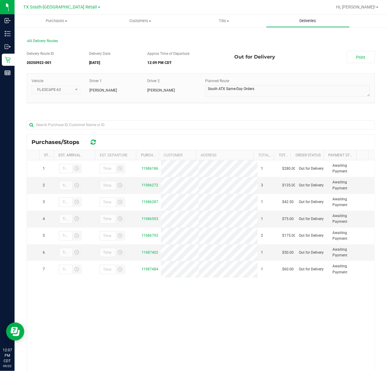
click at [296, 22] on span "Deliveries" at bounding box center [308, 20] width 33 height 5
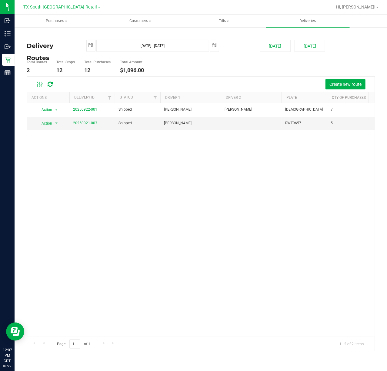
click at [322, 189] on div "Action Action View Delivery 20250922-001 Shipped Alexis Alvarado Raul Calderon …" at bounding box center [201, 220] width 348 height 234
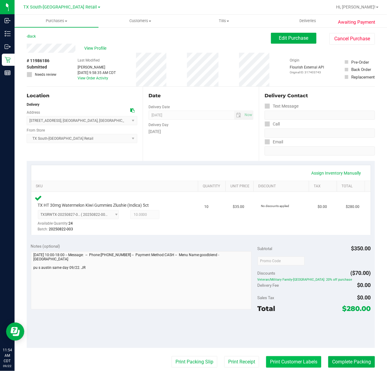
click at [266, 364] on button "Print Customer Labels" at bounding box center [293, 362] width 55 height 12
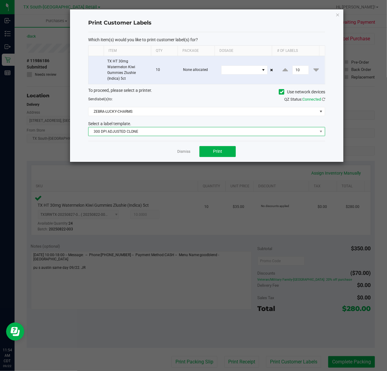
click at [211, 129] on span "300 DPI ADJUSTED CLONE" at bounding box center [203, 131] width 229 height 8
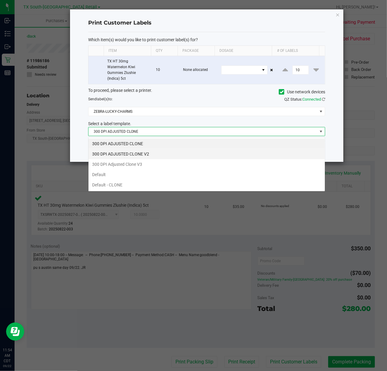
scroll to position [9, 237]
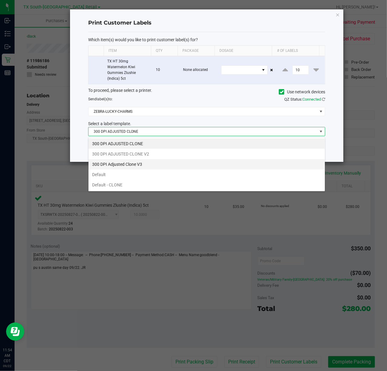
click at [182, 168] on li "300 DPI Adjusted Clone V3" at bounding box center [207, 164] width 237 height 10
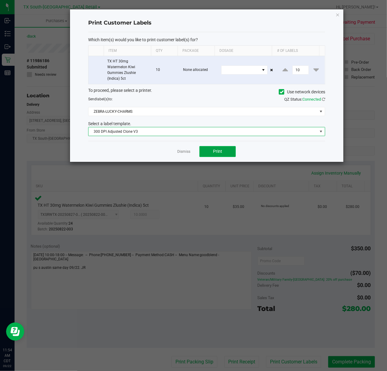
click at [203, 154] on button "Print" at bounding box center [218, 151] width 36 height 11
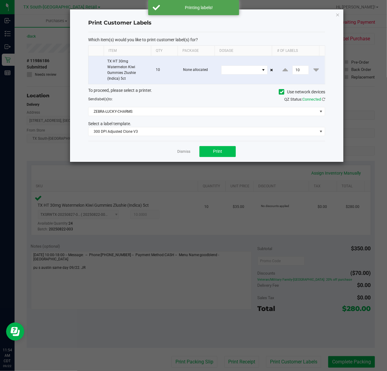
click at [188, 154] on link "Dismiss" at bounding box center [183, 151] width 13 height 5
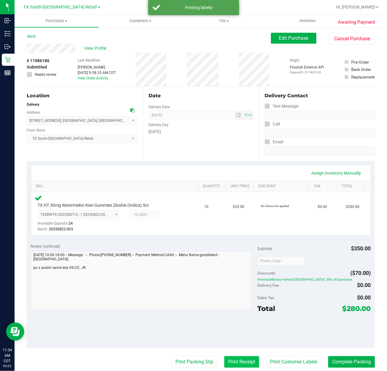
click at [240, 364] on button "Print Receipt" at bounding box center [241, 362] width 35 height 12
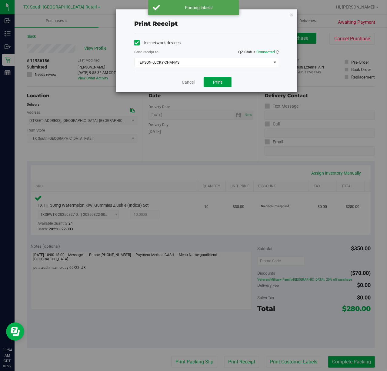
click at [208, 84] on button "Print" at bounding box center [218, 82] width 28 height 10
click at [178, 82] on div "Cancel Print" at bounding box center [206, 82] width 145 height 20
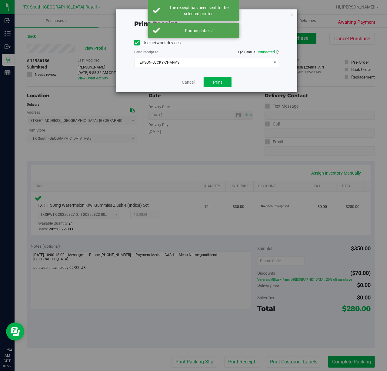
click at [189, 81] on link "Cancel" at bounding box center [188, 82] width 13 height 6
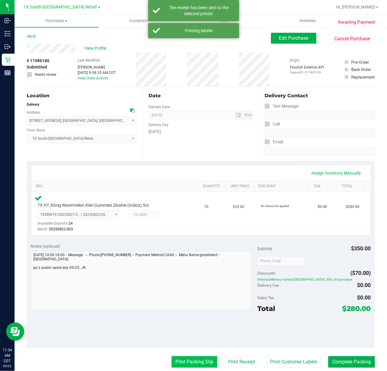
click at [187, 363] on button "Print Packing Slip" at bounding box center [195, 362] width 46 height 12
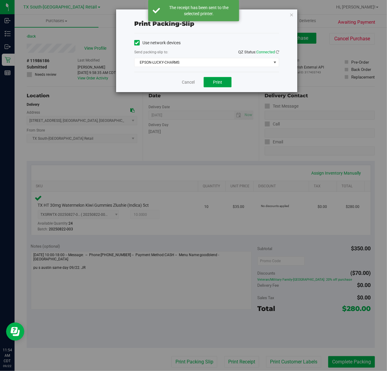
click at [208, 84] on button "Print" at bounding box center [218, 82] width 28 height 10
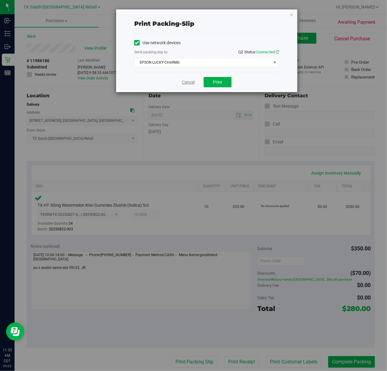
click at [189, 83] on link "Cancel" at bounding box center [188, 82] width 13 height 6
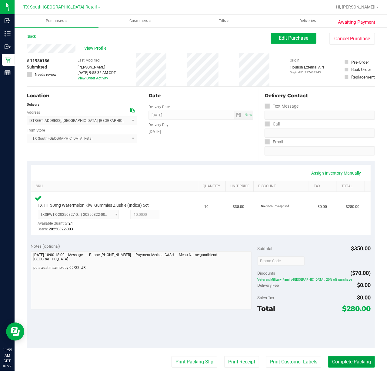
click at [354, 363] on button "Complete Packing" at bounding box center [352, 362] width 47 height 12
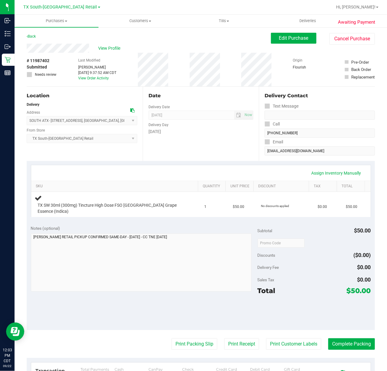
click at [198, 156] on div "Date Delivery Date [DATE] Now [DATE] 07:00 AM Now Delivery Day [DATE]" at bounding box center [201, 124] width 116 height 74
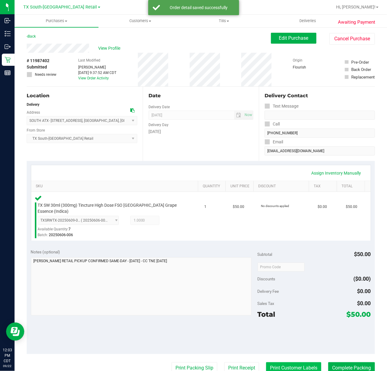
click at [281, 363] on button "Print Customer Labels" at bounding box center [293, 369] width 55 height 12
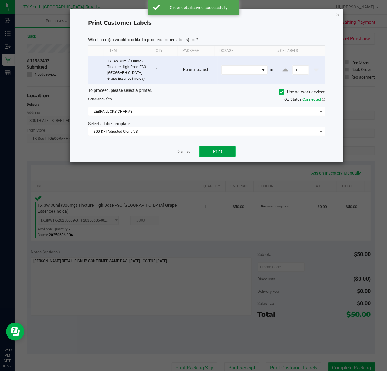
click at [212, 154] on button "Print" at bounding box center [218, 151] width 36 height 11
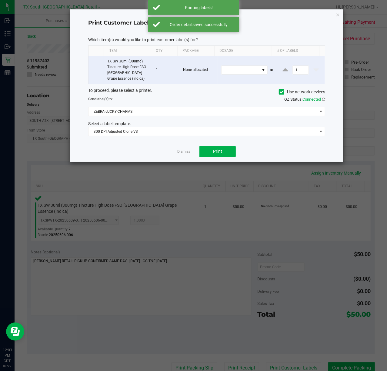
click at [192, 155] on div "Dismiss Print" at bounding box center [206, 151] width 237 height 21
click at [183, 154] on link "Dismiss" at bounding box center [183, 151] width 13 height 5
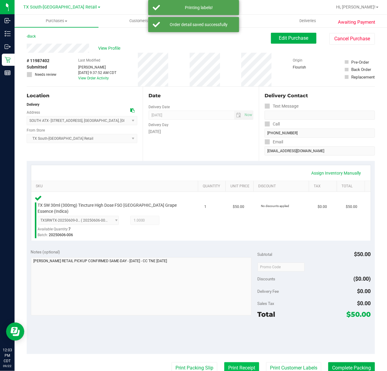
click at [234, 367] on button "Print Receipt" at bounding box center [241, 369] width 35 height 12
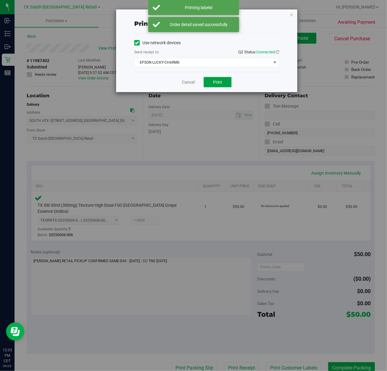
click at [212, 84] on button "Print" at bounding box center [218, 82] width 28 height 10
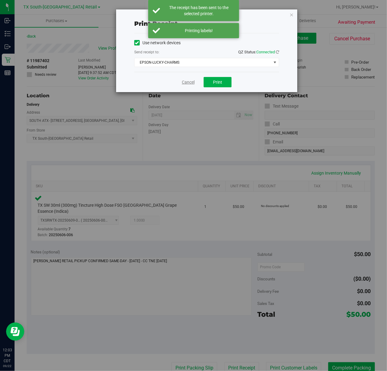
click at [192, 83] on link "Cancel" at bounding box center [188, 82] width 13 height 6
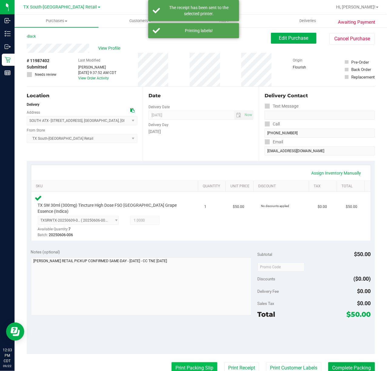
click at [196, 364] on button "Print Packing Slip" at bounding box center [195, 369] width 46 height 12
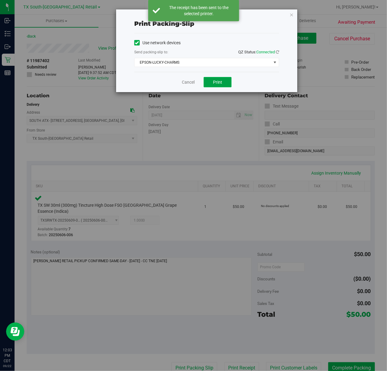
click at [221, 87] on button "Print" at bounding box center [218, 82] width 28 height 10
click at [187, 84] on link "Cancel" at bounding box center [188, 82] width 13 height 6
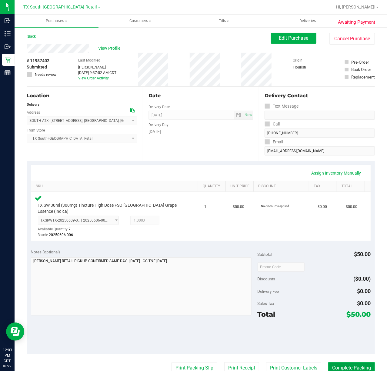
click at [345, 363] on button "Complete Packing" at bounding box center [352, 369] width 47 height 12
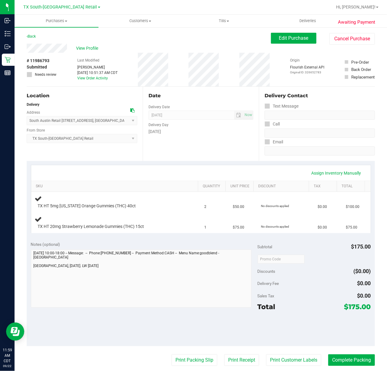
click at [188, 153] on div "Date Delivery Date [DATE] Now [DATE] 07:00 AM Now Delivery Day [DATE]" at bounding box center [201, 124] width 116 height 74
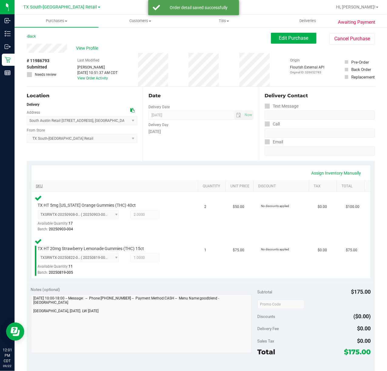
scroll to position [81, 0]
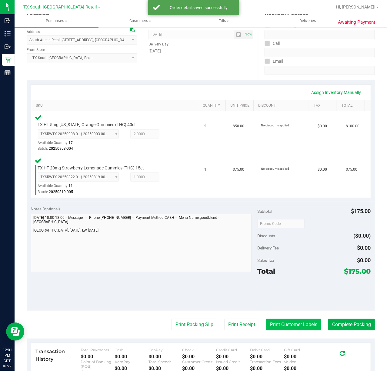
click at [281, 325] on button "Print Customer Labels" at bounding box center [293, 325] width 55 height 12
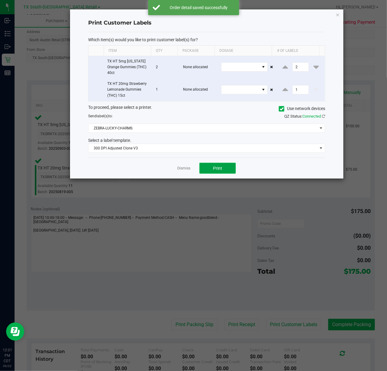
click at [214, 168] on span "Print" at bounding box center [217, 168] width 9 height 5
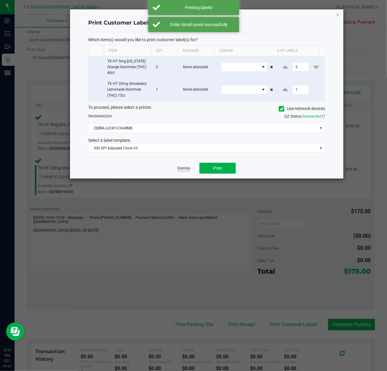
click at [185, 168] on link "Dismiss" at bounding box center [183, 168] width 13 height 5
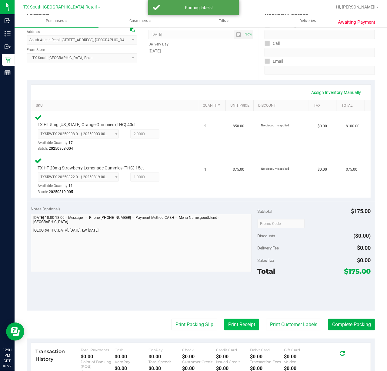
click at [241, 326] on button "Print Receipt" at bounding box center [241, 325] width 35 height 12
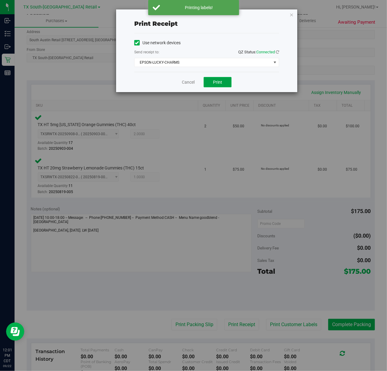
click at [221, 80] on span "Print" at bounding box center [217, 82] width 9 height 5
click at [190, 85] on link "Cancel" at bounding box center [186, 82] width 13 height 6
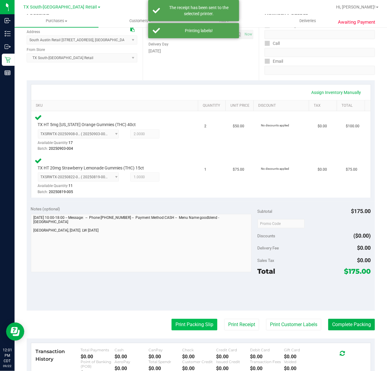
click at [198, 327] on button "Print Packing Slip" at bounding box center [195, 325] width 46 height 12
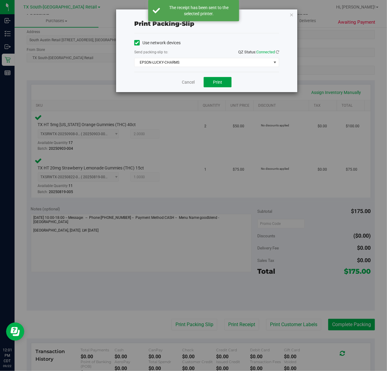
drag, startPoint x: 218, startPoint y: 80, endPoint x: 294, endPoint y: 113, distance: 82.3
click at [218, 80] on span "Print" at bounding box center [217, 82] width 9 height 5
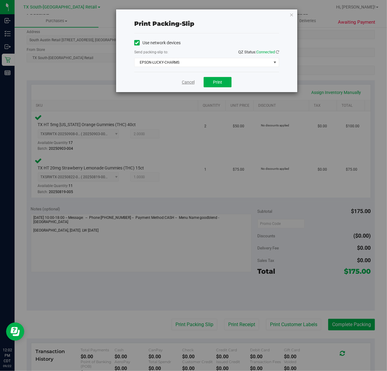
click at [186, 83] on link "Cancel" at bounding box center [188, 82] width 13 height 6
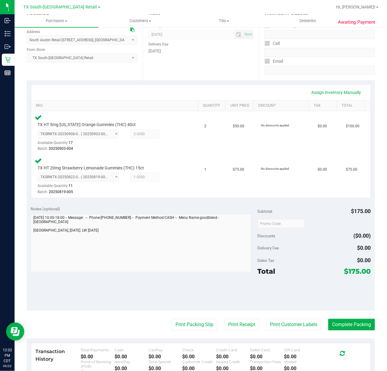
click at [342, 311] on div "Notes (optional) Subtotal $175.00 Discounts ($0.00) Delivery Fee $0.00 Sales Ta…" at bounding box center [201, 256] width 349 height 109
click at [349, 324] on button "Complete Packing" at bounding box center [352, 325] width 47 height 12
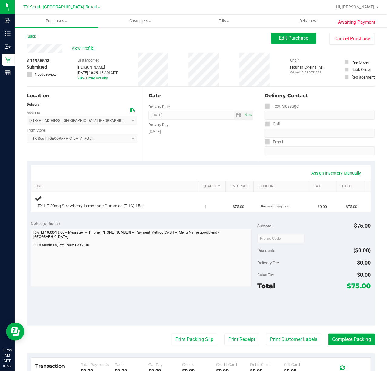
click at [216, 153] on div "Date Delivery Date [DATE] Now [DATE] 07:00 AM Now Delivery Day [DATE]" at bounding box center [201, 124] width 116 height 74
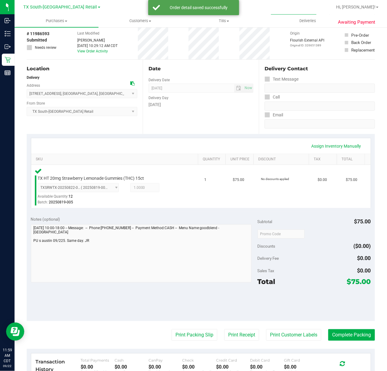
scroll to position [40, 0]
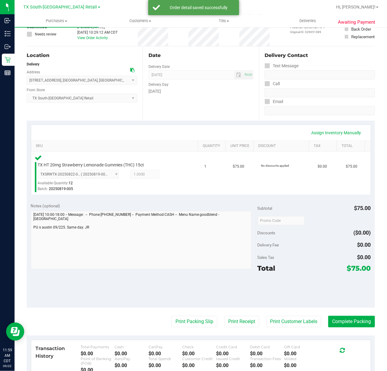
click at [275, 315] on purchase-details "Back Edit Purchase Cancel Purchase View Profile # 11986593 Submitted Needs revi…" at bounding box center [201, 222] width 349 height 461
click at [275, 319] on button "Print Customer Labels" at bounding box center [293, 322] width 55 height 12
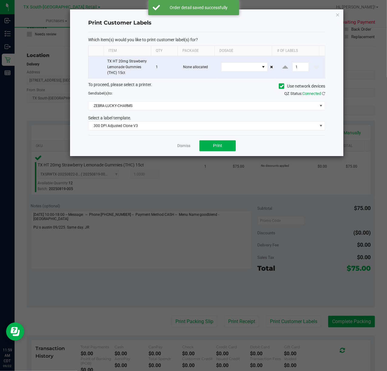
drag, startPoint x: 199, startPoint y: 152, endPoint x: 199, endPoint y: 149, distance: 3.3
click at [199, 152] on div "Dismiss Print" at bounding box center [206, 145] width 237 height 21
click at [201, 146] on button "Print" at bounding box center [218, 145] width 36 height 11
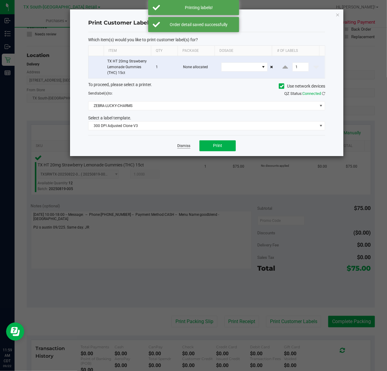
click at [179, 148] on link "Dismiss" at bounding box center [183, 145] width 13 height 5
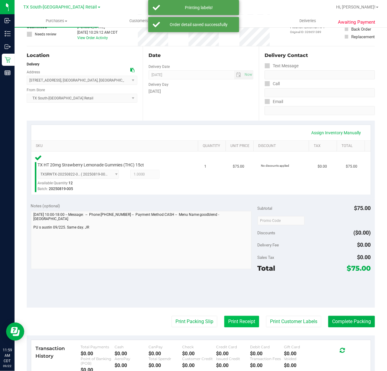
click at [235, 320] on button "Print Receipt" at bounding box center [241, 322] width 35 height 12
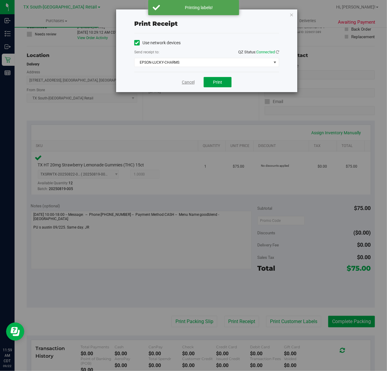
drag, startPoint x: 214, startPoint y: 80, endPoint x: 179, endPoint y: 79, distance: 34.9
click at [214, 80] on span "Print" at bounding box center [217, 82] width 9 height 5
click at [179, 79] on div "Cancel Print" at bounding box center [206, 82] width 145 height 20
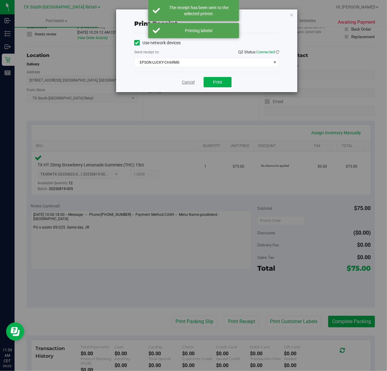
click at [185, 82] on link "Cancel" at bounding box center [188, 82] width 13 height 6
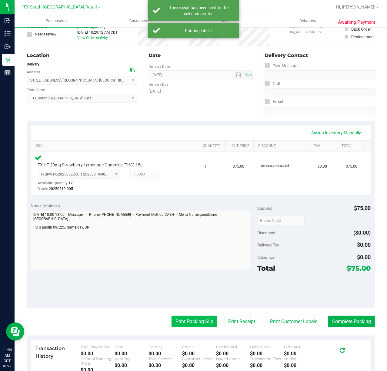
click at [184, 323] on button "Print Packing Slip" at bounding box center [195, 322] width 46 height 12
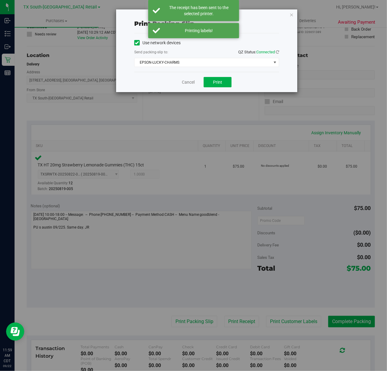
click at [224, 75] on div "Cancel Print" at bounding box center [206, 82] width 145 height 20
click at [223, 79] on button "Print" at bounding box center [218, 82] width 28 height 10
click at [184, 79] on link "Cancel" at bounding box center [188, 82] width 13 height 6
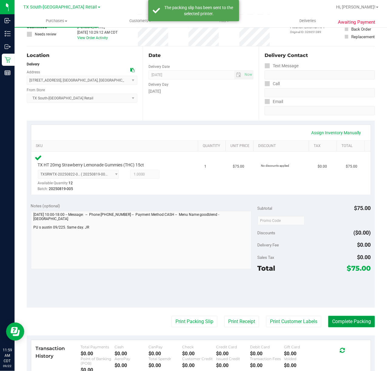
click at [351, 321] on button "Complete Packing" at bounding box center [352, 322] width 47 height 12
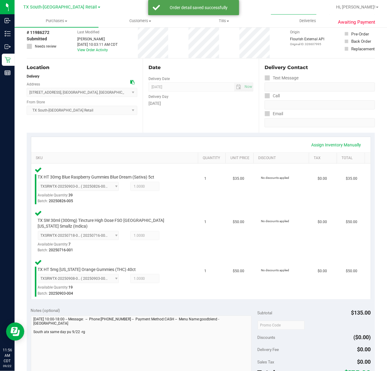
scroll to position [81, 0]
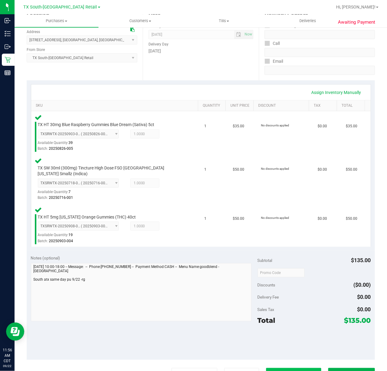
click at [272, 369] on button "Print Customer Labels" at bounding box center [293, 374] width 55 height 12
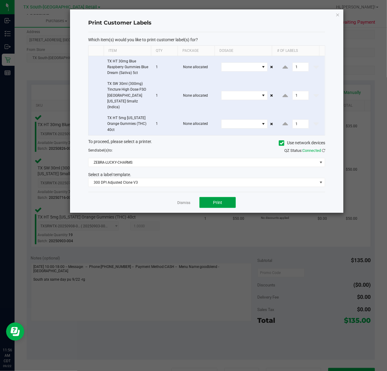
click at [209, 197] on button "Print" at bounding box center [218, 202] width 36 height 11
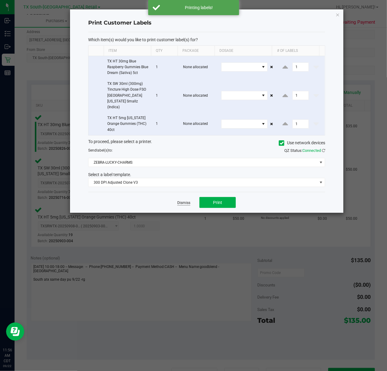
click at [186, 201] on link "Dismiss" at bounding box center [183, 203] width 13 height 5
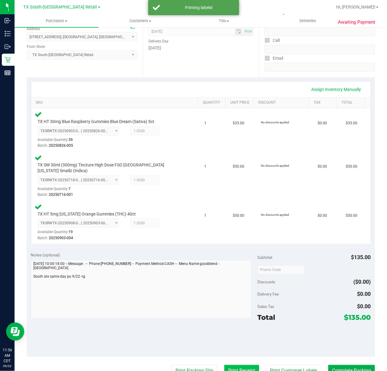
click at [230, 365] on button "Print Receipt" at bounding box center [241, 371] width 35 height 12
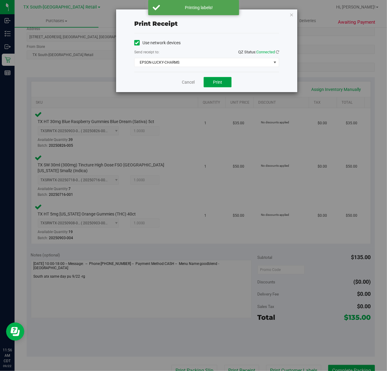
click at [219, 82] on span "Print" at bounding box center [217, 82] width 9 height 5
click at [186, 84] on link "Cancel" at bounding box center [186, 82] width 13 height 6
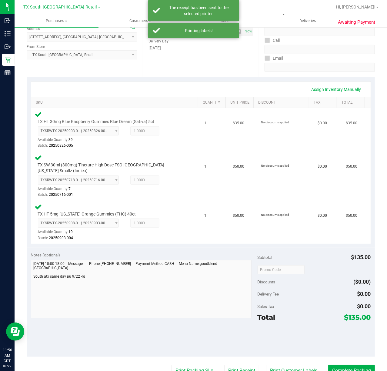
drag, startPoint x: 200, startPoint y: 361, endPoint x: 248, endPoint y: 111, distance: 254.7
click at [200, 358] on purchase-details "Back Edit Purchase Cancel Purchase View Profile # 11986272 Submitted Needs revi…" at bounding box center [201, 226] width 349 height 554
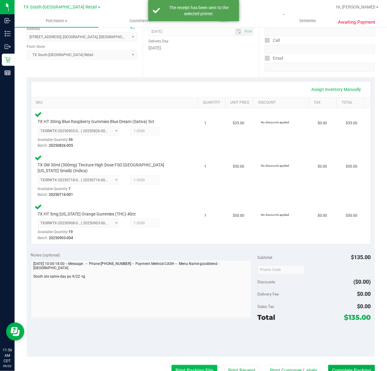
click at [200, 365] on button "Print Packing Slip" at bounding box center [195, 371] width 46 height 12
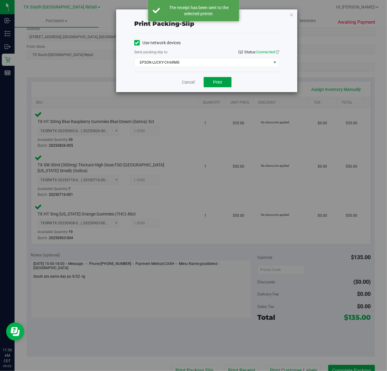
click at [213, 87] on button "Print" at bounding box center [218, 82] width 28 height 10
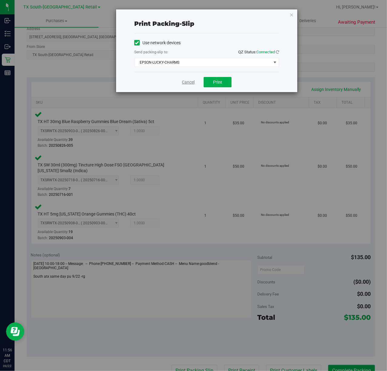
click at [186, 82] on link "Cancel" at bounding box center [188, 82] width 13 height 6
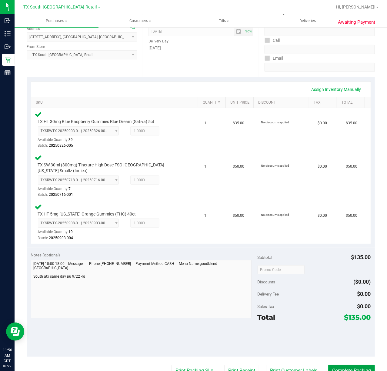
click at [348, 365] on button "Complete Packing" at bounding box center [352, 371] width 47 height 12
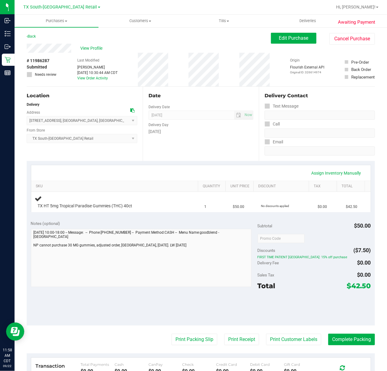
click at [259, 266] on div "Delivery Fee" at bounding box center [269, 263] width 23 height 11
click at [271, 262] on span "Delivery Fee" at bounding box center [269, 263] width 22 height 5
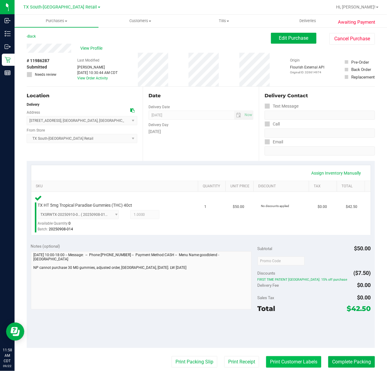
click at [272, 357] on button "Print Customer Labels" at bounding box center [293, 362] width 55 height 12
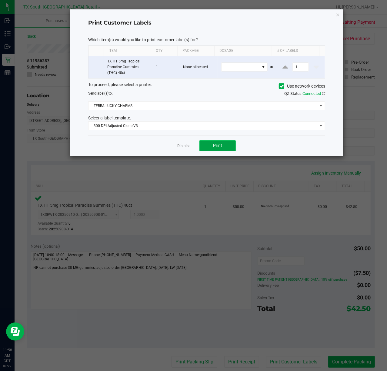
click at [212, 148] on button "Print" at bounding box center [218, 145] width 36 height 11
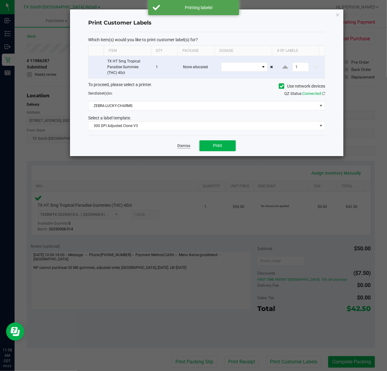
click at [184, 146] on link "Dismiss" at bounding box center [183, 145] width 13 height 5
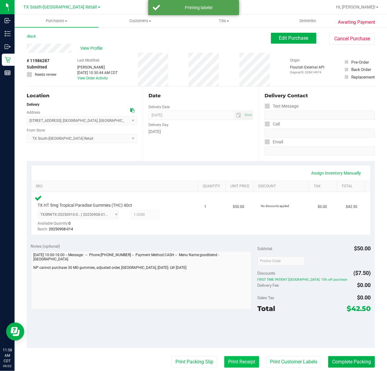
click at [236, 359] on button "Print Receipt" at bounding box center [241, 362] width 35 height 12
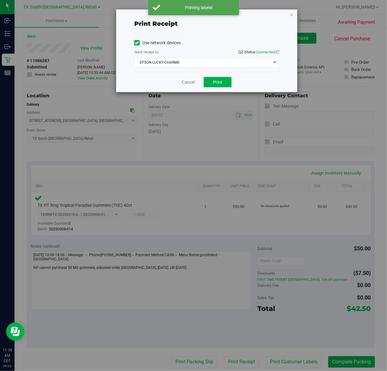
click at [203, 79] on div "Cancel Print" at bounding box center [206, 82] width 145 height 20
click at [209, 80] on button "Print" at bounding box center [218, 82] width 28 height 10
click at [192, 80] on div "Cancel Print" at bounding box center [206, 82] width 145 height 20
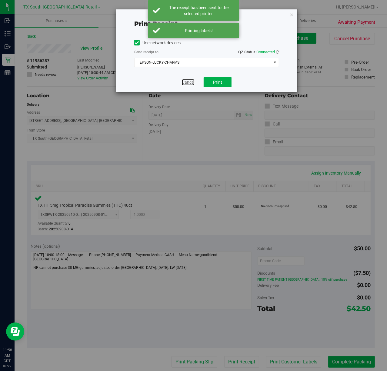
click at [192, 80] on link "Cancel" at bounding box center [188, 82] width 13 height 6
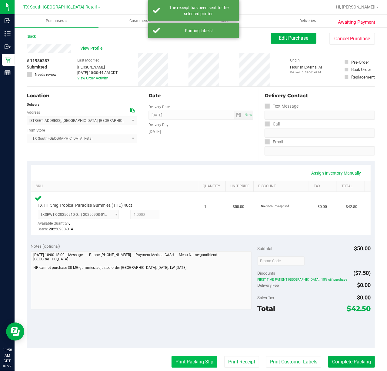
click at [198, 360] on button "Print Packing Slip" at bounding box center [195, 362] width 46 height 12
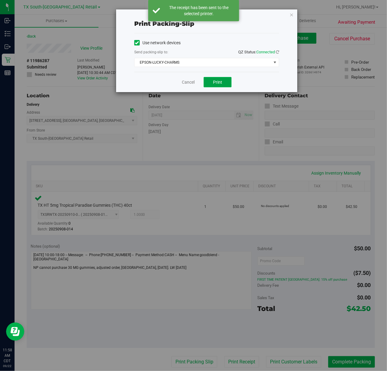
click at [218, 86] on button "Print" at bounding box center [218, 82] width 28 height 10
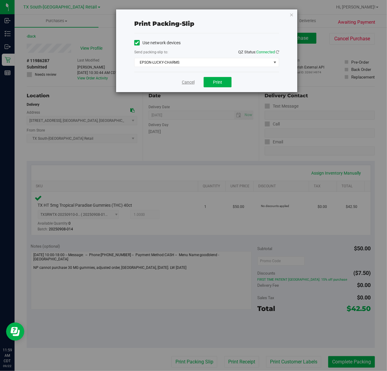
click at [189, 85] on link "Cancel" at bounding box center [188, 82] width 13 height 6
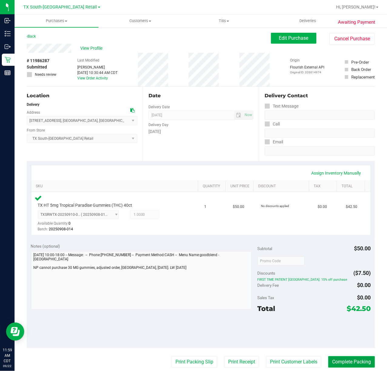
click at [352, 365] on button "Complete Packing" at bounding box center [352, 362] width 47 height 12
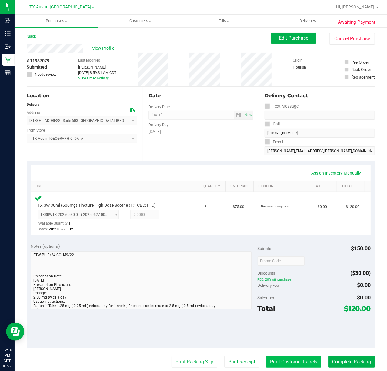
click at [285, 366] on button "Print Customer Labels" at bounding box center [293, 362] width 55 height 12
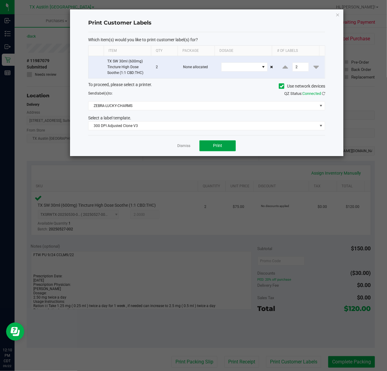
click at [215, 141] on button "Print" at bounding box center [218, 145] width 36 height 11
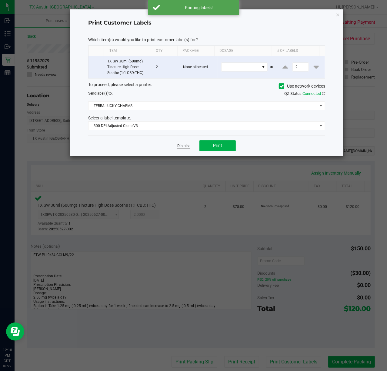
click at [180, 149] on link "Dismiss" at bounding box center [183, 145] width 13 height 5
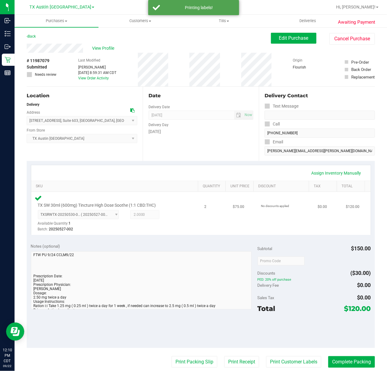
drag, startPoint x: 226, startPoint y: 358, endPoint x: 240, endPoint y: 232, distance: 126.7
click at [227, 350] on purchase-details "Back Edit Purchase Cancel Purchase View Profile # 11987079 Submitted Needs revi…" at bounding box center [201, 263] width 349 height 461
click at [228, 351] on purchase-details "Back Edit Purchase Cancel Purchase View Profile # 11987079 Submitted Needs revi…" at bounding box center [201, 263] width 349 height 461
click at [230, 365] on button "Print Receipt" at bounding box center [241, 362] width 35 height 12
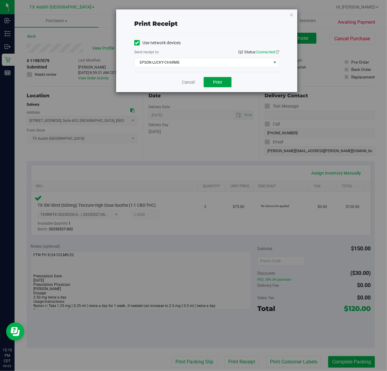
click at [212, 77] on button "Print" at bounding box center [218, 82] width 28 height 10
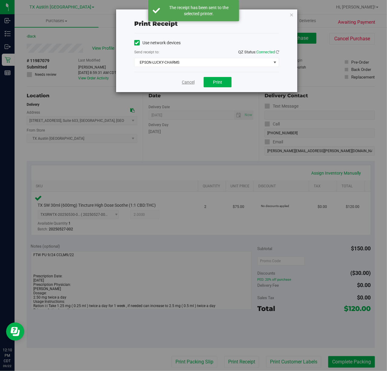
click at [186, 84] on link "Cancel" at bounding box center [188, 82] width 13 height 6
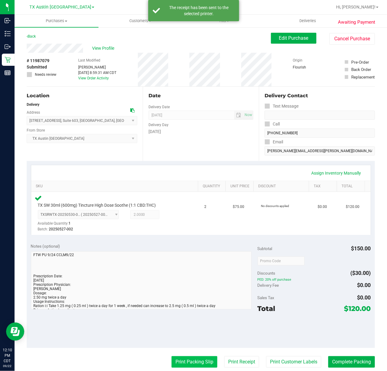
drag, startPoint x: 202, startPoint y: 354, endPoint x: 199, endPoint y: 360, distance: 6.7
click at [201, 354] on purchase-details "Back Edit Purchase Cancel Purchase View Profile # 11987079 Submitted Needs revi…" at bounding box center [201, 263] width 349 height 461
click at [196, 366] on button "Print Packing Slip" at bounding box center [195, 362] width 46 height 12
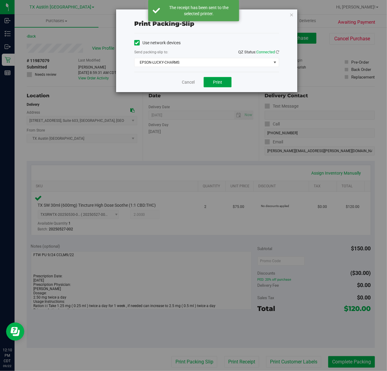
click at [216, 83] on span "Print" at bounding box center [217, 82] width 9 height 5
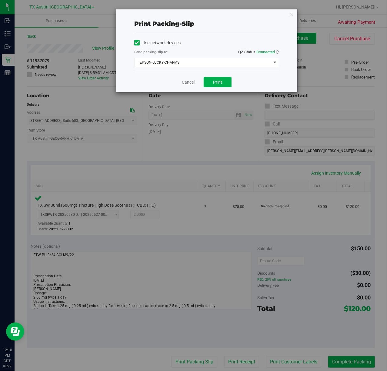
click at [191, 84] on link "Cancel" at bounding box center [188, 82] width 13 height 6
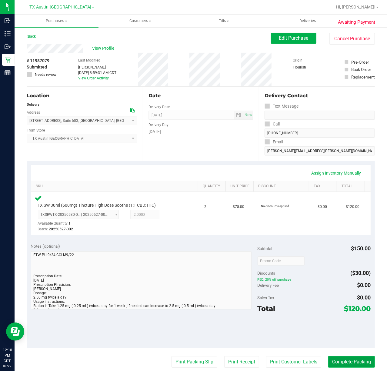
click at [348, 368] on button "Complete Packing" at bounding box center [352, 362] width 47 height 12
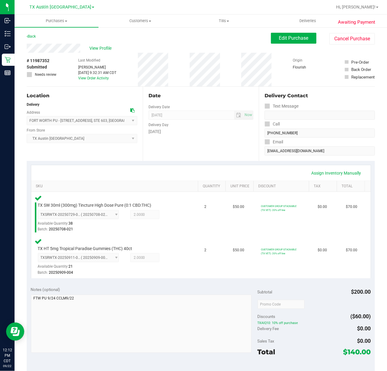
scroll to position [81, 0]
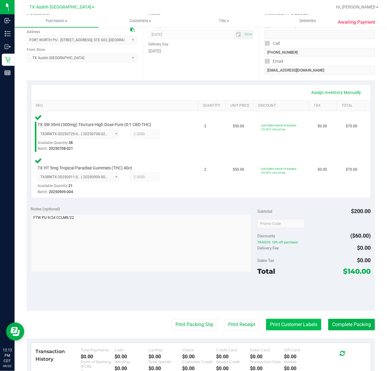
click at [288, 323] on button "Print Customer Labels" at bounding box center [293, 325] width 55 height 12
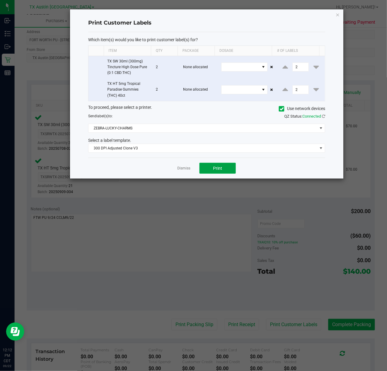
drag, startPoint x: 216, startPoint y: 169, endPoint x: 172, endPoint y: 172, distance: 44.7
click at [216, 170] on span "Print" at bounding box center [217, 168] width 9 height 5
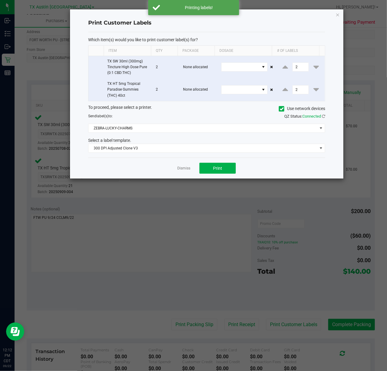
click at [192, 174] on div "Dismiss Print" at bounding box center [206, 168] width 237 height 21
click at [181, 174] on div "Dismiss Print" at bounding box center [206, 168] width 237 height 21
click at [186, 170] on link "Dismiss" at bounding box center [183, 168] width 13 height 5
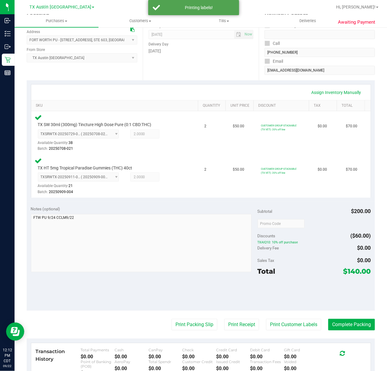
click at [228, 318] on purchase-details "Back Edit Purchase Cancel Purchase View Profile # 11987352 Submitted Needs revi…" at bounding box center [201, 204] width 349 height 505
click at [228, 323] on button "Print Receipt" at bounding box center [241, 325] width 35 height 12
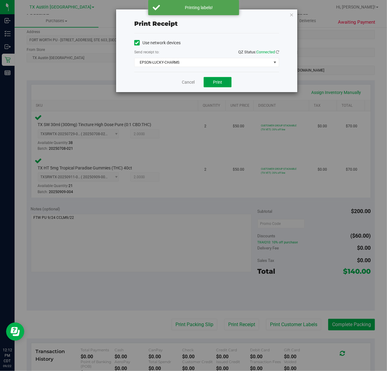
click at [221, 83] on span "Print" at bounding box center [217, 82] width 9 height 5
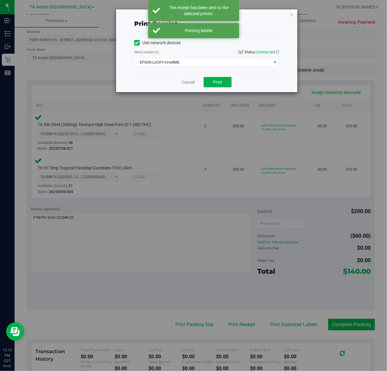
click at [177, 87] on div "Cancel Print" at bounding box center [206, 82] width 145 height 20
click at [195, 79] on div "Cancel Print" at bounding box center [206, 82] width 145 height 20
click at [192, 80] on link "Cancel" at bounding box center [188, 82] width 13 height 6
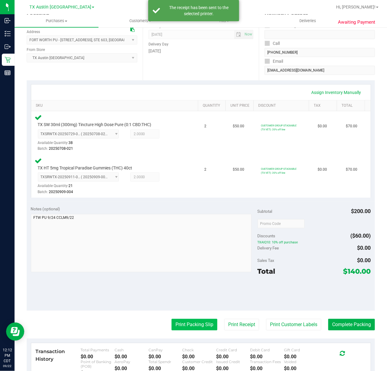
click at [187, 329] on button "Print Packing Slip" at bounding box center [195, 325] width 46 height 12
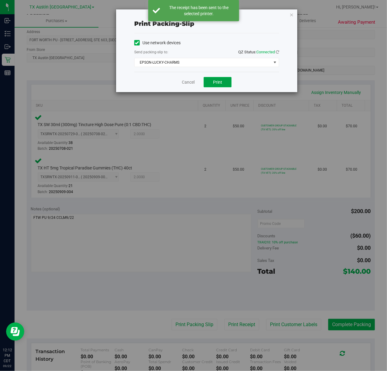
click at [209, 87] on button "Print" at bounding box center [218, 82] width 28 height 10
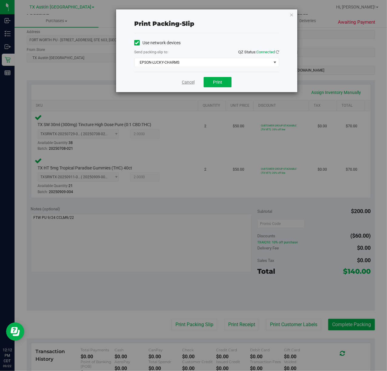
click at [184, 84] on link "Cancel" at bounding box center [188, 82] width 13 height 6
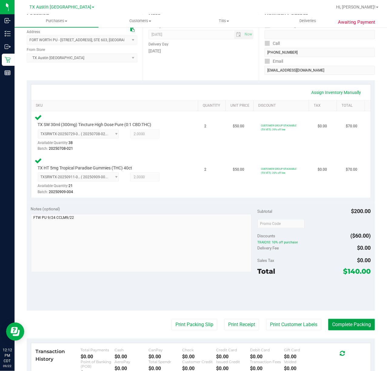
click at [353, 331] on button "Complete Packing" at bounding box center [352, 325] width 47 height 12
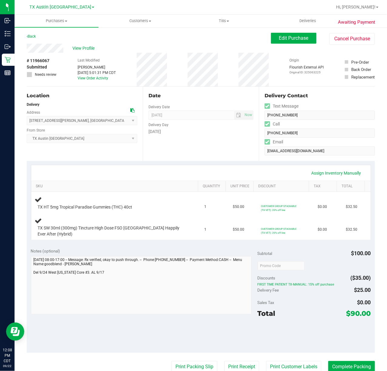
click at [228, 142] on div "Date Delivery Date [DATE] Now [DATE] 07:00 AM Now Delivery Day [DATE]" at bounding box center [201, 124] width 116 height 74
click at [238, 130] on div "[DATE]" at bounding box center [201, 132] width 105 height 6
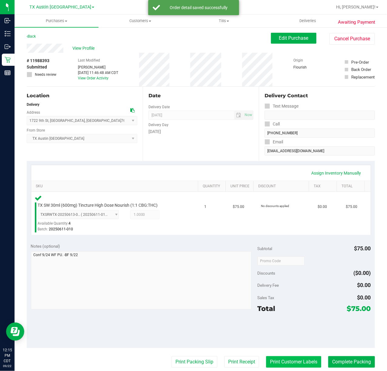
click at [280, 365] on button "Print Customer Labels" at bounding box center [293, 362] width 55 height 12
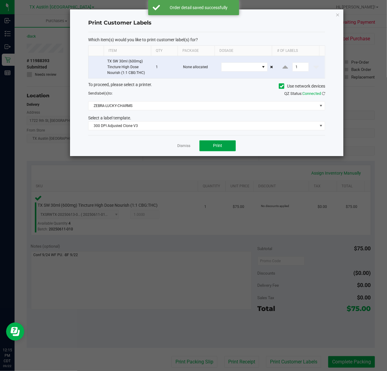
click at [207, 147] on button "Print" at bounding box center [218, 145] width 36 height 11
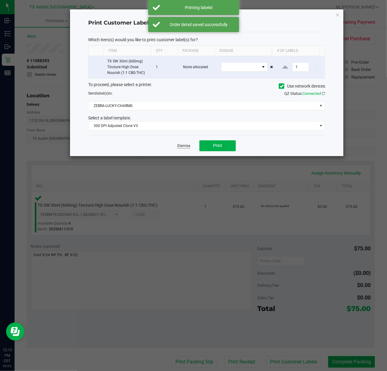
click at [186, 148] on link "Dismiss" at bounding box center [183, 145] width 13 height 5
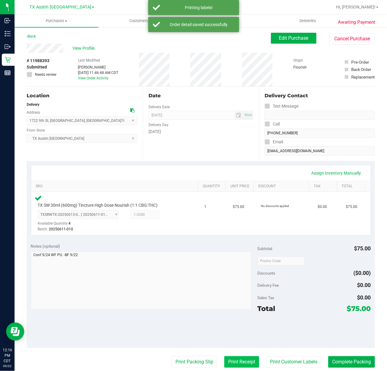
click at [231, 360] on button "Print Receipt" at bounding box center [241, 362] width 35 height 12
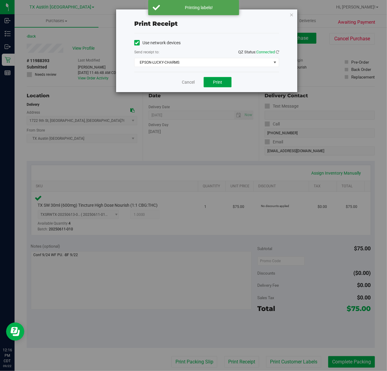
click at [213, 83] on span "Print" at bounding box center [217, 82] width 9 height 5
click at [191, 83] on link "Cancel" at bounding box center [186, 82] width 13 height 6
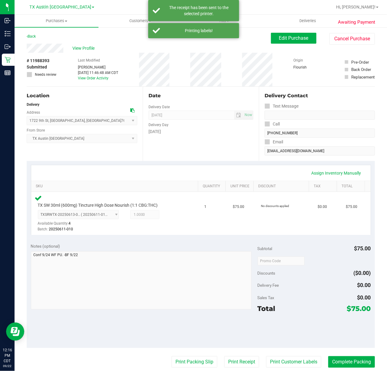
click at [197, 355] on purchase-details "Back Edit Purchase Cancel Purchase View Profile # 11988393 Submitted Needs revi…" at bounding box center [201, 263] width 349 height 461
click at [194, 361] on button "Print Packing Slip" at bounding box center [195, 362] width 46 height 12
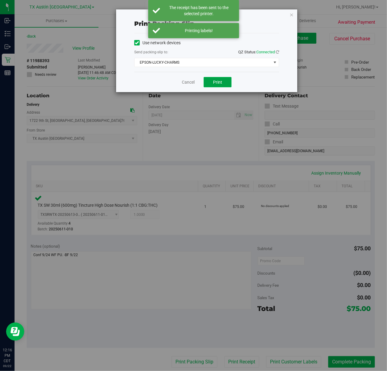
click at [216, 84] on span "Print" at bounding box center [217, 82] width 9 height 5
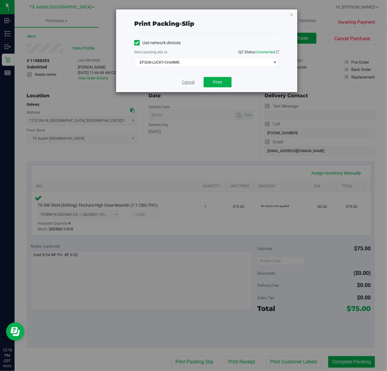
click at [183, 84] on link "Cancel" at bounding box center [188, 82] width 13 height 6
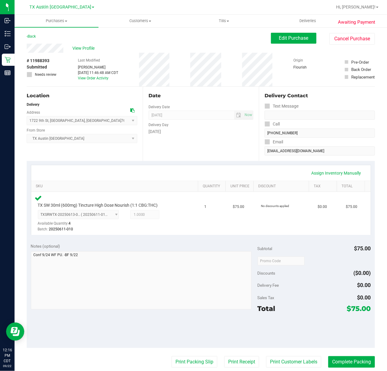
click at [345, 356] on purchase-details "Back Edit Purchase Cancel Purchase View Profile # 11988393 Submitted Needs revi…" at bounding box center [201, 263] width 349 height 461
click at [345, 357] on button "Complete Packing" at bounding box center [352, 362] width 47 height 12
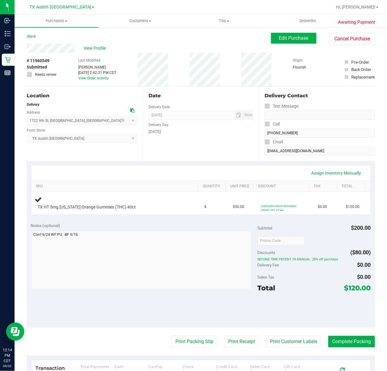
click at [204, 144] on div "Date Delivery Date [DATE] Now [DATE] 07:00 AM Now Delivery Day [DATE]" at bounding box center [201, 124] width 116 height 74
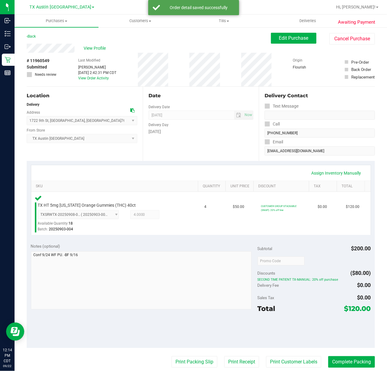
scroll to position [40, 0]
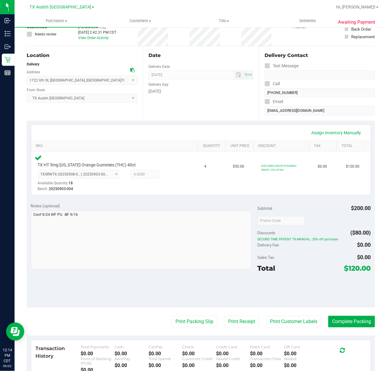
click at [287, 316] on purchase-details "Back Edit Purchase Cancel Purchase View Profile # 11960549 Submitted Needs revi…" at bounding box center [201, 222] width 349 height 461
click at [289, 325] on button "Print Customer Labels" at bounding box center [293, 322] width 55 height 12
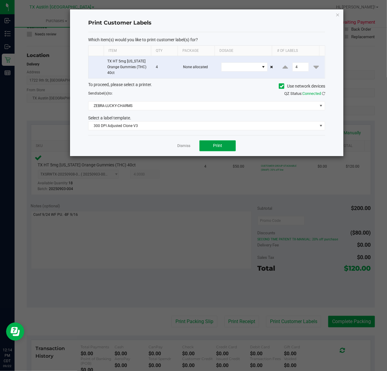
click at [203, 147] on button "Print" at bounding box center [218, 145] width 36 height 11
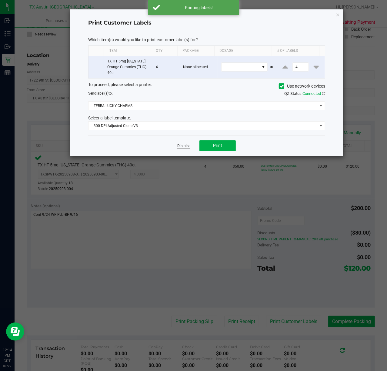
click at [185, 148] on link "Dismiss" at bounding box center [183, 145] width 13 height 5
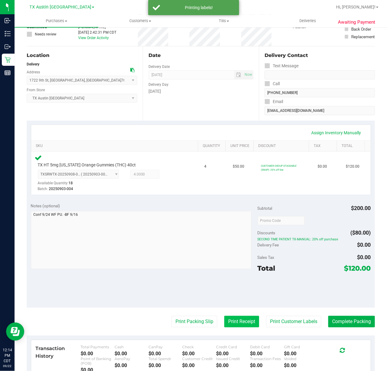
click at [227, 325] on button "Print Receipt" at bounding box center [241, 322] width 35 height 12
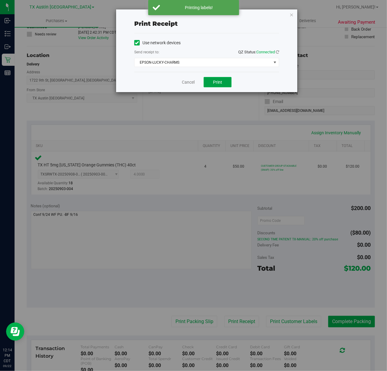
click at [215, 82] on span "Print" at bounding box center [217, 82] width 9 height 5
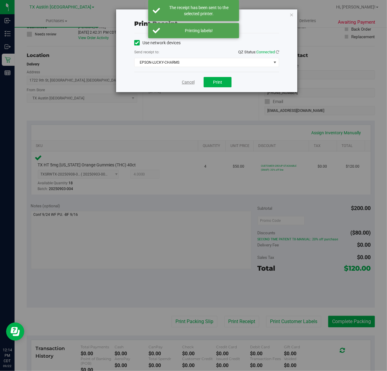
click at [192, 80] on link "Cancel" at bounding box center [188, 82] width 13 height 6
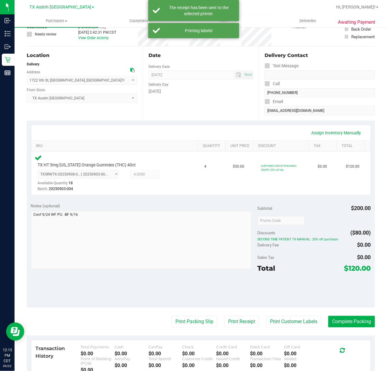
click at [203, 314] on purchase-details "Back Edit Purchase Cancel Purchase View Profile # 11960549 Submitted Needs revi…" at bounding box center [201, 222] width 349 height 461
click at [201, 313] on purchase-details "Back Edit Purchase Cancel Purchase View Profile # 11960549 Submitted Needs revi…" at bounding box center [201, 222] width 349 height 461
click at [180, 326] on button "Print Packing Slip" at bounding box center [195, 322] width 46 height 12
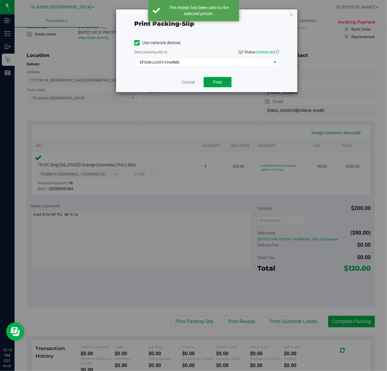
click at [225, 82] on button "Print" at bounding box center [218, 82] width 28 height 10
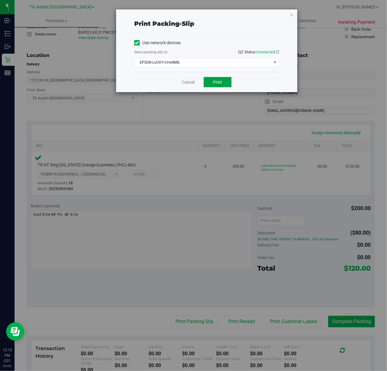
click at [215, 80] on span "Print" at bounding box center [217, 82] width 9 height 5
click at [184, 81] on link "Cancel" at bounding box center [188, 82] width 13 height 6
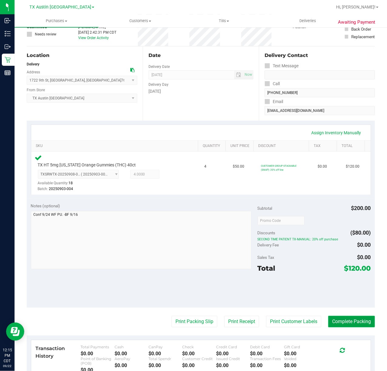
click at [358, 322] on button "Complete Packing" at bounding box center [352, 322] width 47 height 12
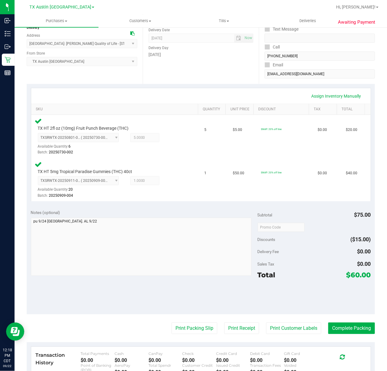
scroll to position [81, 0]
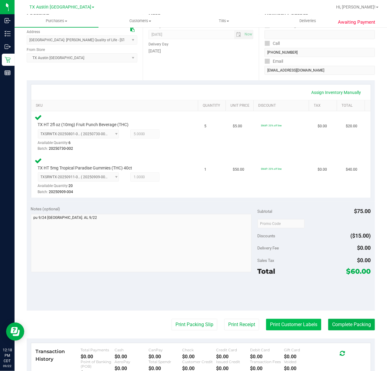
click at [282, 327] on button "Print Customer Labels" at bounding box center [293, 325] width 55 height 12
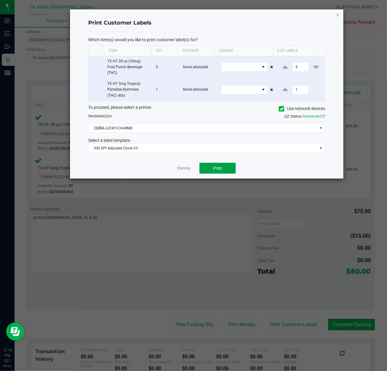
click at [204, 164] on button "Print" at bounding box center [218, 168] width 36 height 11
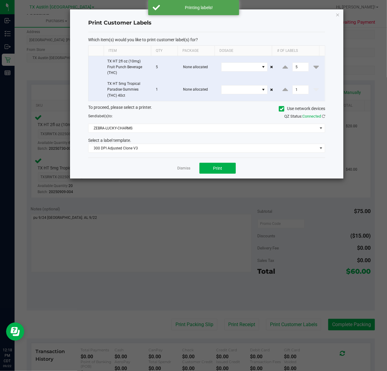
drag, startPoint x: 172, startPoint y: 164, endPoint x: 184, endPoint y: 166, distance: 12.8
click at [173, 164] on div "Dismiss Print" at bounding box center [206, 168] width 237 height 21
click at [184, 166] on div "Dismiss Print" at bounding box center [206, 168] width 237 height 21
click at [184, 167] on app-cancel-button "Dismiss" at bounding box center [183, 168] width 13 height 6
click at [184, 170] on link "Dismiss" at bounding box center [183, 168] width 13 height 5
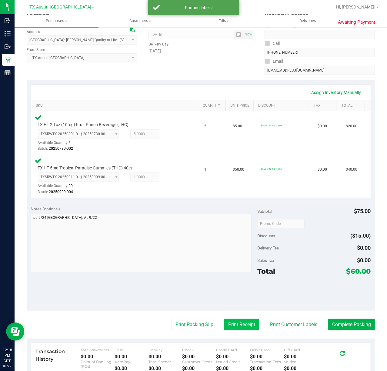
drag, startPoint x: 239, startPoint y: 324, endPoint x: 235, endPoint y: 319, distance: 6.1
click at [235, 319] on button "Print Receipt" at bounding box center [241, 325] width 35 height 12
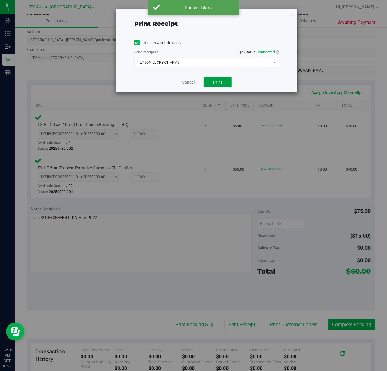
click at [211, 79] on button "Print" at bounding box center [218, 82] width 28 height 10
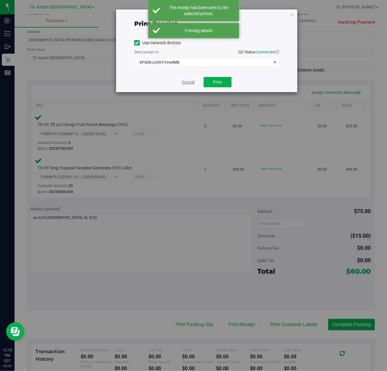
click at [189, 79] on link "Cancel" at bounding box center [188, 82] width 13 height 6
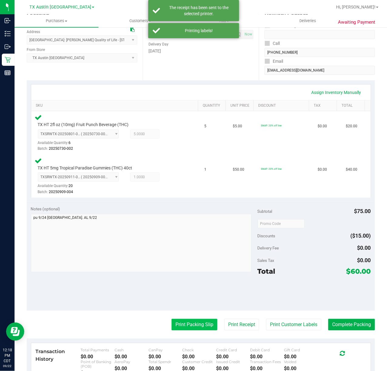
click at [198, 328] on button "Print Packing Slip" at bounding box center [195, 325] width 46 height 12
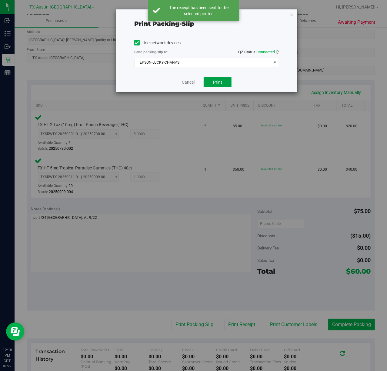
click at [214, 83] on span "Print" at bounding box center [217, 82] width 9 height 5
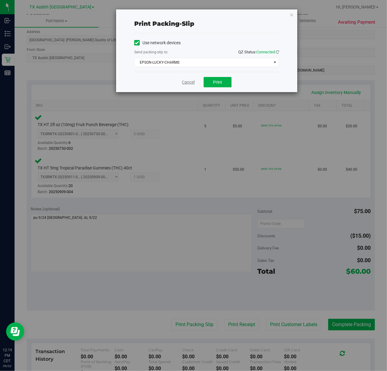
click at [186, 79] on link "Cancel" at bounding box center [188, 82] width 13 height 6
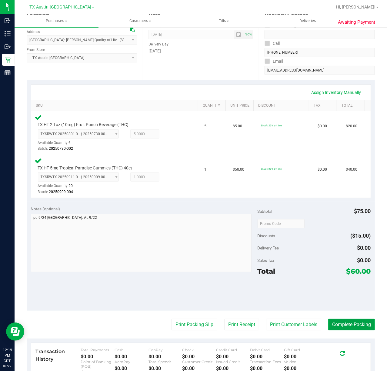
click at [360, 331] on button "Complete Packing" at bounding box center [352, 325] width 47 height 12
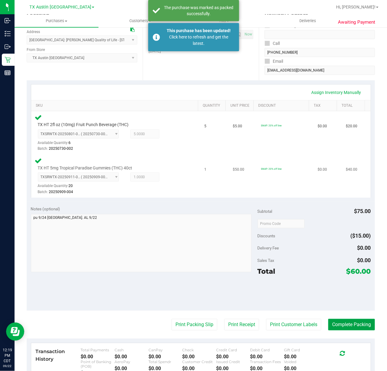
scroll to position [0, 0]
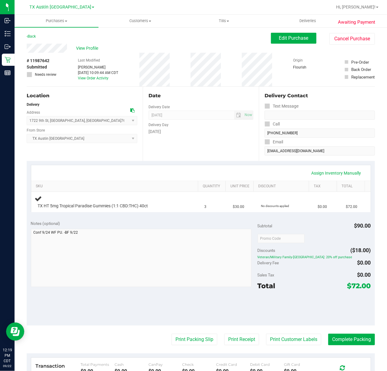
click at [225, 167] on div "Assign Inventory Manually" at bounding box center [201, 172] width 340 height 15
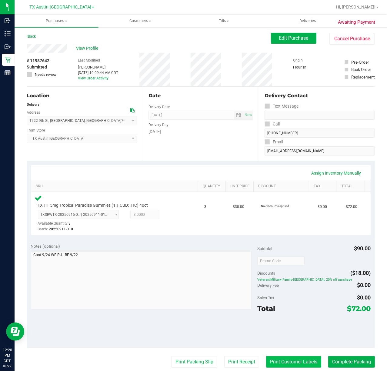
click at [299, 367] on button "Print Customer Labels" at bounding box center [293, 362] width 55 height 12
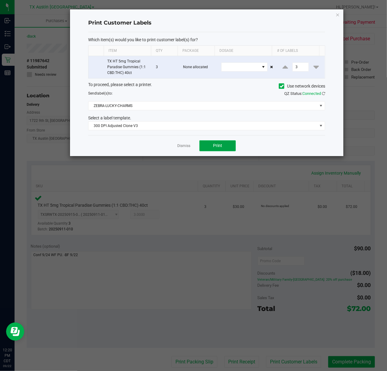
click at [215, 143] on button "Print" at bounding box center [218, 145] width 36 height 11
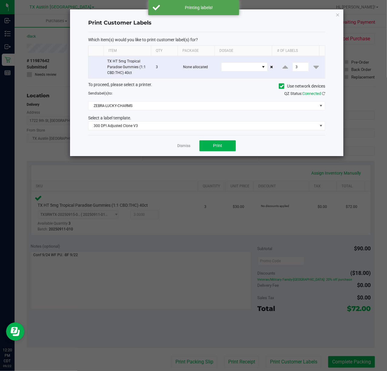
click at [183, 143] on div "Dismiss Print" at bounding box center [206, 145] width 237 height 21
click at [183, 149] on app-cancel-button "Dismiss" at bounding box center [183, 146] width 13 height 6
click at [186, 151] on div "Dismiss Print" at bounding box center [206, 145] width 237 height 21
click at [186, 148] on link "Dismiss" at bounding box center [183, 145] width 13 height 5
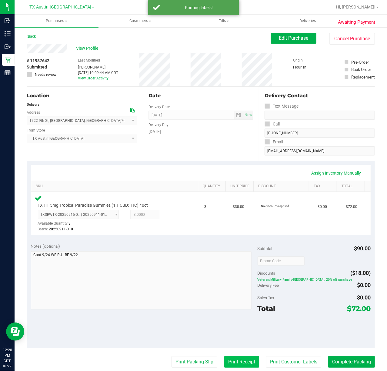
click at [231, 361] on button "Print Receipt" at bounding box center [241, 362] width 35 height 12
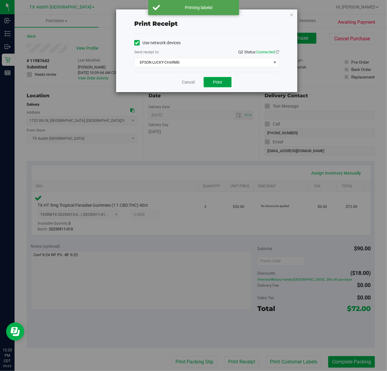
click at [212, 82] on button "Print" at bounding box center [218, 82] width 28 height 10
click at [187, 80] on link "Cancel" at bounding box center [186, 82] width 13 height 6
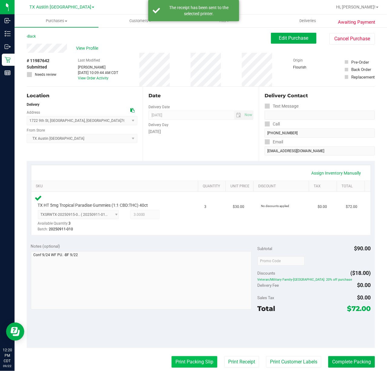
click at [182, 363] on button "Print Packing Slip" at bounding box center [195, 362] width 46 height 12
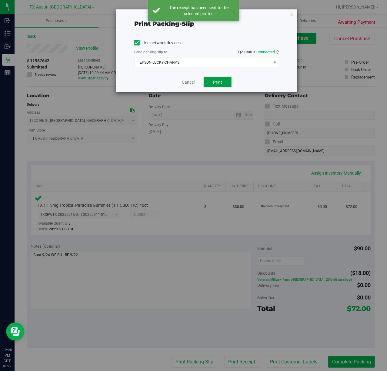
click at [215, 82] on span "Print" at bounding box center [217, 82] width 9 height 5
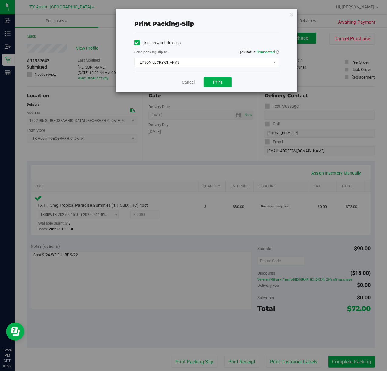
click at [193, 82] on link "Cancel" at bounding box center [188, 82] width 13 height 6
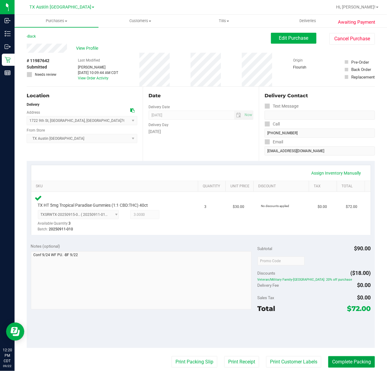
click at [348, 362] on button "Complete Packing" at bounding box center [352, 362] width 47 height 12
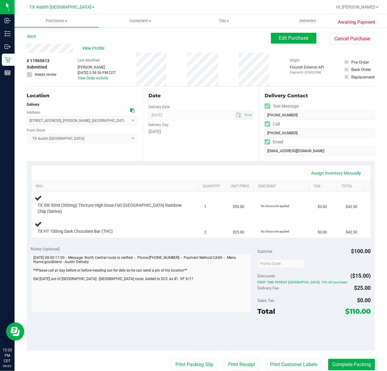
click at [152, 151] on div "Date Delivery Date [DATE] Now [DATE] 07:00 AM Now Delivery Day [DATE]" at bounding box center [201, 124] width 116 height 74
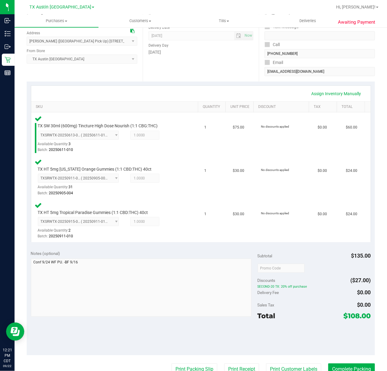
scroll to position [81, 0]
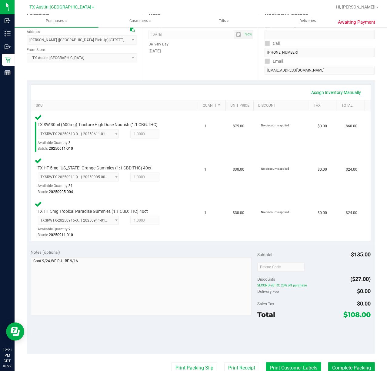
click at [278, 368] on button "Print Customer Labels" at bounding box center [293, 369] width 55 height 12
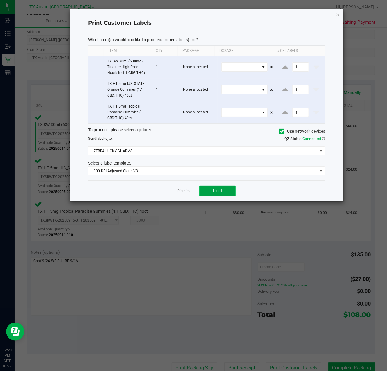
click at [215, 193] on span "Print" at bounding box center [217, 190] width 9 height 5
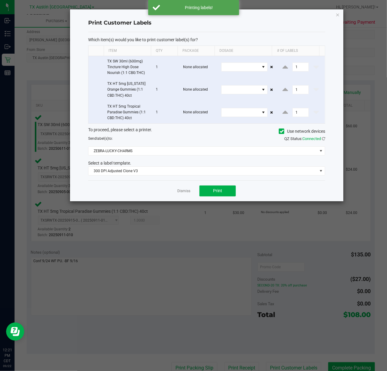
click at [182, 194] on app-cancel-button "Dismiss" at bounding box center [183, 191] width 13 height 6
click at [183, 189] on app-cancel-button "Dismiss" at bounding box center [183, 191] width 13 height 6
click at [177, 191] on link "Dismiss" at bounding box center [183, 191] width 13 height 5
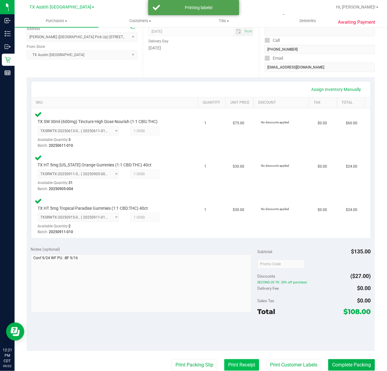
click at [235, 361] on button "Print Receipt" at bounding box center [241, 366] width 35 height 12
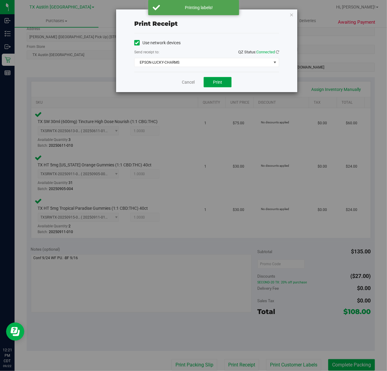
click at [217, 81] on span "Print" at bounding box center [217, 82] width 9 height 5
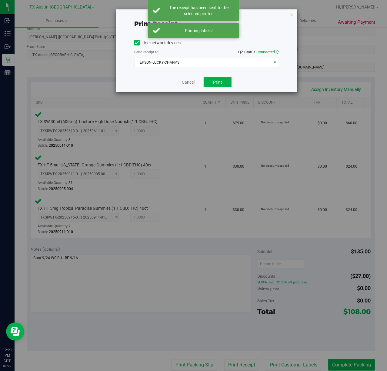
click at [189, 79] on div "Cancel Print" at bounding box center [206, 82] width 145 height 20
click at [187, 83] on link "Cancel" at bounding box center [188, 82] width 13 height 6
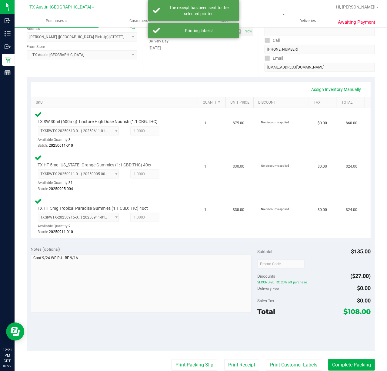
drag, startPoint x: 169, startPoint y: 361, endPoint x: 213, endPoint y: 163, distance: 202.6
click at [169, 358] on purchase-details "Back Edit Purchase Cancel Purchase View Profile # 11961101 Submitted Needs revi…" at bounding box center [201, 223] width 349 height 548
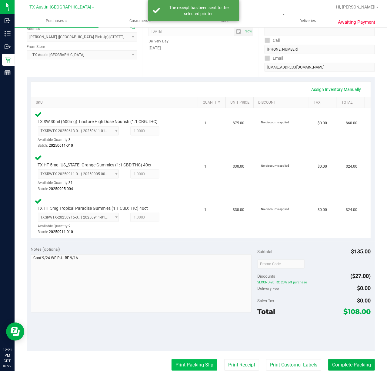
click at [185, 370] on button "Print Packing Slip" at bounding box center [195, 366] width 46 height 12
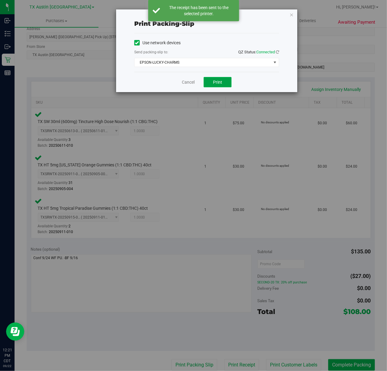
click at [215, 82] on span "Print" at bounding box center [217, 82] width 9 height 5
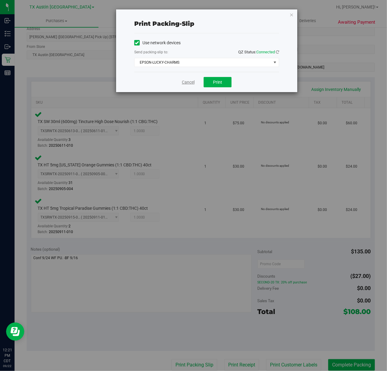
click at [182, 80] on link "Cancel" at bounding box center [188, 82] width 13 height 6
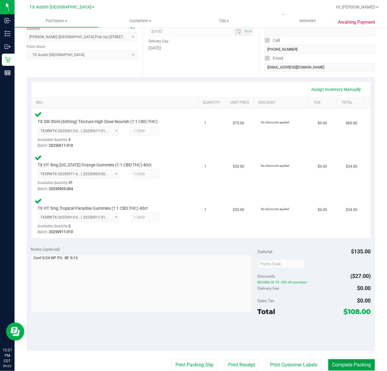
click at [350, 368] on button "Complete Packing" at bounding box center [352, 366] width 47 height 12
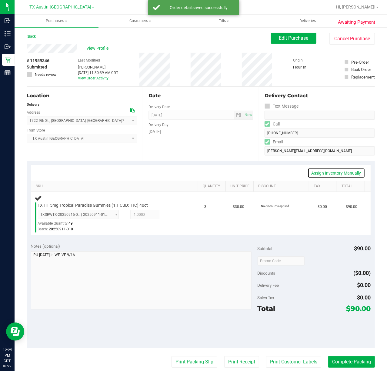
click at [330, 170] on link "Assign Inventory Manually" at bounding box center [337, 173] width 58 height 10
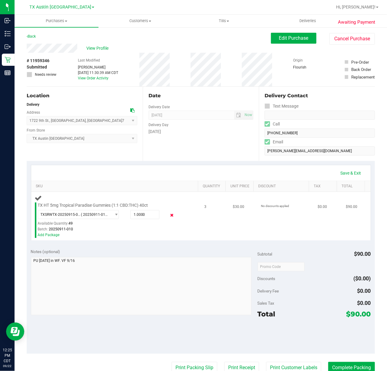
click at [169, 214] on icon at bounding box center [172, 215] width 6 height 7
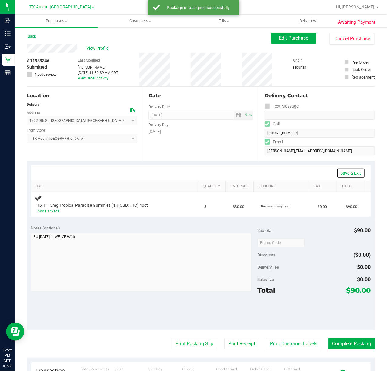
click at [353, 174] on link "Save & Exit" at bounding box center [351, 173] width 29 height 10
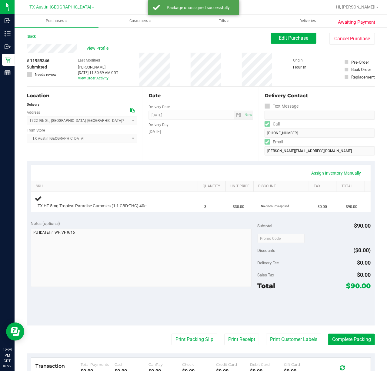
click at [154, 226] on div "Notes (optional)" at bounding box center [144, 224] width 227 height 6
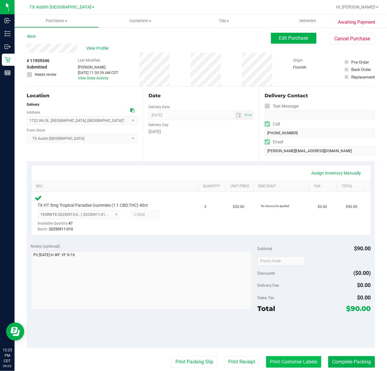
click at [285, 365] on button "Print Customer Labels" at bounding box center [293, 362] width 55 height 12
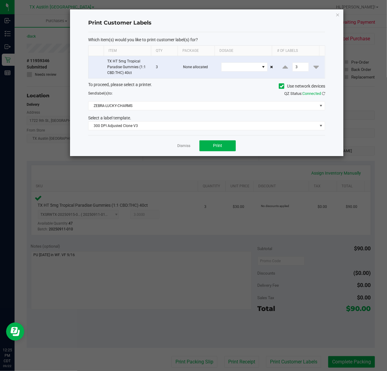
click at [218, 140] on div "Dismiss Print" at bounding box center [206, 145] width 237 height 21
click at [208, 146] on button "Print" at bounding box center [218, 145] width 36 height 11
click at [173, 151] on div "Dismiss Print" at bounding box center [206, 145] width 237 height 21
click at [180, 151] on div "Dismiss Print" at bounding box center [206, 145] width 237 height 21
click at [197, 149] on div "Dismiss Print" at bounding box center [206, 145] width 237 height 21
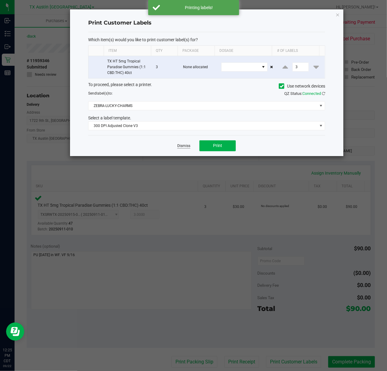
click at [190, 148] on link "Dismiss" at bounding box center [183, 145] width 13 height 5
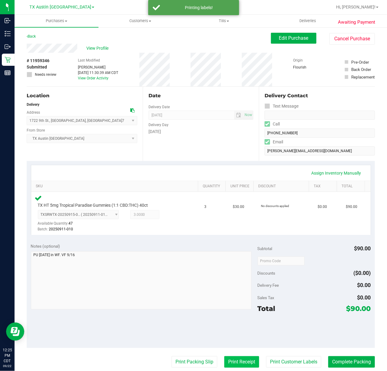
drag, startPoint x: 246, startPoint y: 366, endPoint x: 246, endPoint y: 362, distance: 4.3
click at [246, 362] on button "Print Receipt" at bounding box center [241, 362] width 35 height 12
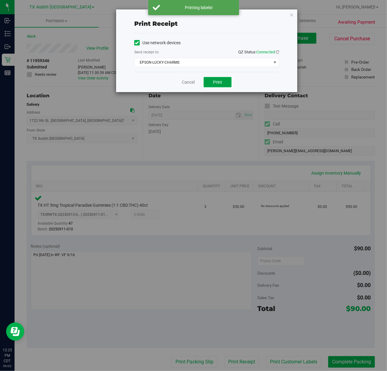
click at [209, 79] on button "Print" at bounding box center [218, 82] width 28 height 10
click at [188, 81] on link "Cancel" at bounding box center [186, 82] width 13 height 6
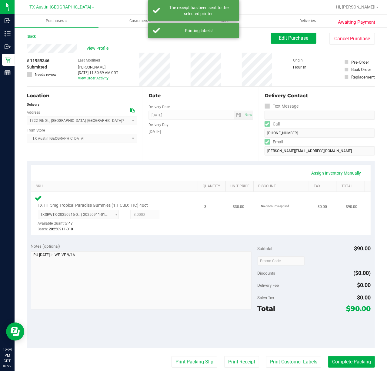
drag, startPoint x: 201, startPoint y: 356, endPoint x: 218, endPoint y: 201, distance: 156.0
click at [208, 327] on purchase-details "Back Edit Purchase Cancel Purchase View Profile # 11959346 Submitted Needs revi…" at bounding box center [201, 263] width 349 height 461
click at [203, 358] on button "Print Packing Slip" at bounding box center [195, 362] width 46 height 12
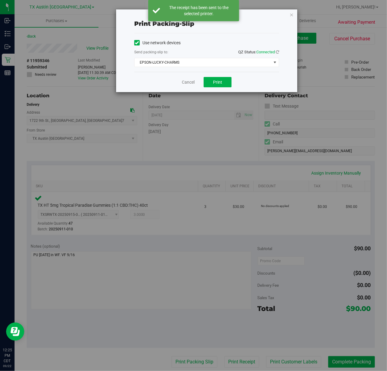
click at [241, 305] on div "Print packing-slip Use network devices Send packing-slip to: QZ Status: Connect…" at bounding box center [196, 185] width 392 height 371
click at [222, 83] on span "Print" at bounding box center [217, 82] width 9 height 5
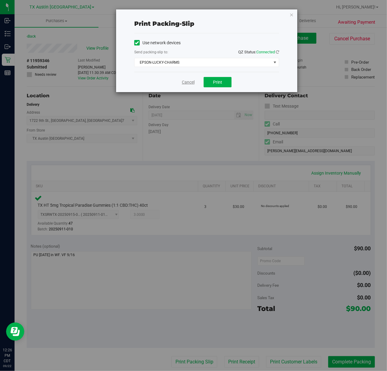
click at [189, 83] on link "Cancel" at bounding box center [188, 82] width 13 height 6
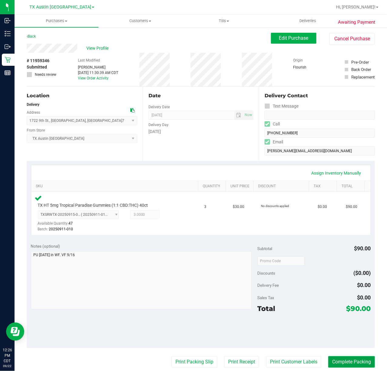
click at [350, 360] on button "Complete Packing" at bounding box center [352, 362] width 47 height 12
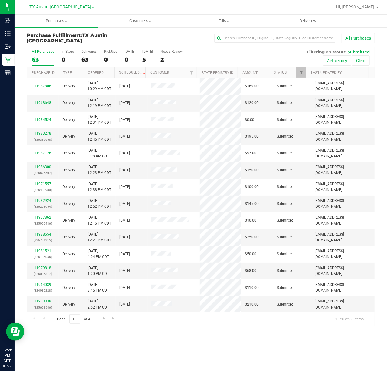
drag, startPoint x: 350, startPoint y: 360, endPoint x: 139, endPoint y: 7, distance: 411.2
click at [139, 7] on div at bounding box center [221, 7] width 224 height 12
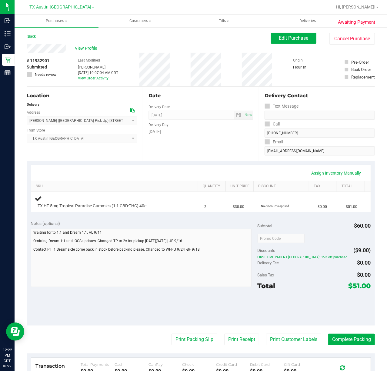
click at [164, 155] on div "Date Delivery Date [DATE] Now [DATE] 07:00 AM Now Delivery Day [DATE]" at bounding box center [201, 124] width 116 height 74
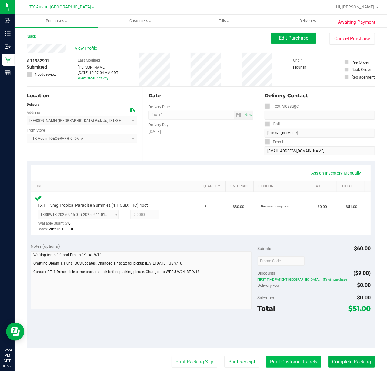
click at [285, 362] on button "Print Customer Labels" at bounding box center [293, 362] width 55 height 12
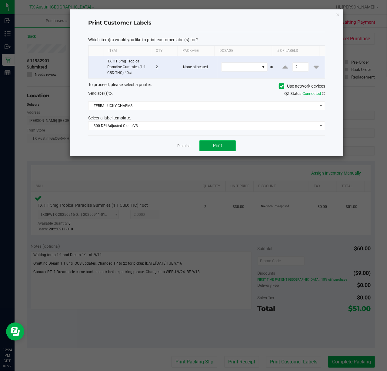
click at [204, 150] on button "Print" at bounding box center [218, 145] width 36 height 11
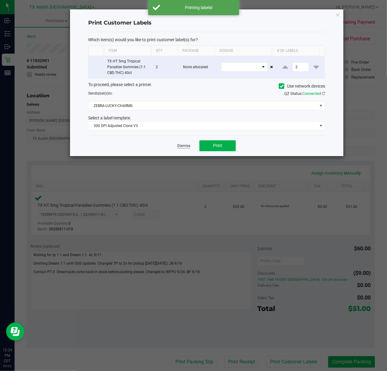
click at [187, 149] on link "Dismiss" at bounding box center [183, 145] width 13 height 5
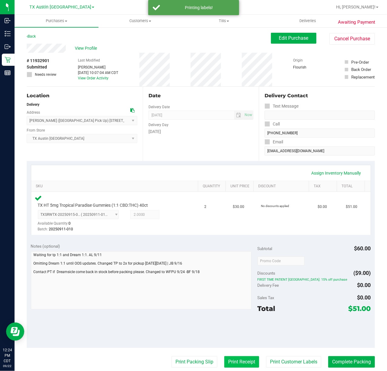
click at [242, 360] on button "Print Receipt" at bounding box center [241, 362] width 35 height 12
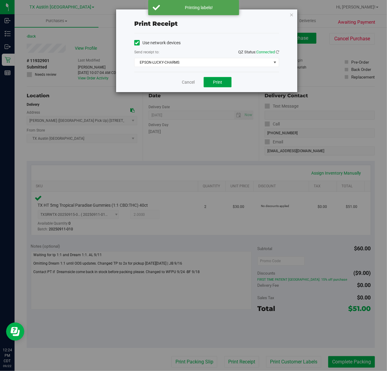
drag, startPoint x: 228, startPoint y: 81, endPoint x: 202, endPoint y: 81, distance: 25.8
click at [226, 81] on button "Print" at bounding box center [218, 82] width 28 height 10
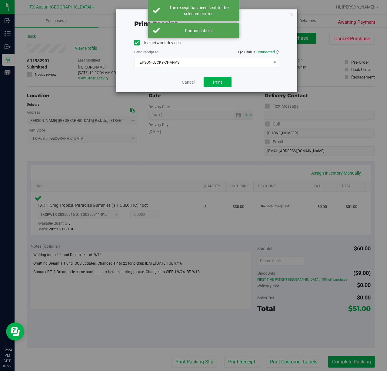
click at [184, 82] on link "Cancel" at bounding box center [188, 82] width 13 height 6
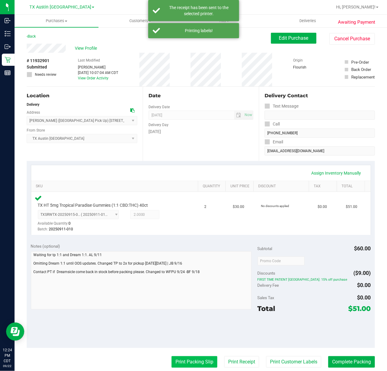
click at [185, 357] on button "Print Packing Slip" at bounding box center [195, 362] width 46 height 12
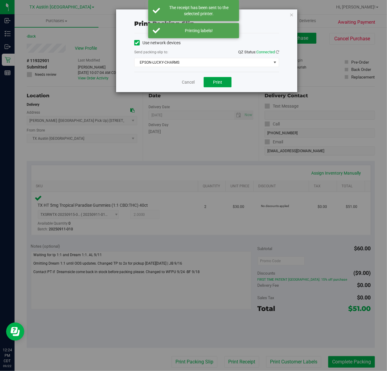
click at [216, 86] on button "Print" at bounding box center [218, 82] width 28 height 10
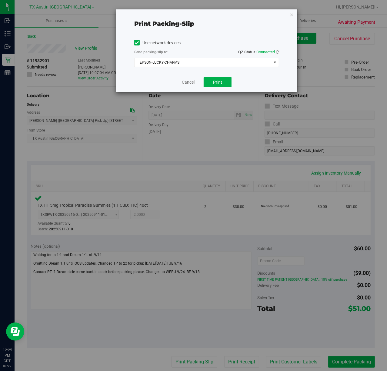
click at [192, 80] on link "Cancel" at bounding box center [188, 82] width 13 height 6
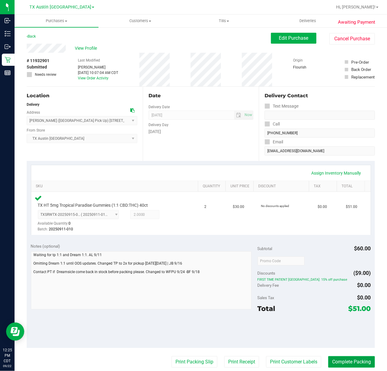
click at [337, 358] on button "Complete Packing" at bounding box center [352, 362] width 47 height 12
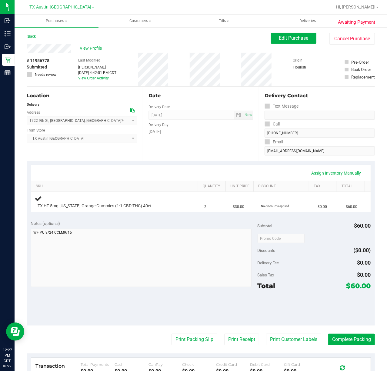
click at [191, 216] on div "Assign Inventory Manually SKU Quantity Unit Price Discount Tax Total TX HT 5mg …" at bounding box center [201, 189] width 349 height 56
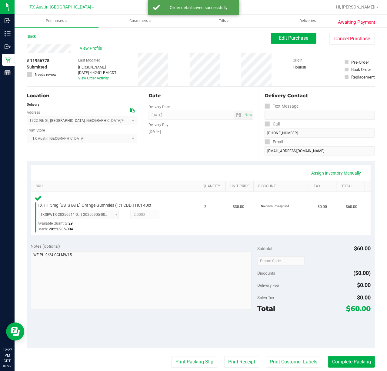
scroll to position [40, 0]
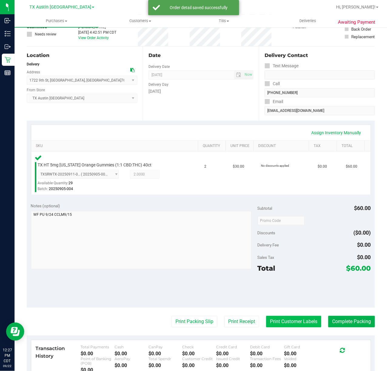
click at [277, 325] on button "Print Customer Labels" at bounding box center [293, 322] width 55 height 12
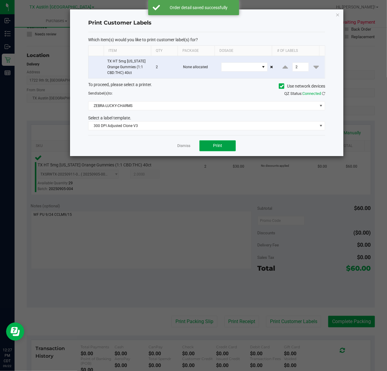
click at [213, 148] on button "Print" at bounding box center [218, 145] width 36 height 11
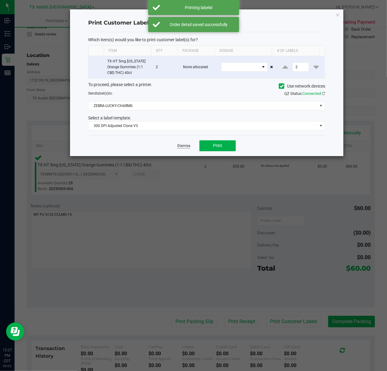
click at [189, 148] on link "Dismiss" at bounding box center [183, 145] width 13 height 5
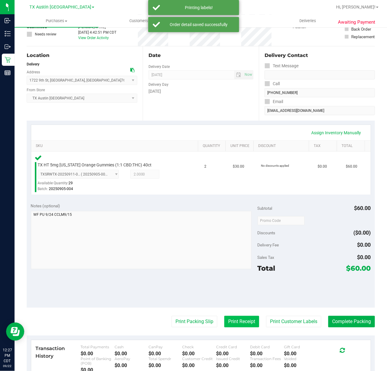
click at [242, 327] on button "Print Receipt" at bounding box center [241, 322] width 35 height 12
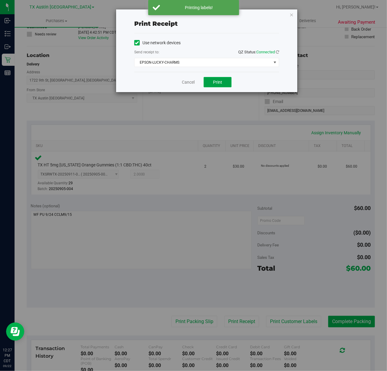
click at [218, 82] on span "Print" at bounding box center [217, 82] width 9 height 5
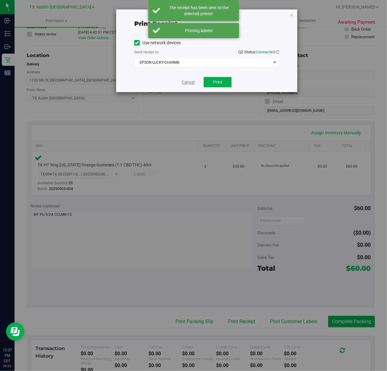
click at [180, 82] on div "Cancel Print" at bounding box center [206, 82] width 145 height 20
click at [188, 79] on link "Cancel" at bounding box center [188, 82] width 13 height 6
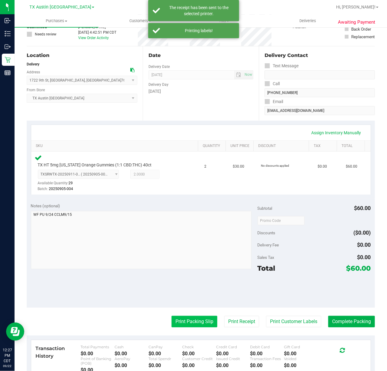
click at [172, 319] on button "Print Packing Slip" at bounding box center [195, 322] width 46 height 12
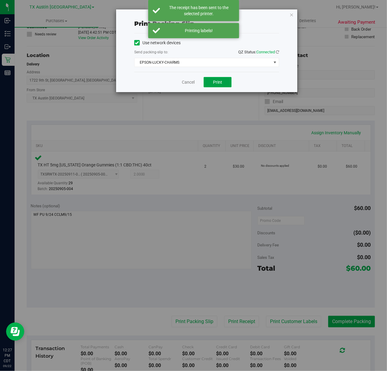
click at [224, 85] on button "Print" at bounding box center [218, 82] width 28 height 10
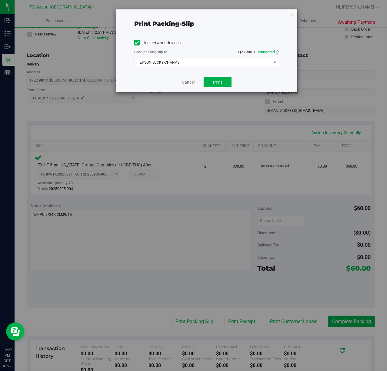
click at [187, 83] on link "Cancel" at bounding box center [188, 82] width 13 height 6
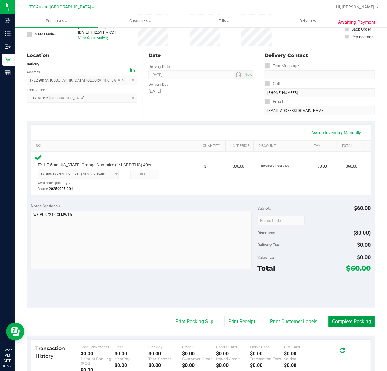
click at [357, 319] on button "Complete Packing" at bounding box center [352, 322] width 47 height 12
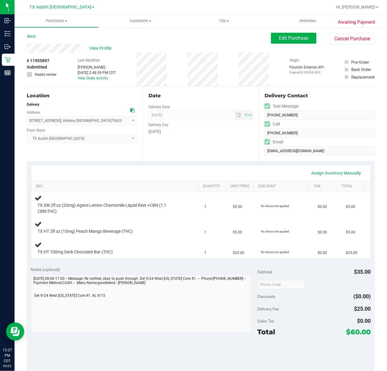
click at [177, 154] on div "Date Delivery Date [DATE] Now [DATE] 07:00 AM Now Delivery Day [DATE]" at bounding box center [201, 124] width 116 height 74
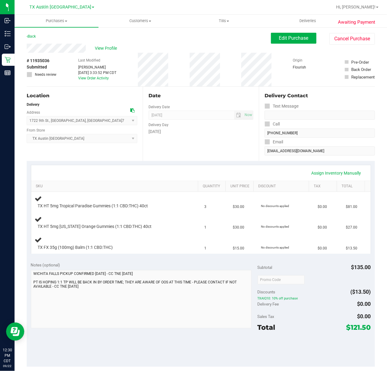
click at [220, 170] on div "Assign Inventory Manually" at bounding box center [201, 173] width 329 height 10
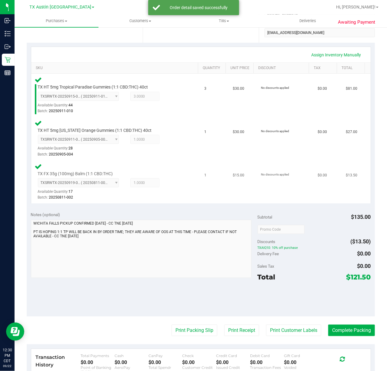
scroll to position [121, 0]
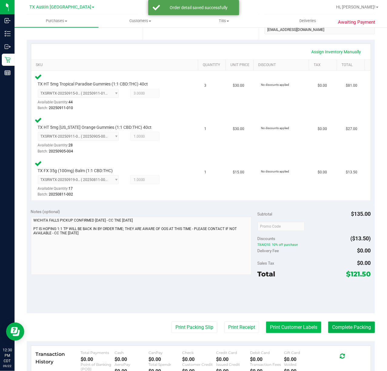
click at [276, 326] on button "Print Customer Labels" at bounding box center [293, 328] width 55 height 12
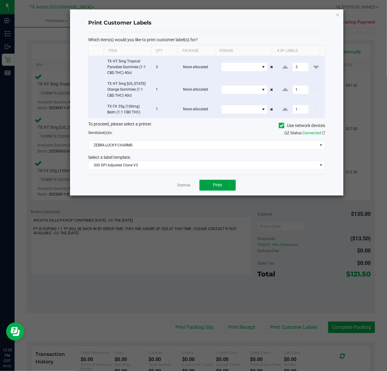
click at [204, 181] on button "Print" at bounding box center [218, 185] width 36 height 11
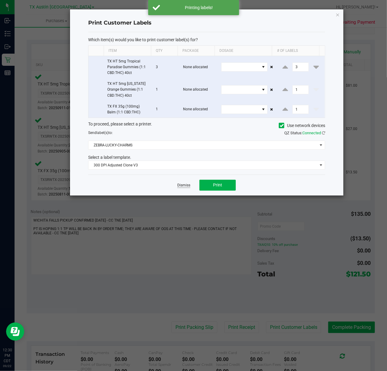
click at [188, 184] on link "Dismiss" at bounding box center [183, 185] width 13 height 5
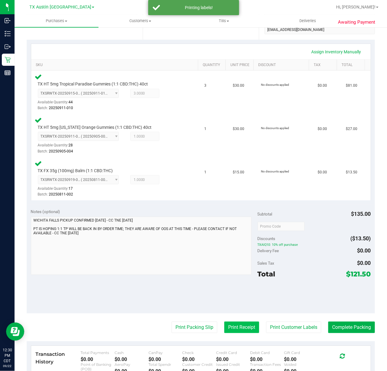
click at [226, 333] on button "Print Receipt" at bounding box center [241, 328] width 35 height 12
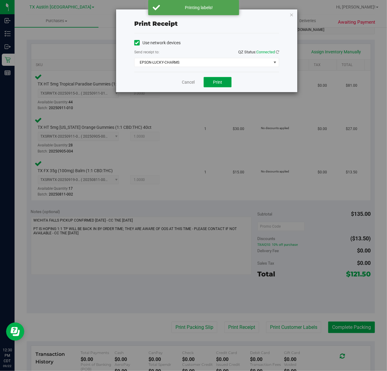
click at [220, 82] on span "Print" at bounding box center [217, 82] width 9 height 5
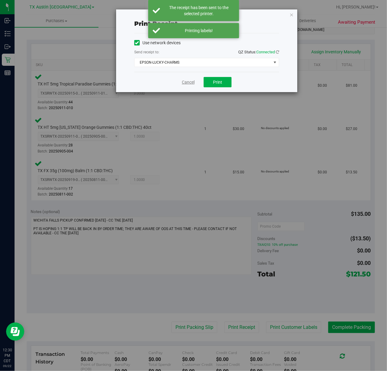
click at [186, 83] on link "Cancel" at bounding box center [188, 82] width 13 height 6
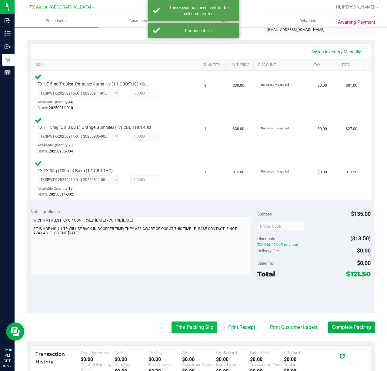
click at [191, 329] on button "Print Packing Slip" at bounding box center [195, 328] width 46 height 12
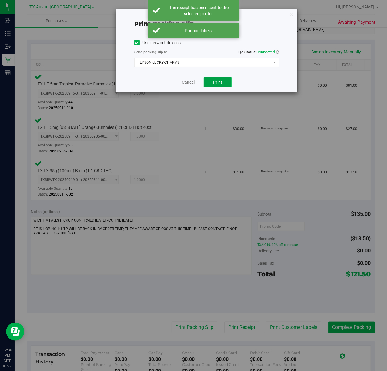
click at [207, 85] on button "Print" at bounding box center [218, 82] width 28 height 10
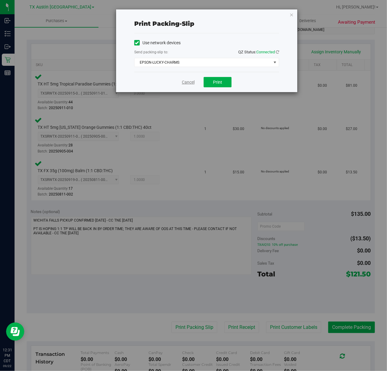
click at [184, 84] on link "Cancel" at bounding box center [188, 82] width 13 height 6
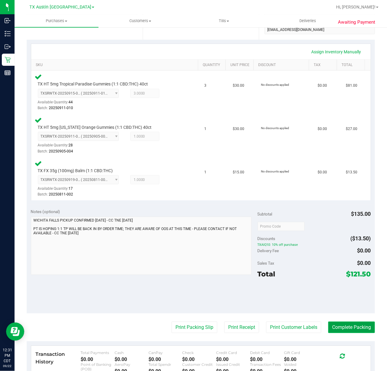
click at [343, 329] on button "Complete Packing" at bounding box center [352, 328] width 47 height 12
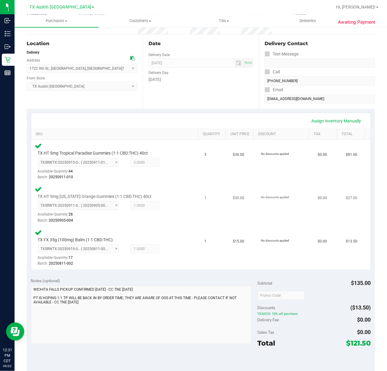
scroll to position [0, 0]
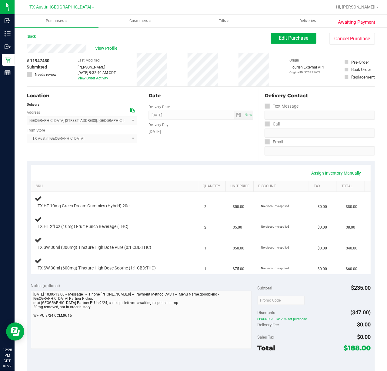
click at [191, 164] on div "Assign Inventory Manually SKU Quantity Unit Price Discount Tax Total TX HT 10mg…" at bounding box center [201, 220] width 349 height 118
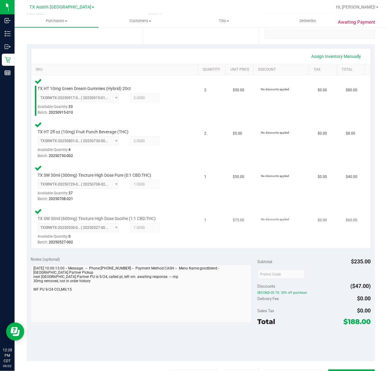
scroll to position [121, 0]
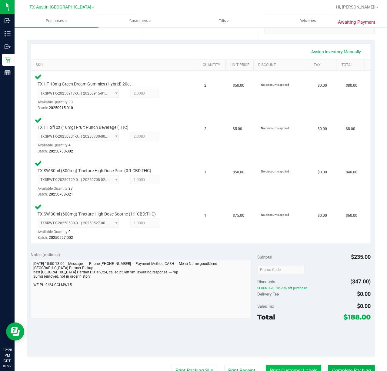
click at [271, 366] on button "Print Customer Labels" at bounding box center [293, 371] width 55 height 12
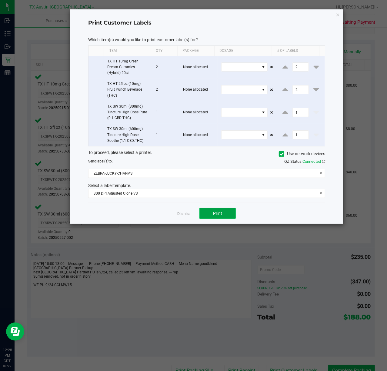
click at [211, 219] on button "Print" at bounding box center [218, 213] width 36 height 11
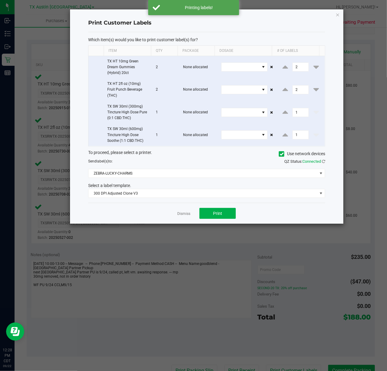
click at [185, 212] on app-cancel-button "Dismiss" at bounding box center [183, 214] width 13 height 6
click at [189, 214] on link "Dismiss" at bounding box center [183, 213] width 13 height 5
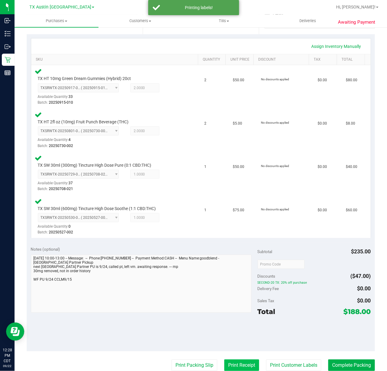
click at [235, 366] on button "Print Receipt" at bounding box center [241, 366] width 35 height 12
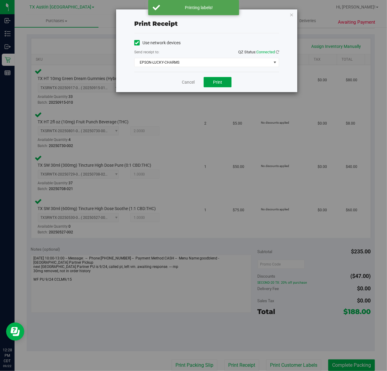
click at [219, 84] on span "Print" at bounding box center [217, 82] width 9 height 5
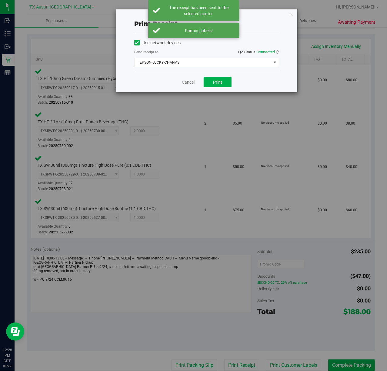
click at [188, 86] on div "Cancel Print" at bounding box center [206, 82] width 145 height 20
click at [190, 85] on link "Cancel" at bounding box center [188, 82] width 13 height 6
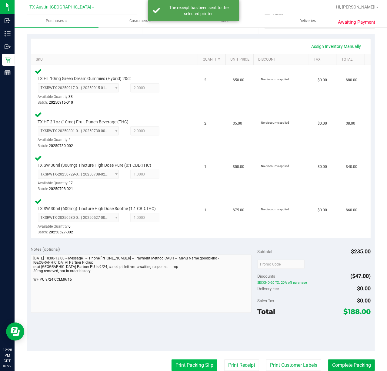
click at [188, 368] on button "Print Packing Slip" at bounding box center [195, 366] width 46 height 12
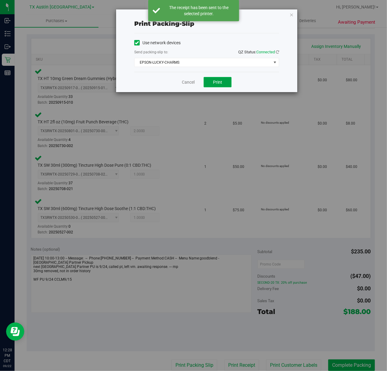
click at [216, 87] on button "Print" at bounding box center [218, 82] width 28 height 10
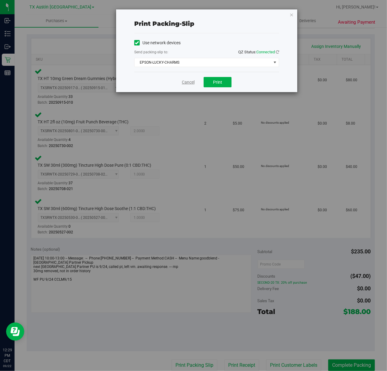
click at [182, 82] on link "Cancel" at bounding box center [188, 82] width 13 height 6
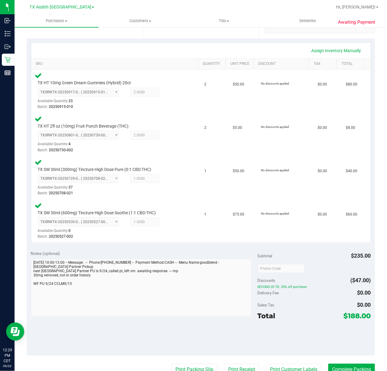
scroll to position [162, 0]
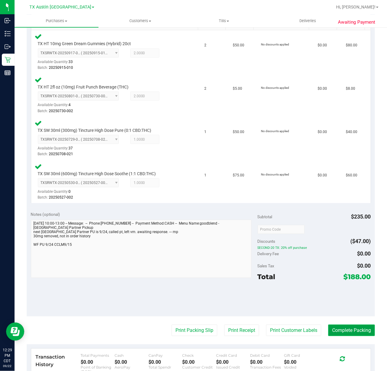
click at [350, 334] on button "Complete Packing" at bounding box center [352, 331] width 47 height 12
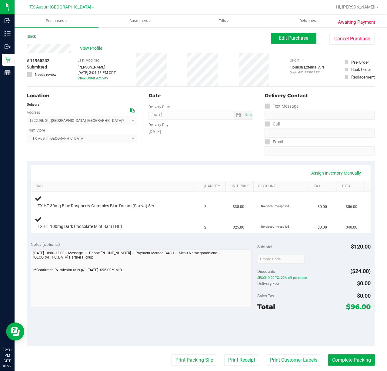
click at [177, 143] on div "Date Delivery Date [DATE] Now [DATE] 07:00 AM Now Delivery Day [DATE]" at bounding box center [201, 124] width 116 height 74
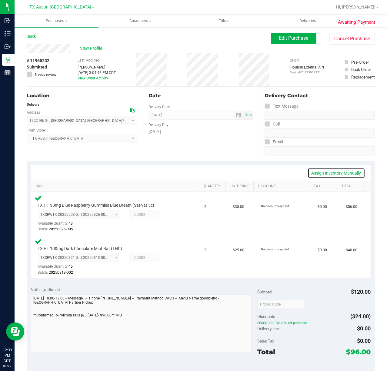
click at [329, 169] on link "Assign Inventory Manually" at bounding box center [337, 173] width 58 height 10
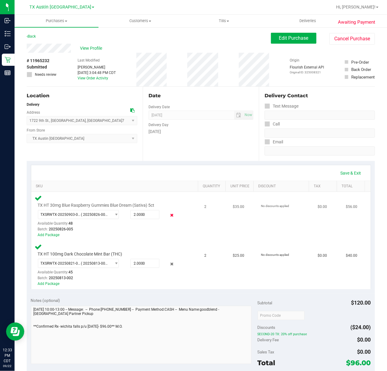
click at [169, 215] on icon at bounding box center [172, 215] width 6 height 7
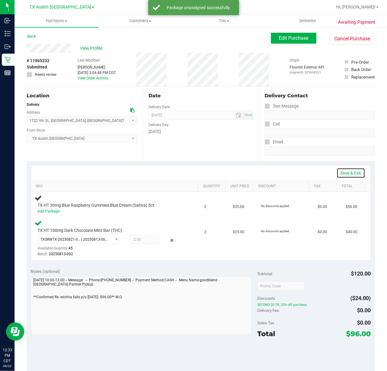
click at [353, 170] on link "Save & Exit" at bounding box center [351, 173] width 29 height 10
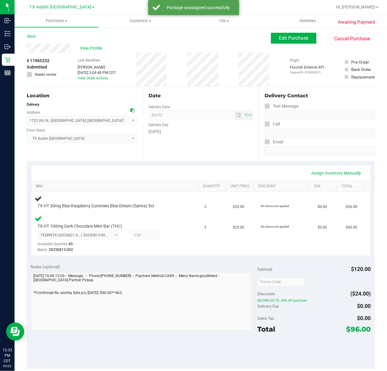
click at [184, 184] on link "SKU" at bounding box center [116, 186] width 160 height 5
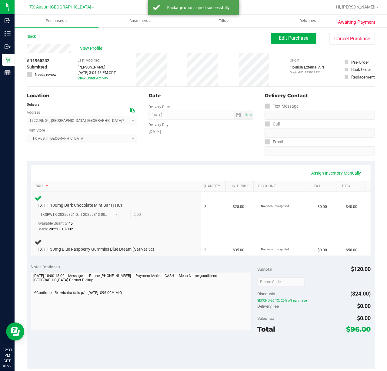
click at [184, 184] on link "SKU" at bounding box center [116, 186] width 160 height 5
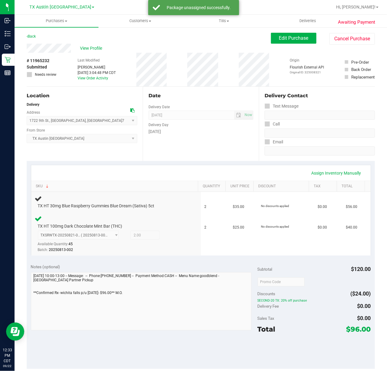
click at [191, 176] on div "Assign Inventory Manually" at bounding box center [201, 173] width 329 height 10
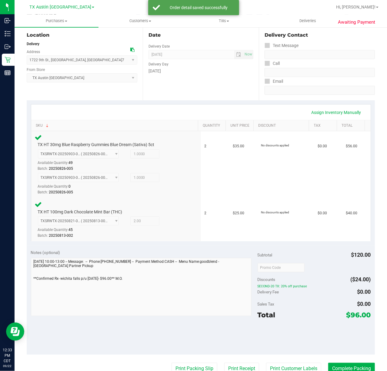
scroll to position [81, 0]
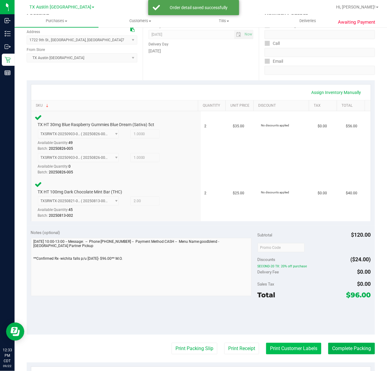
click at [285, 348] on button "Print Customer Labels" at bounding box center [293, 349] width 55 height 12
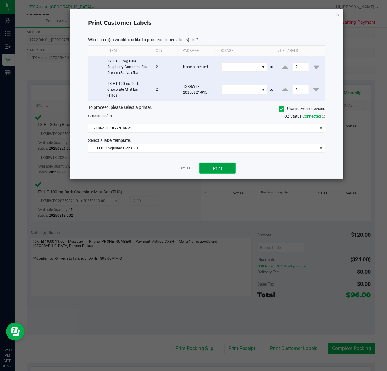
click at [205, 168] on button "Print" at bounding box center [218, 168] width 36 height 11
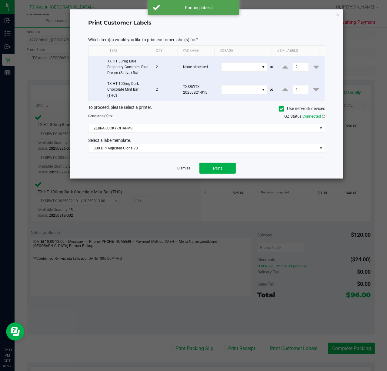
click at [184, 168] on link "Dismiss" at bounding box center [183, 168] width 13 height 5
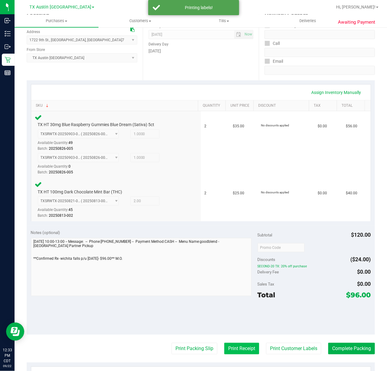
click at [245, 346] on button "Print Receipt" at bounding box center [241, 349] width 35 height 12
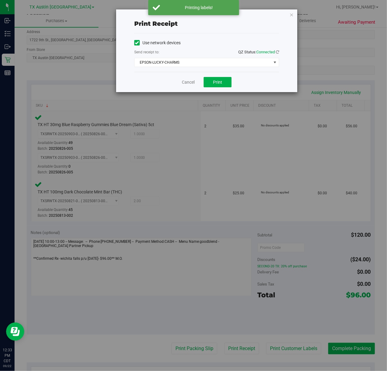
click at [202, 82] on div "Cancel Print" at bounding box center [206, 82] width 145 height 20
click at [213, 81] on span "Print" at bounding box center [217, 82] width 9 height 5
click at [182, 82] on link "Cancel" at bounding box center [186, 82] width 13 height 6
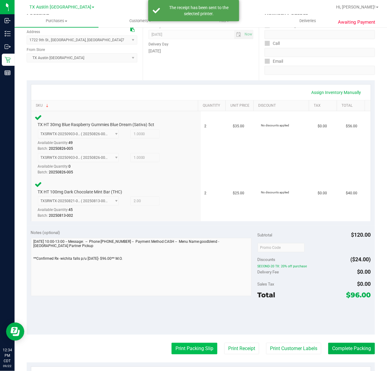
click at [172, 348] on button "Print Packing Slip" at bounding box center [195, 349] width 46 height 12
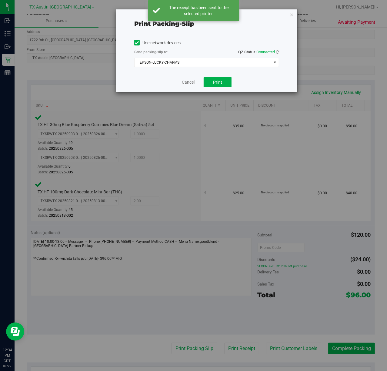
click at [203, 83] on div "Cancel Print" at bounding box center [206, 82] width 145 height 20
click at [209, 82] on button "Print" at bounding box center [218, 82] width 28 height 10
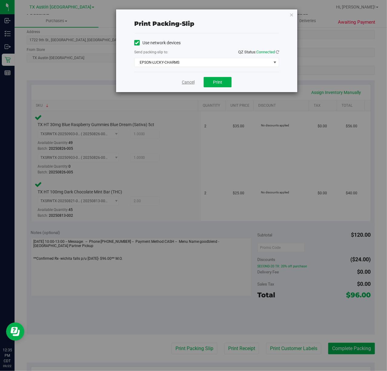
click at [192, 83] on link "Cancel" at bounding box center [188, 82] width 13 height 6
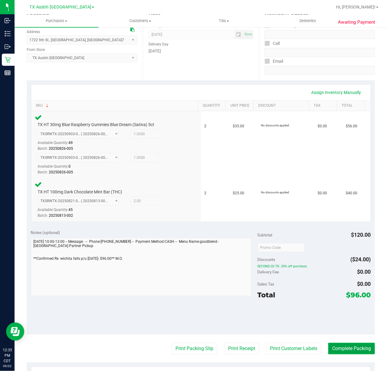
click at [338, 346] on button "Complete Packing" at bounding box center [352, 349] width 47 height 12
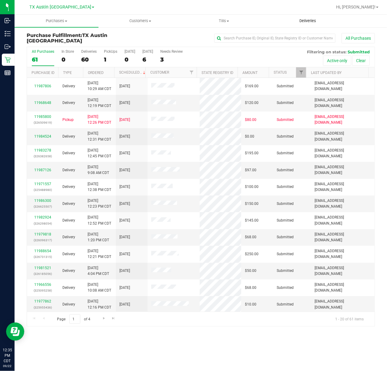
click at [310, 23] on span "Deliveries" at bounding box center [308, 20] width 33 height 5
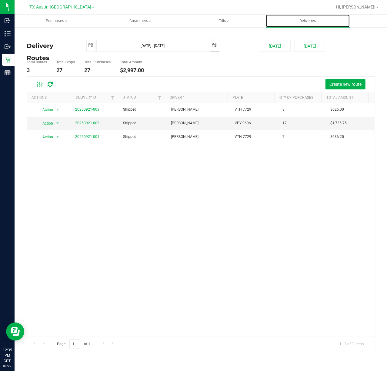
click at [215, 46] on span "select" at bounding box center [214, 45] width 5 height 5
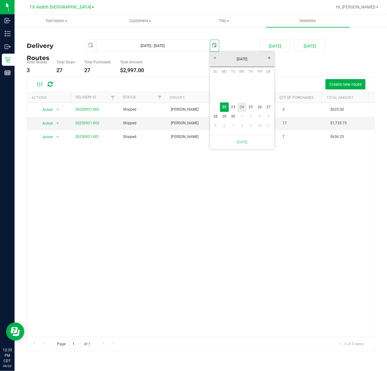
click at [246, 111] on link "24" at bounding box center [242, 107] width 9 height 9
type input "[DATE] - [DATE]"
type input "[DATE]"
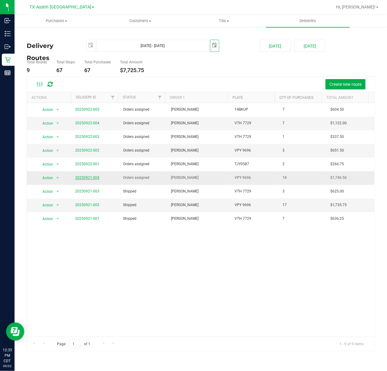
click at [90, 179] on link "20250921-004" at bounding box center [87, 178] width 24 height 4
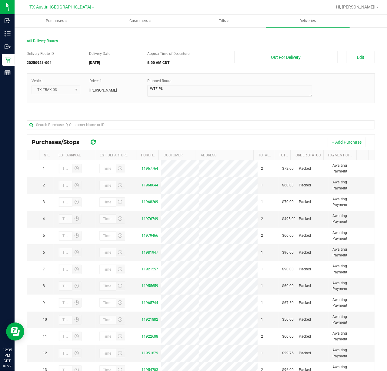
click at [311, 13] on nav "TX Austin DC Hi, [PERSON_NAME]!" at bounding box center [201, 7] width 373 height 15
click at [309, 19] on span "Deliveries" at bounding box center [308, 20] width 33 height 5
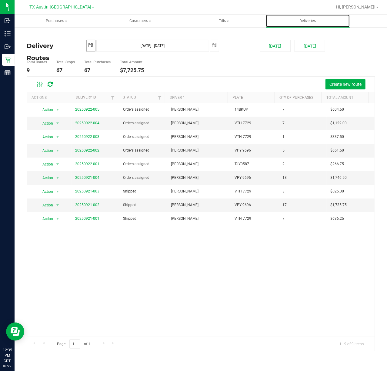
click at [93, 49] on span "select" at bounding box center [91, 45] width 8 height 11
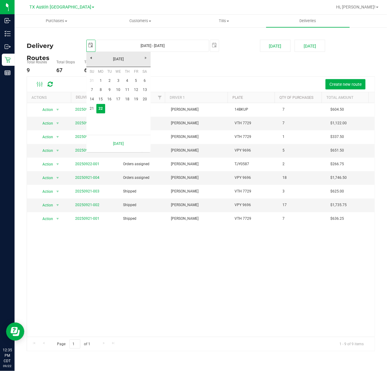
scroll to position [0, 15]
click at [103, 111] on link "22" at bounding box center [100, 108] width 9 height 9
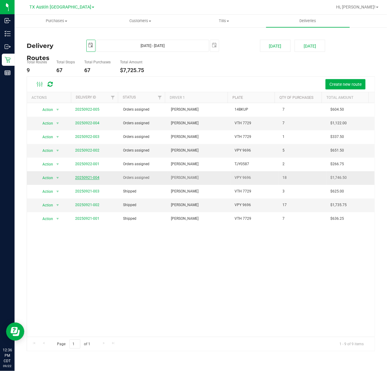
scroll to position [0, 0]
click at [84, 177] on link "20250921-004" at bounding box center [87, 178] width 24 height 4
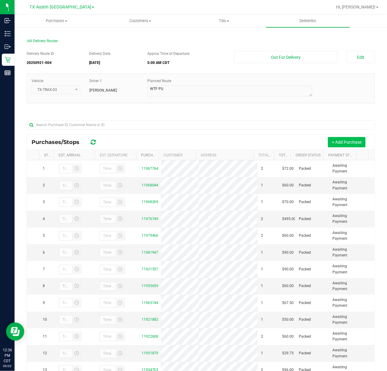
click at [329, 146] on button "+ Add Purchase" at bounding box center [347, 142] width 38 height 10
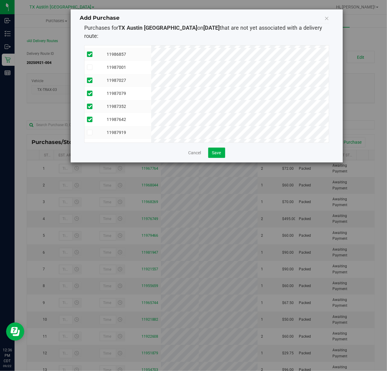
scroll to position [194, 0]
click at [217, 152] on div "Add Purchase Purchases for TX [GEOGRAPHIC_DATA] on [DATE] that are not yet asso…" at bounding box center [207, 85] width 272 height 153
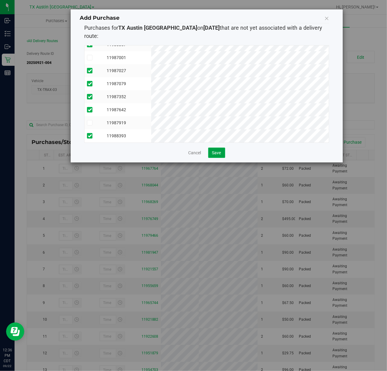
click at [217, 150] on button "Save" at bounding box center [216, 153] width 17 height 10
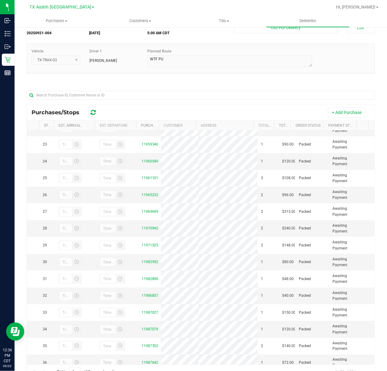
scroll to position [0, 0]
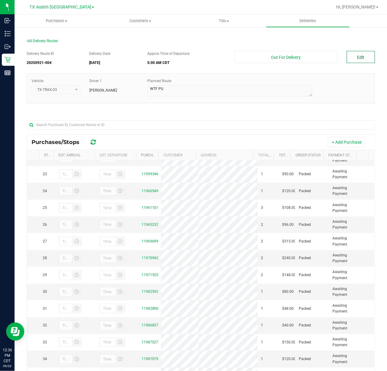
click at [366, 60] on button "Edit" at bounding box center [361, 57] width 28 height 12
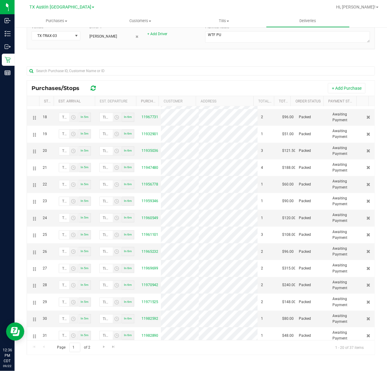
scroll to position [323, 0]
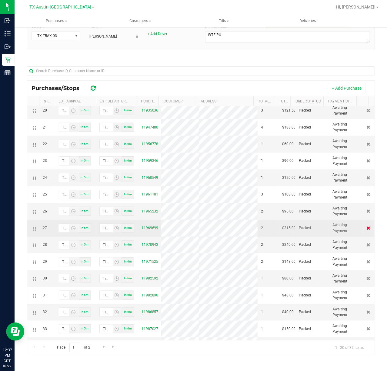
click at [367, 230] on icon at bounding box center [369, 228] width 4 height 4
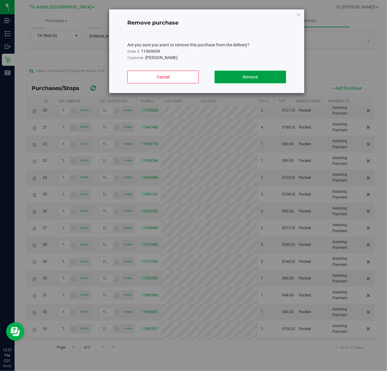
click at [275, 80] on button "Remove" at bounding box center [251, 77] width 72 height 13
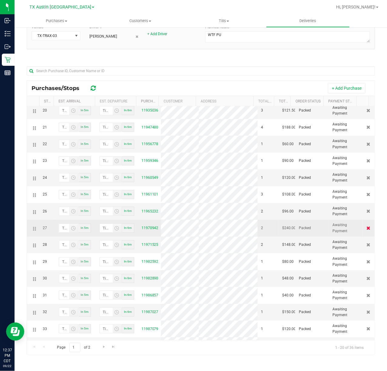
click at [367, 230] on icon at bounding box center [369, 228] width 4 height 4
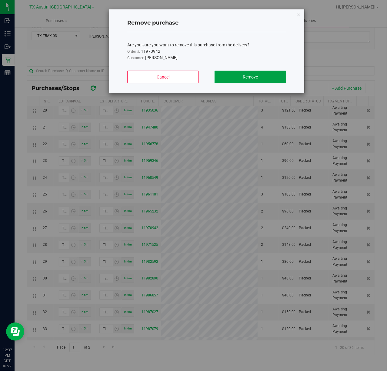
click at [281, 78] on button "Remove" at bounding box center [251, 77] width 72 height 13
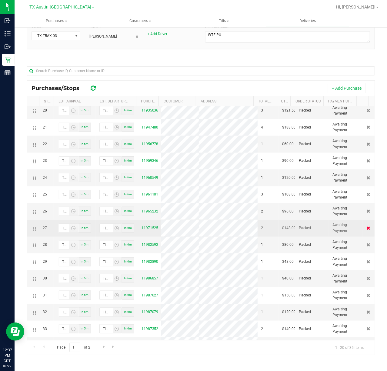
click at [367, 230] on icon at bounding box center [369, 228] width 4 height 4
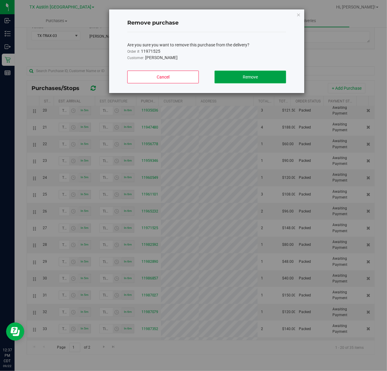
click at [260, 78] on button "Remove" at bounding box center [251, 77] width 72 height 13
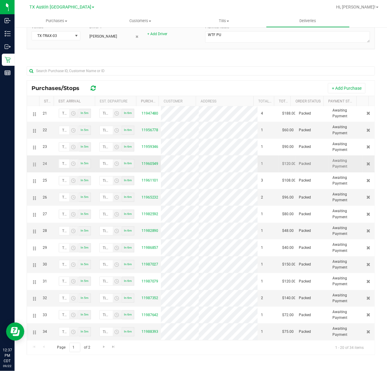
scroll to position [55, 0]
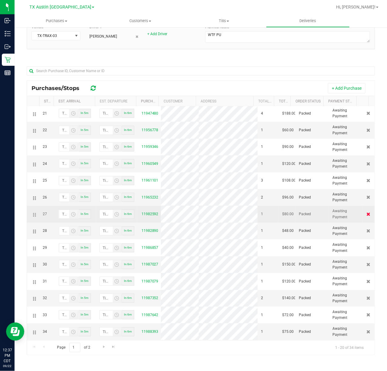
click at [367, 212] on icon at bounding box center [369, 214] width 4 height 4
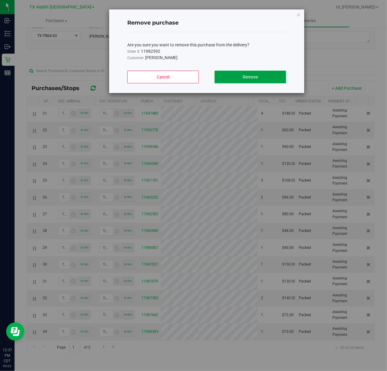
click at [280, 71] on button "Remove" at bounding box center [251, 77] width 72 height 13
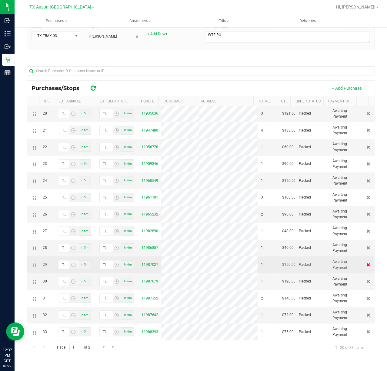
click at [367, 263] on icon at bounding box center [369, 265] width 4 height 4
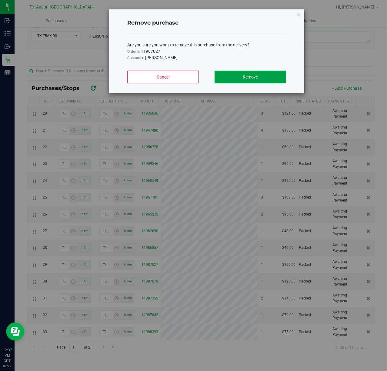
click at [258, 74] on button "Remove" at bounding box center [251, 77] width 72 height 13
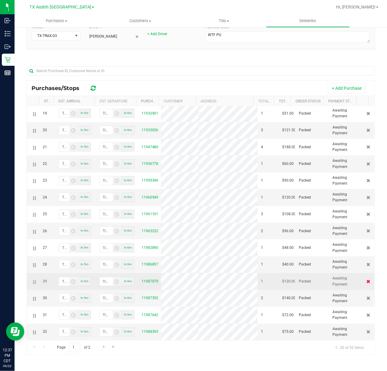
click at [367, 280] on icon at bounding box center [369, 282] width 4 height 4
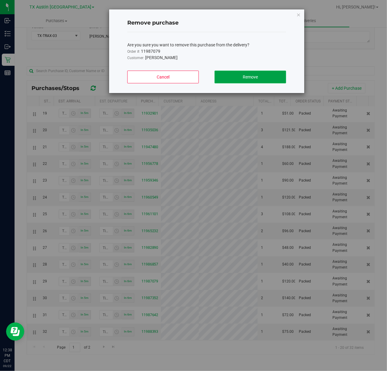
click at [251, 73] on button "Remove" at bounding box center [251, 77] width 72 height 13
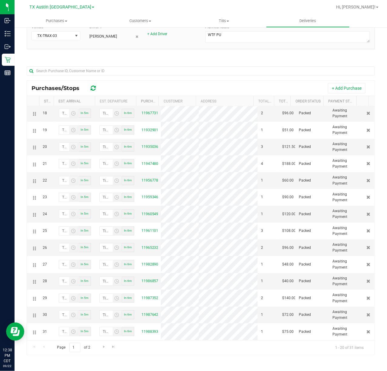
scroll to position [343, 0]
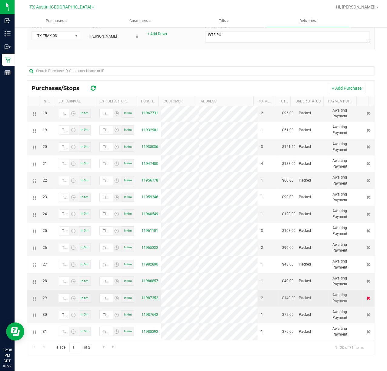
click at [367, 296] on icon at bounding box center [369, 298] width 4 height 4
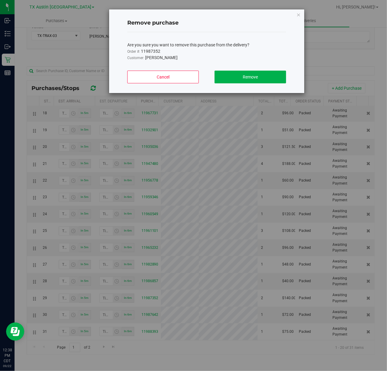
click at [262, 84] on div "Cancel Remove" at bounding box center [206, 79] width 159 height 27
click at [266, 78] on button "Remove" at bounding box center [251, 77] width 72 height 13
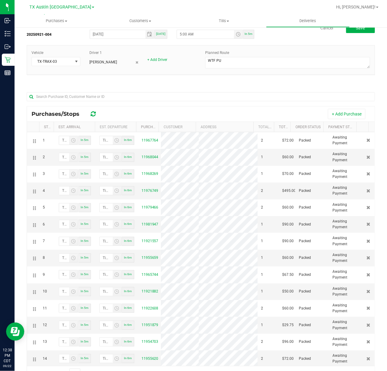
scroll to position [0, 0]
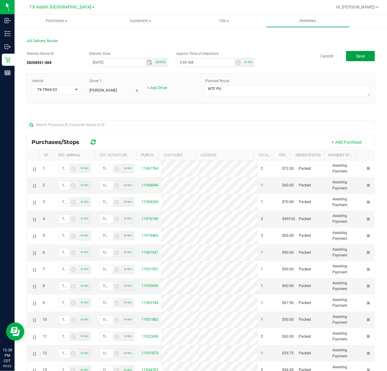
click at [346, 59] on button "Save" at bounding box center [360, 56] width 29 height 10
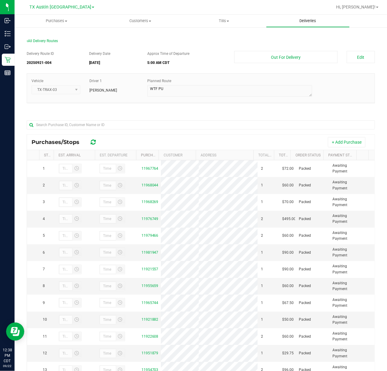
click at [315, 18] on span "Deliveries" at bounding box center [308, 20] width 33 height 5
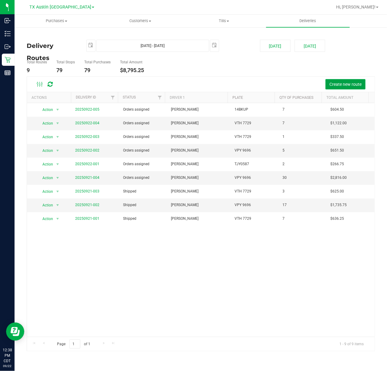
click at [336, 84] on span "Create new route" at bounding box center [346, 84] width 32 height 5
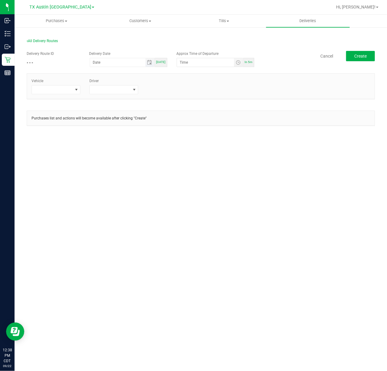
click at [147, 62] on span "Toggle calendar" at bounding box center [150, 62] width 9 height 8
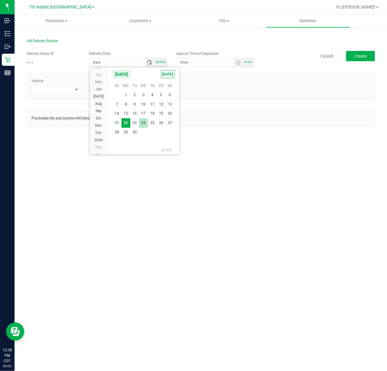
click at [143, 123] on span "24" at bounding box center [143, 122] width 9 height 9
type input "09/24/2025"
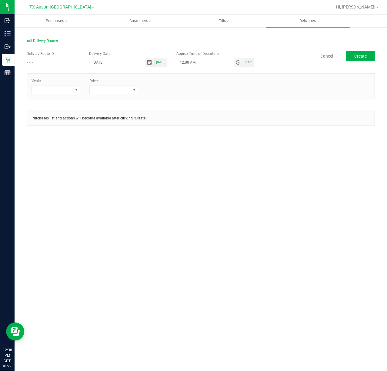
click at [238, 64] on span "Toggle time list" at bounding box center [238, 62] width 5 height 5
drag, startPoint x: 228, startPoint y: 180, endPoint x: 222, endPoint y: 180, distance: 5.5
click at [226, 180] on button "Set" at bounding box center [221, 180] width 23 height 13
type input "5:00 AM"
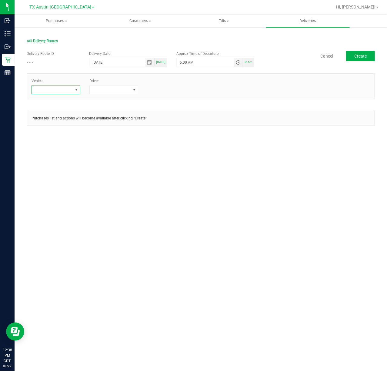
click at [76, 89] on span at bounding box center [76, 89] width 5 height 5
type input "tx"
click at [67, 164] on li "TX-Trax-04" at bounding box center [60, 166] width 57 height 10
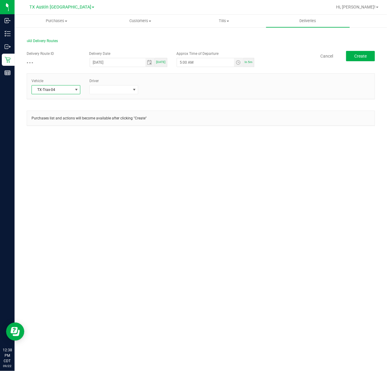
click at [110, 84] on div "Driver" at bounding box center [114, 86] width 58 height 16
click at [111, 90] on span at bounding box center [110, 90] width 41 height 8
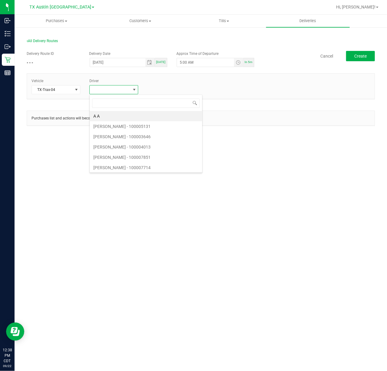
scroll to position [9, 49]
type input "cala"
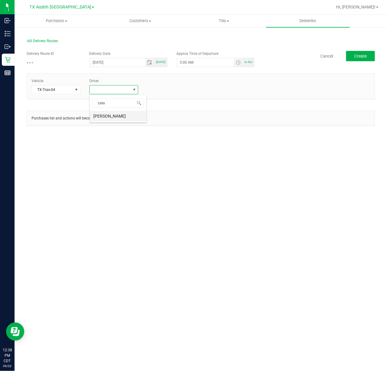
click at [97, 112] on li "Jade Calabro" at bounding box center [118, 116] width 57 height 10
click at [371, 55] on button "Create" at bounding box center [360, 56] width 29 height 10
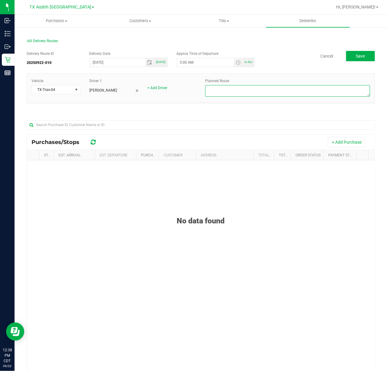
click at [357, 91] on textarea at bounding box center [287, 91] width 165 height 12
type textarea "D"
type textarea "Ft. Worth PU---Dr. Clarke"
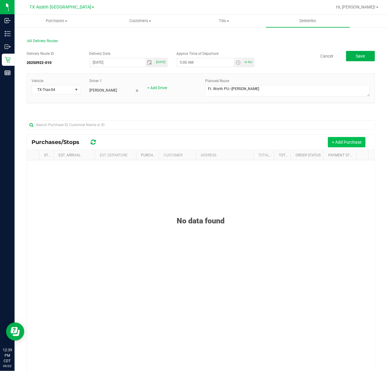
click at [353, 147] on button "+ Add Purchase" at bounding box center [347, 142] width 38 height 10
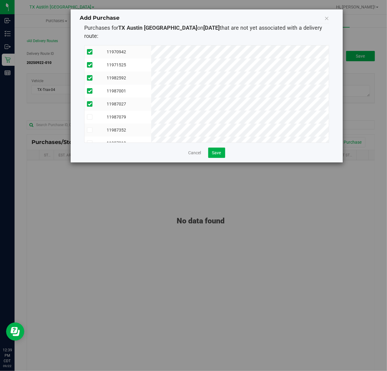
scroll to position [38, 0]
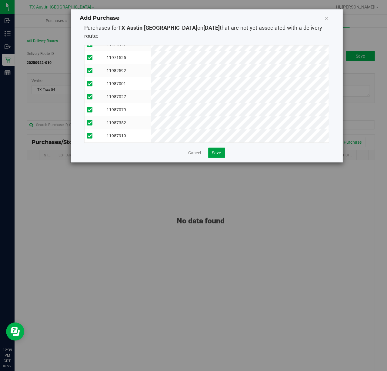
click at [219, 148] on button "Save" at bounding box center [216, 153] width 17 height 10
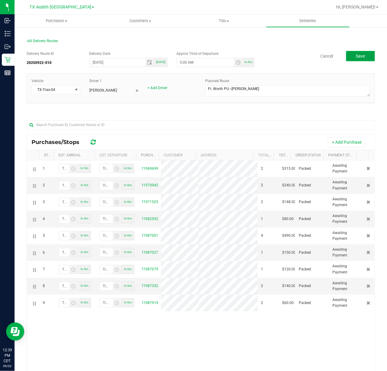
click at [356, 55] on span "Save" at bounding box center [360, 56] width 9 height 5
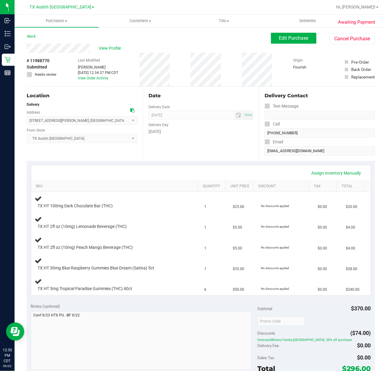
click at [184, 137] on div "Date Delivery Date [DATE] Now [DATE] 07:00 AM Now Delivery Day [DATE]" at bounding box center [201, 124] width 116 height 74
click at [245, 162] on div "Assign Inventory Manually SKU Quantity Unit Price Discount Tax Total TX HT 100m…" at bounding box center [201, 230] width 349 height 138
click at [187, 143] on div "Date Delivery Date [DATE] Now [DATE] 07:00 AM Now Delivery Day [DATE]" at bounding box center [201, 124] width 116 height 74
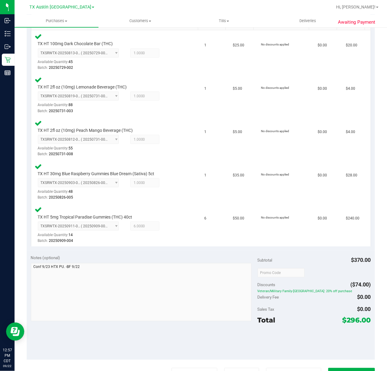
scroll to position [202, 0]
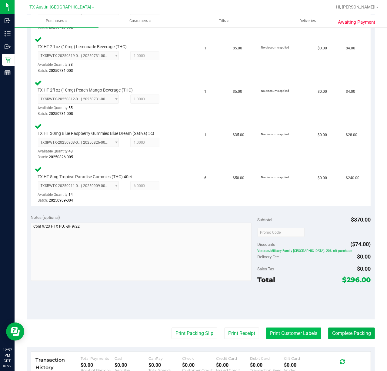
click at [275, 329] on button "Print Customer Labels" at bounding box center [293, 334] width 55 height 12
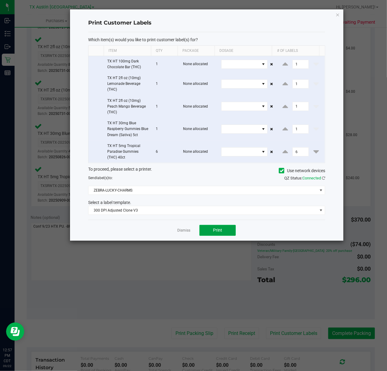
click at [212, 227] on button "Print" at bounding box center [218, 230] width 36 height 11
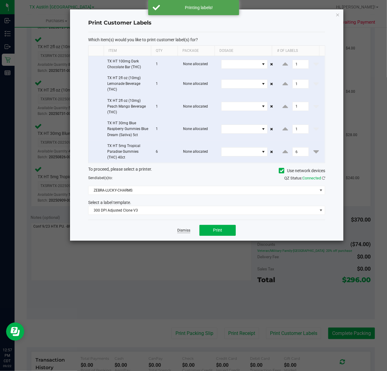
click at [180, 231] on link "Dismiss" at bounding box center [183, 230] width 13 height 5
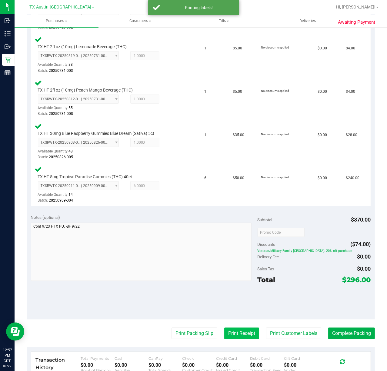
click at [224, 333] on button "Print Receipt" at bounding box center [241, 334] width 35 height 12
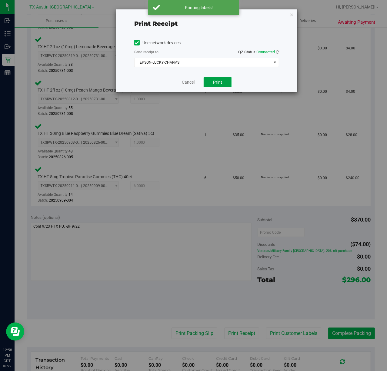
click at [215, 80] on span "Print" at bounding box center [217, 82] width 9 height 5
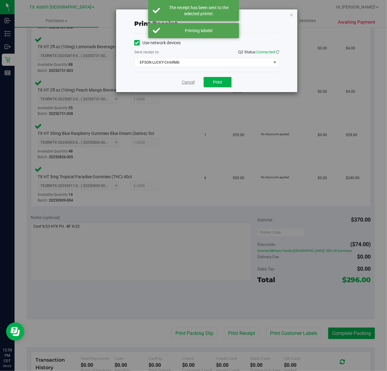
click at [192, 84] on link "Cancel" at bounding box center [188, 82] width 13 height 6
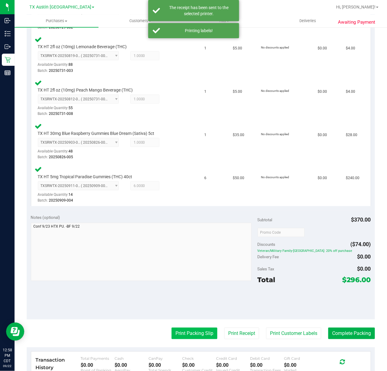
click at [197, 333] on button "Print Packing Slip" at bounding box center [195, 334] width 46 height 12
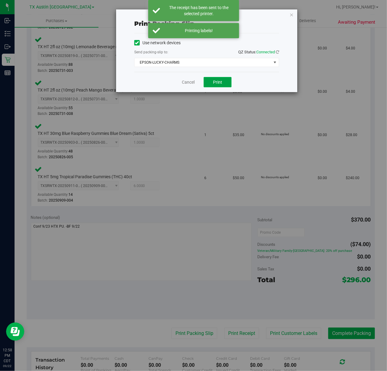
click at [225, 82] on button "Print" at bounding box center [218, 82] width 28 height 10
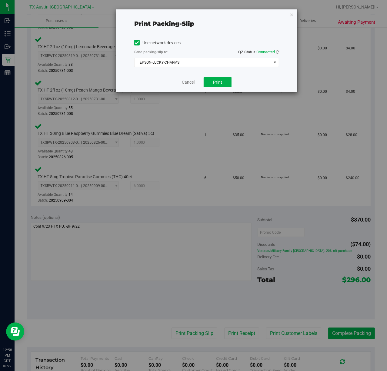
click at [190, 80] on link "Cancel" at bounding box center [188, 82] width 13 height 6
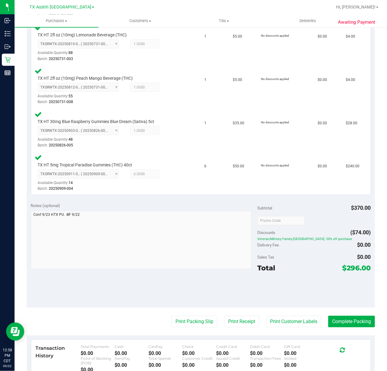
scroll to position [283, 0]
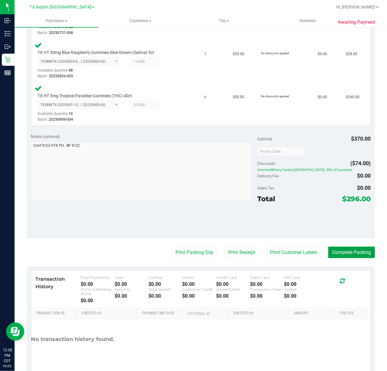
click at [329, 254] on button "Complete Packing" at bounding box center [352, 253] width 47 height 12
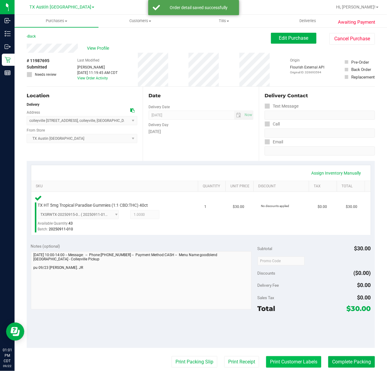
click at [296, 363] on button "Print Customer Labels" at bounding box center [293, 362] width 55 height 12
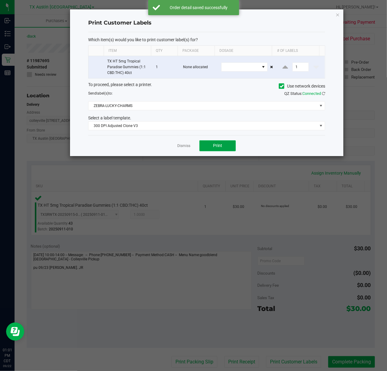
click at [209, 149] on button "Print" at bounding box center [218, 145] width 36 height 11
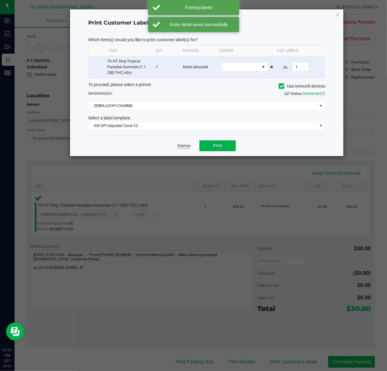
click at [187, 149] on link "Dismiss" at bounding box center [183, 145] width 13 height 5
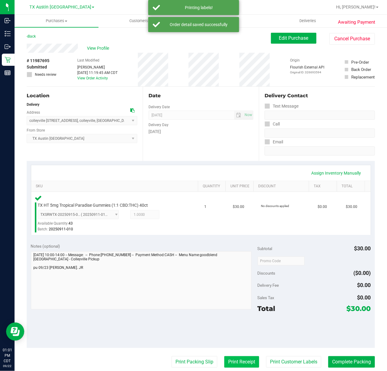
click at [228, 363] on button "Print Receipt" at bounding box center [241, 362] width 35 height 12
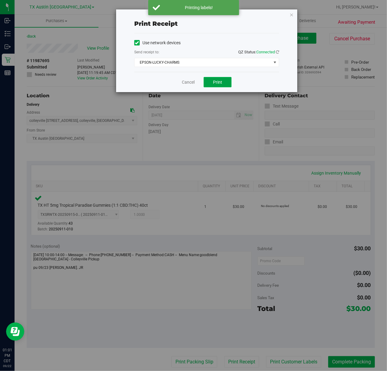
click at [215, 82] on span "Print" at bounding box center [217, 82] width 9 height 5
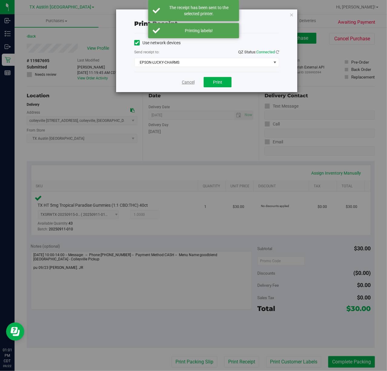
click at [194, 82] on link "Cancel" at bounding box center [188, 82] width 13 height 6
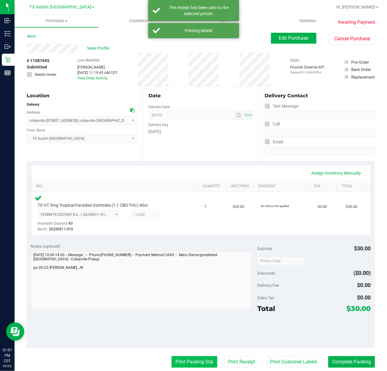
click at [179, 357] on button "Print Packing Slip" at bounding box center [195, 362] width 46 height 12
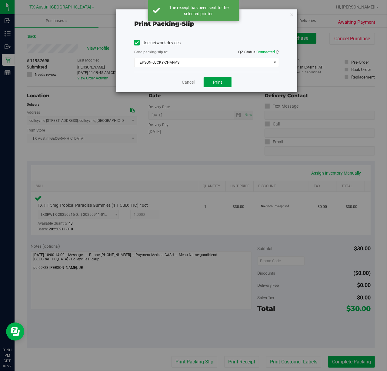
click at [212, 84] on button "Print" at bounding box center [218, 82] width 28 height 10
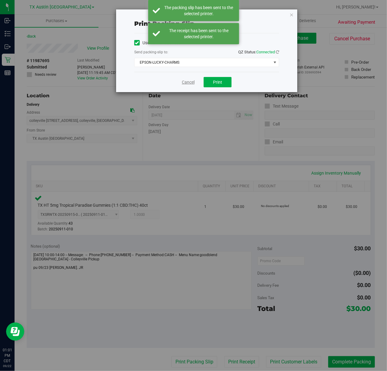
click at [183, 83] on link "Cancel" at bounding box center [188, 82] width 13 height 6
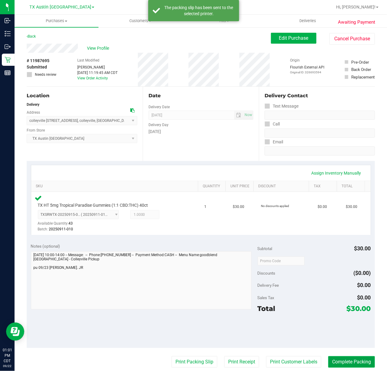
click at [329, 360] on button "Complete Packing" at bounding box center [352, 362] width 47 height 12
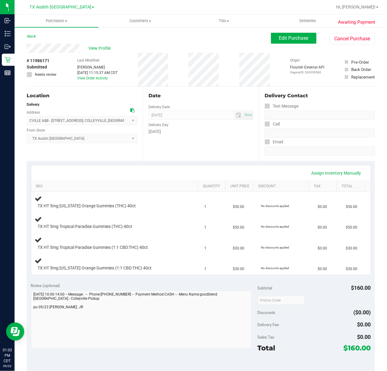
click at [197, 159] on div "Date Delivery Date [DATE] Now [DATE] 07:00 AM Now Delivery Day [DATE]" at bounding box center [201, 124] width 116 height 74
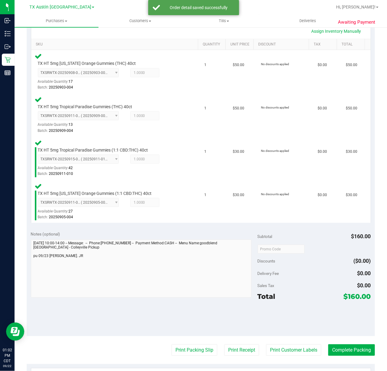
scroll to position [162, 0]
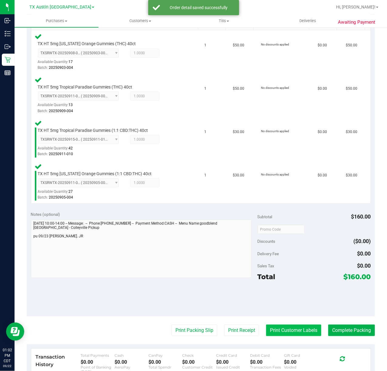
click at [289, 332] on button "Print Customer Labels" at bounding box center [293, 331] width 55 height 12
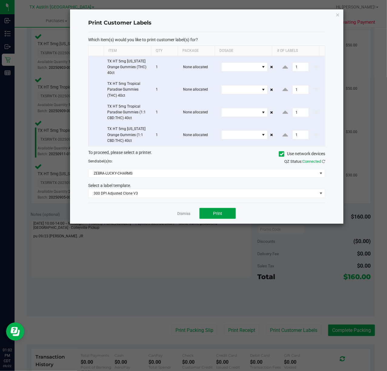
click at [216, 215] on span "Print" at bounding box center [217, 213] width 9 height 5
click at [184, 214] on div at bounding box center [207, 116] width 274 height 214
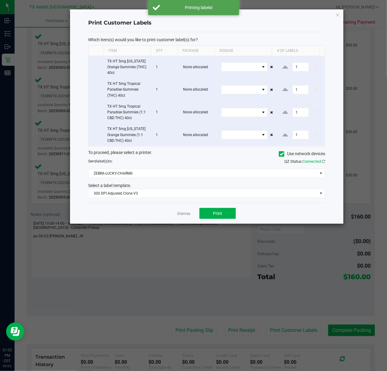
click at [188, 212] on app-cancel-button "Dismiss" at bounding box center [183, 214] width 13 height 6
click at [183, 215] on link "Dismiss" at bounding box center [183, 213] width 13 height 5
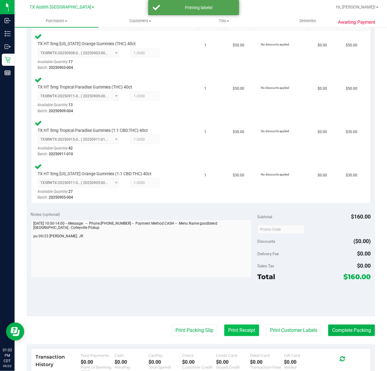
click at [239, 334] on button "Print Receipt" at bounding box center [241, 331] width 35 height 12
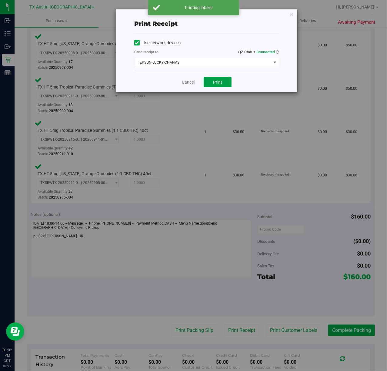
click at [220, 83] on span "Print" at bounding box center [217, 82] width 9 height 5
click at [194, 85] on div "Cancel Print" at bounding box center [206, 82] width 145 height 20
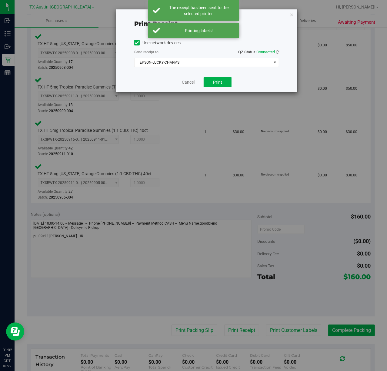
click at [193, 85] on link "Cancel" at bounding box center [188, 82] width 13 height 6
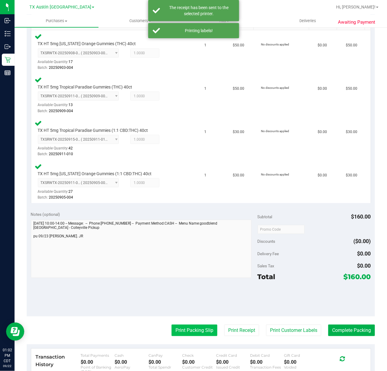
click at [183, 328] on button "Print Packing Slip" at bounding box center [195, 331] width 46 height 12
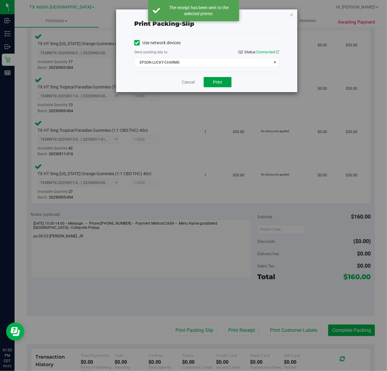
click at [209, 86] on button "Print" at bounding box center [218, 82] width 28 height 10
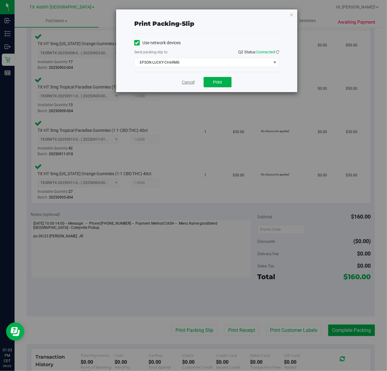
click at [187, 83] on link "Cancel" at bounding box center [188, 82] width 13 height 6
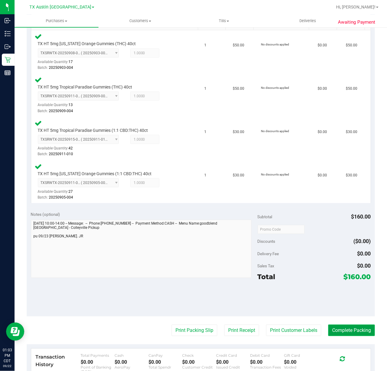
click at [346, 329] on button "Complete Packing" at bounding box center [352, 331] width 47 height 12
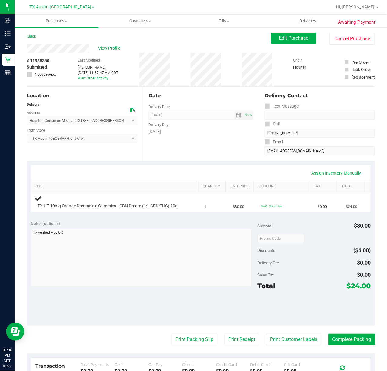
click at [124, 163] on div "Assign Inventory Manually SKU Quantity Unit Price Discount Tax Total TX HT 10mg…" at bounding box center [201, 189] width 349 height 56
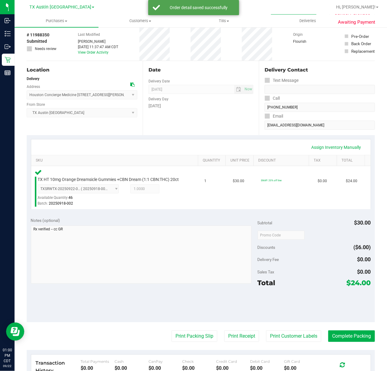
scroll to position [40, 0]
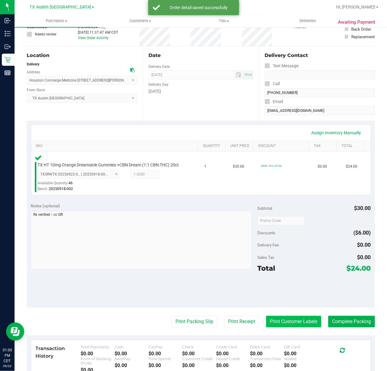
click at [266, 328] on button "Print Customer Labels" at bounding box center [293, 322] width 55 height 12
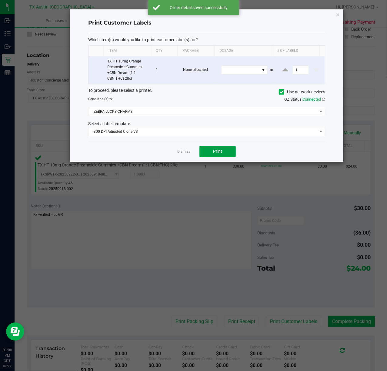
click at [214, 152] on span "Print" at bounding box center [217, 151] width 9 height 5
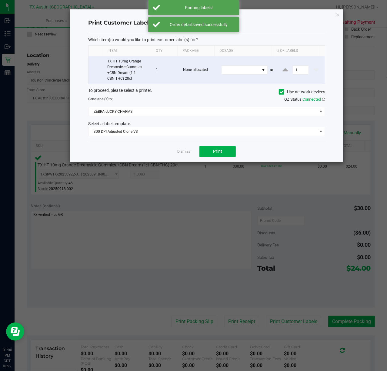
click at [170, 152] on div "Dismiss Print" at bounding box center [206, 151] width 237 height 21
click at [177, 152] on div "Dismiss Print" at bounding box center [206, 151] width 237 height 21
click at [180, 152] on link "Dismiss" at bounding box center [183, 151] width 13 height 5
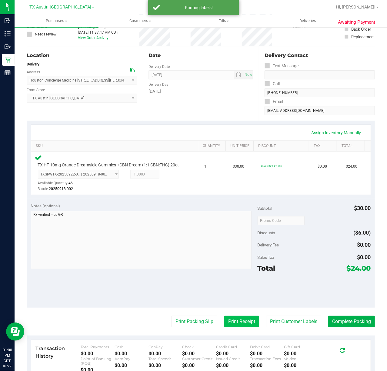
click at [231, 328] on button "Print Receipt" at bounding box center [241, 322] width 35 height 12
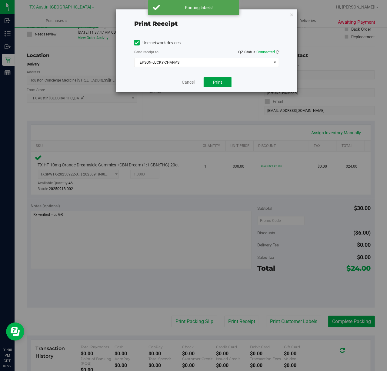
click at [209, 82] on button "Print" at bounding box center [218, 82] width 28 height 10
click at [190, 84] on link "Cancel" at bounding box center [186, 82] width 13 height 6
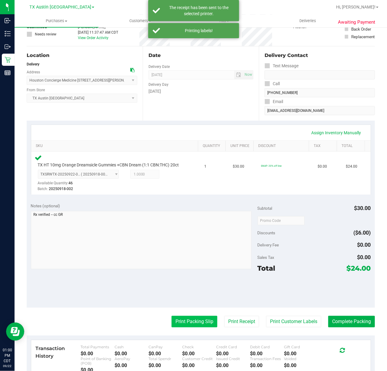
click at [182, 328] on button "Print Packing Slip" at bounding box center [195, 322] width 46 height 12
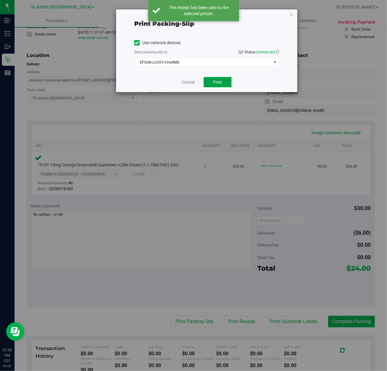
click at [212, 78] on button "Print" at bounding box center [218, 82] width 28 height 10
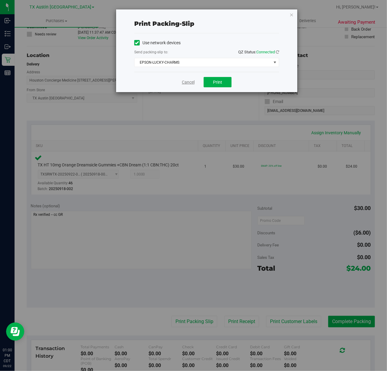
click at [187, 83] on link "Cancel" at bounding box center [188, 82] width 13 height 6
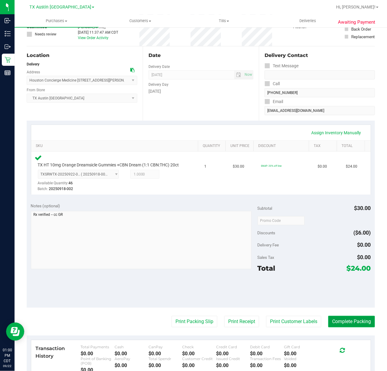
click at [353, 328] on button "Complete Packing" at bounding box center [352, 322] width 47 height 12
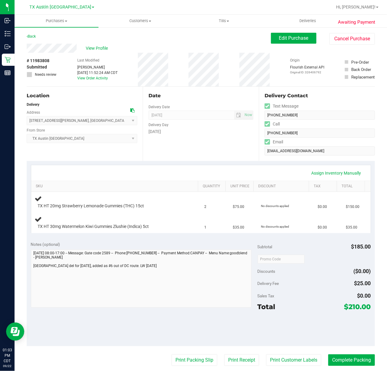
click at [197, 159] on div "Date Delivery Date [DATE] Now [DATE] 07:00 AM Now Delivery Day [DATE]" at bounding box center [201, 124] width 116 height 74
click at [210, 139] on div "Date Delivery Date [DATE] Now [DATE] 07:00 AM Now Delivery Day [DATE]" at bounding box center [201, 124] width 116 height 74
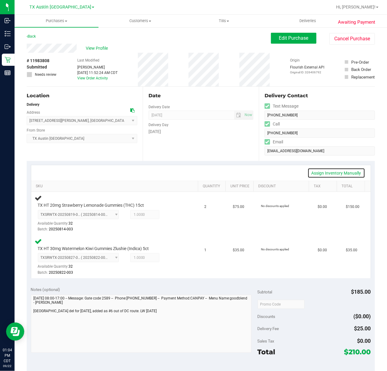
click at [332, 170] on link "Assign Inventory Manually" at bounding box center [337, 173] width 58 height 10
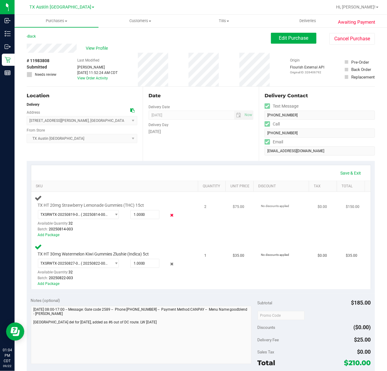
click at [169, 214] on icon at bounding box center [172, 215] width 6 height 7
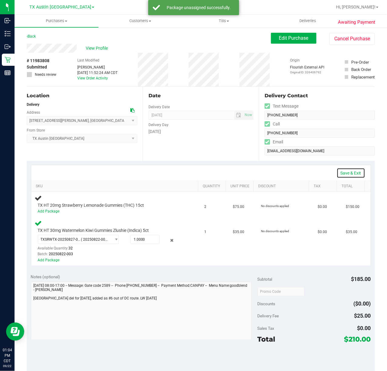
click at [346, 171] on link "Save & Exit" at bounding box center [351, 173] width 29 height 10
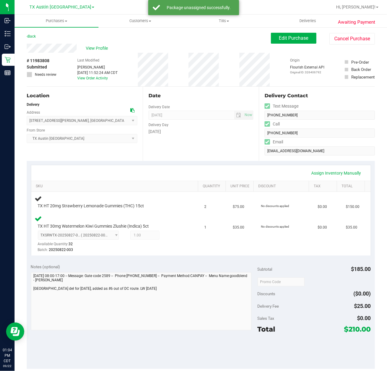
click at [177, 164] on div "Assign Inventory Manually SKU Quantity Unit Price Discount Tax Total TX HT 20mg…" at bounding box center [201, 210] width 349 height 99
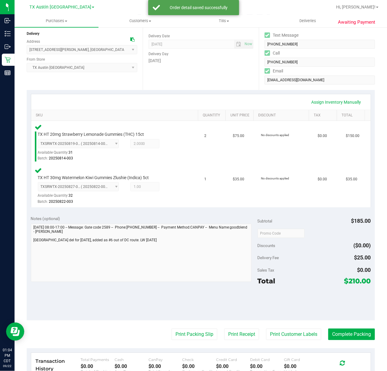
scroll to position [81, 0]
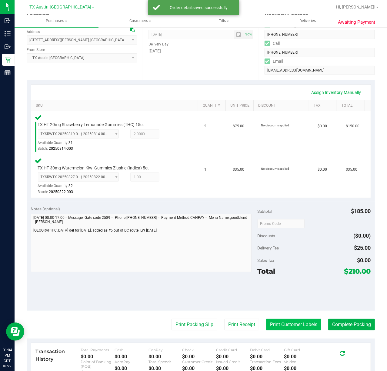
click at [295, 328] on button "Print Customer Labels" at bounding box center [293, 325] width 55 height 12
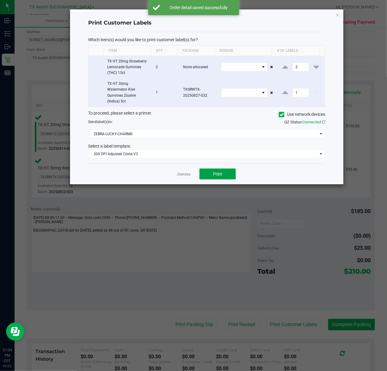
click at [208, 174] on button "Print" at bounding box center [218, 174] width 36 height 11
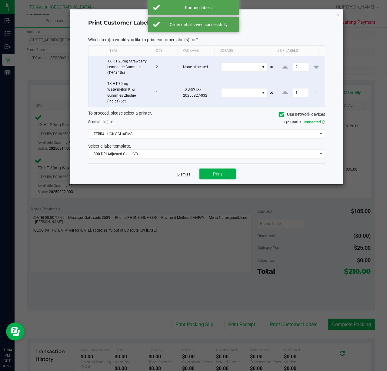
click at [185, 176] on link "Dismiss" at bounding box center [183, 174] width 13 height 5
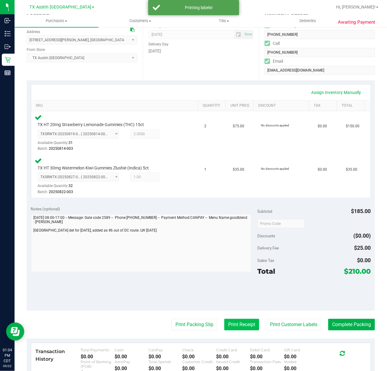
click at [224, 322] on button "Print Receipt" at bounding box center [241, 325] width 35 height 12
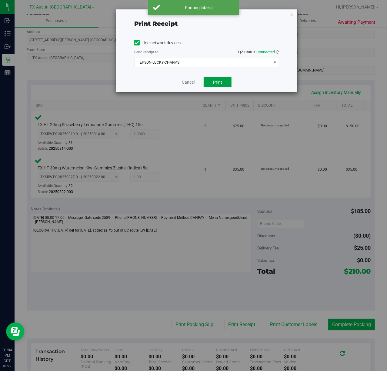
click at [211, 84] on button "Print" at bounding box center [218, 82] width 28 height 10
click at [185, 84] on link "Cancel" at bounding box center [186, 82] width 13 height 6
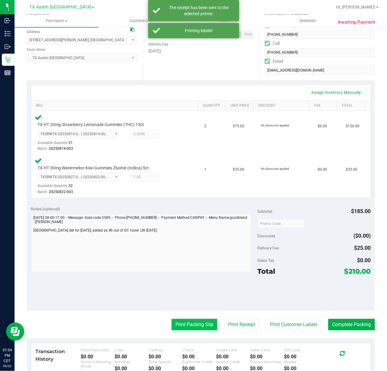
click at [201, 319] on button "Print Packing Slip" at bounding box center [195, 325] width 46 height 12
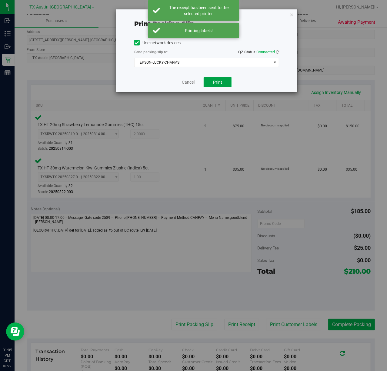
click at [208, 82] on button "Print" at bounding box center [218, 82] width 28 height 10
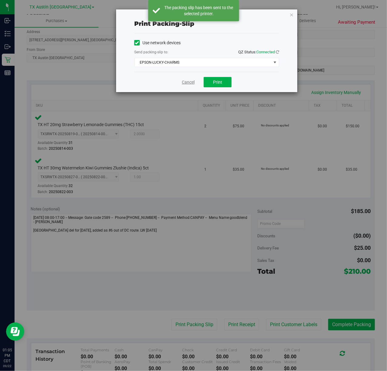
click at [190, 83] on link "Cancel" at bounding box center [188, 82] width 13 height 6
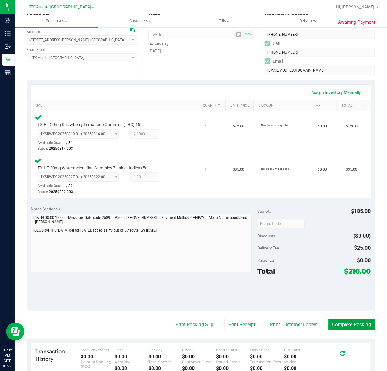
click at [345, 328] on button "Complete Packing" at bounding box center [352, 325] width 47 height 12
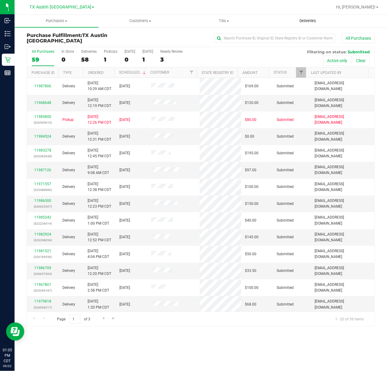
click at [316, 25] on uib-tab-heading "Deliveries" at bounding box center [308, 21] width 83 height 12
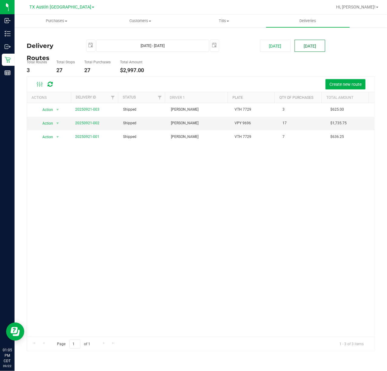
click at [299, 46] on button "Tomorrow" at bounding box center [310, 46] width 31 height 12
type input "Sep 23, 2025 - Sep 23, 2025"
type input "2025-09-23"
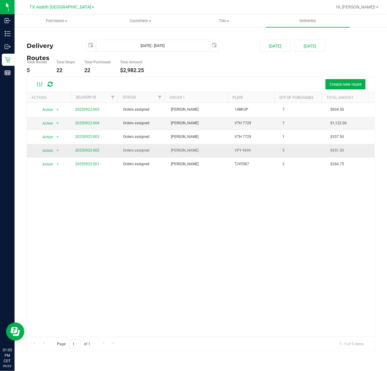
click at [96, 153] on span "20250922-002" at bounding box center [87, 151] width 24 height 6
click at [95, 152] on link "20250922-002" at bounding box center [87, 150] width 24 height 4
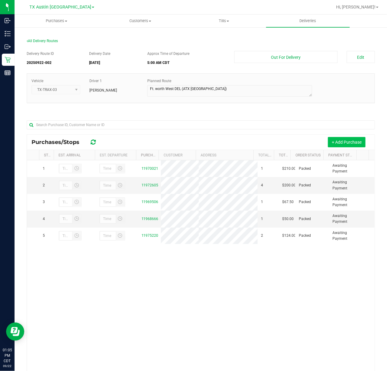
click at [345, 138] on button "+ Add Purchase" at bounding box center [347, 142] width 38 height 10
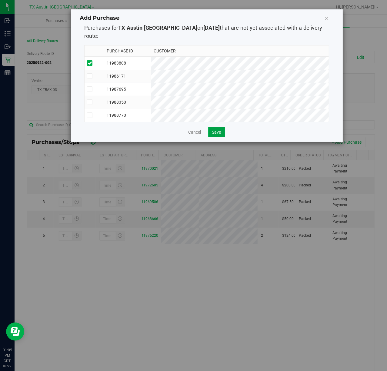
click at [217, 132] on span "Save" at bounding box center [216, 132] width 9 height 5
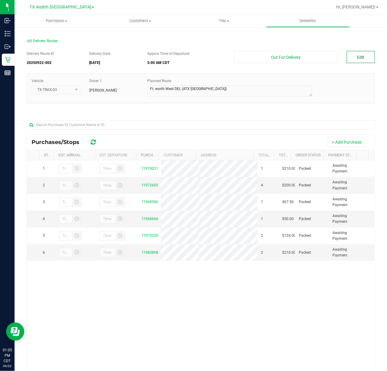
click at [356, 55] on button "Edit" at bounding box center [361, 57] width 28 height 12
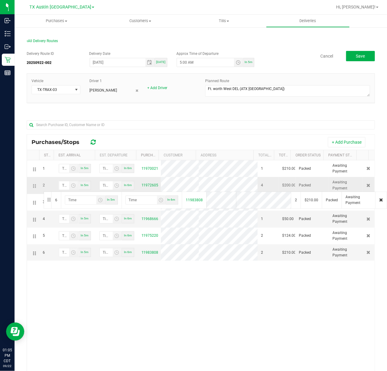
drag, startPoint x: 29, startPoint y: 254, endPoint x: 43, endPoint y: 191, distance: 64.5
click at [356, 57] on span "Save" at bounding box center [360, 56] width 9 height 5
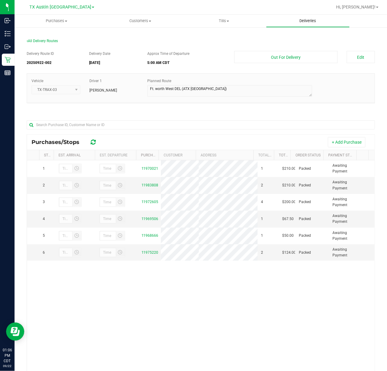
click at [312, 23] on span "Deliveries" at bounding box center [308, 20] width 33 height 5
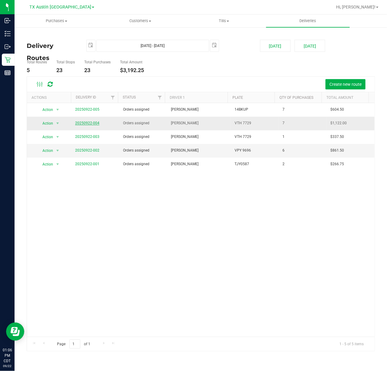
click at [92, 125] on link "20250922-004" at bounding box center [87, 123] width 24 height 4
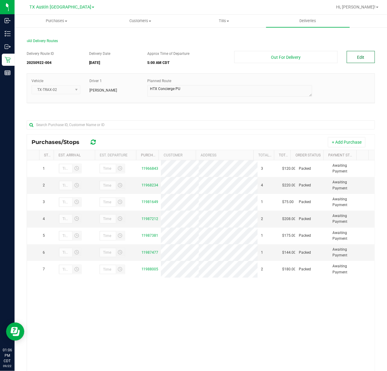
click at [365, 60] on button "Edit" at bounding box center [361, 57] width 28 height 12
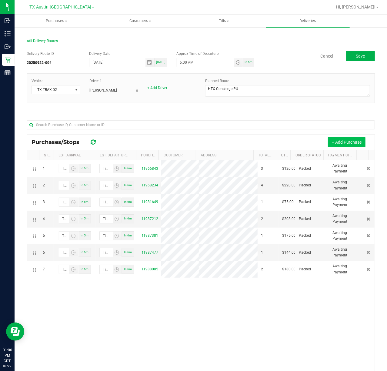
click at [333, 143] on button "+ Add Purchase" at bounding box center [347, 142] width 38 height 10
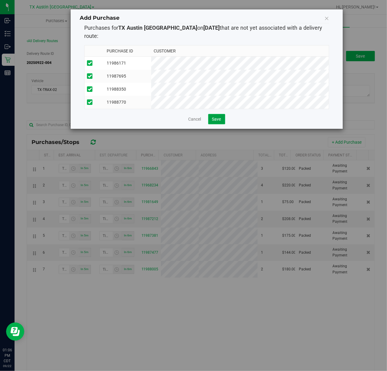
click at [211, 120] on button "Save" at bounding box center [216, 119] width 17 height 10
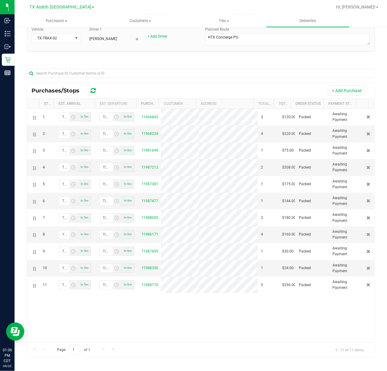
scroll to position [55, 0]
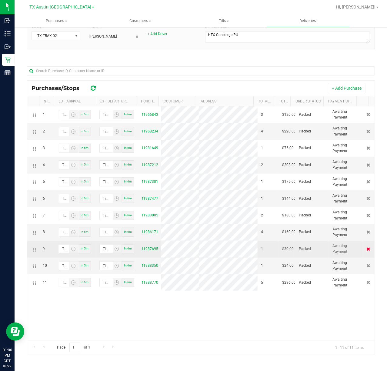
click at [367, 251] on icon at bounding box center [369, 249] width 4 height 4
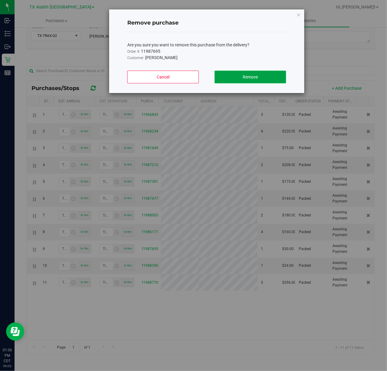
click at [250, 78] on span "Remove" at bounding box center [250, 77] width 15 height 5
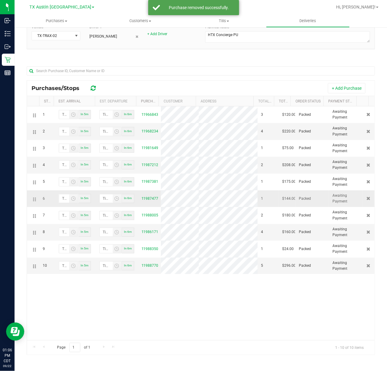
scroll to position [0, 0]
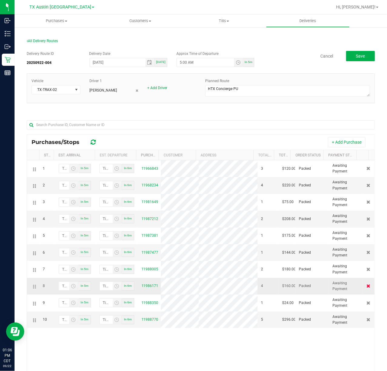
click at [367, 288] on icon at bounding box center [369, 286] width 4 height 4
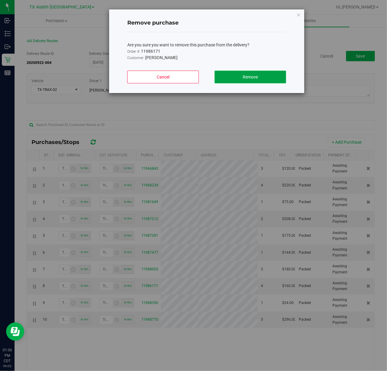
click at [256, 77] on span "Remove" at bounding box center [250, 77] width 15 height 5
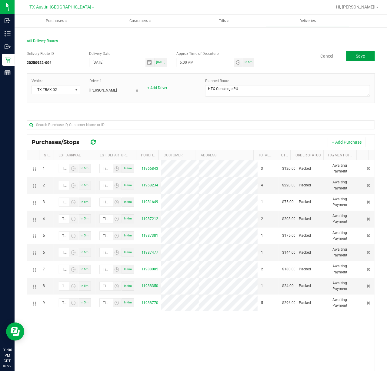
click at [356, 58] on span "Save" at bounding box center [360, 56] width 9 height 5
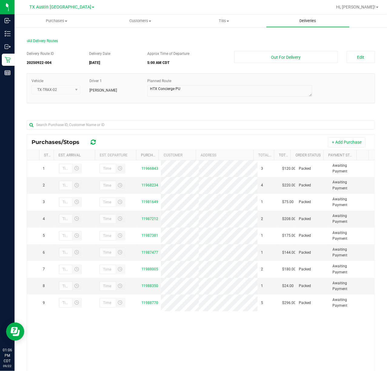
click at [312, 23] on span "Deliveries" at bounding box center [308, 20] width 33 height 5
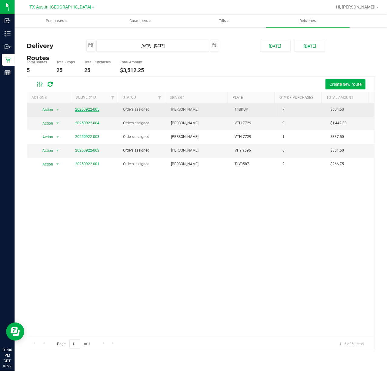
click at [80, 111] on link "20250922-005" at bounding box center [87, 109] width 24 height 4
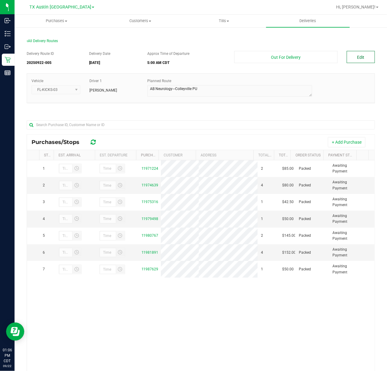
click at [359, 53] on button "Edit" at bounding box center [361, 57] width 28 height 12
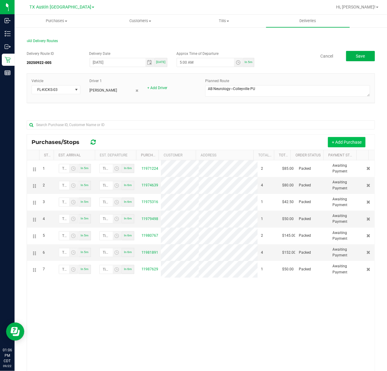
click at [328, 137] on button "+ Add Purchase" at bounding box center [347, 142] width 38 height 10
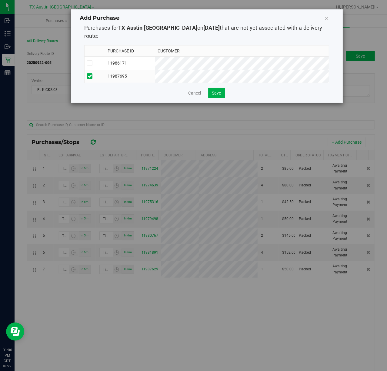
click at [244, 46] on th "Customer" at bounding box center [242, 51] width 174 height 11
click at [218, 96] on button "Save" at bounding box center [216, 93] width 17 height 10
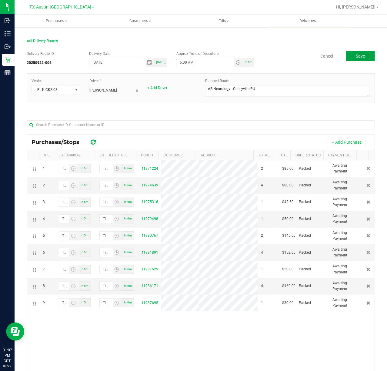
click at [362, 54] on button "Save" at bounding box center [360, 56] width 29 height 10
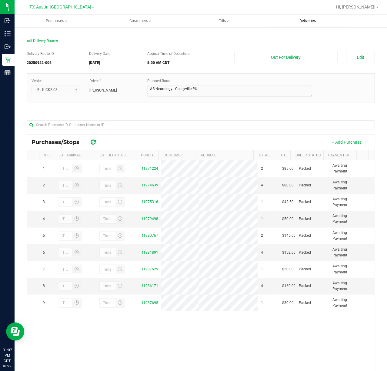
click at [317, 16] on uib-tab-heading "Deliveries" at bounding box center [308, 21] width 83 height 12
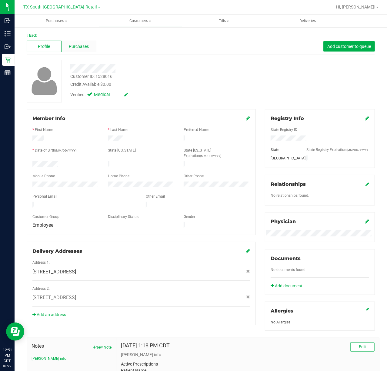
click at [81, 48] on span "Purchases" at bounding box center [79, 46] width 20 height 6
